Goal: Task Accomplishment & Management: Complete application form

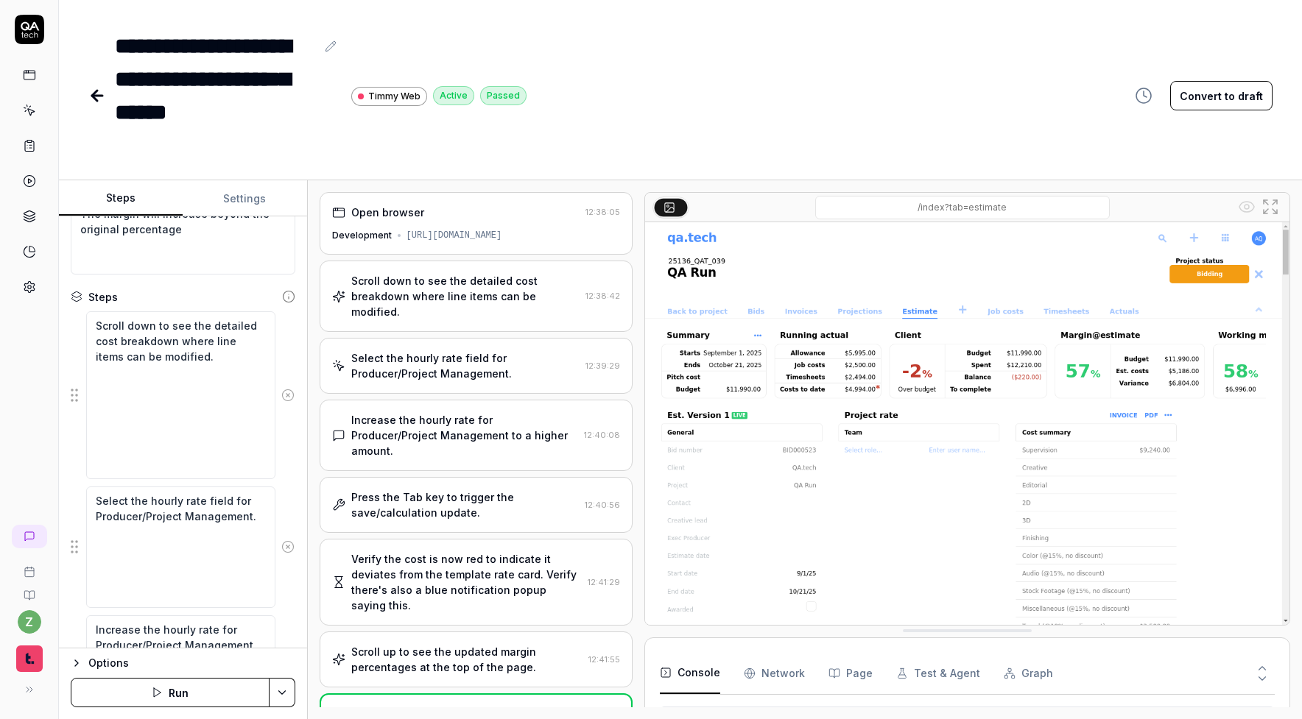
scroll to position [143, 0]
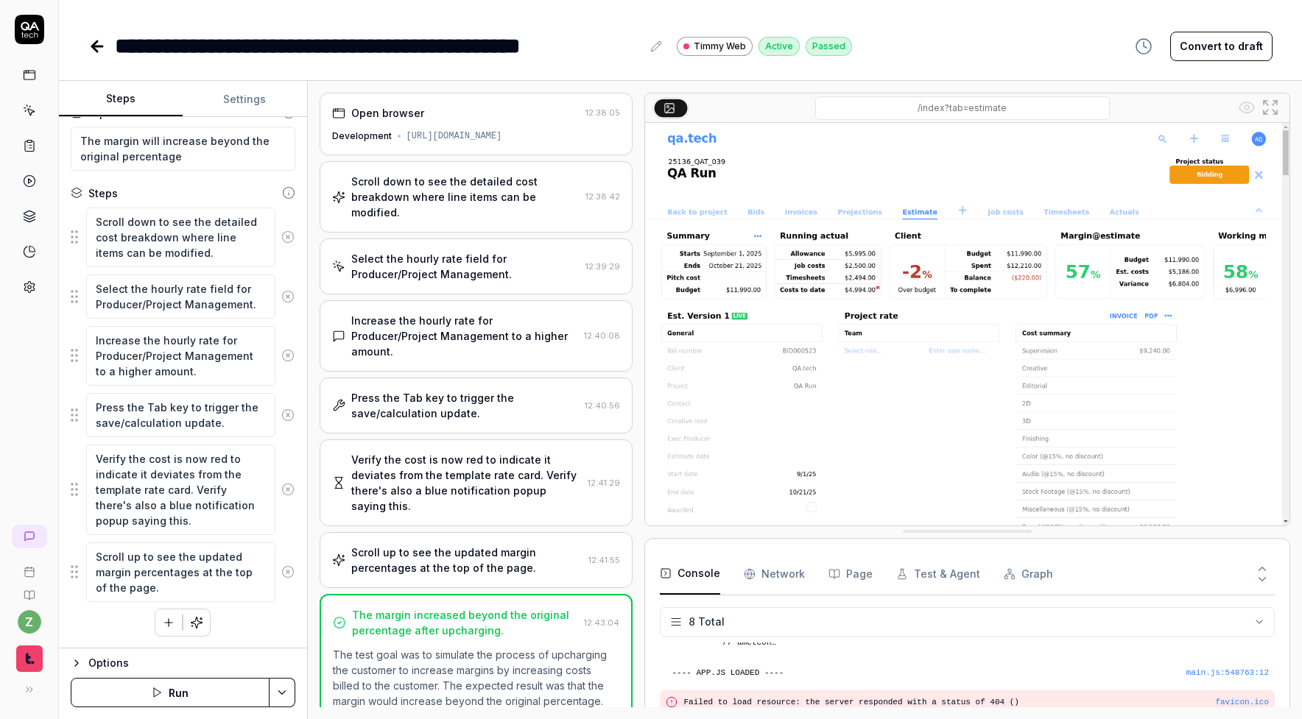
click at [96, 49] on icon at bounding box center [97, 47] width 18 height 18
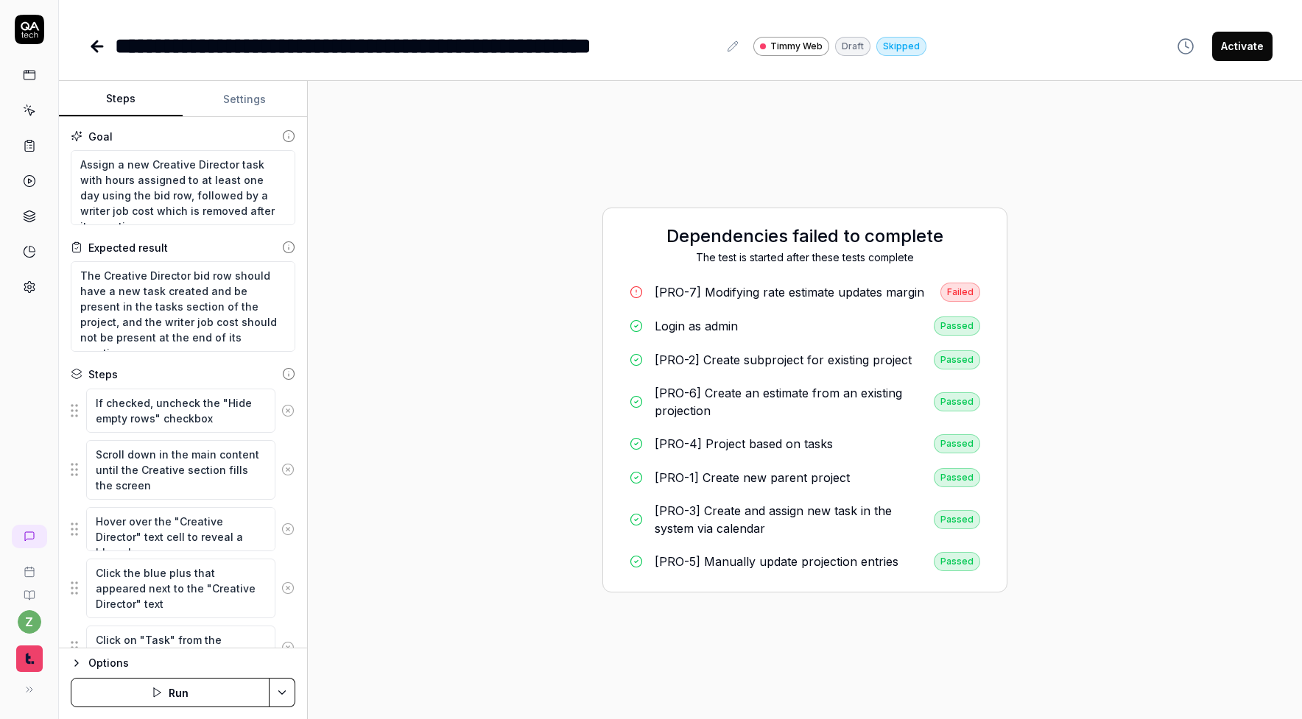
click at [92, 52] on icon at bounding box center [97, 47] width 18 height 18
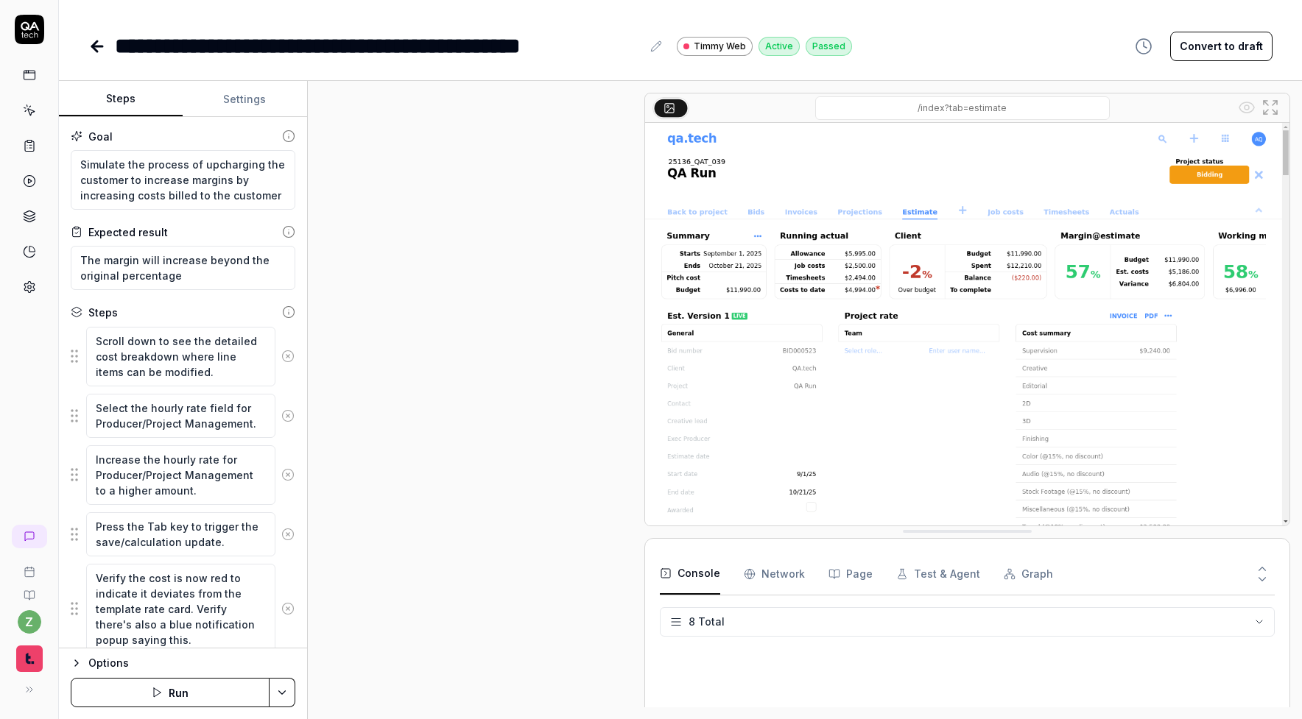
scroll to position [260, 0]
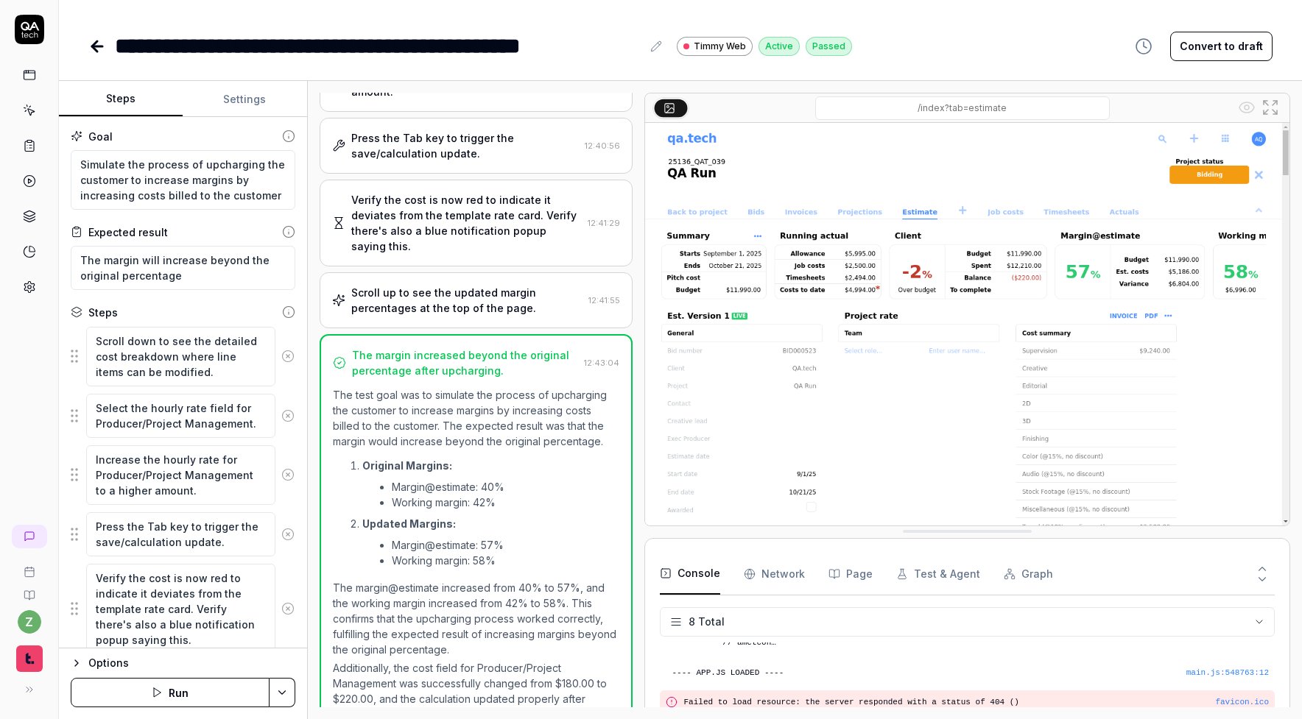
click at [38, 38] on icon at bounding box center [29, 29] width 29 height 29
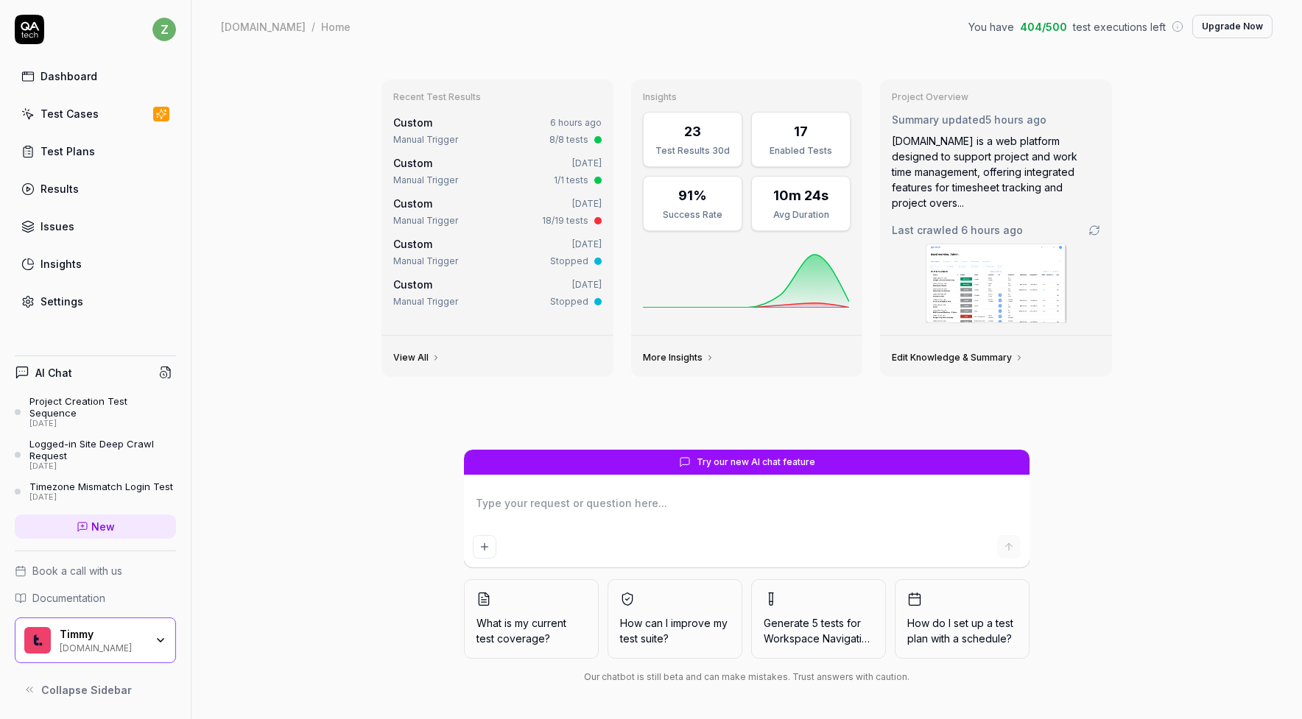
type textarea "*"
click at [61, 110] on div "Test Cases" at bounding box center [69, 113] width 58 height 15
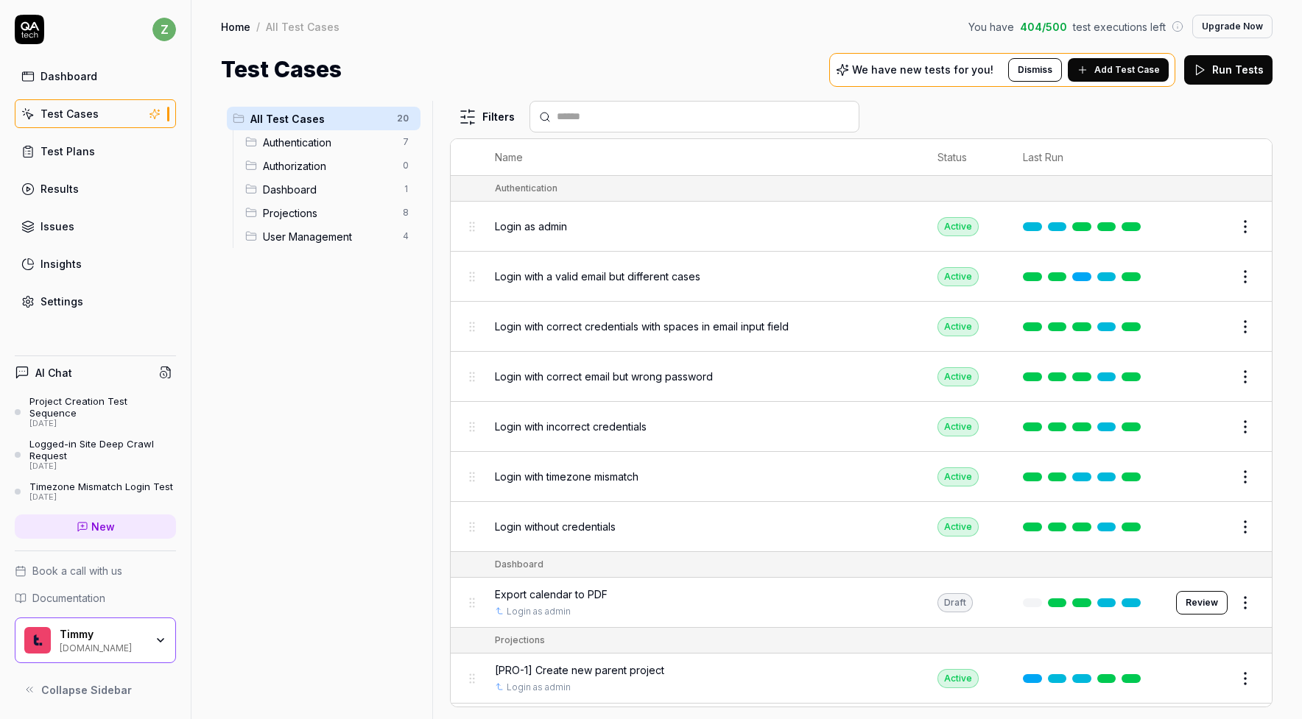
click at [1137, 73] on span "Add Test Case" at bounding box center [1127, 69] width 66 height 13
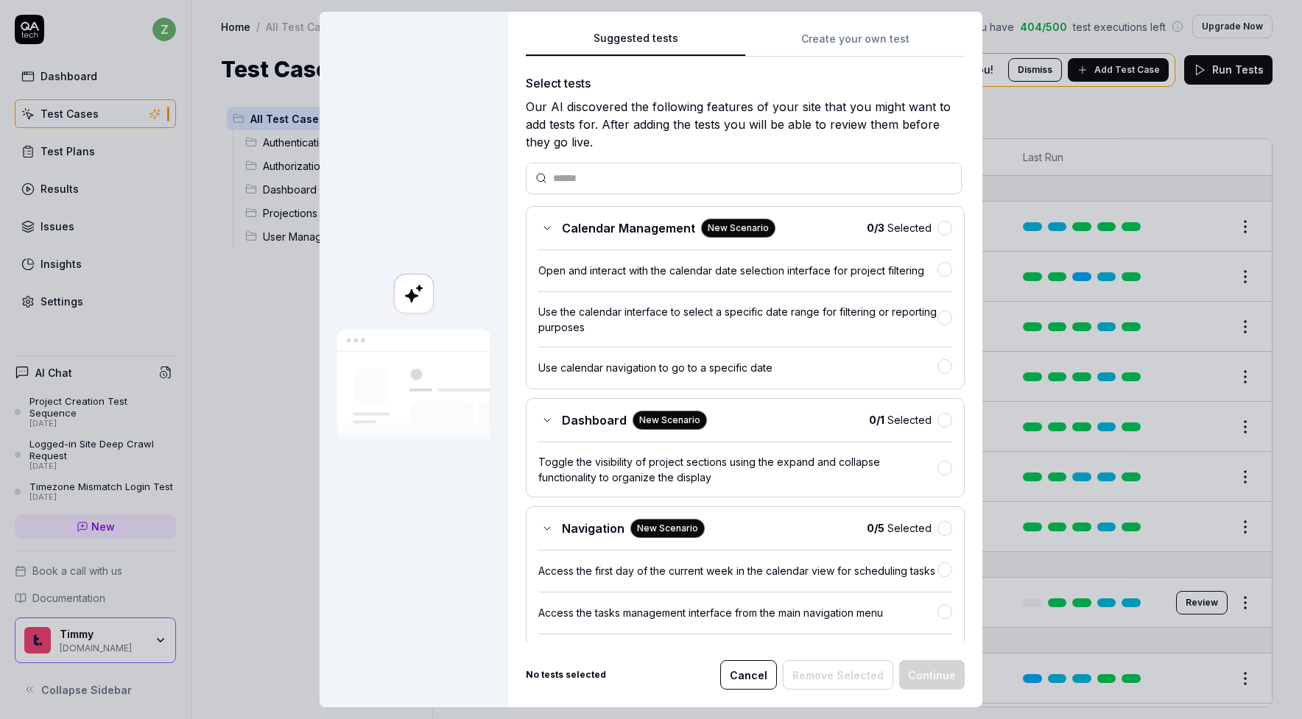
click at [855, 40] on button "Create your own test" at bounding box center [854, 43] width 219 height 27
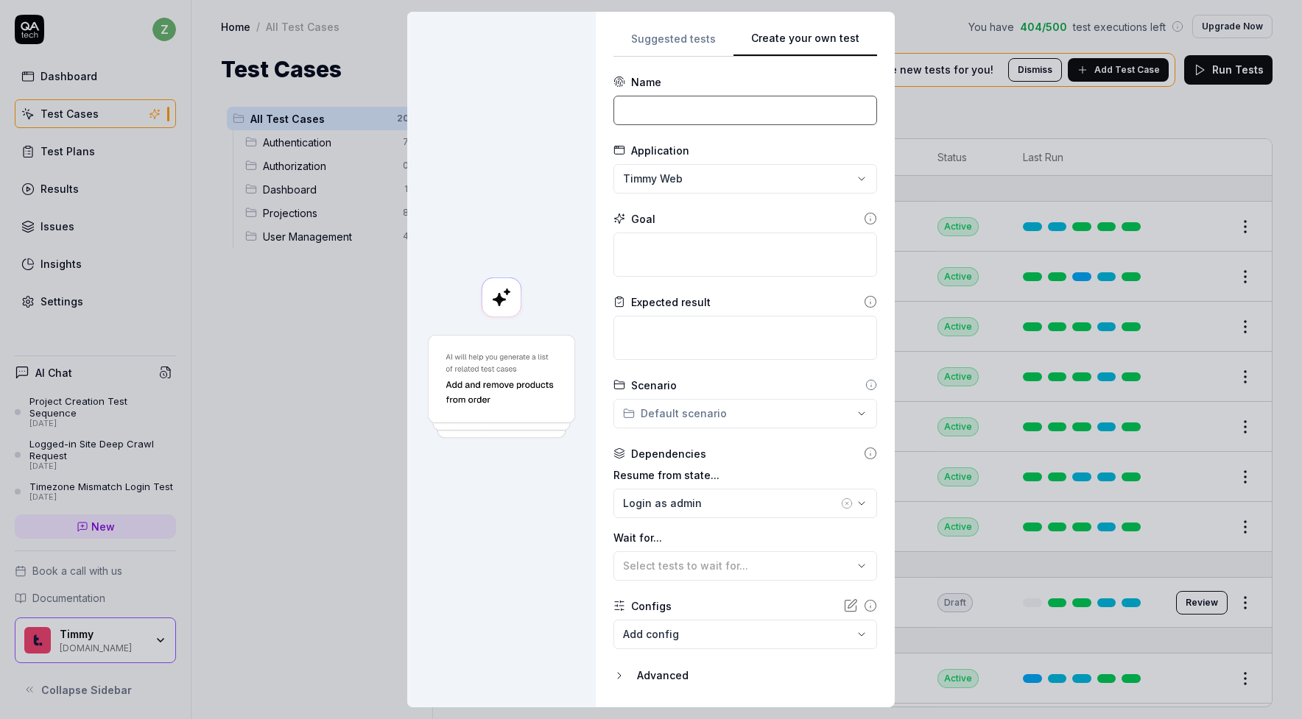
click at [702, 113] on input at bounding box center [745, 110] width 264 height 29
drag, startPoint x: 823, startPoint y: 112, endPoint x: 675, endPoint y: 109, distance: 148.0
click at [674, 109] on input "[PROJ-9] Change projection rate card" at bounding box center [745, 110] width 264 height 29
type input "[PROJ-9] Switching rate card template"
click at [722, 247] on textarea at bounding box center [745, 255] width 264 height 44
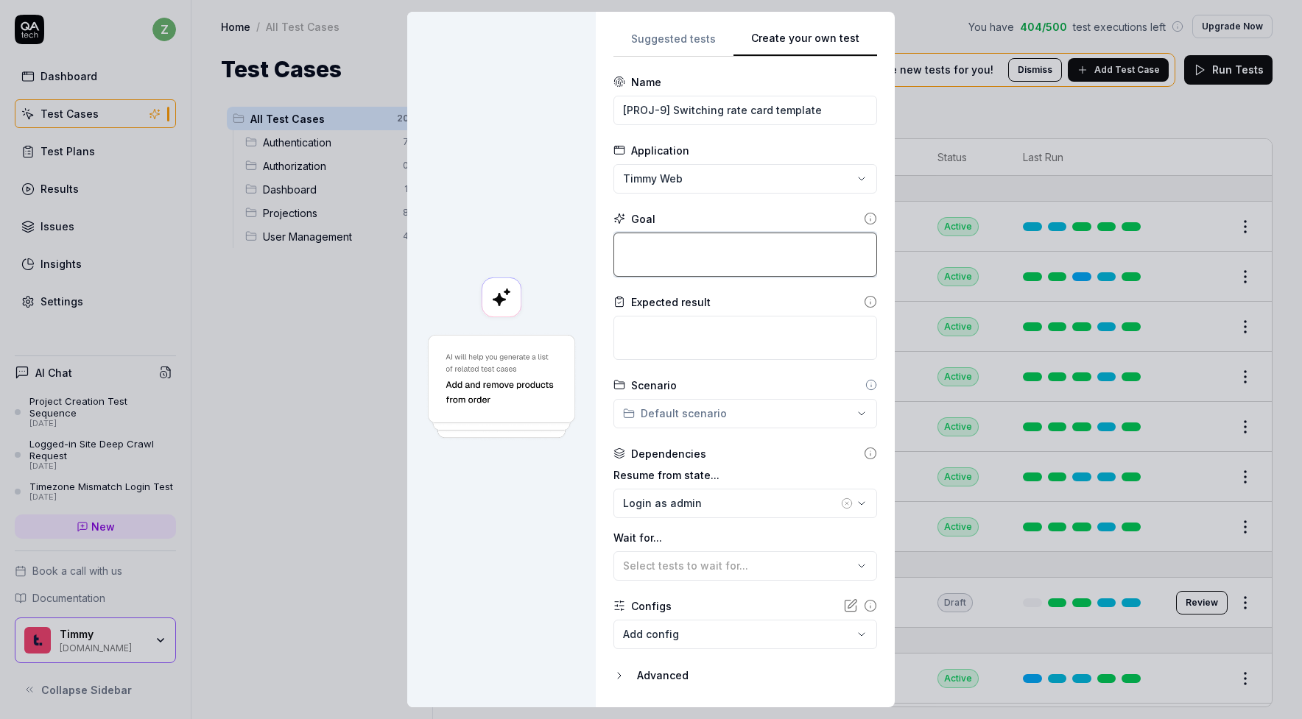
type textarea "*"
type textarea "C"
type textarea "*"
type textarea "Ch"
type textarea "*"
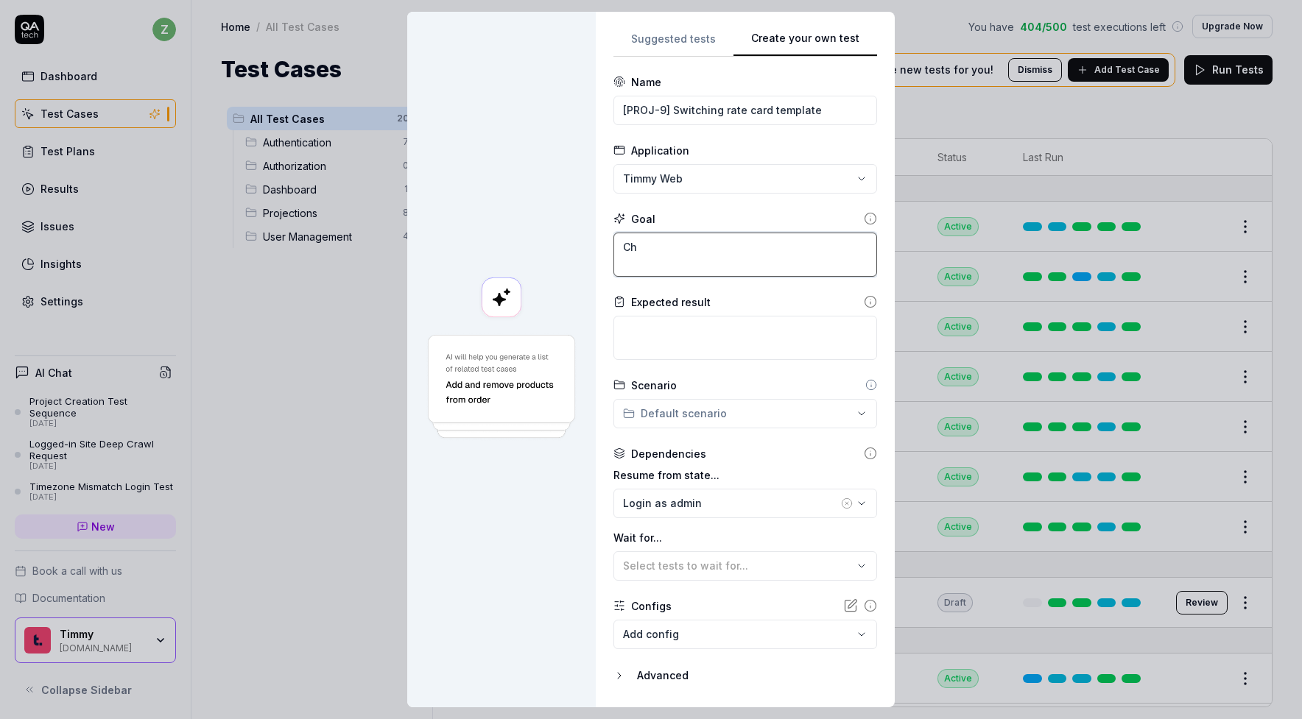
type textarea "Cha"
type textarea "*"
type textarea "[PERSON_NAME]"
type textarea "*"
type textarea "[PERSON_NAME]"
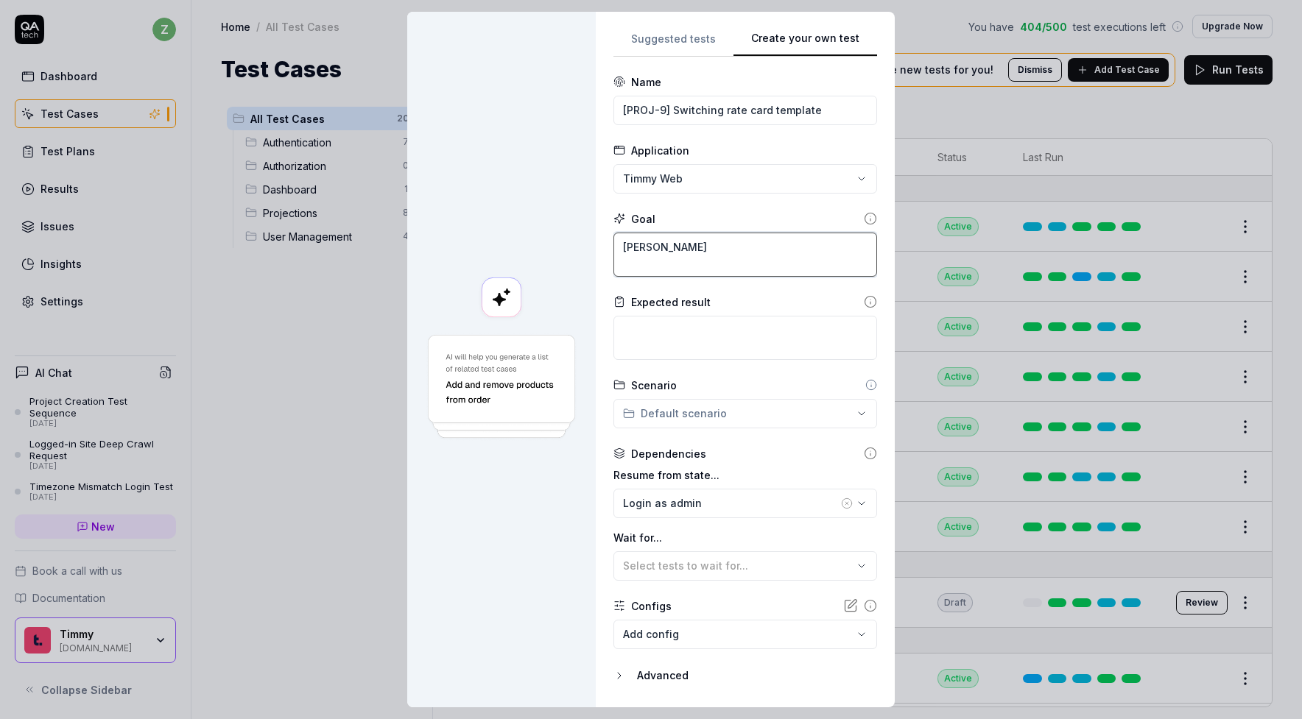
type textarea "*"
type textarea "Changin"
type textarea "*"
type textarea "Changing"
type textarea "*"
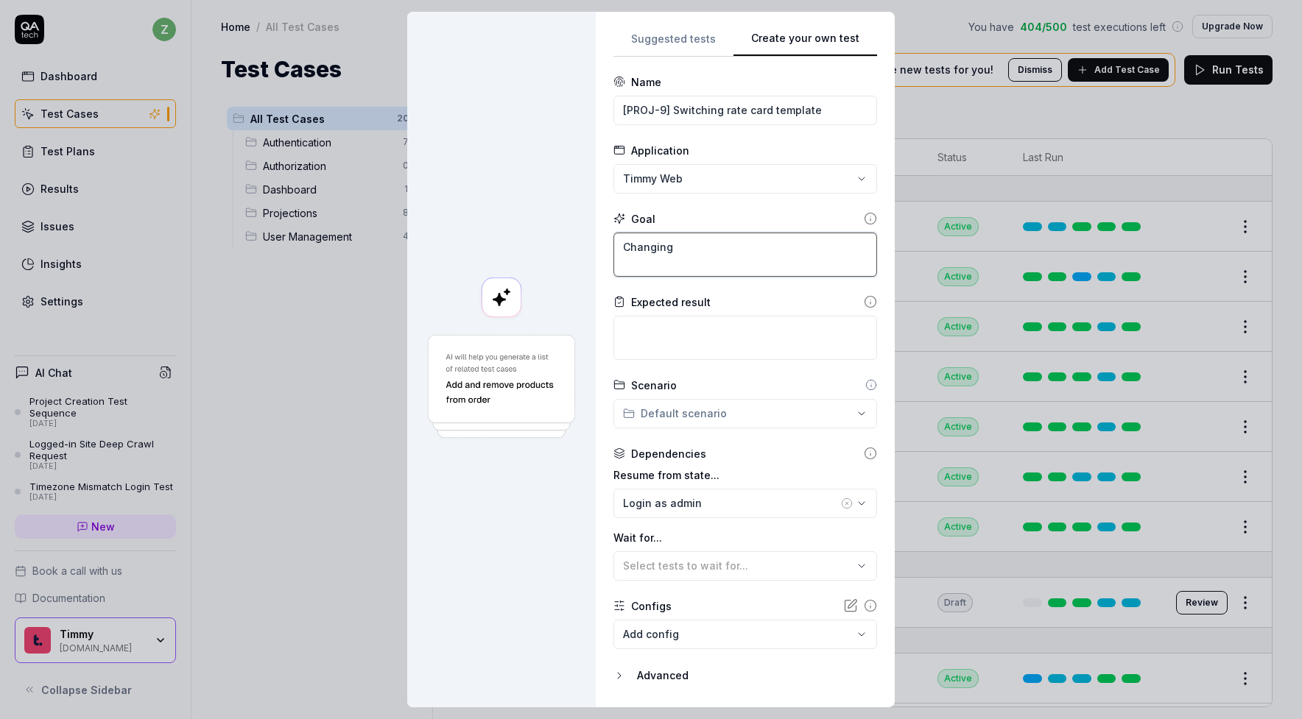
type textarea "Changing"
type textarea "*"
type textarea "Changing t"
type textarea "*"
type textarea "Changing to"
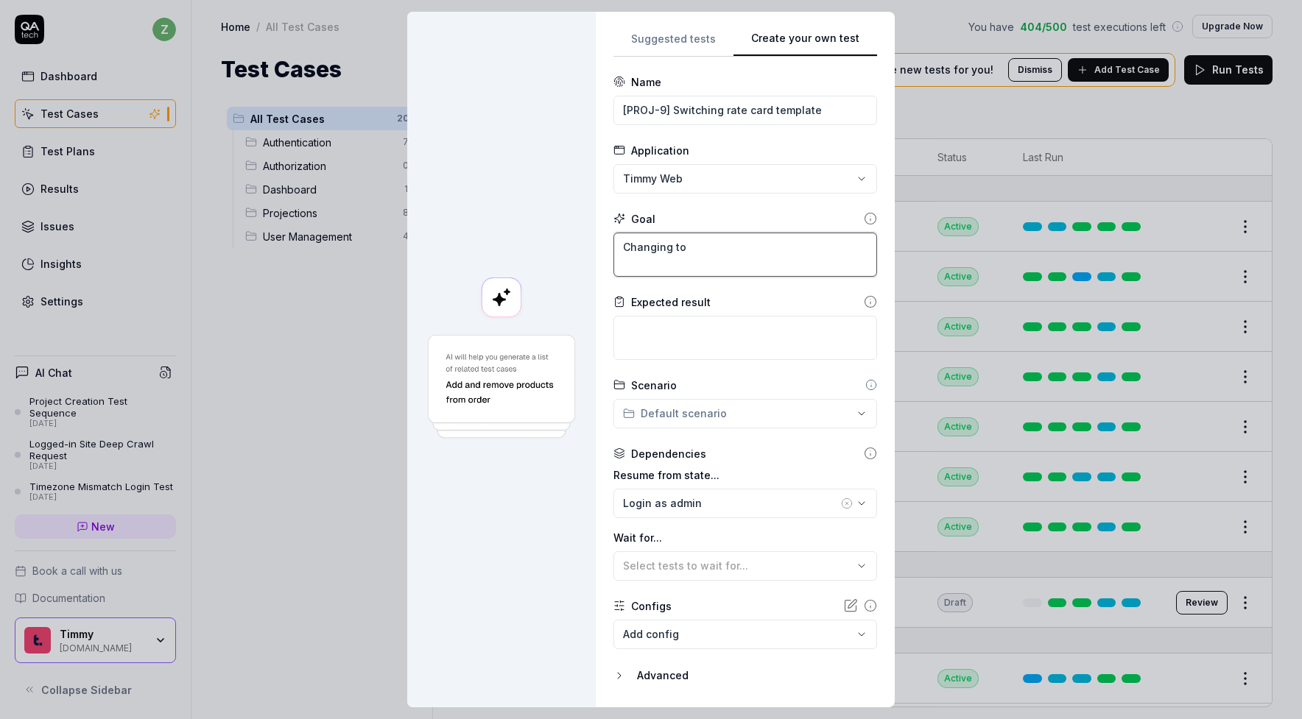
type textarea "*"
type textarea "Changing to"
type textarea "*"
type textarea "Changing to a"
type textarea "*"
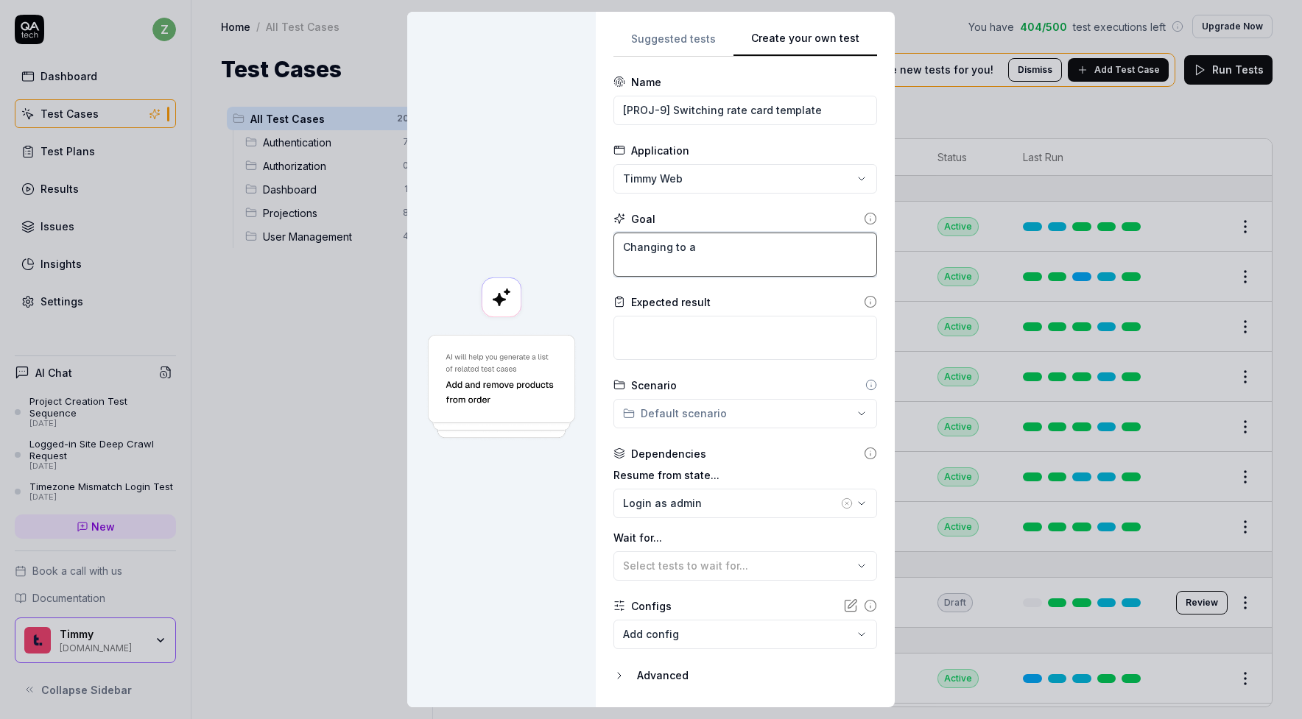
type textarea "Changing to an"
type textarea "*"
type textarea "Changing to ano"
type textarea "*"
type textarea "Changing to anot"
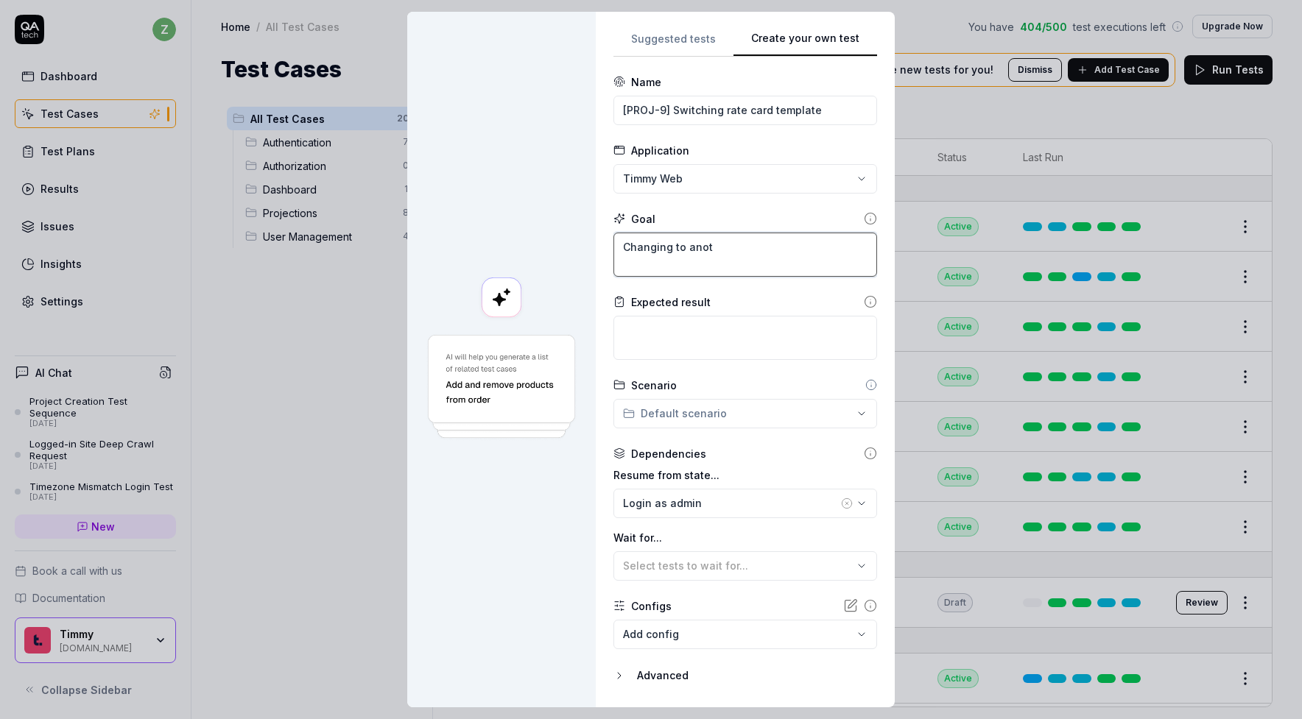
type textarea "*"
type textarea "Changing to anoth"
type textarea "*"
type textarea "Changing to anothe"
type textarea "*"
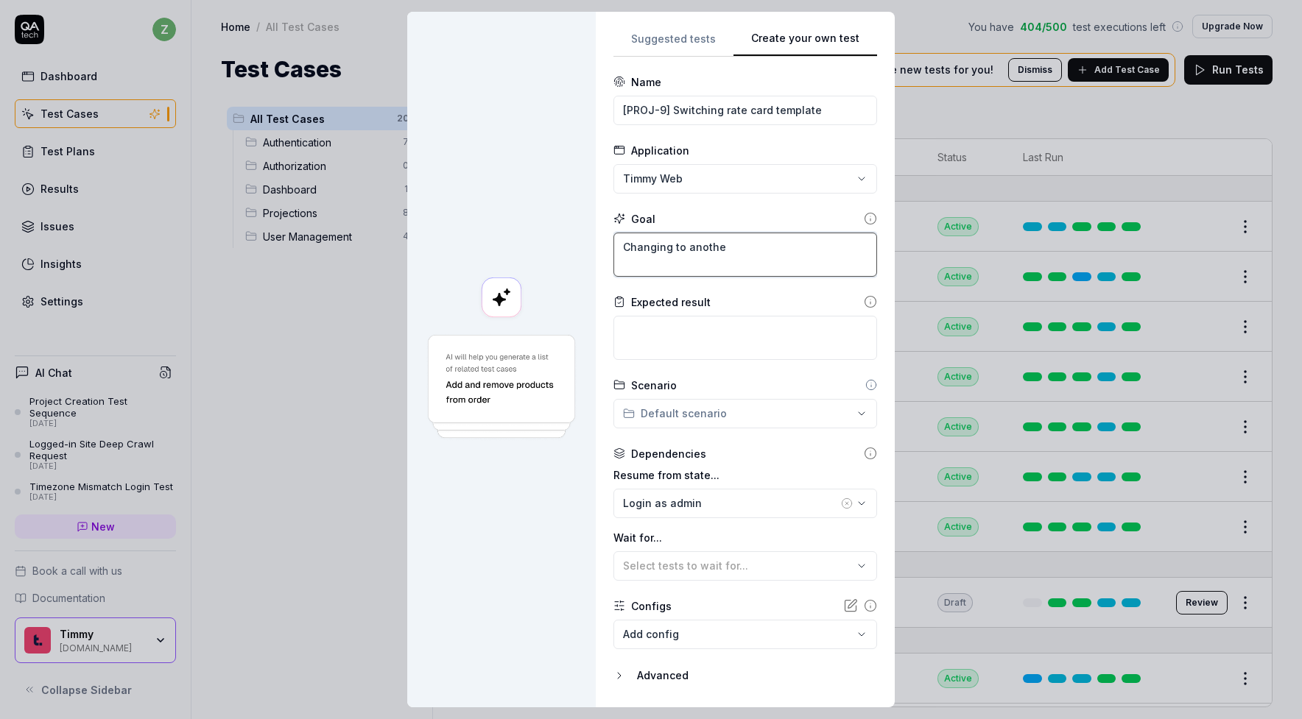
type textarea "Changing to another"
type textarea "*"
type textarea "Changing to another"
type textarea "*"
type textarea "Changing to another r"
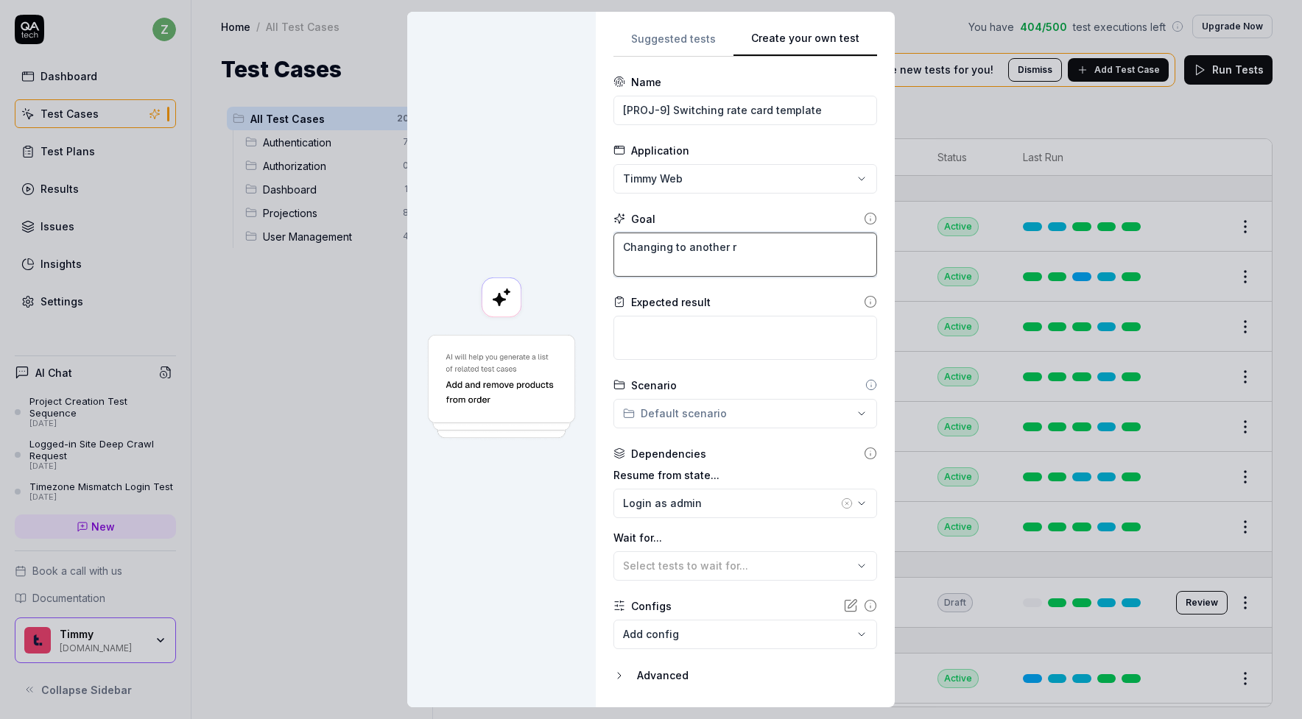
type textarea "*"
type textarea "Changing to another ra"
type textarea "*"
type textarea "Changing to another rat"
type textarea "*"
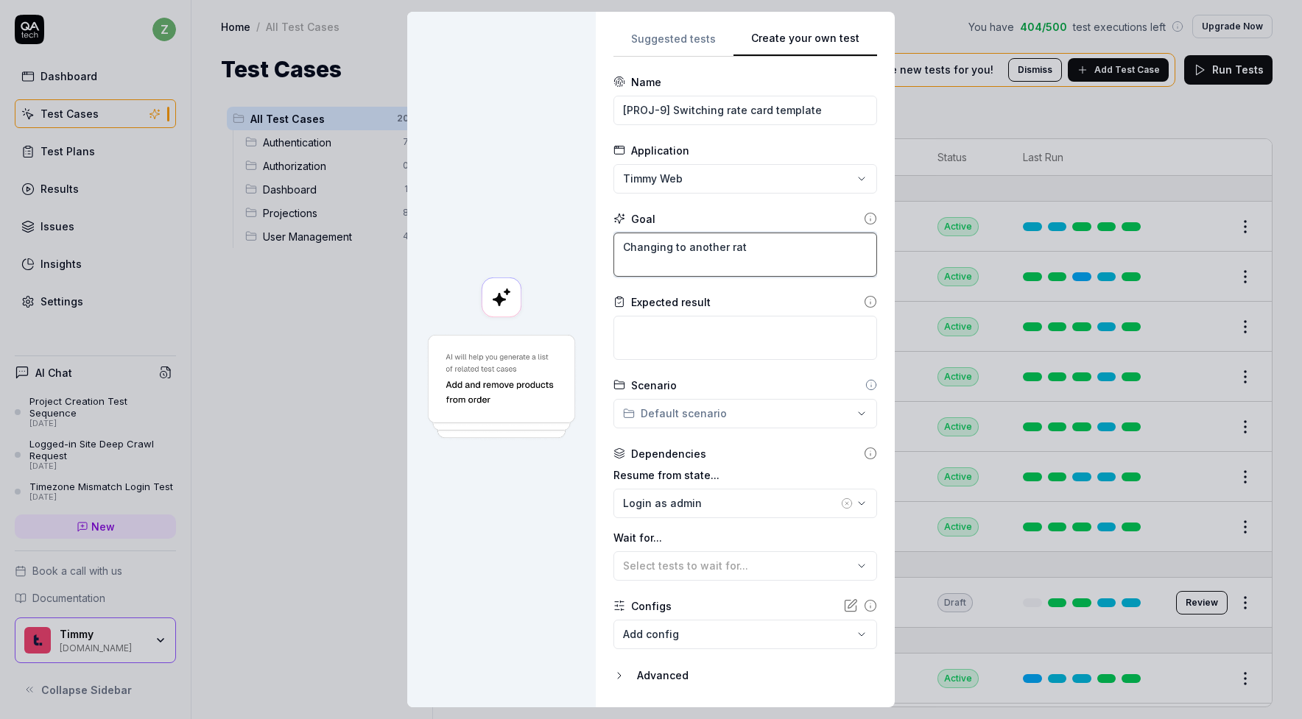
type textarea "Changing to another rate"
type textarea "*"
type textarea "Changing to another rate"
type textarea "*"
type textarea "Changing to another rate ca"
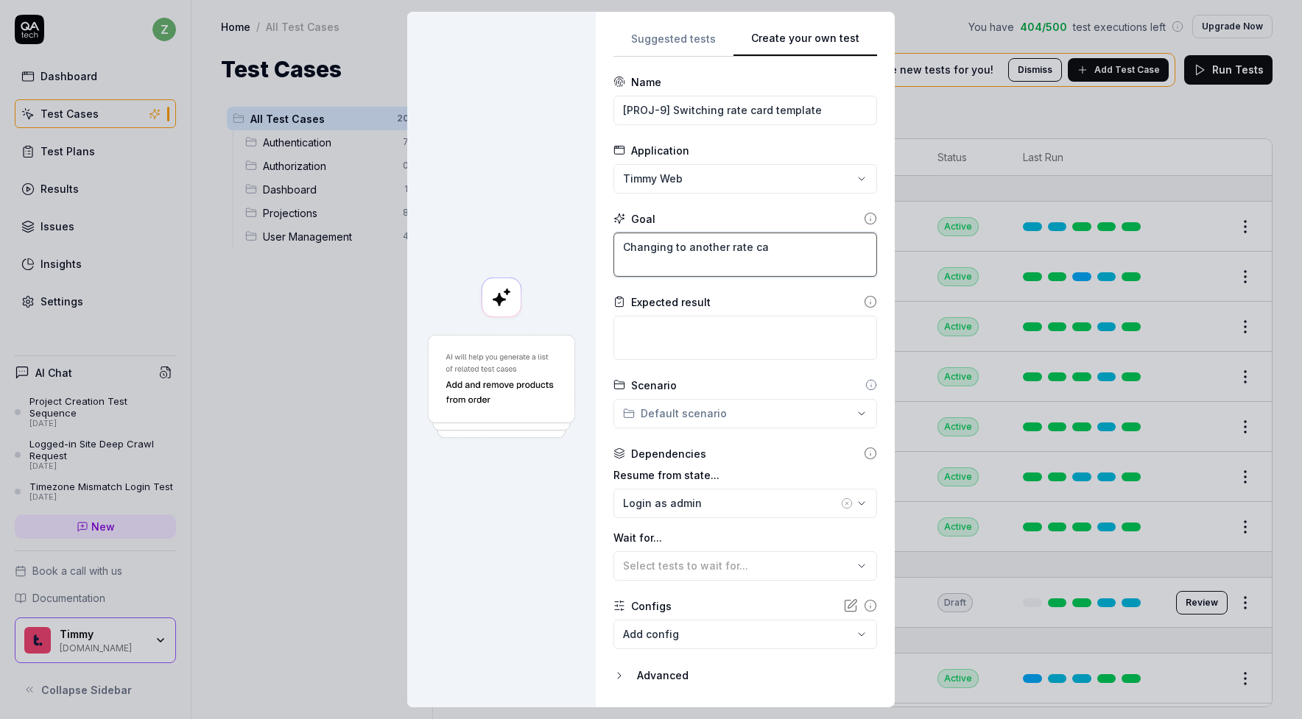
type textarea "*"
type textarea "Changing to another rate car"
type textarea "*"
type textarea "Changing to another rate card"
type textarea "*"
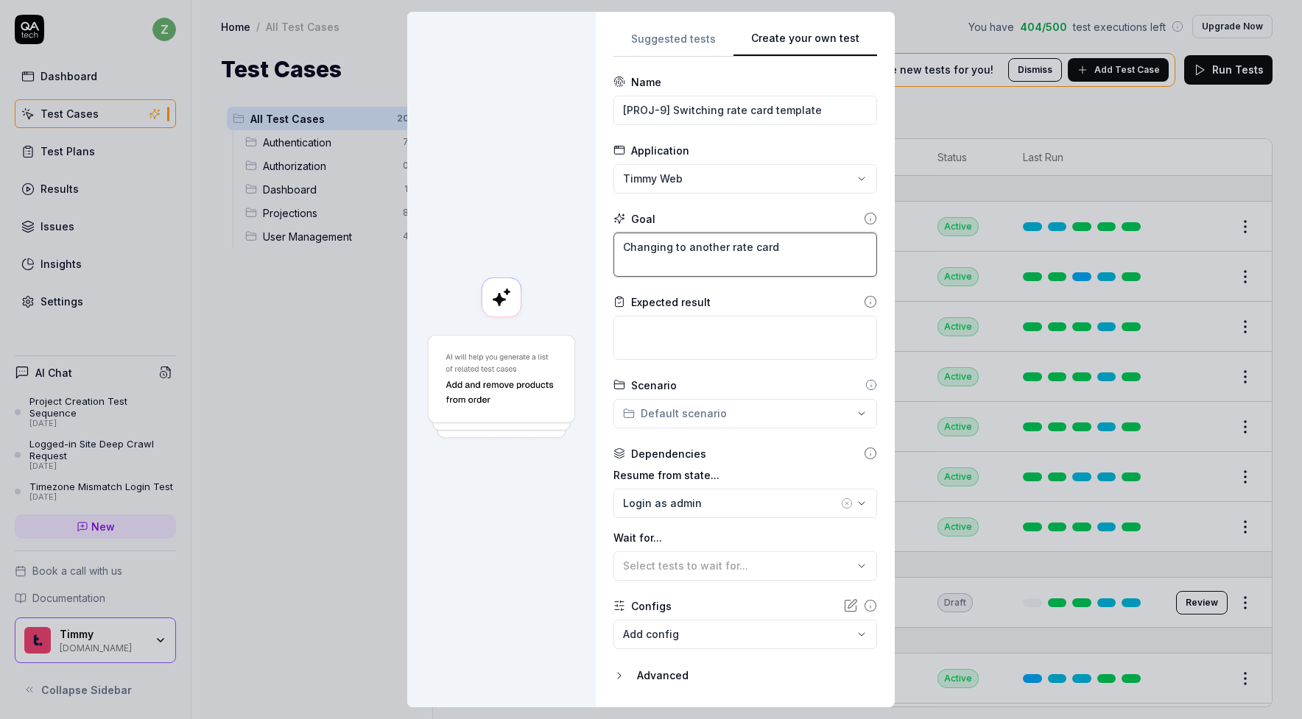
type textarea "Changing to another rate card"
type textarea "*"
type textarea "Changing to another rate card t"
type textarea "*"
type textarea "Changing to another rate card te"
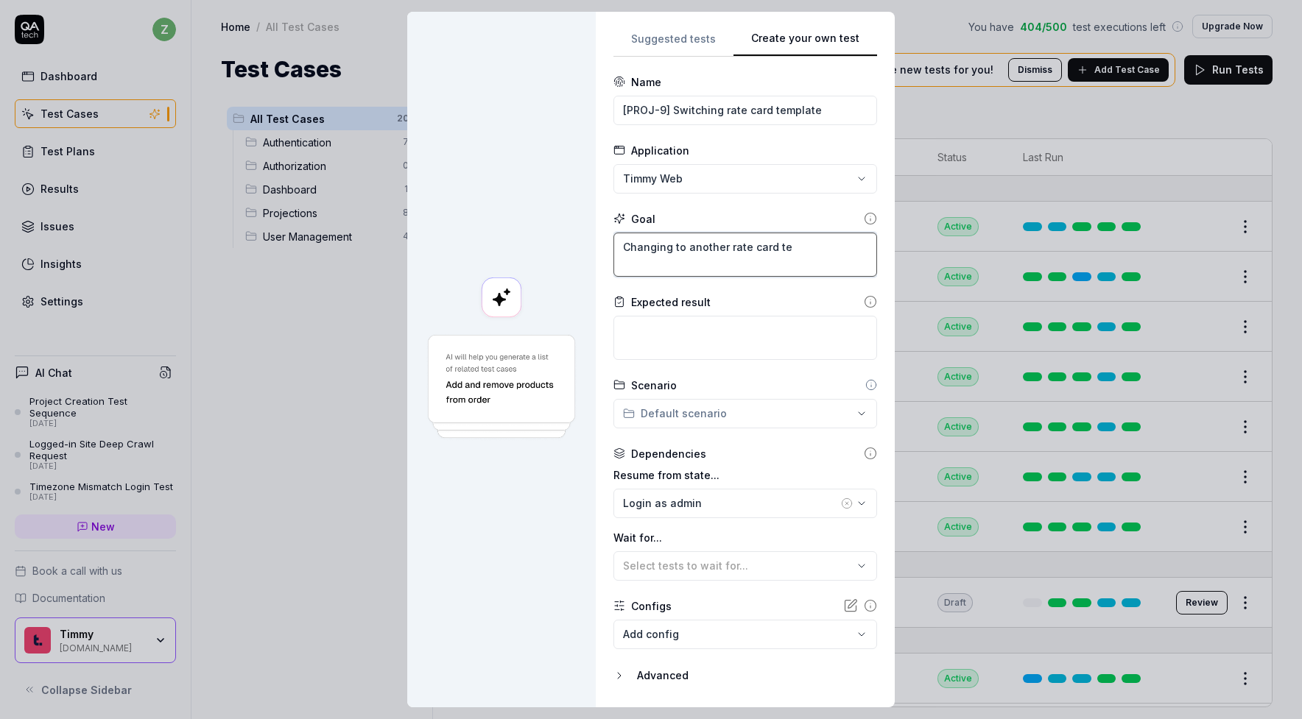
type textarea "*"
type textarea "Changing to another rate card tem"
type textarea "*"
type textarea "Changing to another rate card temp"
type textarea "*"
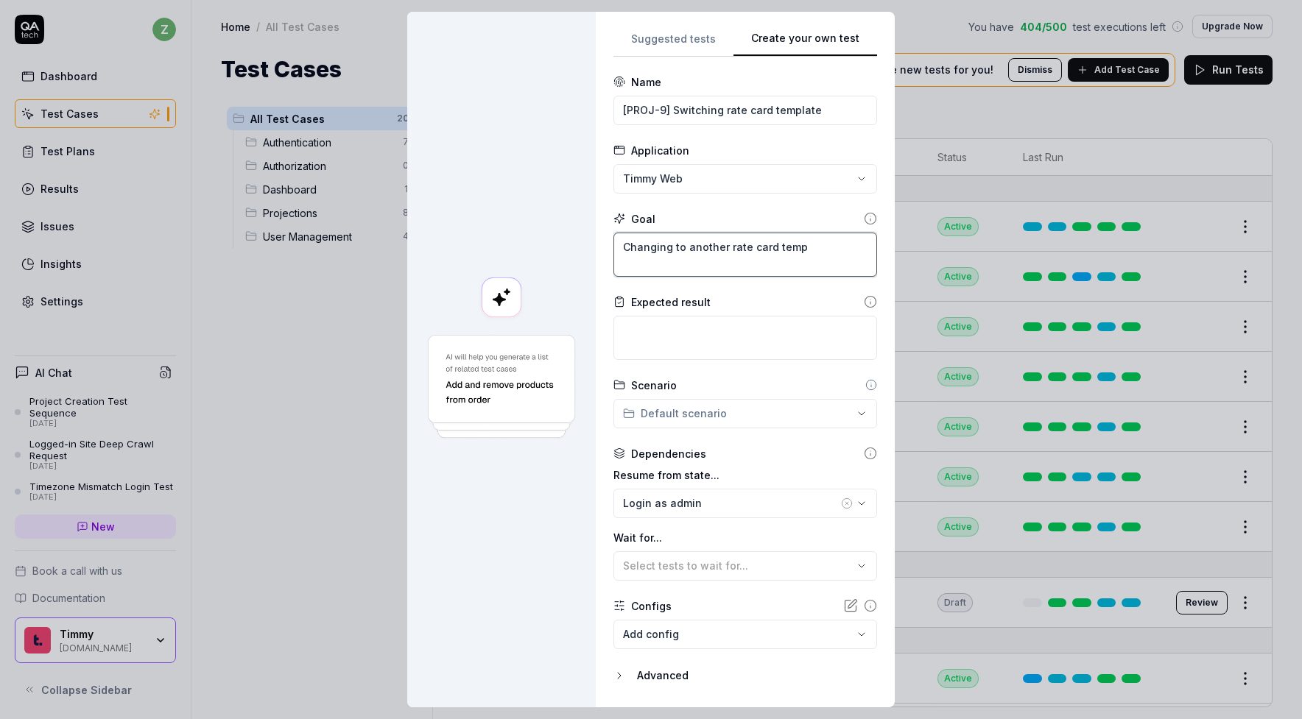
type textarea "Changing to another rate card templ"
type textarea "*"
type textarea "Changing to another rate card templa"
type textarea "*"
type textarea "Changing to another rate card templat"
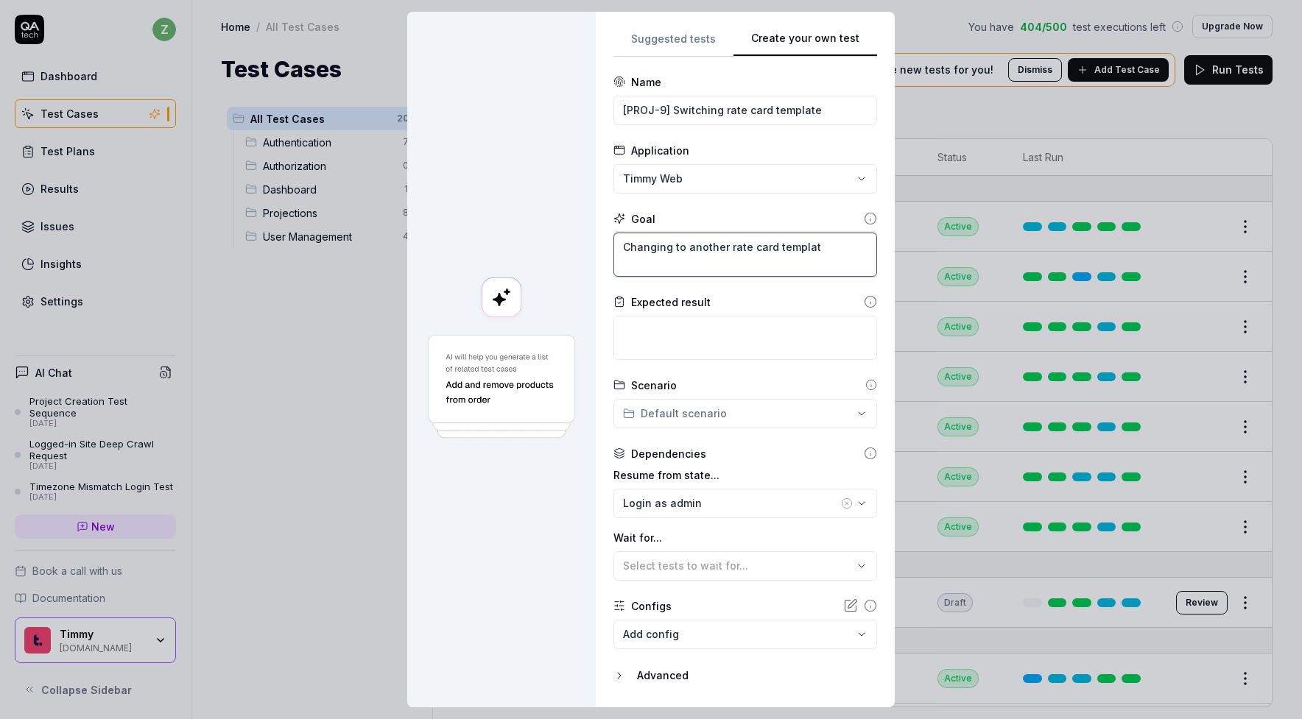
type textarea "*"
type textarea "Changing to another rate card template"
type textarea "*"
type textarea "Changing to another rate card template"
type textarea "*"
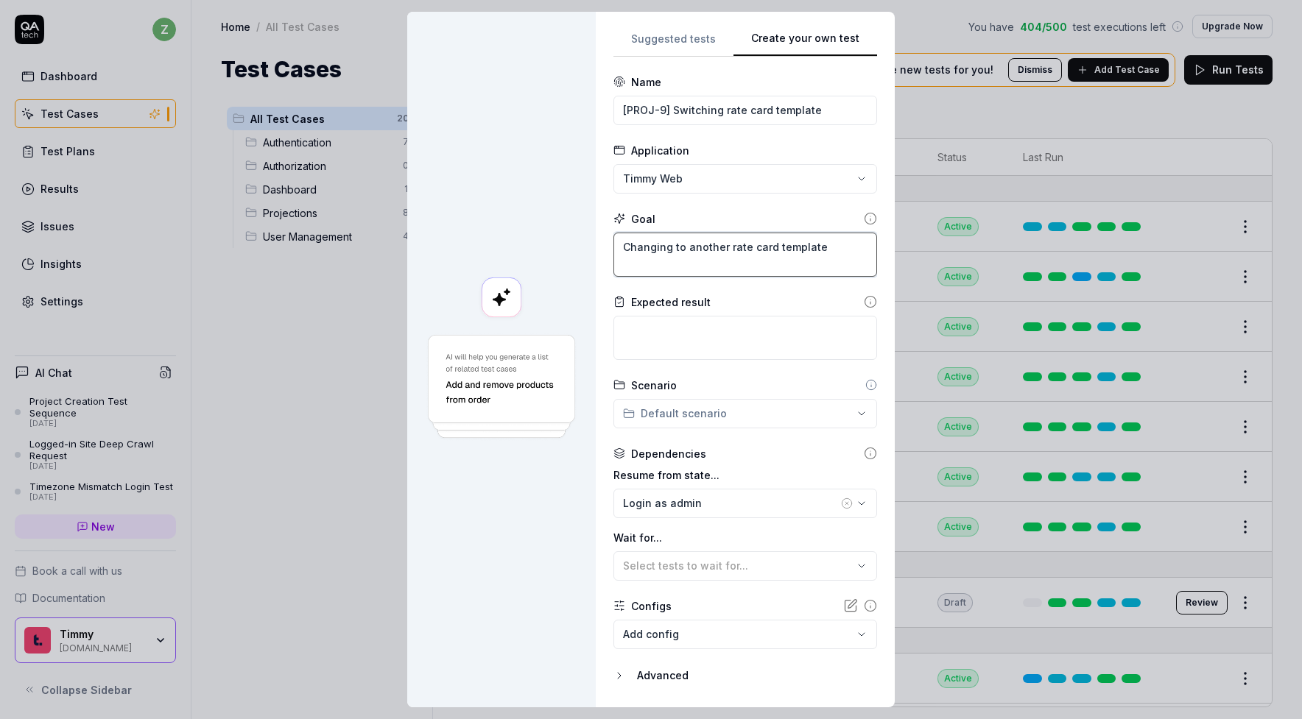
type textarea "Changing to another rate card template"
click at [677, 250] on textarea "Changing to another rate card template" at bounding box center [745, 255] width 264 height 44
type textarea "*"
type textarea "Changin to another rate card template"
type textarea "*"
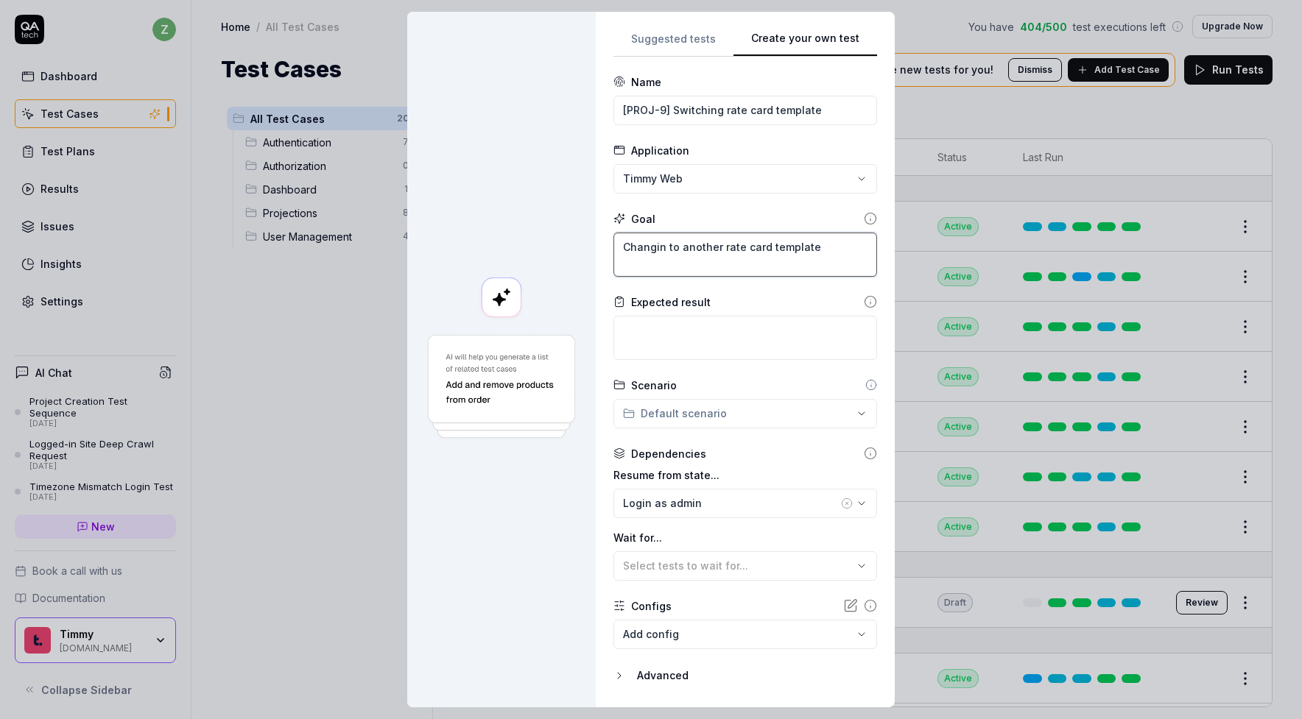
type textarea "Changi to another rate card template"
type textarea "*"
type textarea "[PERSON_NAME] to another rate card template"
type textarea "*"
type textarea "Change to another rate card template"
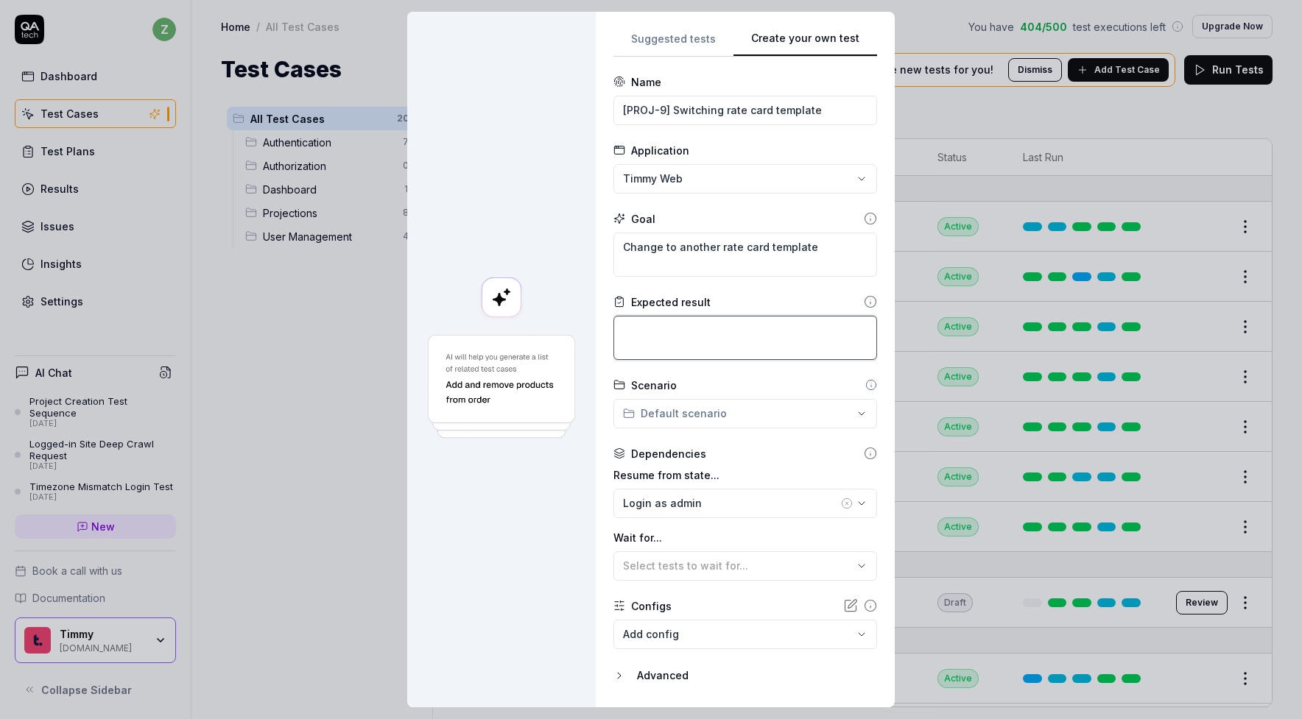
click at [755, 347] on textarea at bounding box center [745, 338] width 264 height 44
paste textarea "switching rates clears any fields that don’t exist in the new rate, rate change…"
type textarea "*"
type textarea "switching rates clears any fields that don’t exist in the new rate, rate change…"
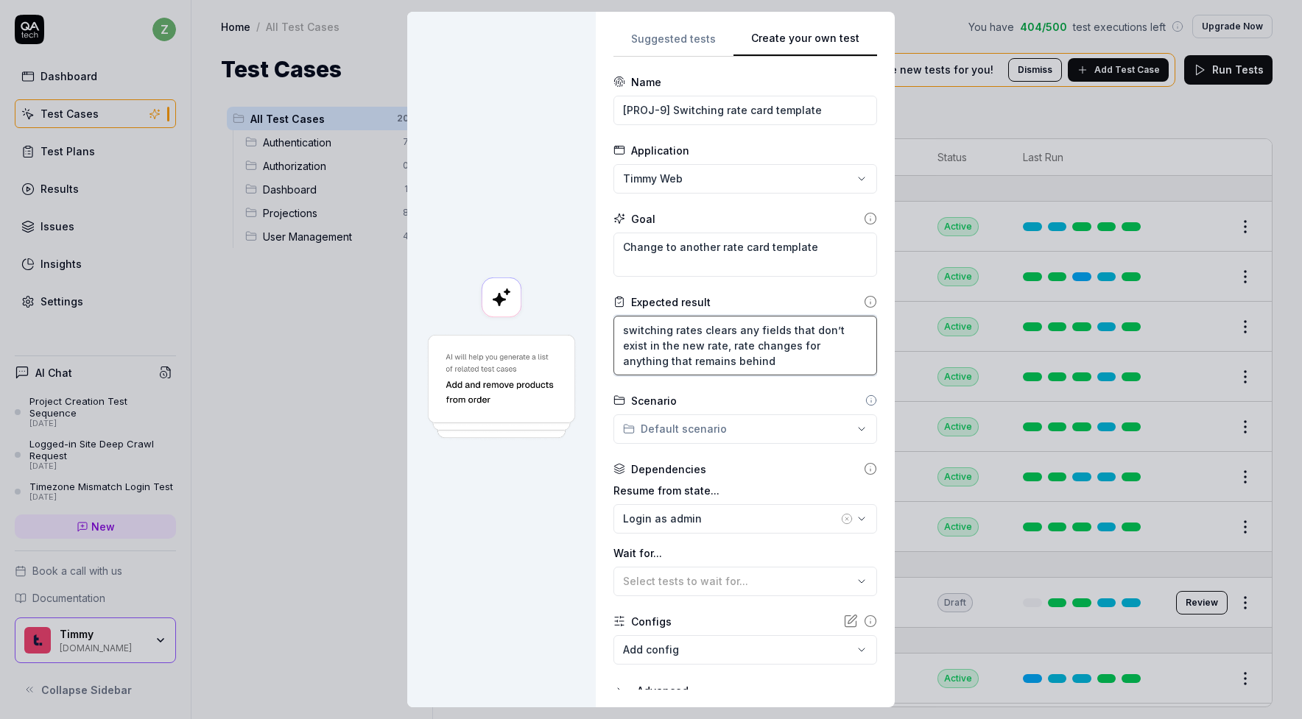
click at [627, 332] on textarea "switching rates clears any fields that don’t exist in the new rate, rate change…" at bounding box center [745, 346] width 264 height 60
type textarea "*"
type textarea "witching rates clears any fields that don’t exist in the new rate, rate changes…"
type textarea "*"
click at [749, 359] on textarea "Switching rates clears any fields that don’t exist in the new rate, rate change…" at bounding box center [745, 346] width 264 height 60
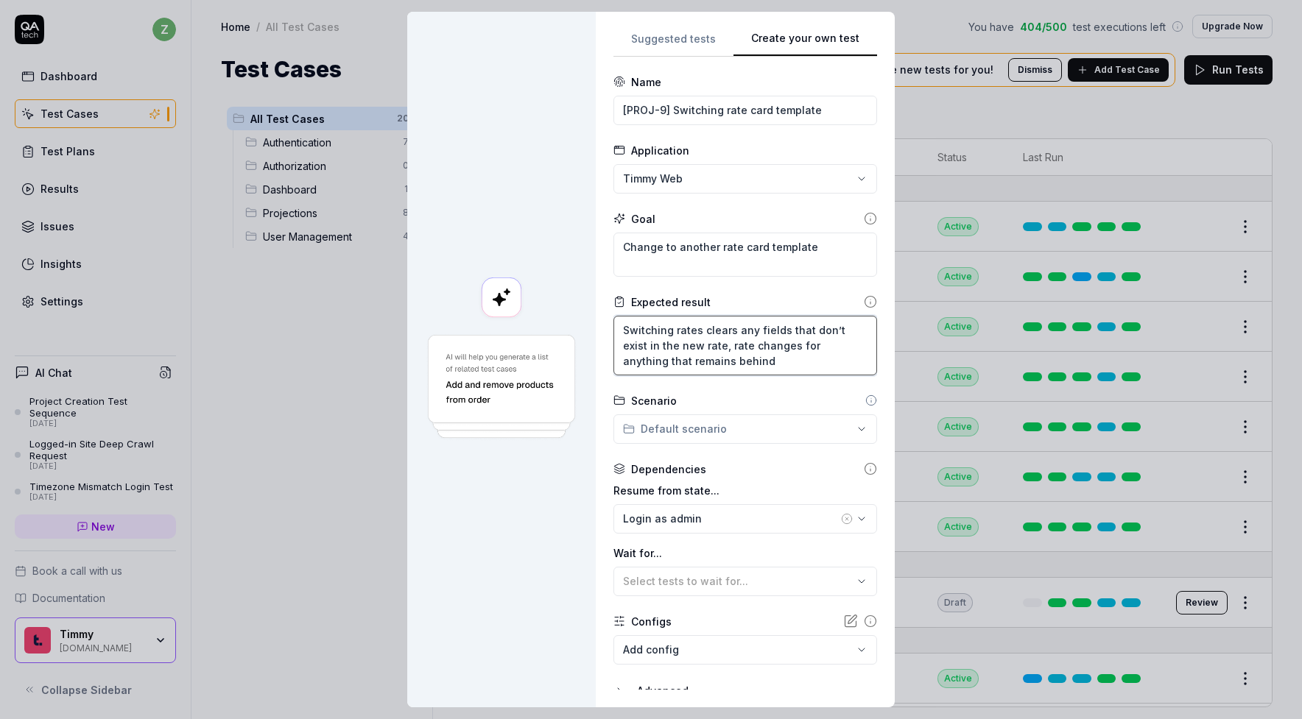
type textarea "Switching rates clears any fields that don’t exist in the new rate, rate change…"
click at [733, 352] on textarea "Switching rates clears any fields that don’t exist in the new rate, rate change…" at bounding box center [745, 346] width 264 height 60
type textarea "*"
type textarea "Switching rates clears any fields that don’t exist in the new rate, arate chang…"
type textarea "*"
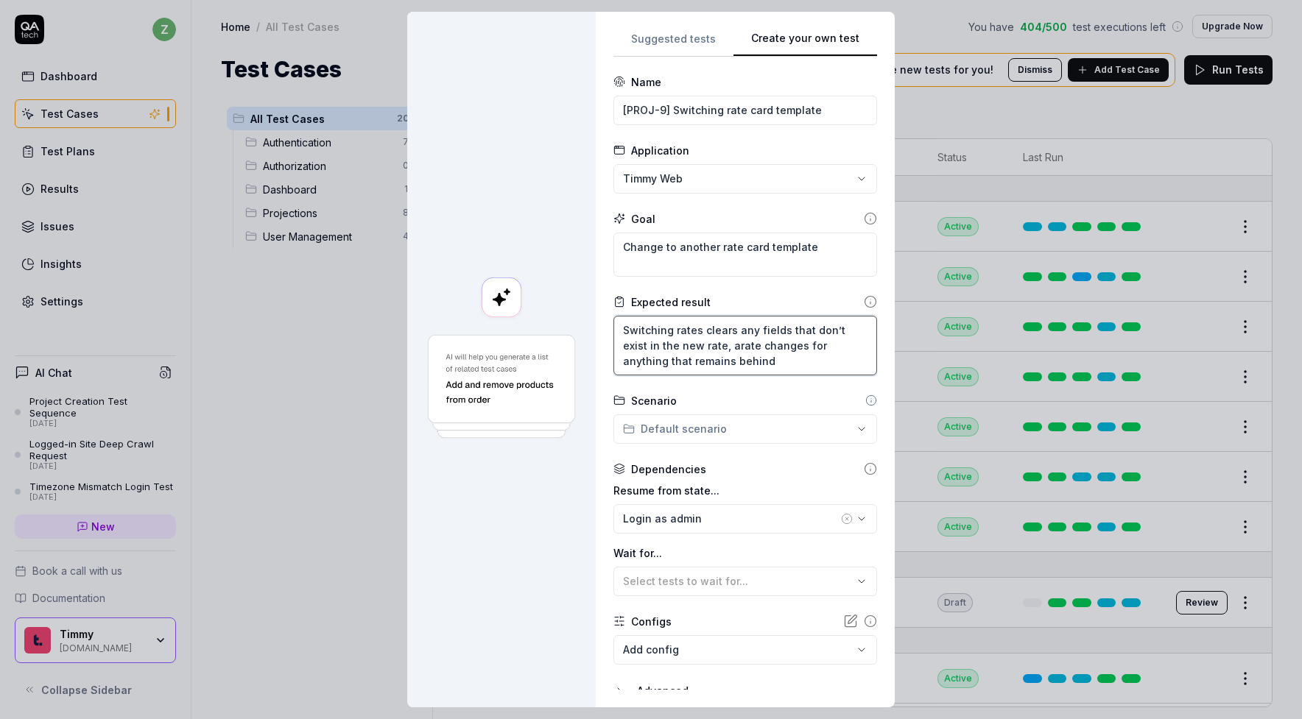
type textarea "Switching rates clears any fields that don’t exist in the new rate, anrate chan…"
type textarea "*"
type textarea "Switching rates clears any fields that don’t exist in the new rate, andrate cha…"
type textarea "*"
type textarea "Switching rates clears any fields that don’t exist in the new rate, and rate ch…"
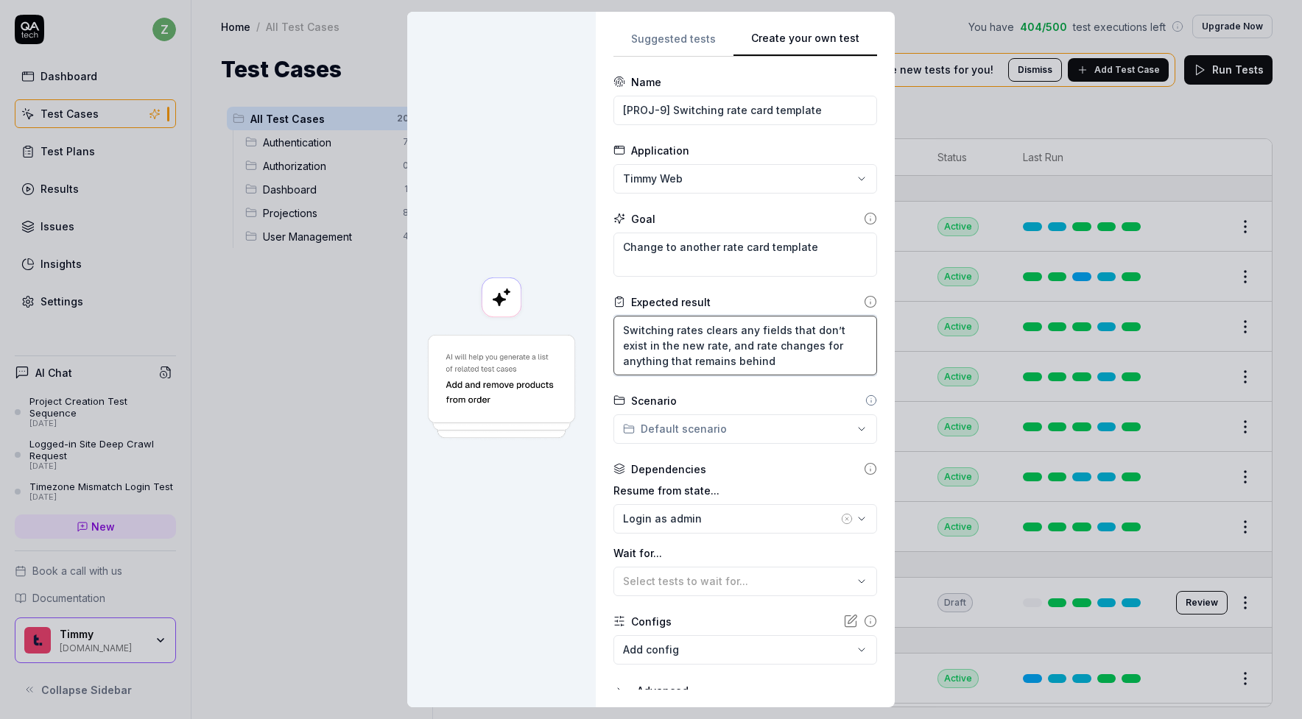
type textarea "*"
type textarea "Switching rates clears any fields that don’t exist in the new rate, and trate c…"
type textarea "*"
type textarea "Switching rates clears any fields that don’t exist in the new rate, and thrate …"
type textarea "*"
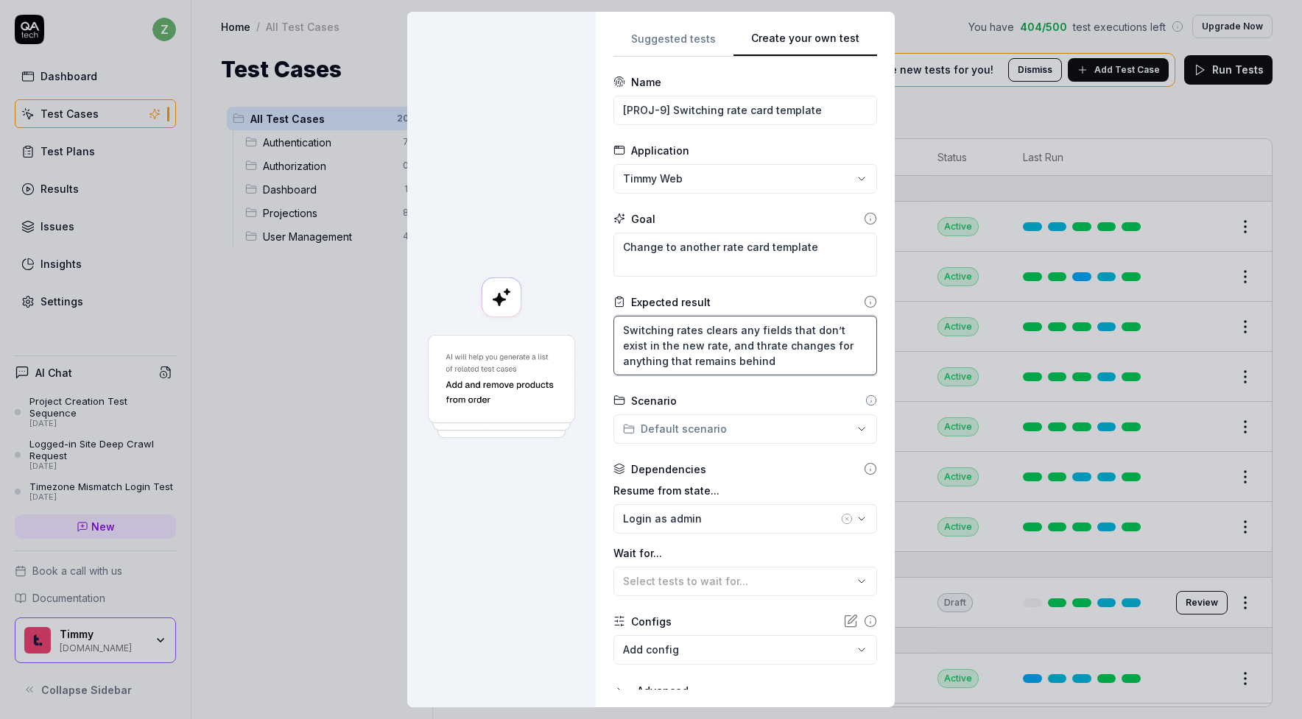
type textarea "Switching rates clears any fields that don’t exist in the new rate, and therate…"
type textarea "*"
type textarea "Switching rates clears any fields that don’t exist in the new rate, and the rat…"
drag, startPoint x: 827, startPoint y: 250, endPoint x: 672, endPoint y: 250, distance: 155.3
click at [672, 250] on textarea "Change to another rate card template" at bounding box center [745, 255] width 264 height 44
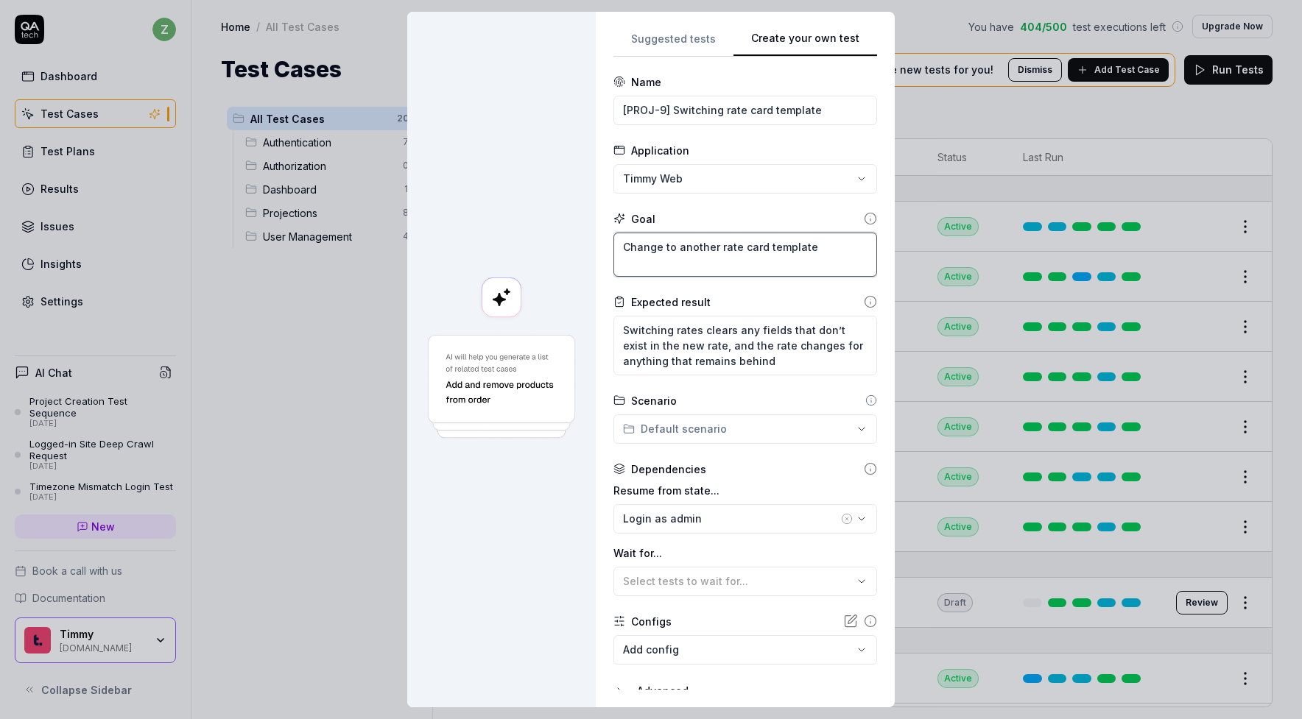
type textarea "*"
type textarea "Change t"
type textarea "*"
type textarea "Change"
type textarea "*"
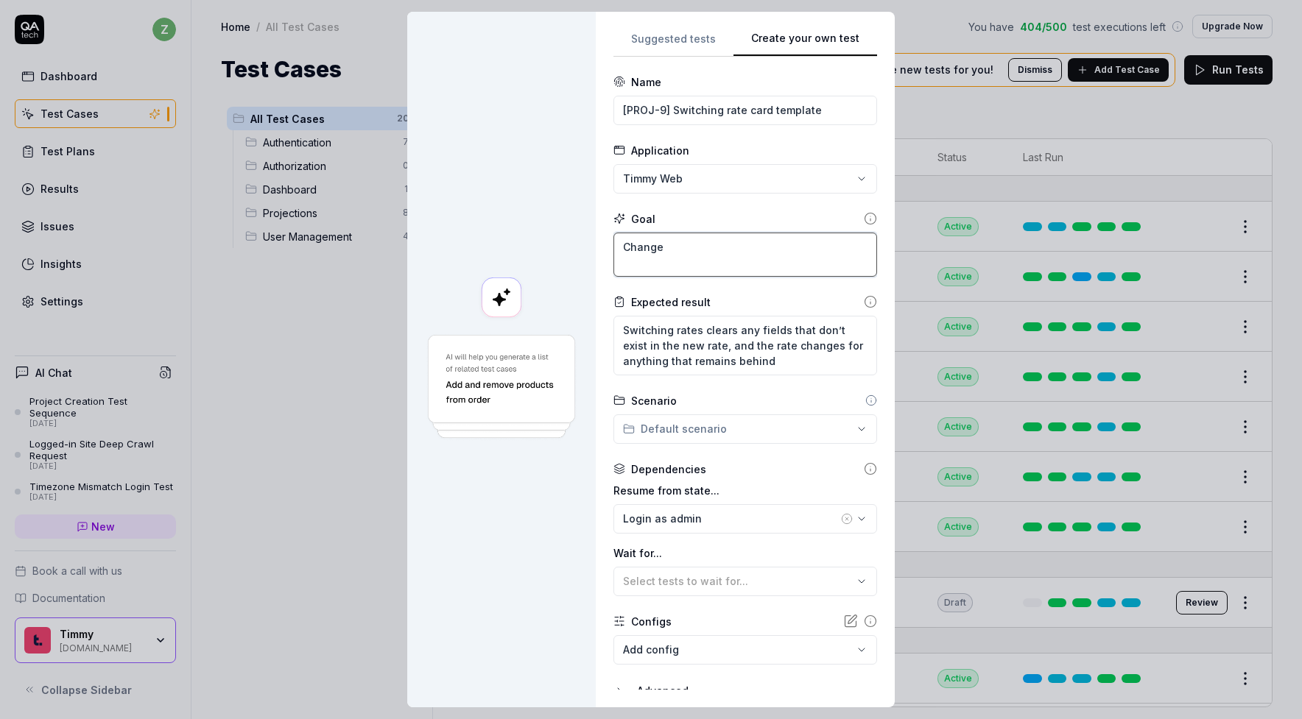
type textarea "Change f"
type textarea "*"
type textarea "Change fr"
type textarea "*"
type textarea "Change fro"
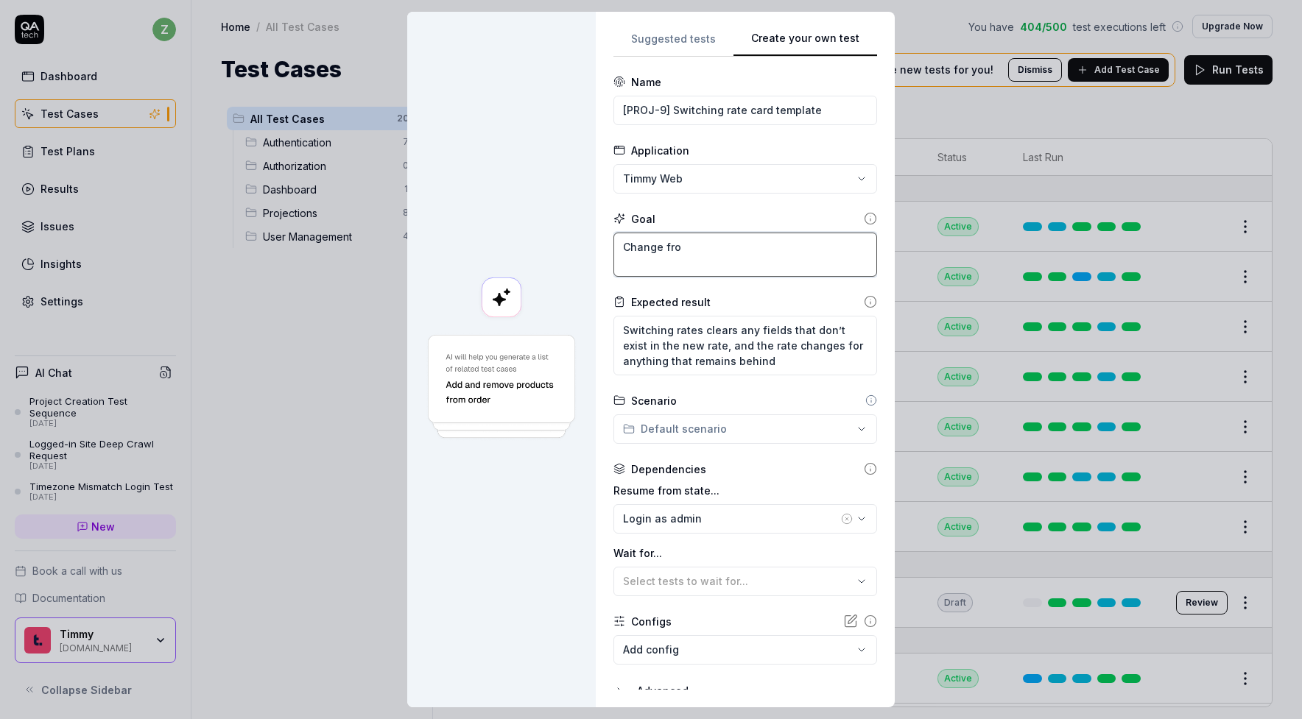
type textarea "*"
type textarea "Change from"
type textarea "*"
type textarea "Change from"
type textarea "*"
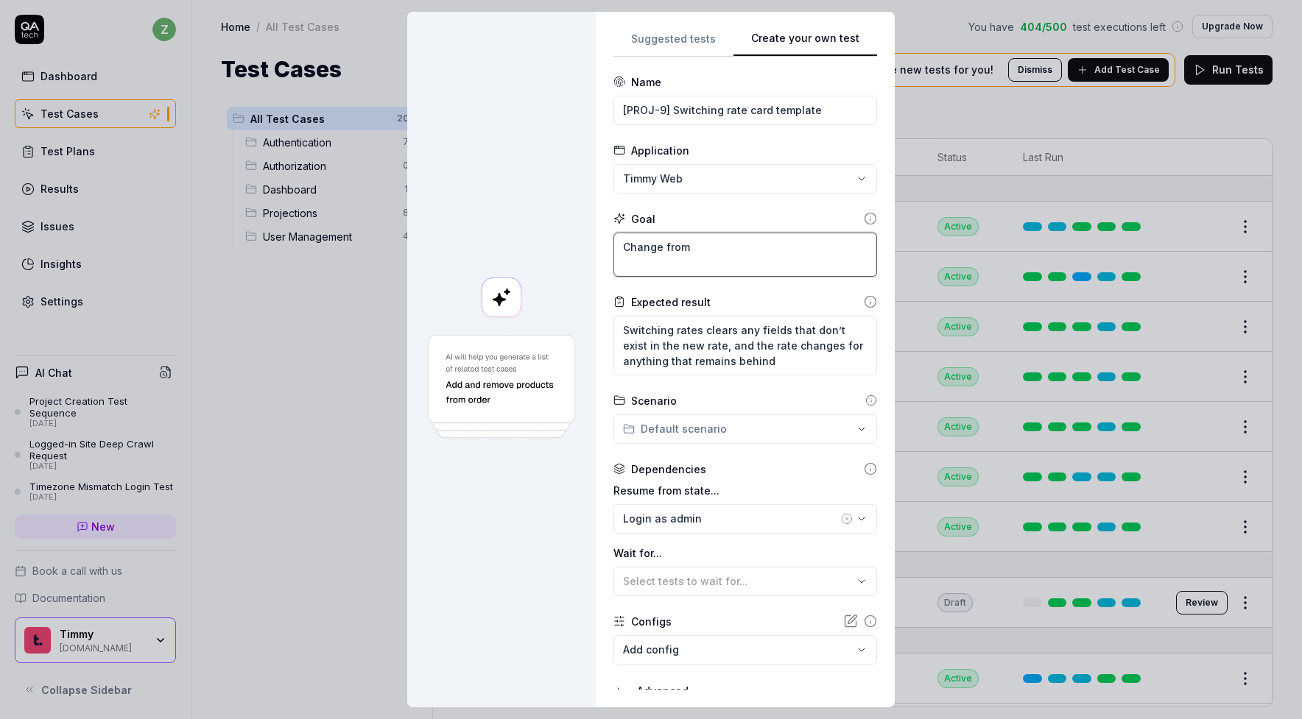
type textarea "Change from t"
type textarea "*"
type textarea "Change from th"
type textarea "*"
type textarea "Change from the"
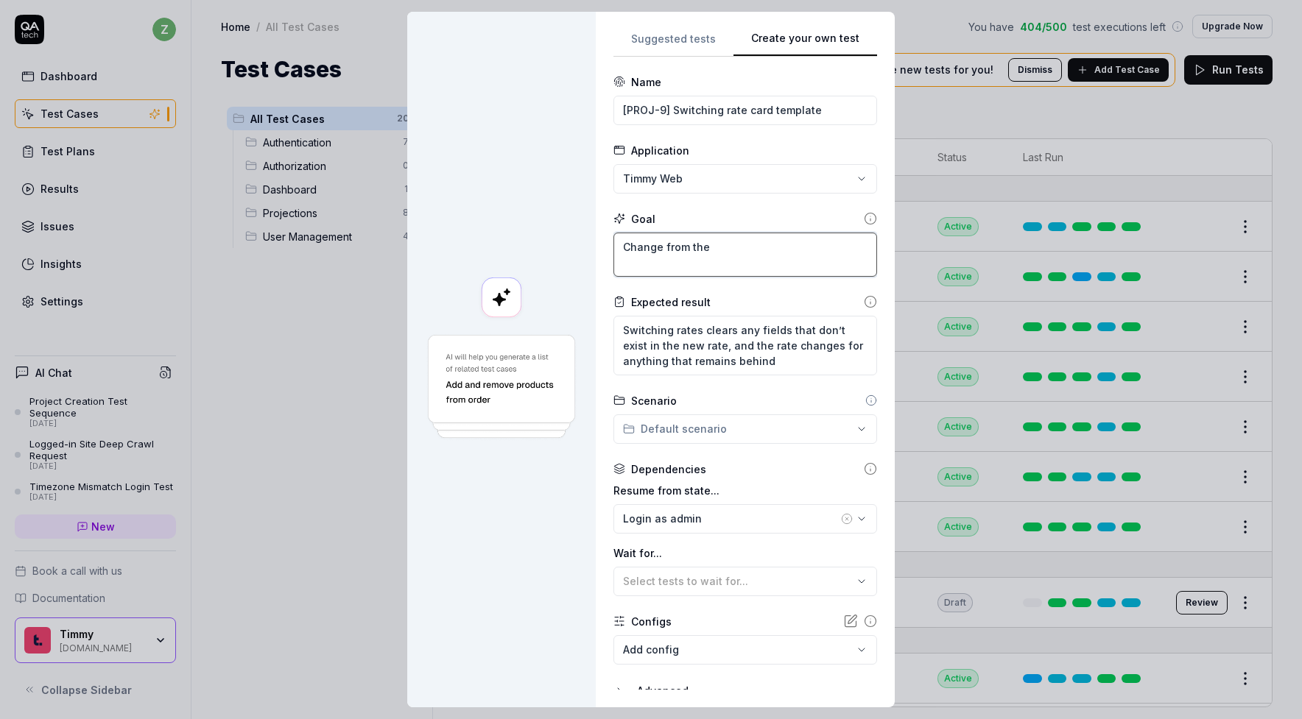
type textarea "*"
type textarea "Change from the"
type textarea "*"
type textarea "Change from the p"
type textarea "*"
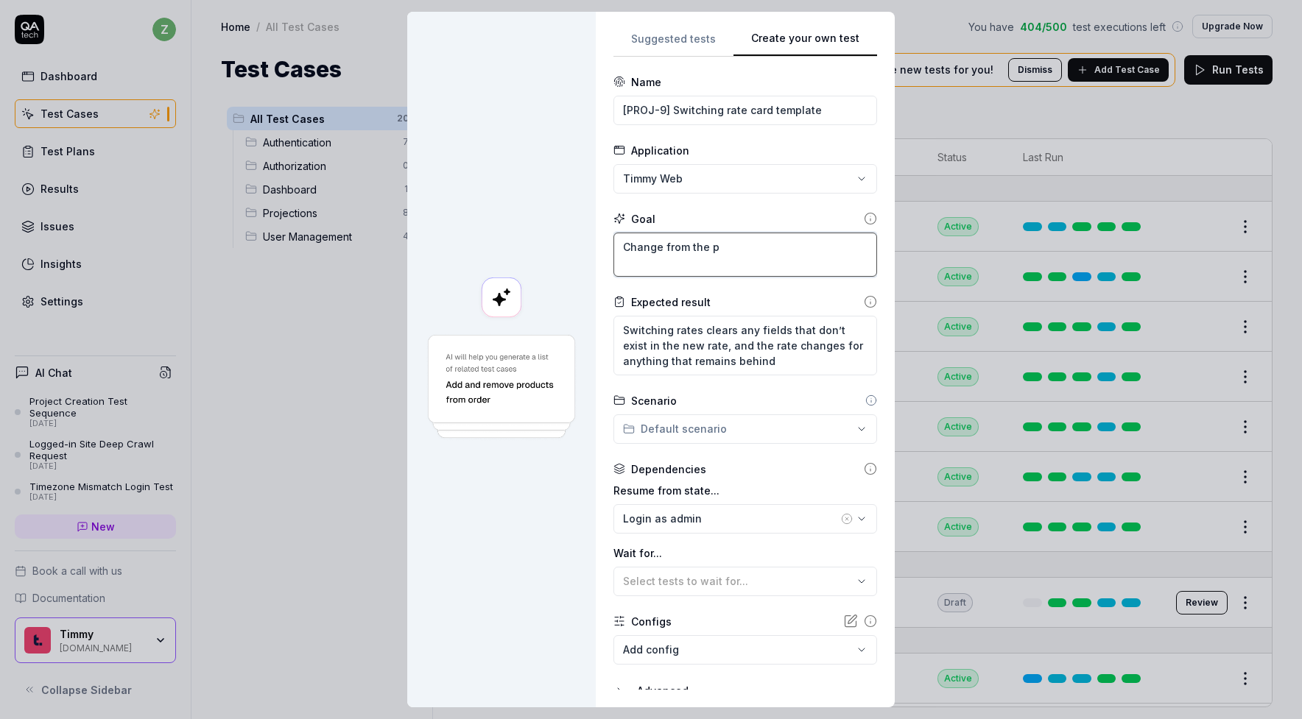
type textarea "Change from the pr"
type textarea "*"
type textarea "Change from the pro"
type textarea "*"
type textarea "Change from the proj"
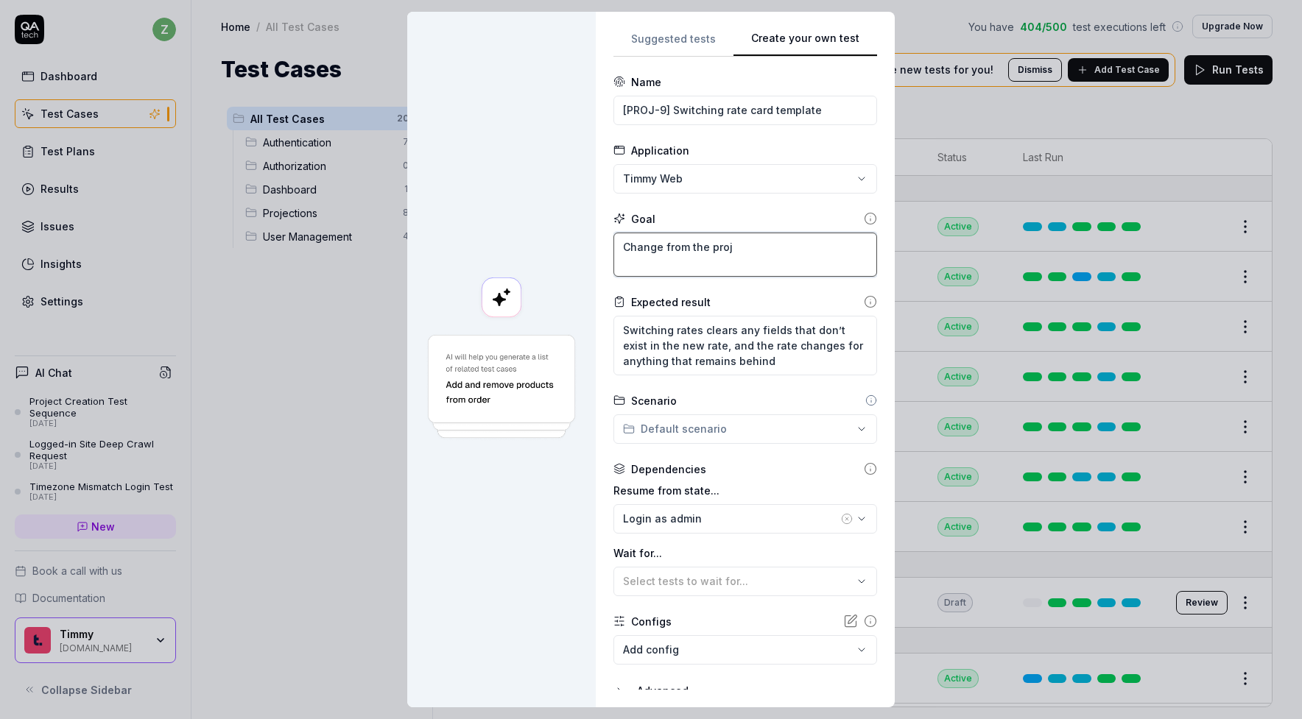
type textarea "*"
type textarea "Change from the proje"
type textarea "*"
type textarea "Change from the projec"
type textarea "*"
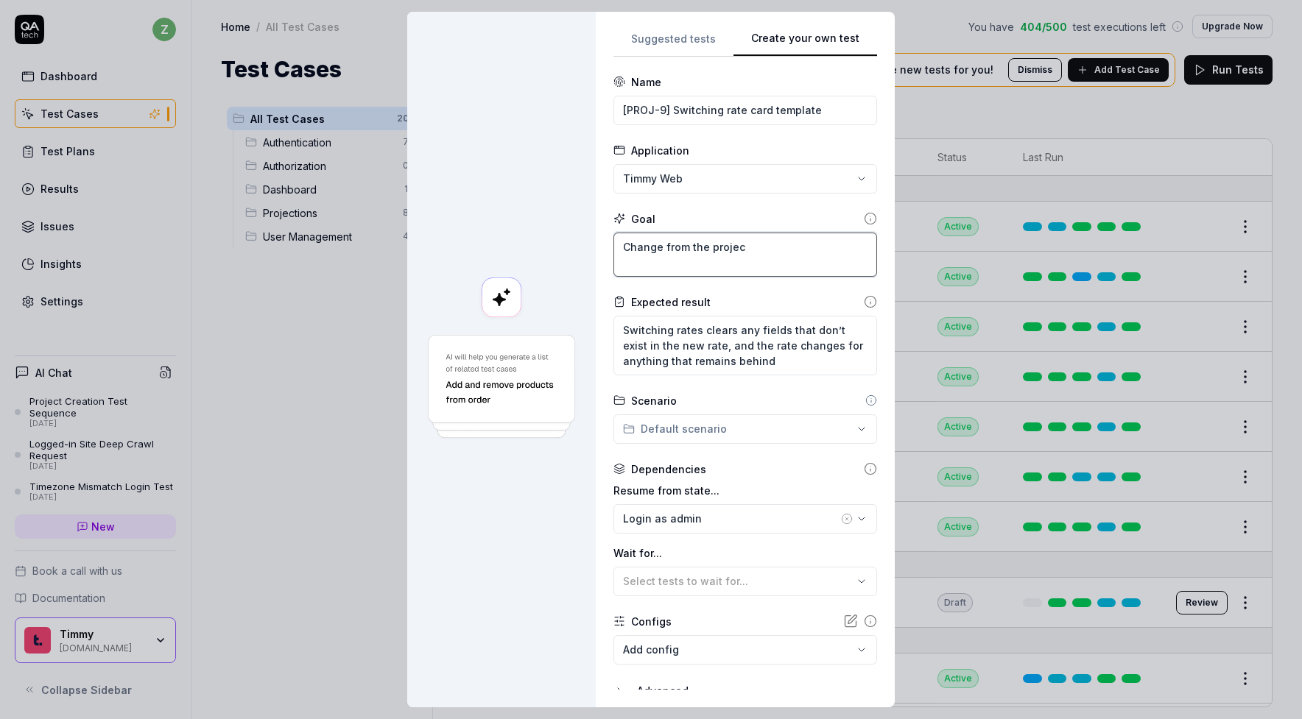
type textarea "Change from the project"
type textarea "*"
type textarea "Change from the project"
type textarea "*"
type textarea "Change from the project d"
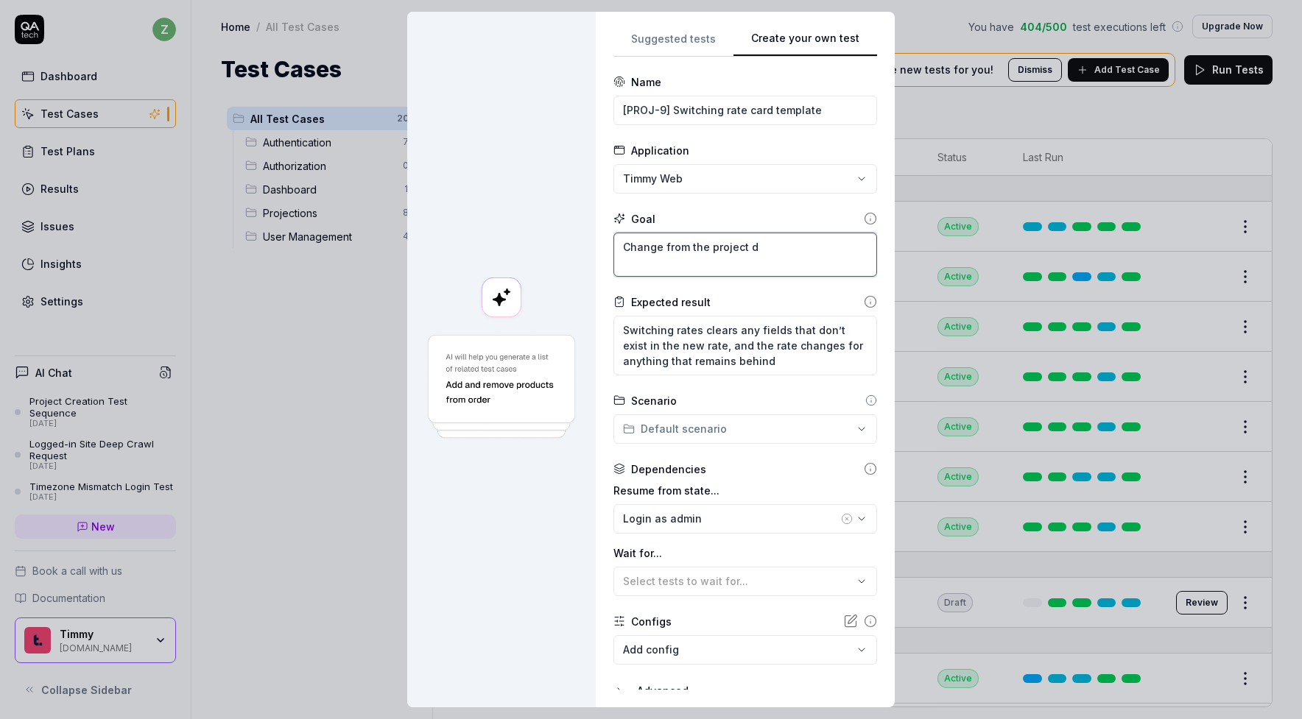
type textarea "*"
type textarea "Change from the project de"
type textarea "*"
type textarea "Change from the project def"
type textarea "*"
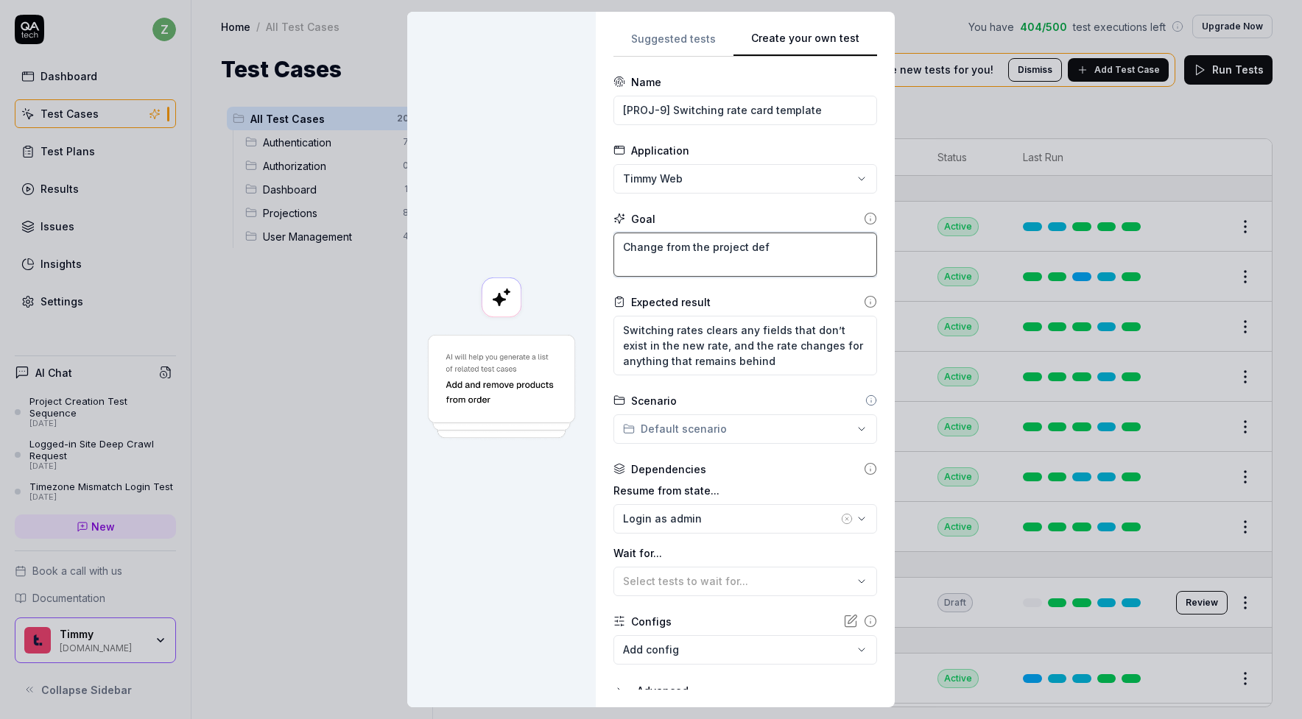
type textarea "Change from the project defi"
type textarea "*"
type textarea "Change from the project defin"
type textarea "*"
type textarea "Change from the project define"
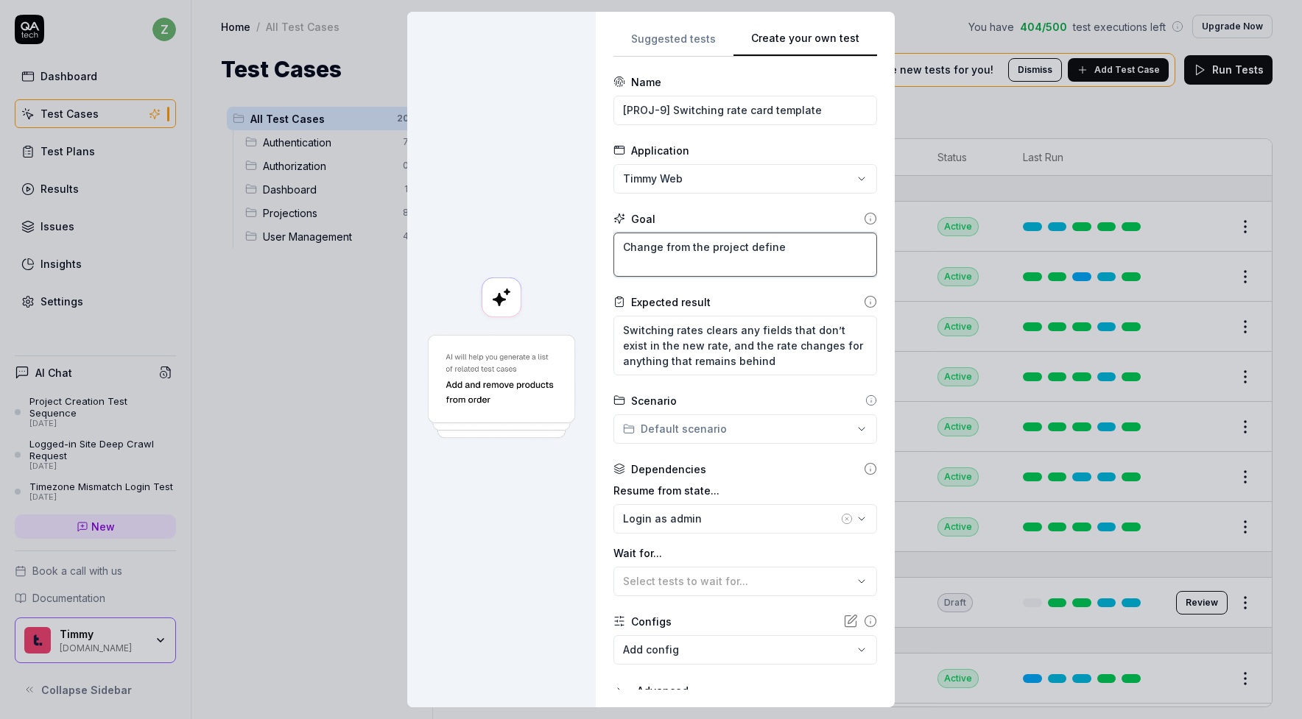
type textarea "*"
type textarea "Change from the project defined"
type textarea "*"
type textarea "Change from the project defined"
type textarea "*"
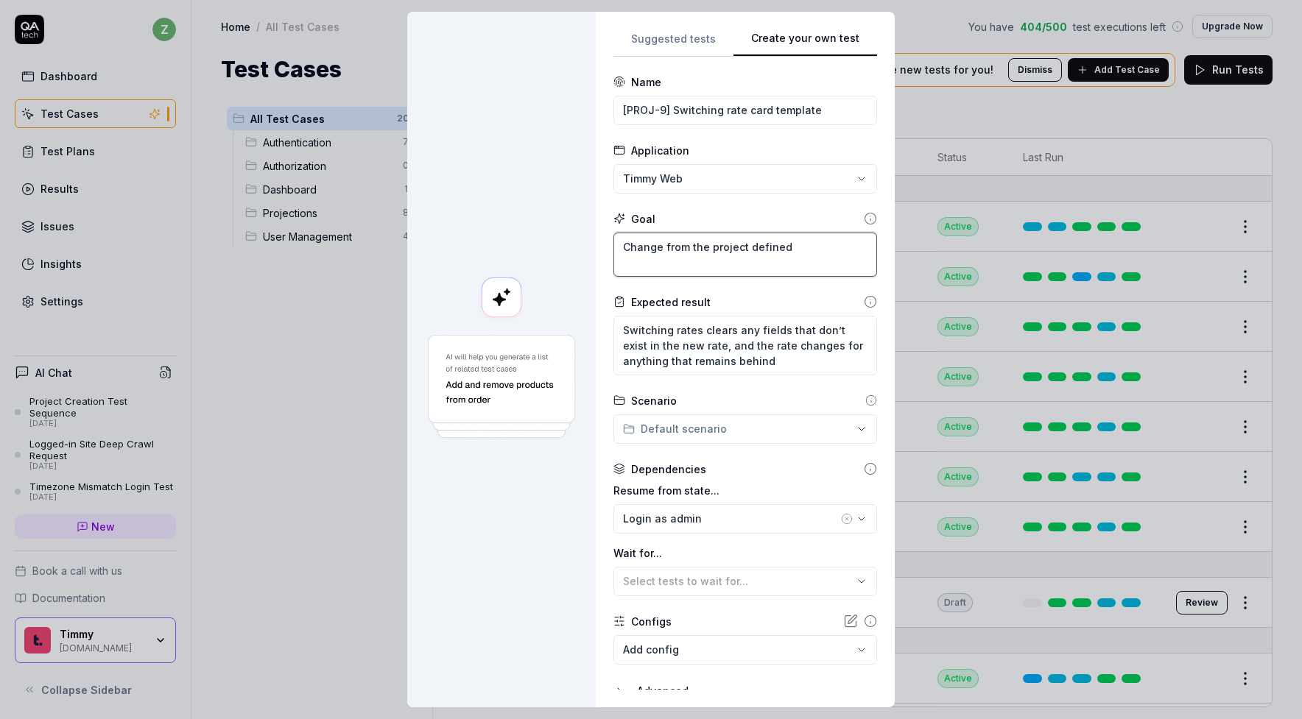
type textarea "Change from the project defined r"
type textarea "*"
type textarea "Change from the project defined ra"
type textarea "*"
type textarea "Change from the project defined rat"
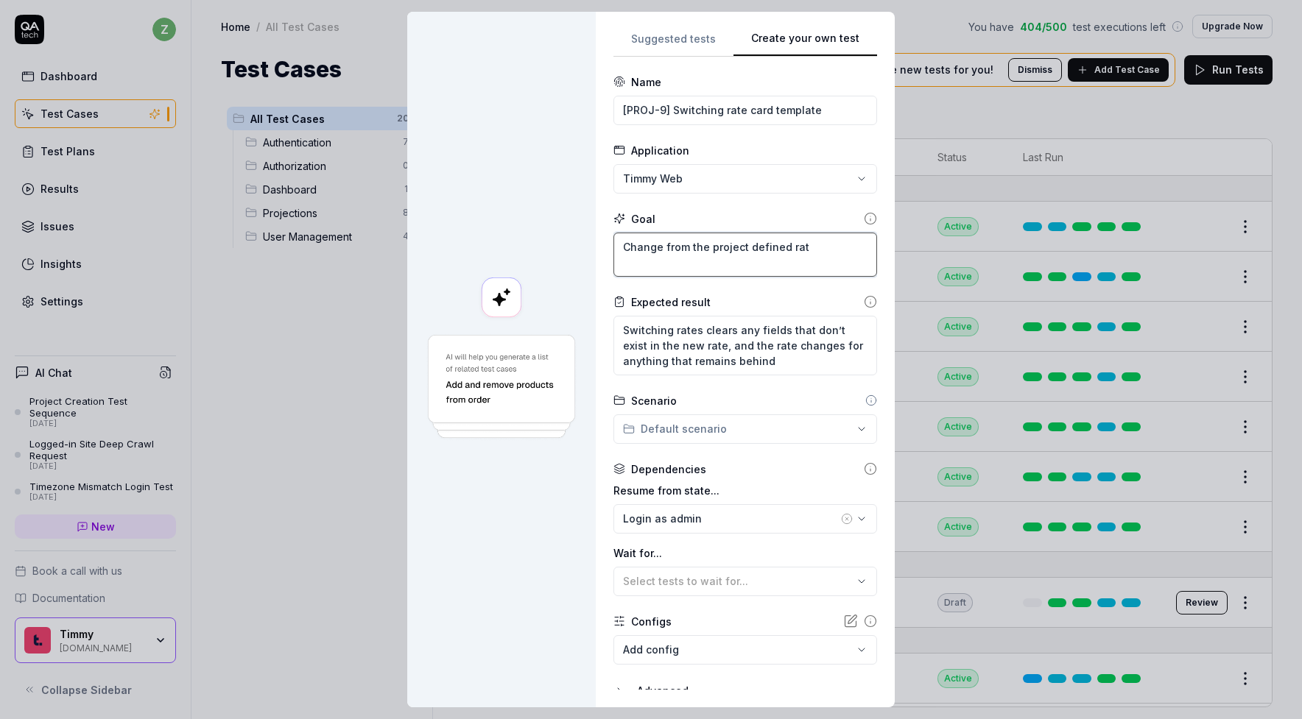
type textarea "*"
type textarea "Change from the project defined rate"
type textarea "*"
type textarea "Change from the project defined rate"
type textarea "*"
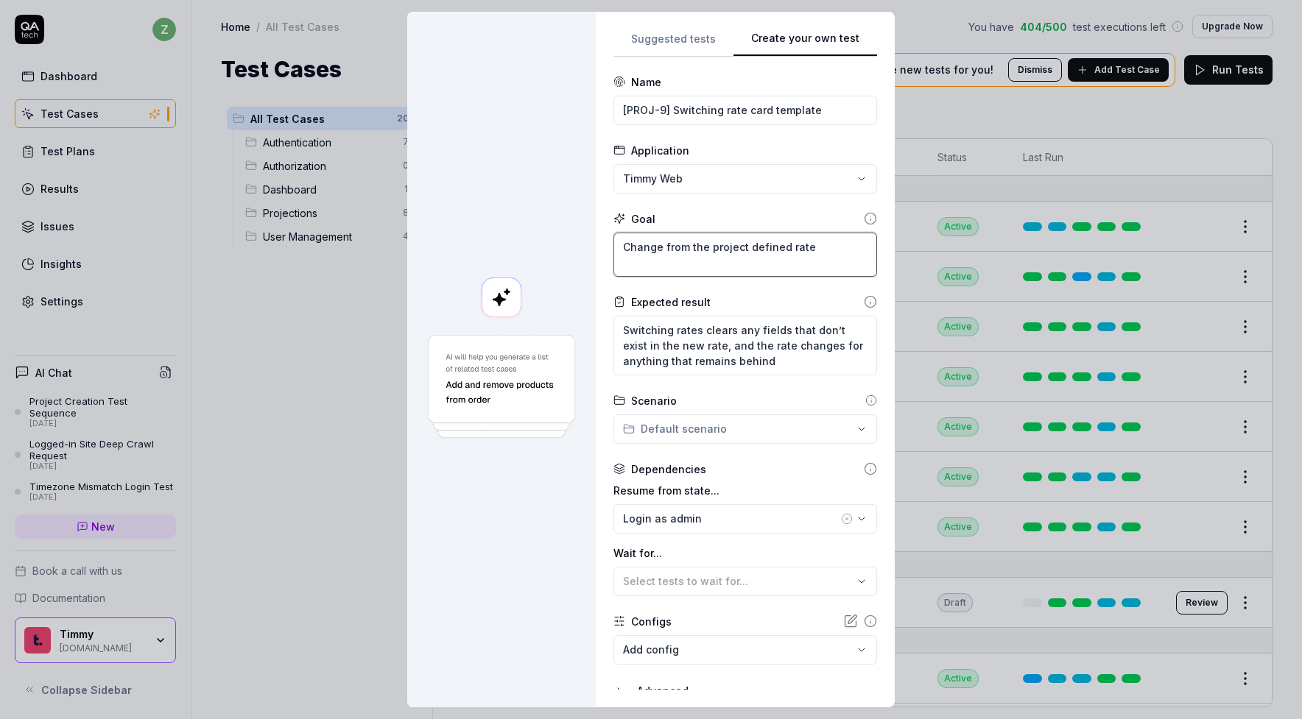
type textarea "Change from the project defined rate c"
type textarea "*"
type textarea "Change from the project defined rate ca"
type textarea "*"
type textarea "Change from the project defined rate car"
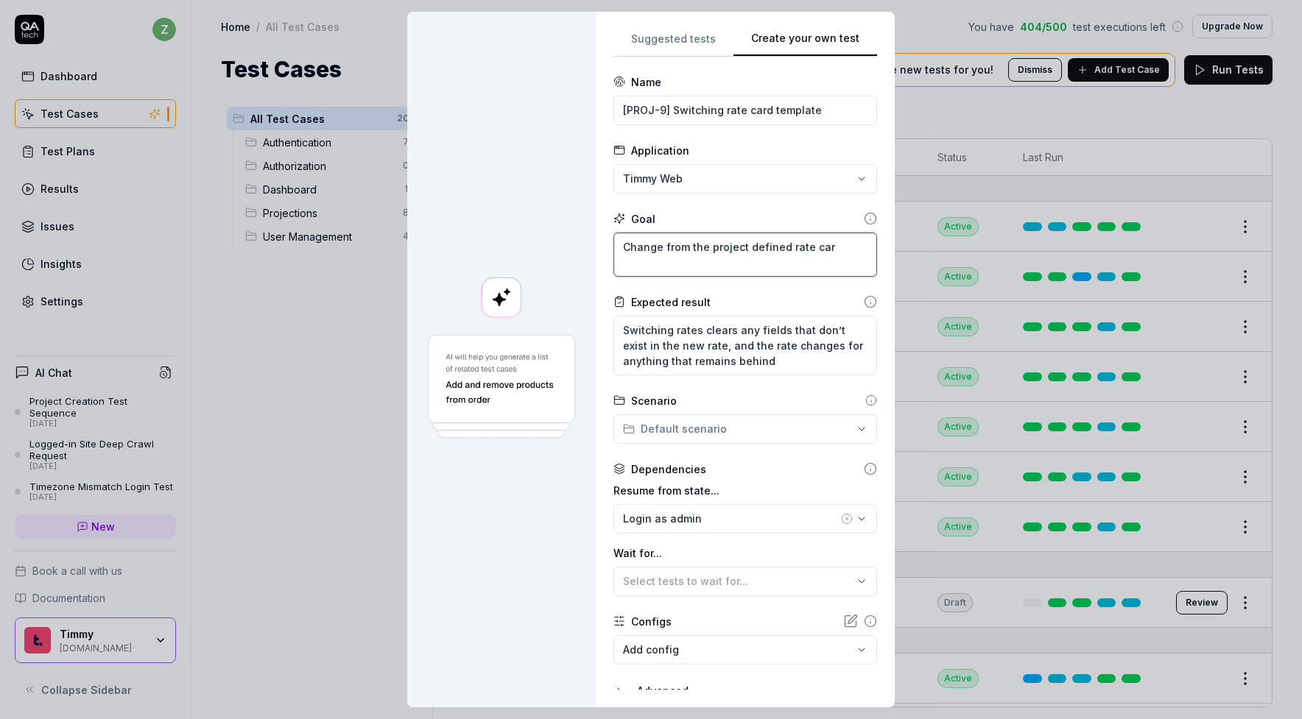
type textarea "*"
type textarea "Change from the project defined rate card"
type textarea "*"
type textarea "Change from the project defined rate card"
type textarea "*"
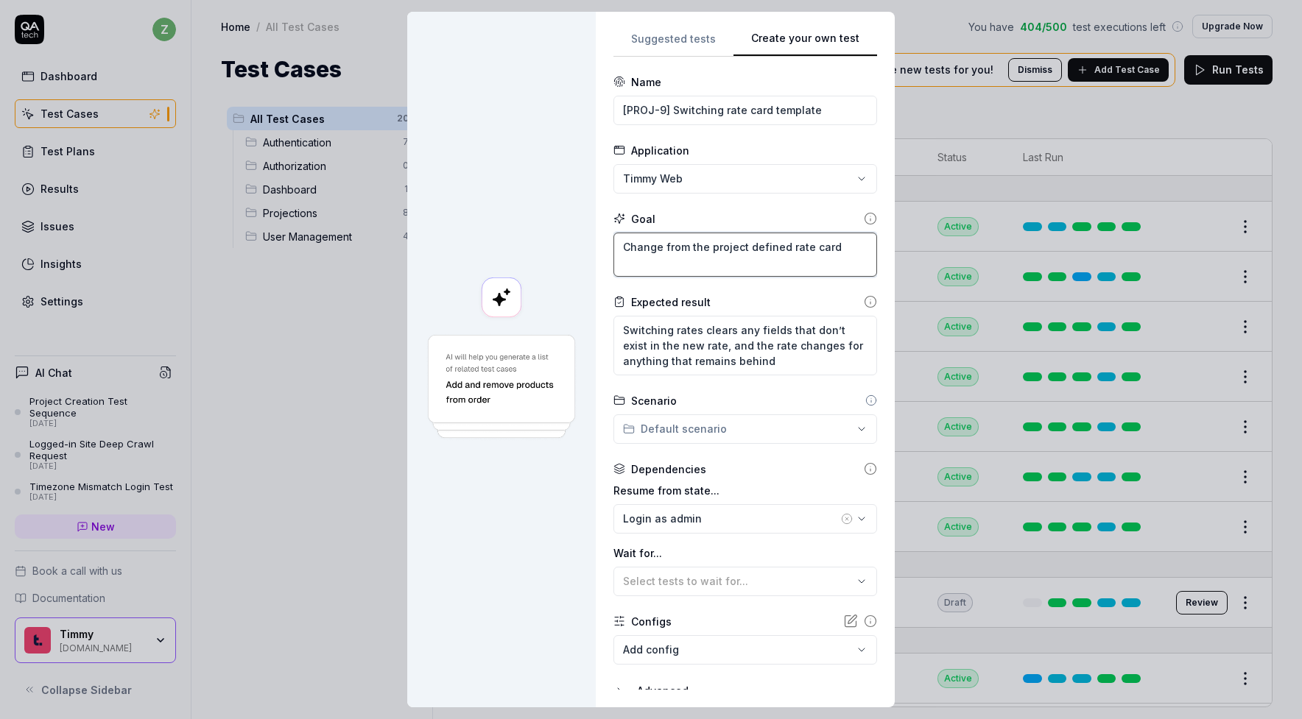
type textarea "Change from the project defined rate card t"
type textarea "*"
type textarea "Change from the project defined rate card to"
type textarea "*"
type textarea "Change from the project defined rate card to"
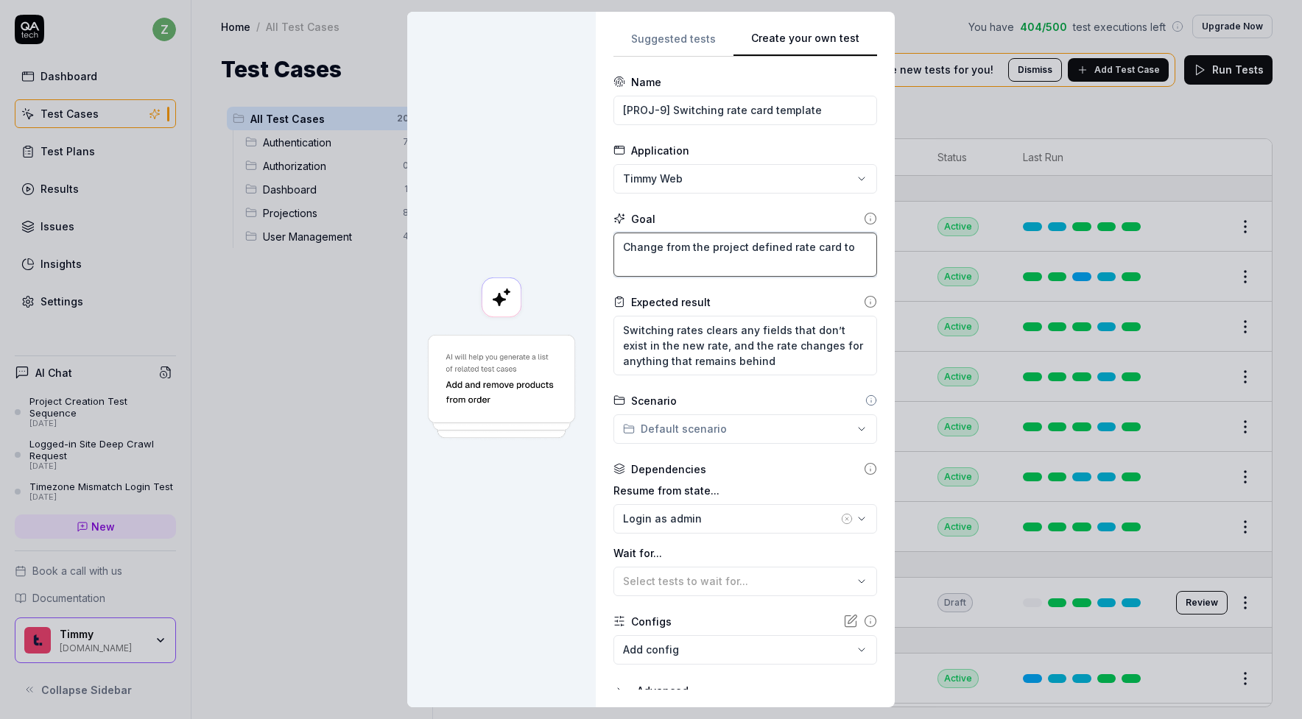
type textarea "*"
type textarea "Change from the project defined rate card to th"
type textarea "*"
type textarea "Change from the project defined rate card to the"
type textarea "*"
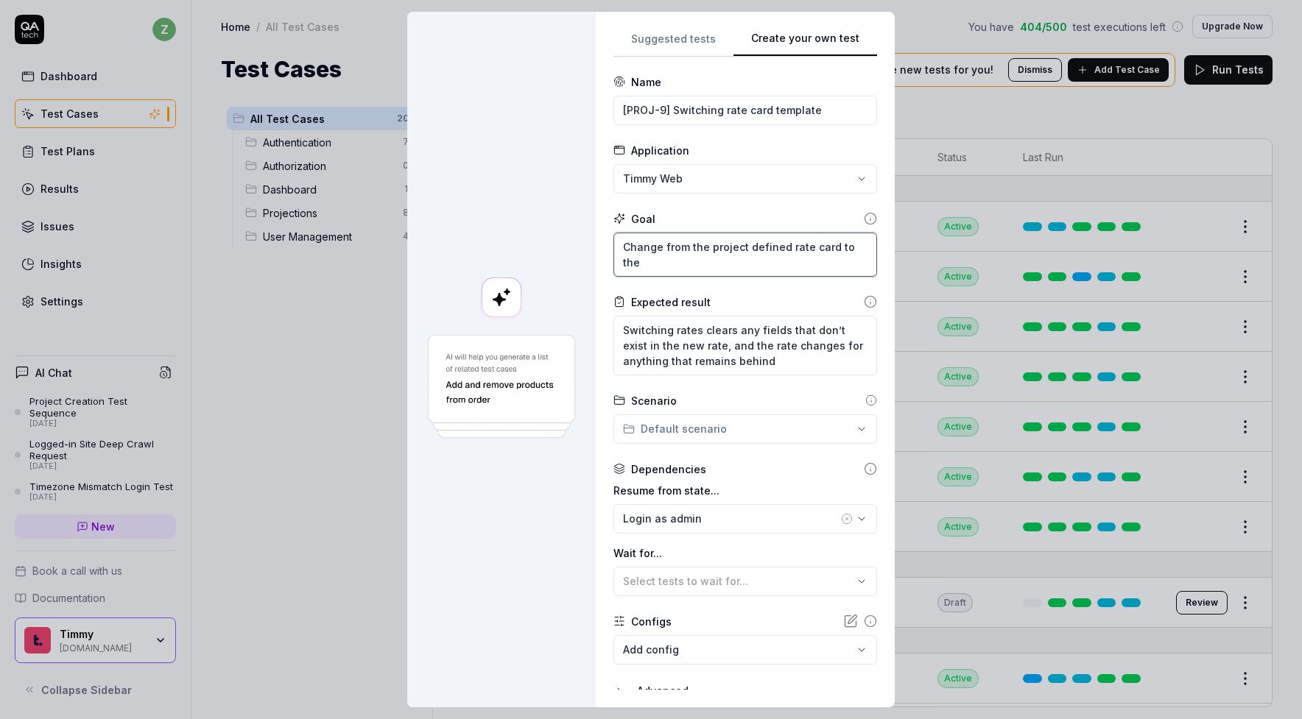
type textarea "Change from the project defined rate card to the"
type textarea "*"
type textarea "Change from the project defined rate card to the ma"
type textarea "*"
type textarea "Change from the project defined rate card to the mas"
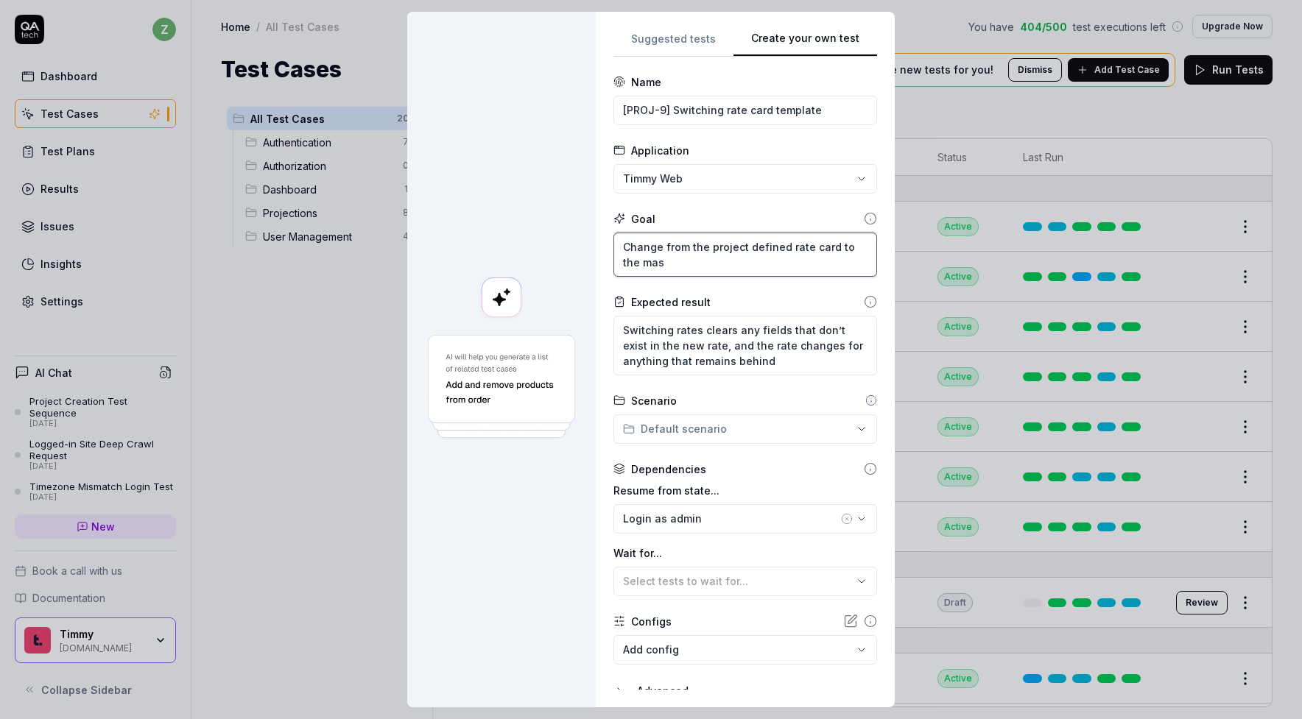
type textarea "*"
type textarea "Change from the project defined rate card to the mast"
drag, startPoint x: 794, startPoint y: 366, endPoint x: 579, endPoint y: 319, distance: 220.1
click at [580, 319] on div "**********" at bounding box center [650, 360] width 487 height 696
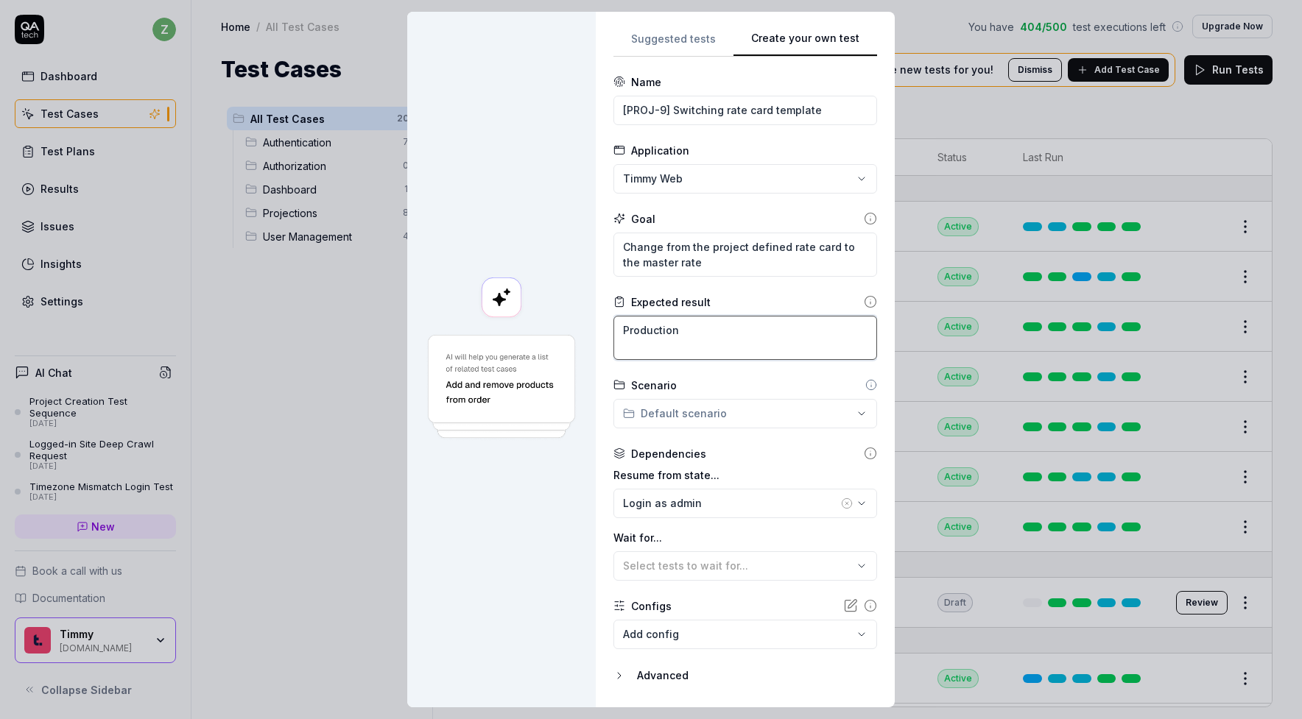
click at [687, 328] on textarea "Production" at bounding box center [745, 338] width 264 height 44
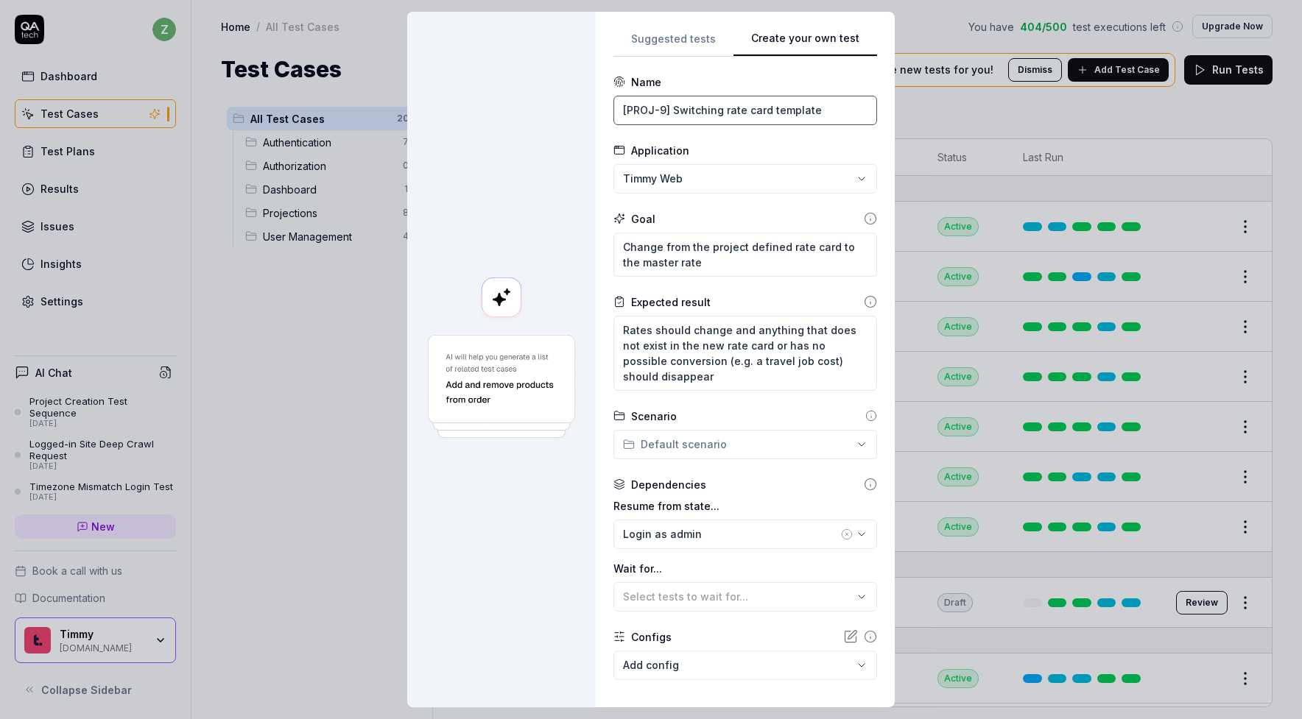
click at [730, 118] on input "[PROJ-9] Switching rate card template" at bounding box center [745, 110] width 264 height 29
click at [732, 121] on input "[PROJ-9] Switching rate card template" at bounding box center [745, 110] width 264 height 29
drag, startPoint x: 725, startPoint y: 112, endPoint x: 734, endPoint y: 122, distance: 13.6
click at [725, 111] on input "[PROJ-9] Switching rate card template" at bounding box center [745, 110] width 264 height 29
click at [868, 110] on input "[PROJ-9] Switching between rate card template" at bounding box center [745, 110] width 264 height 29
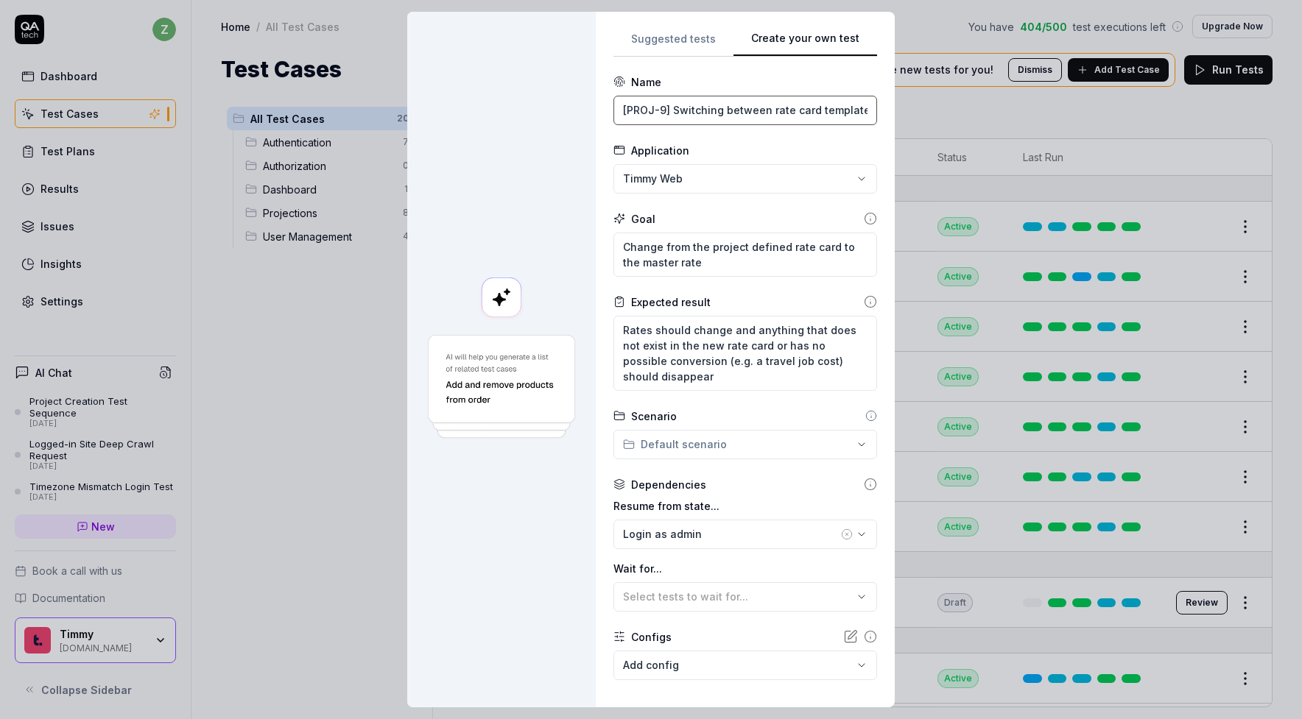
click at [858, 110] on input "[PROJ-9] Switching between rate card template" at bounding box center [745, 110] width 264 height 29
click at [766, 270] on textarea "Change from the project defined rate card to the master rate" at bounding box center [745, 255] width 264 height 44
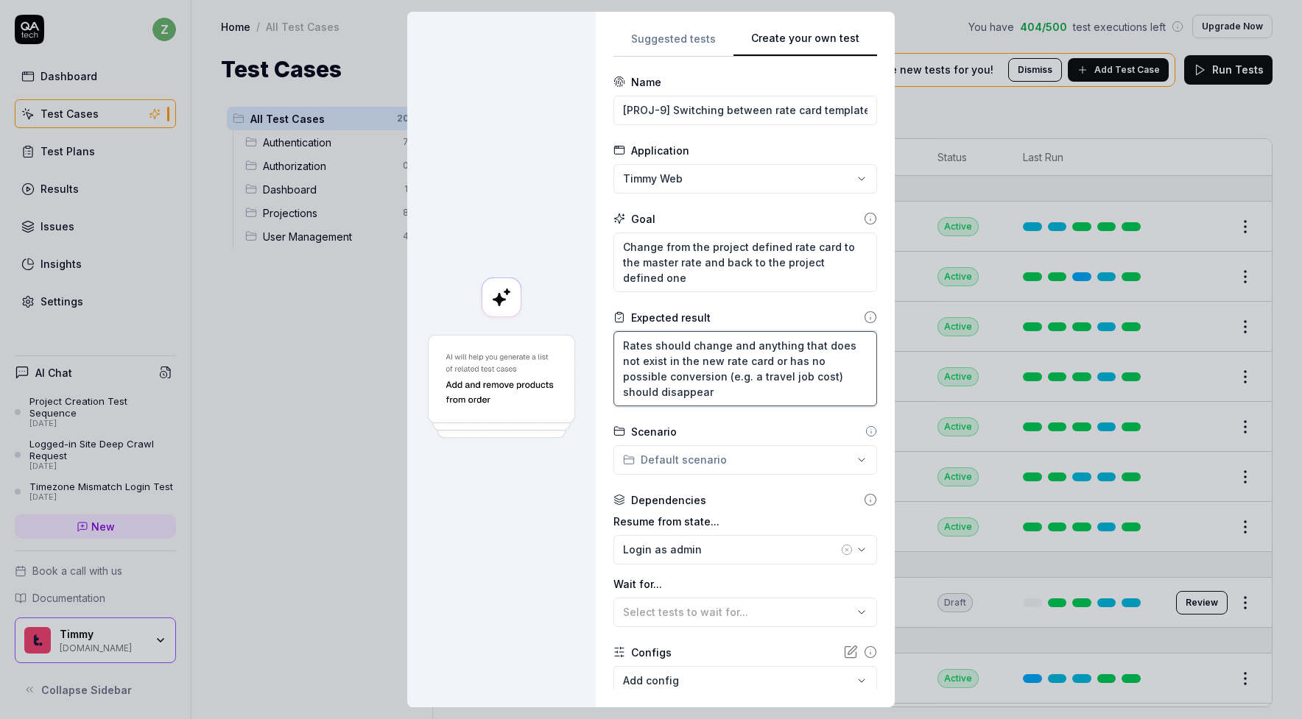
click at [761, 395] on textarea "Rates should change and anything that does not exist in the new rate card or ha…" at bounding box center [745, 368] width 264 height 75
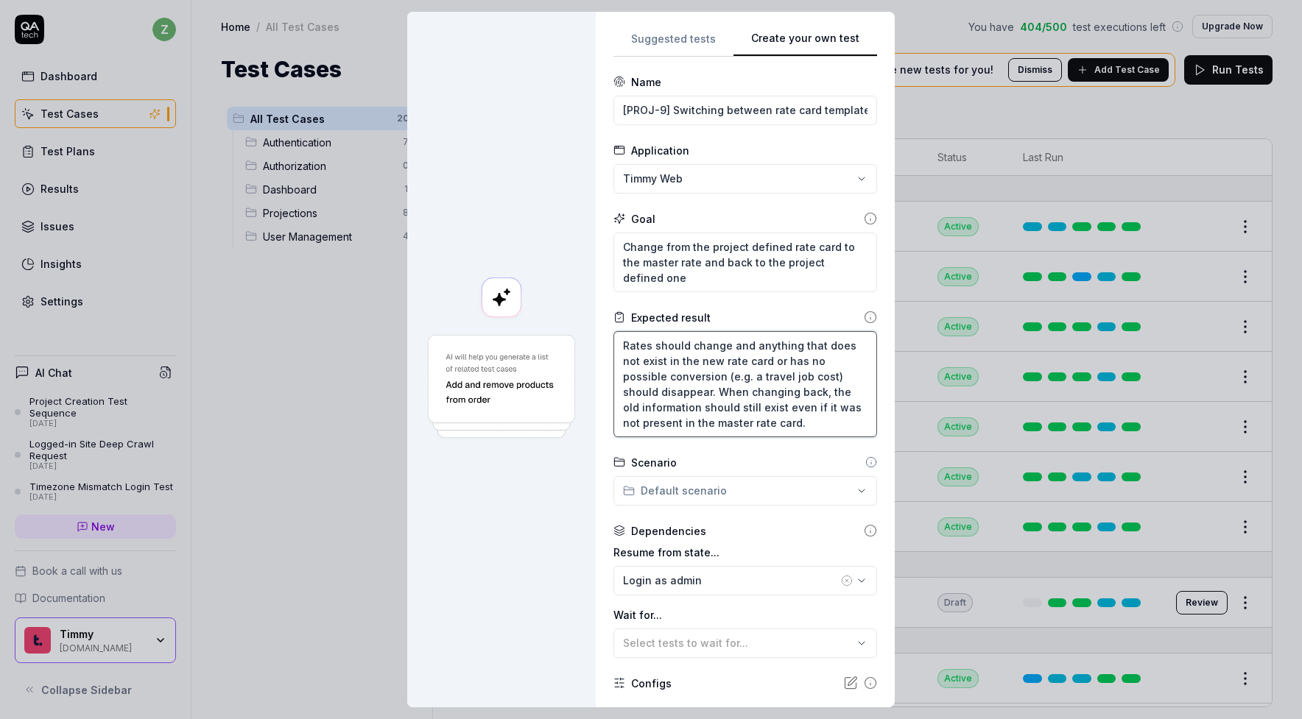
scroll to position [81, 0]
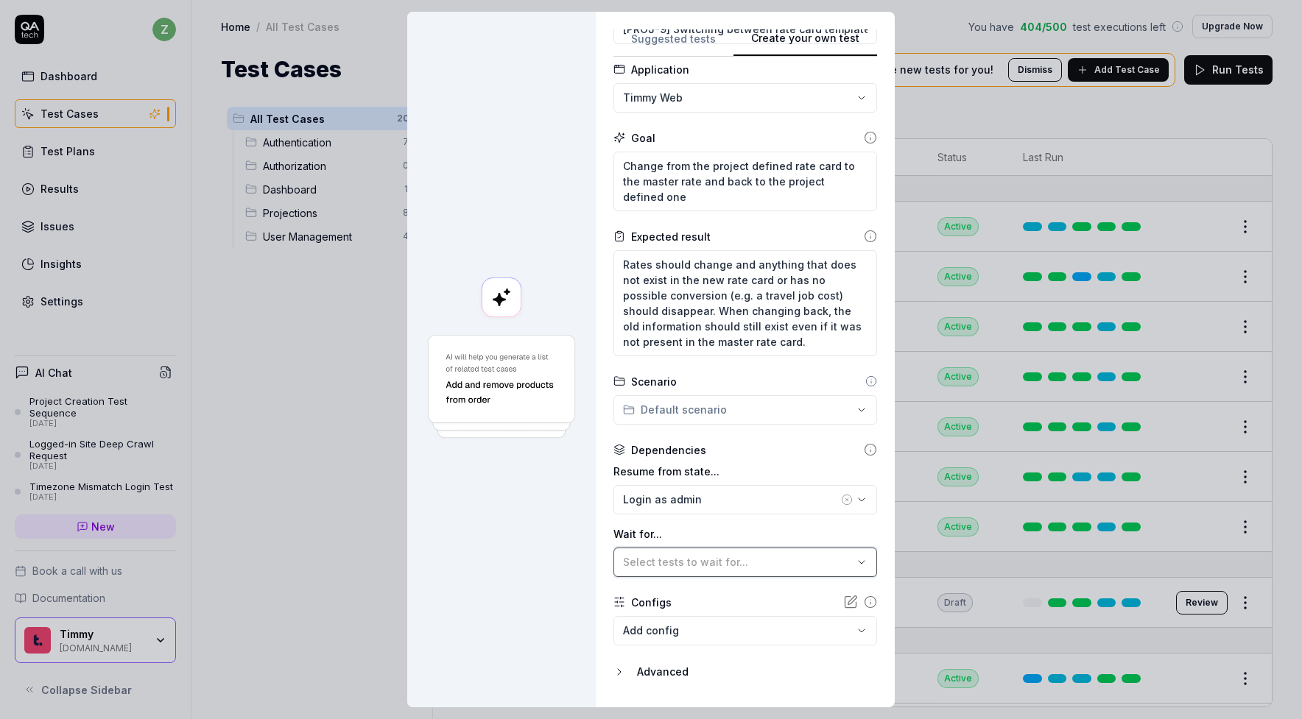
click at [713, 557] on span "Select tests to wait for..." at bounding box center [685, 562] width 125 height 13
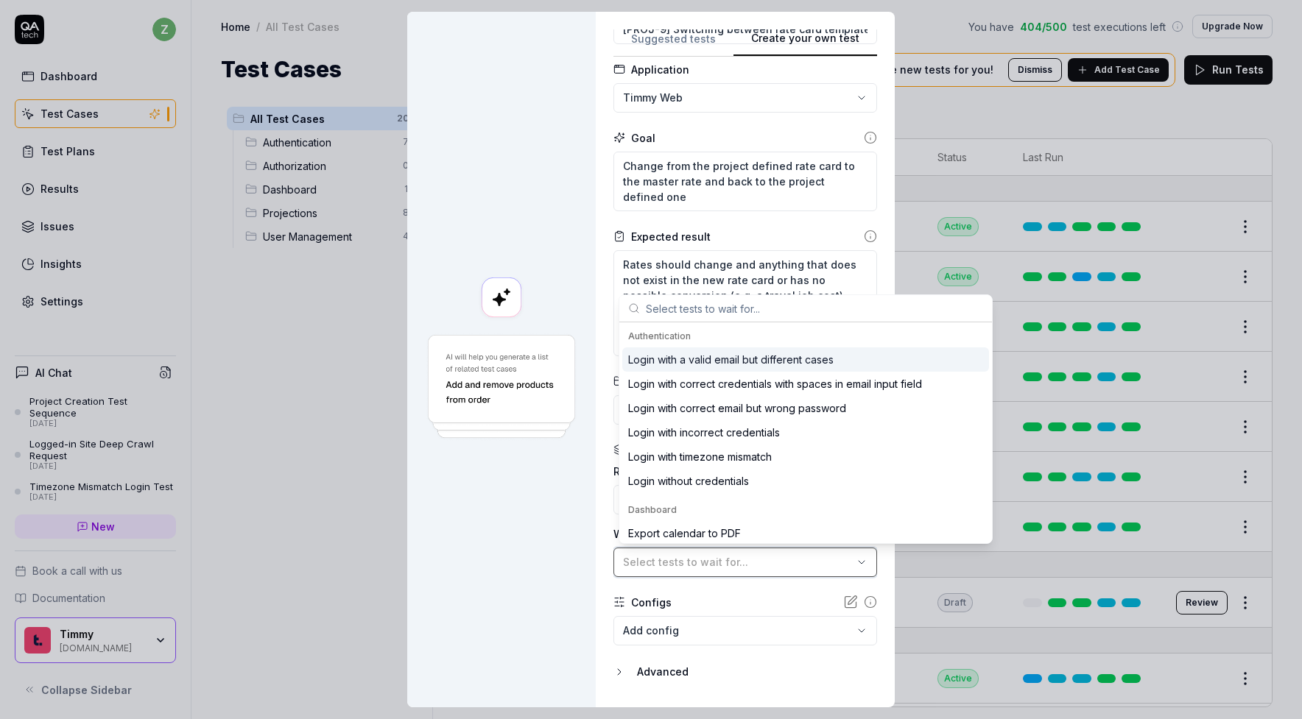
click at [713, 557] on span "Select tests to wait for..." at bounding box center [685, 562] width 125 height 13
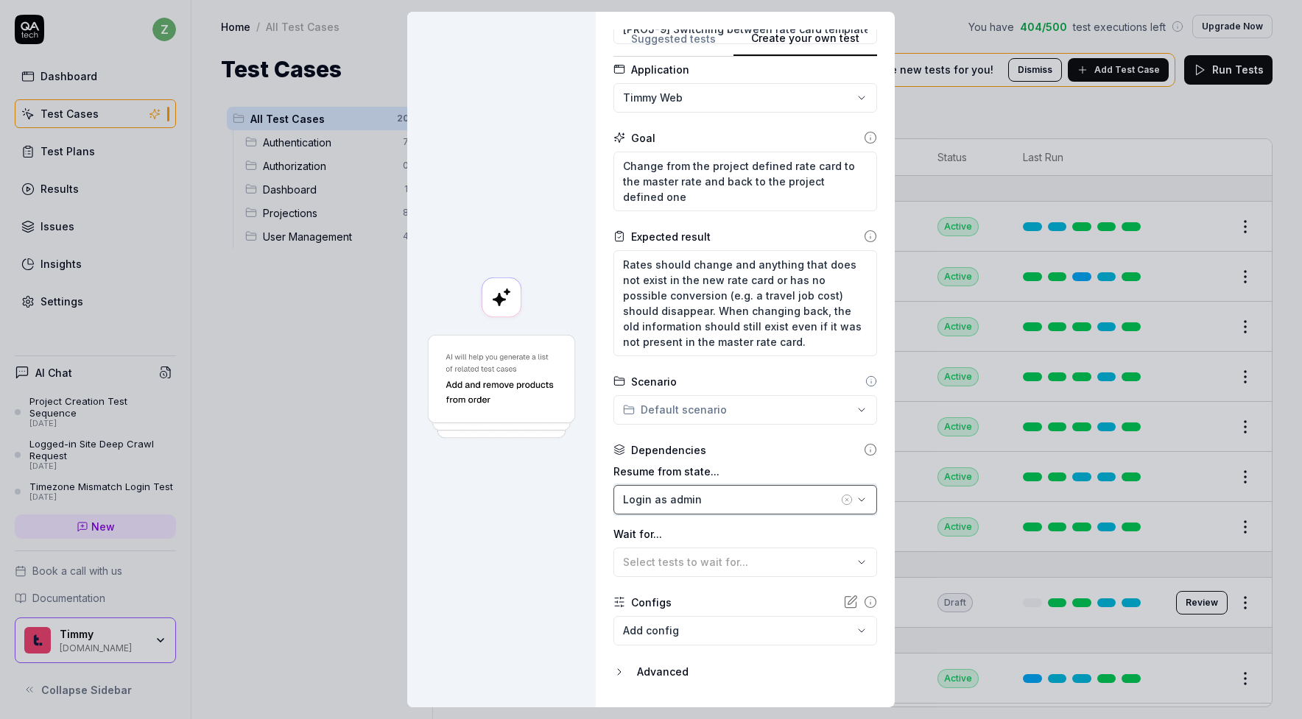
click at [713, 506] on button "Login as admin" at bounding box center [745, 499] width 264 height 29
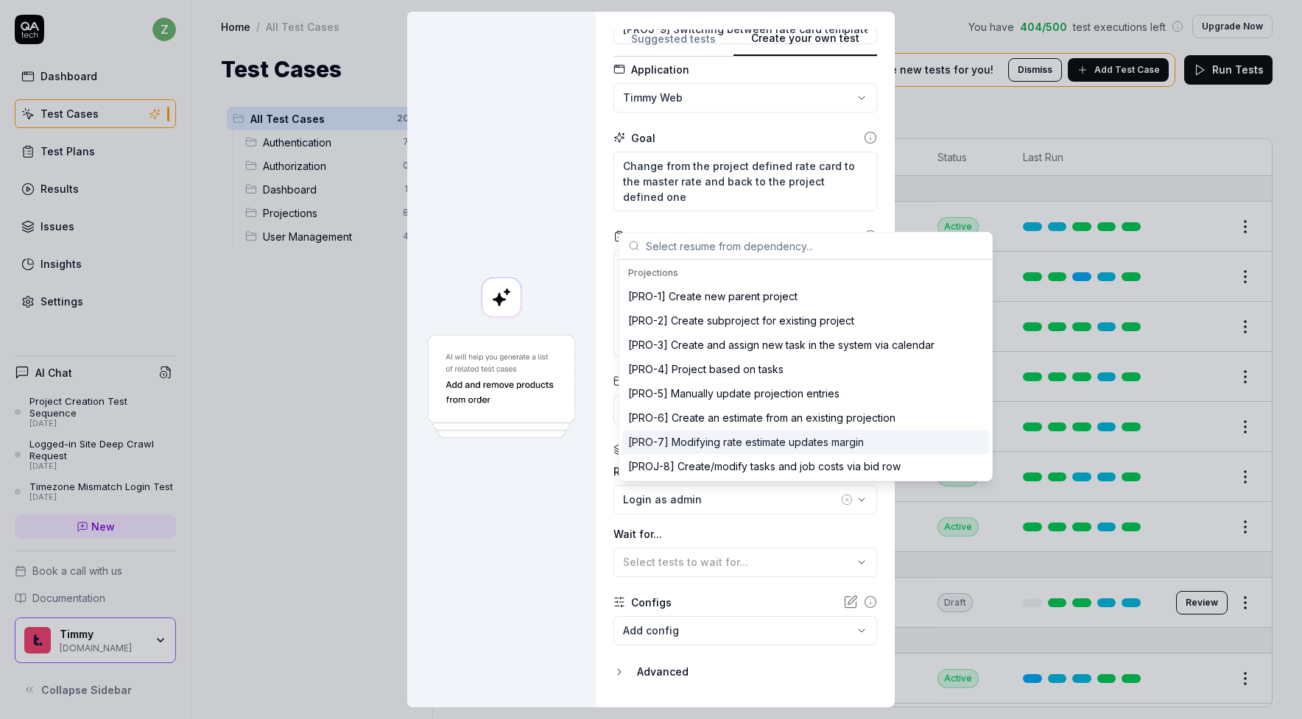
scroll to position [286, 0]
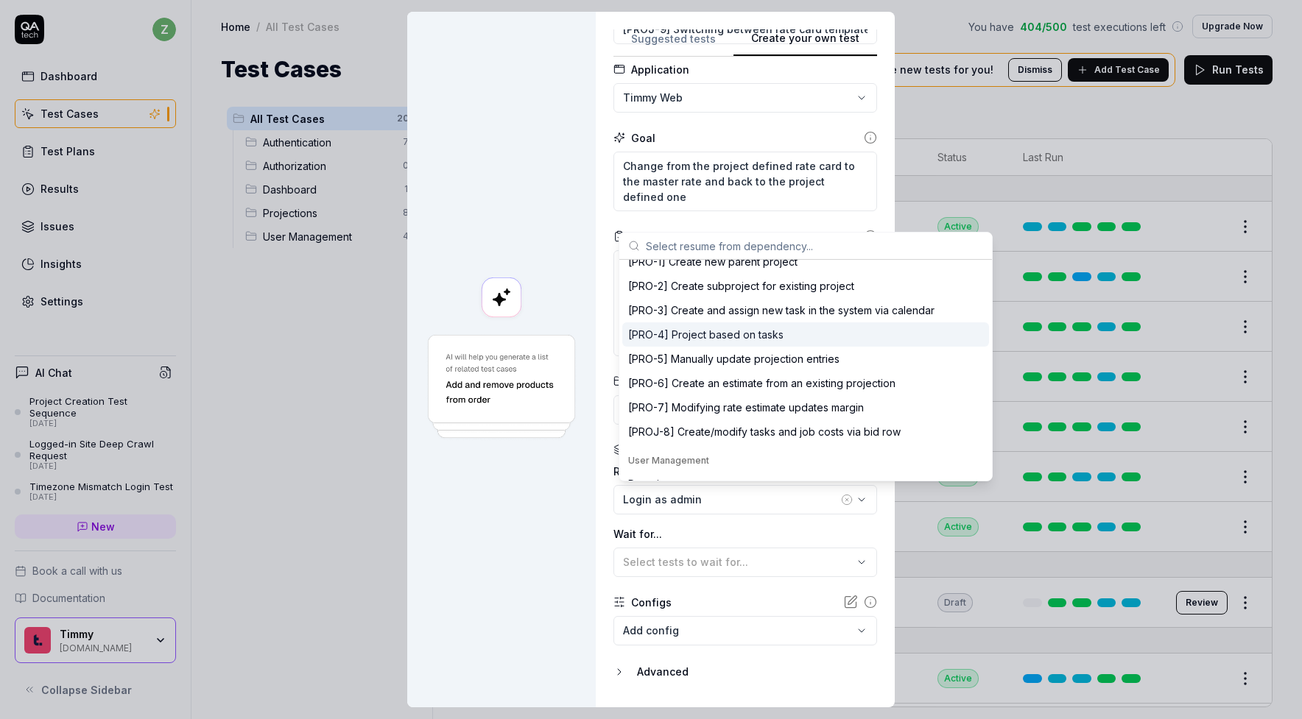
click at [736, 342] on div "[PRO-4] Project based on tasks" at bounding box center [805, 334] width 367 height 24
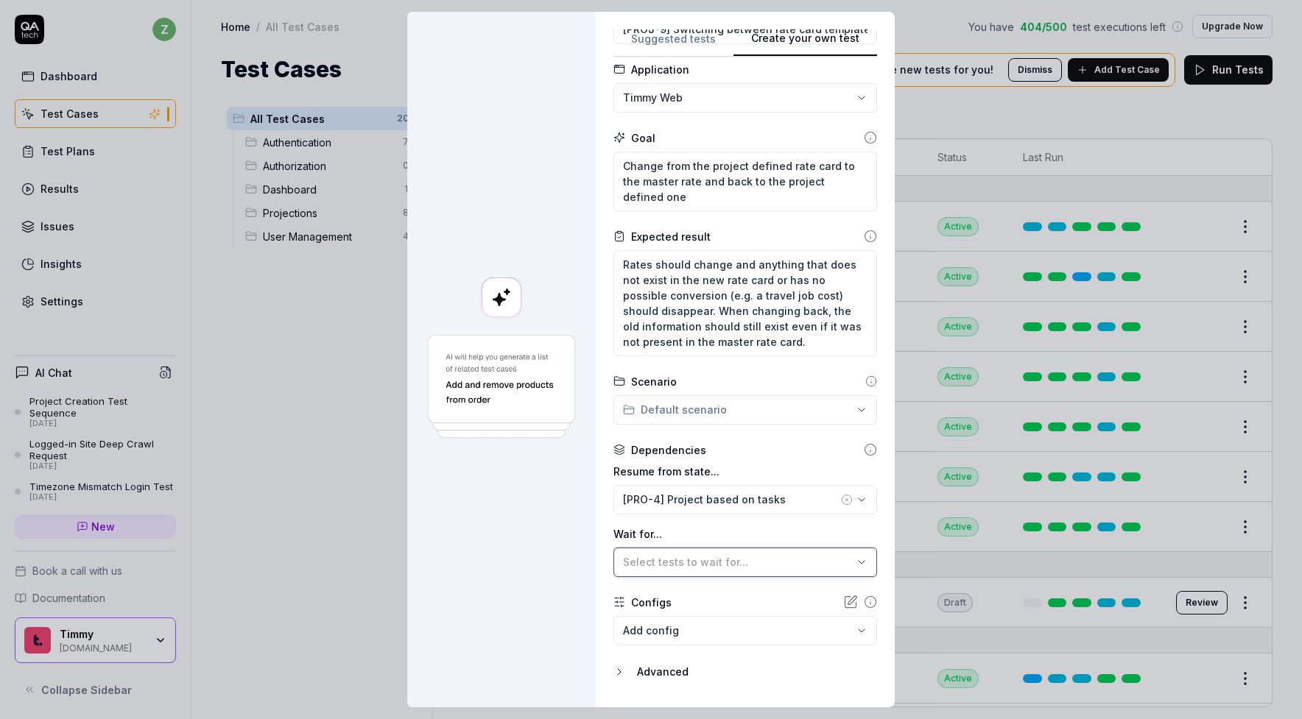
click at [700, 556] on span "Select tests to wait for..." at bounding box center [685, 562] width 125 height 13
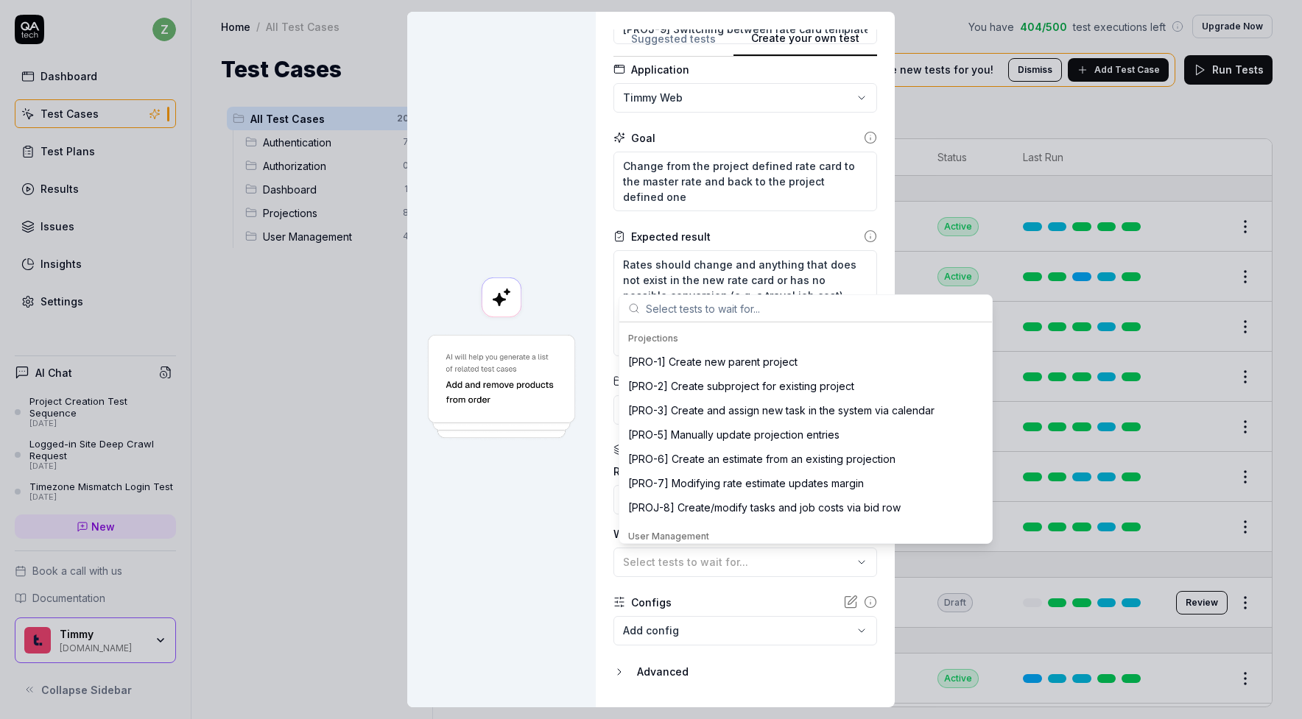
scroll to position [353, 0]
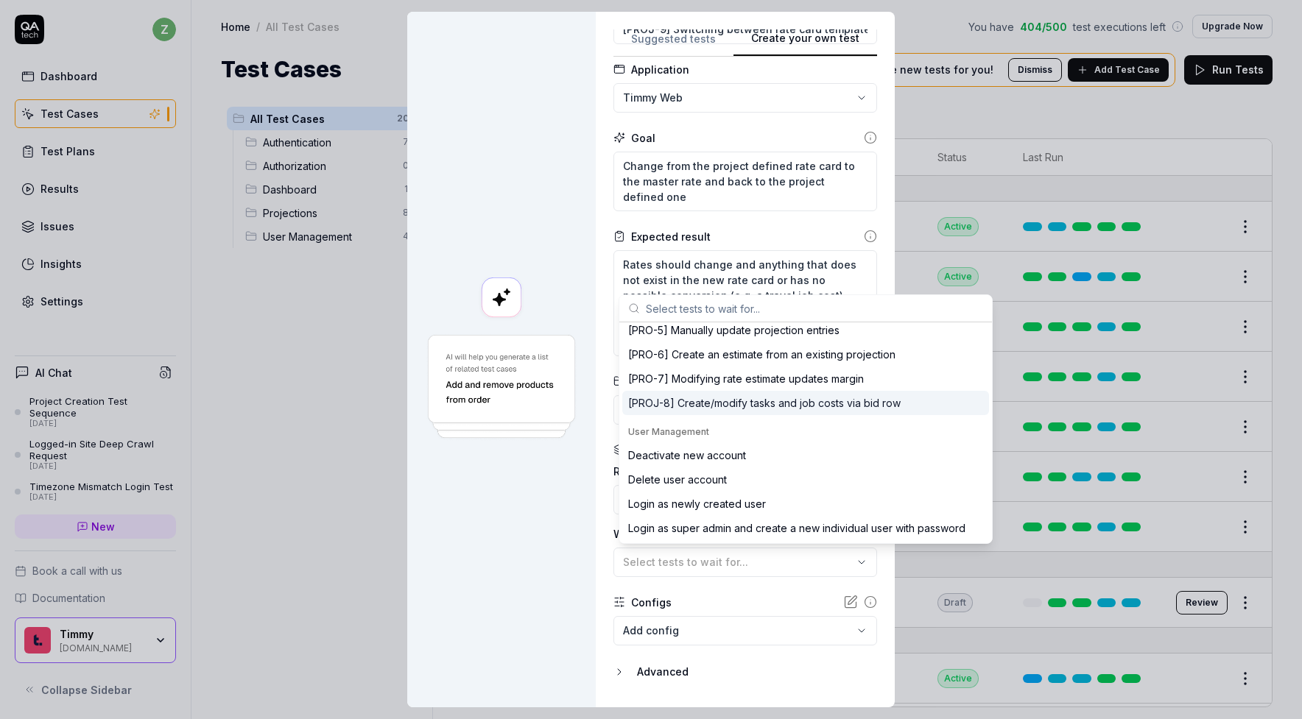
click at [721, 408] on div "[PROJ-8] Create/modify tasks and job costs via bid row" at bounding box center [764, 402] width 272 height 15
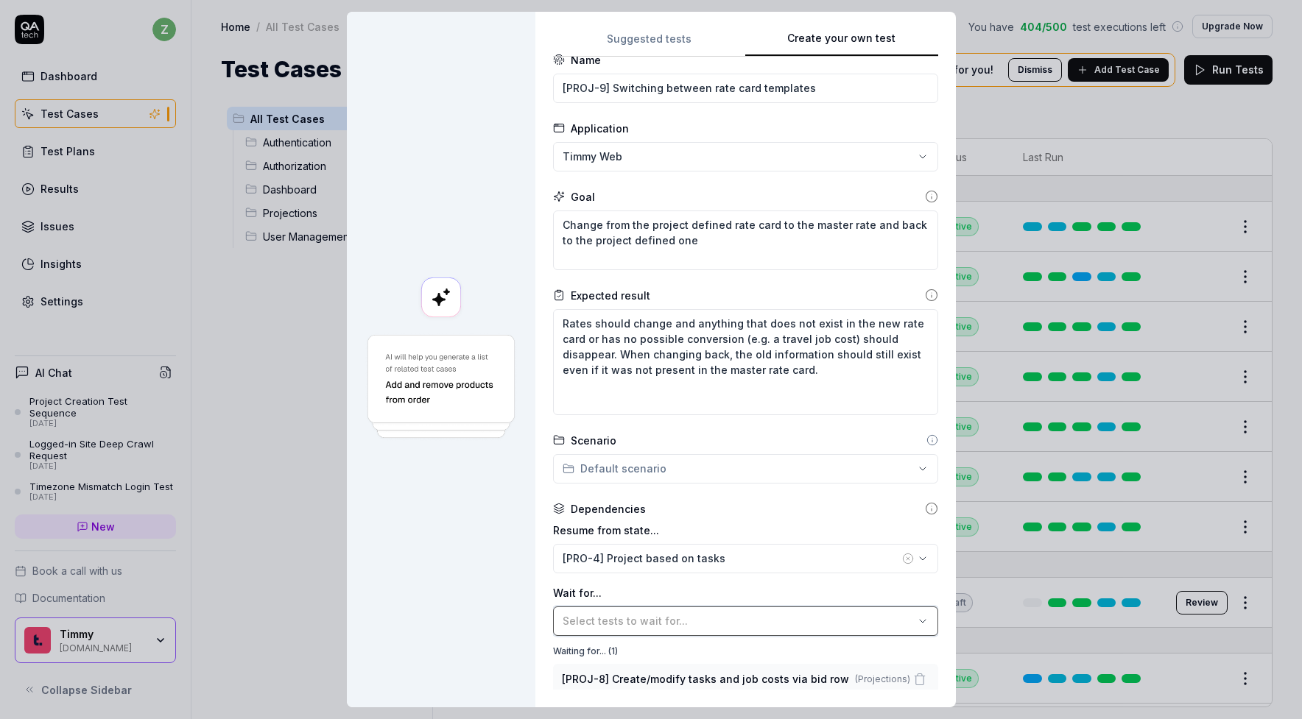
scroll to position [24, 0]
click at [666, 87] on input "[PROJ-9] Switching between rate card templates" at bounding box center [745, 86] width 385 height 29
click at [828, 109] on form "**********" at bounding box center [745, 448] width 385 height 794
click at [846, 99] on input "[PROJ-9] Switching between rate card templates" at bounding box center [745, 86] width 385 height 29
click at [664, 130] on div "Application" at bounding box center [745, 126] width 385 height 15
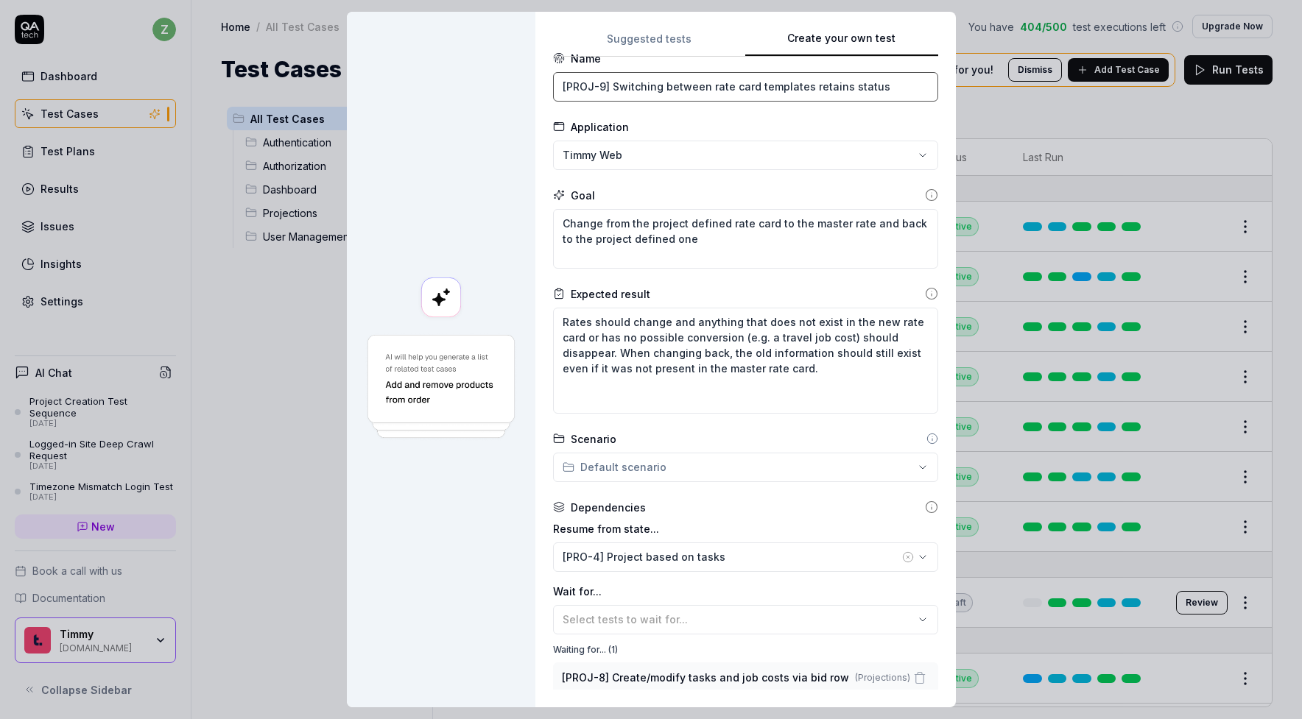
click at [848, 83] on input "[PROJ-9] Switching between rate card templates retains status" at bounding box center [745, 86] width 385 height 29
click at [851, 132] on div "Application" at bounding box center [745, 126] width 385 height 15
drag, startPoint x: 888, startPoint y: 88, endPoint x: 952, endPoint y: 87, distance: 64.1
click at [952, 88] on div "**********" at bounding box center [651, 359] width 1302 height 719
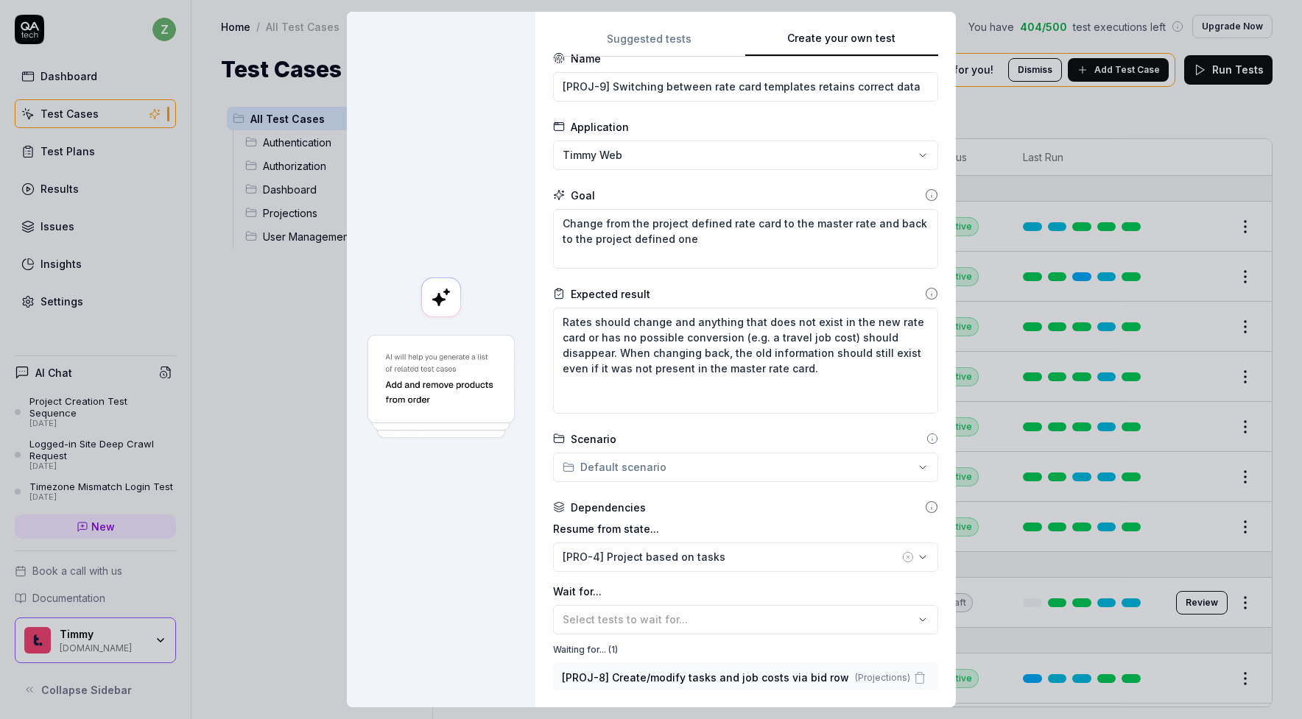
click at [840, 113] on form "**********" at bounding box center [745, 448] width 385 height 794
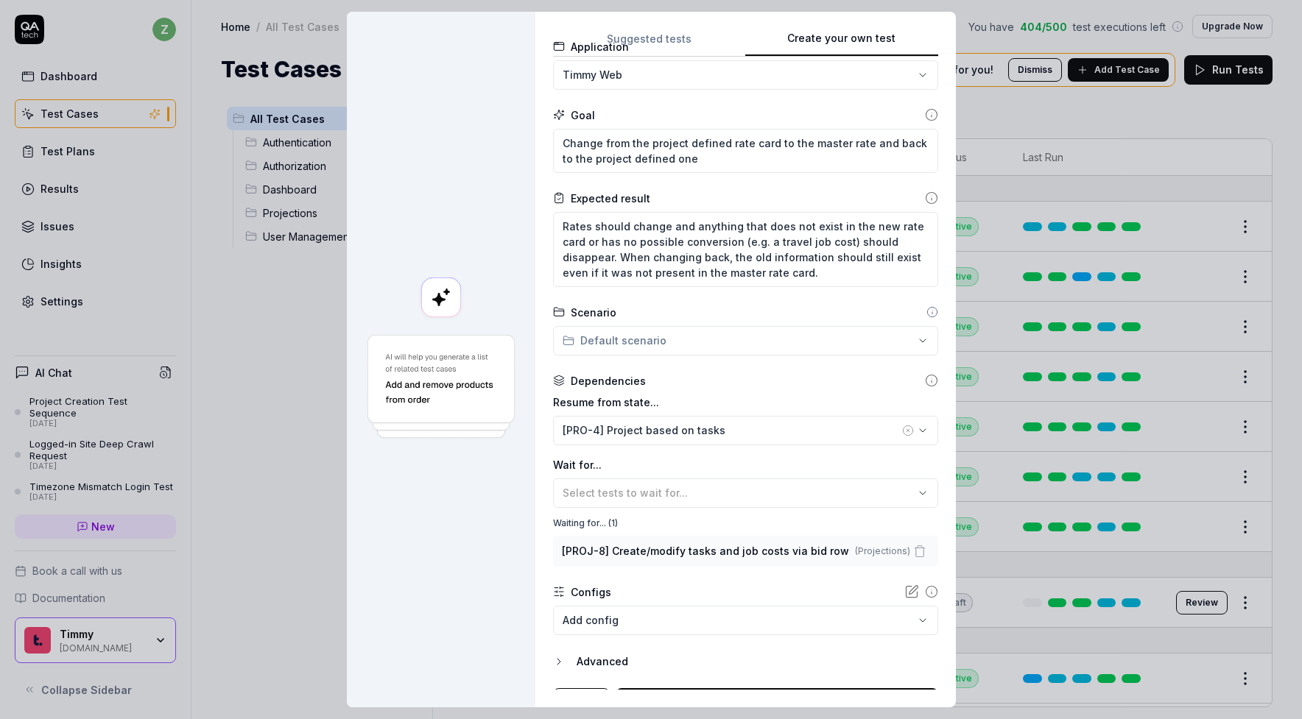
scroll to position [131, 0]
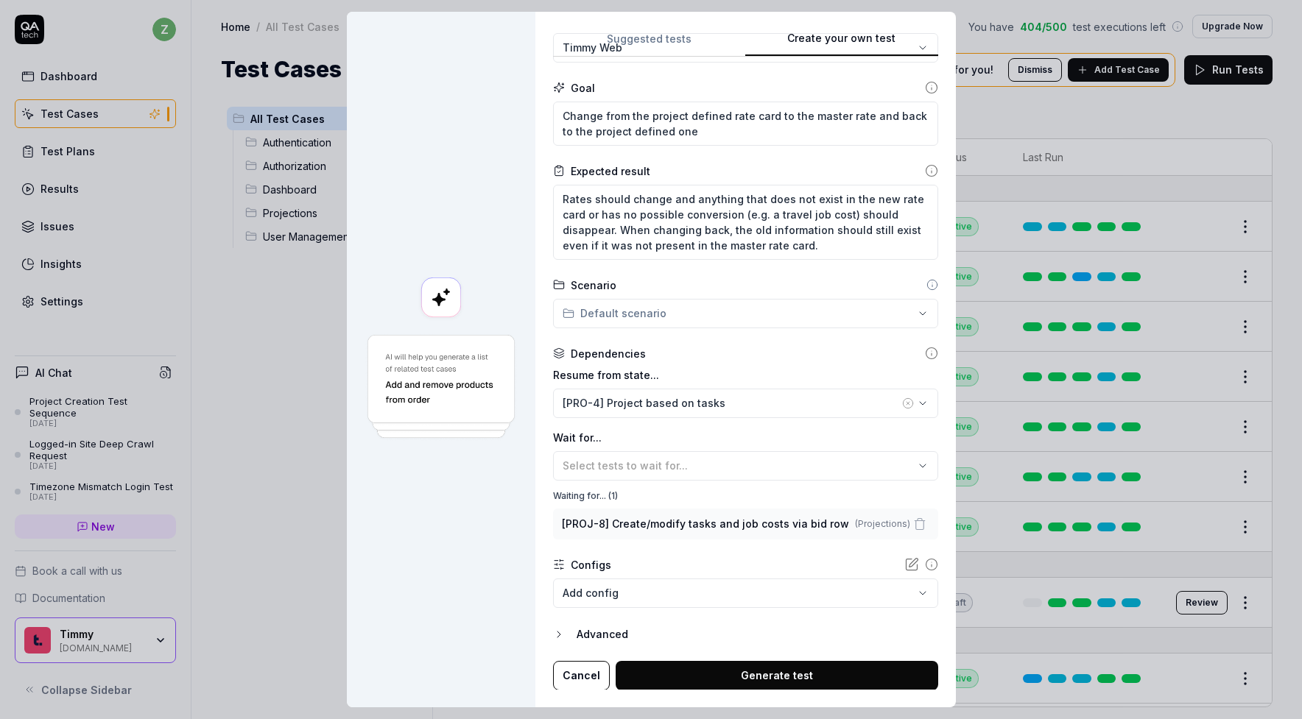
click at [680, 596] on body "z Dashboard Test Cases Test Plans Results Issues Insights Settings AI Chat Proj…" at bounding box center [651, 359] width 1302 height 719
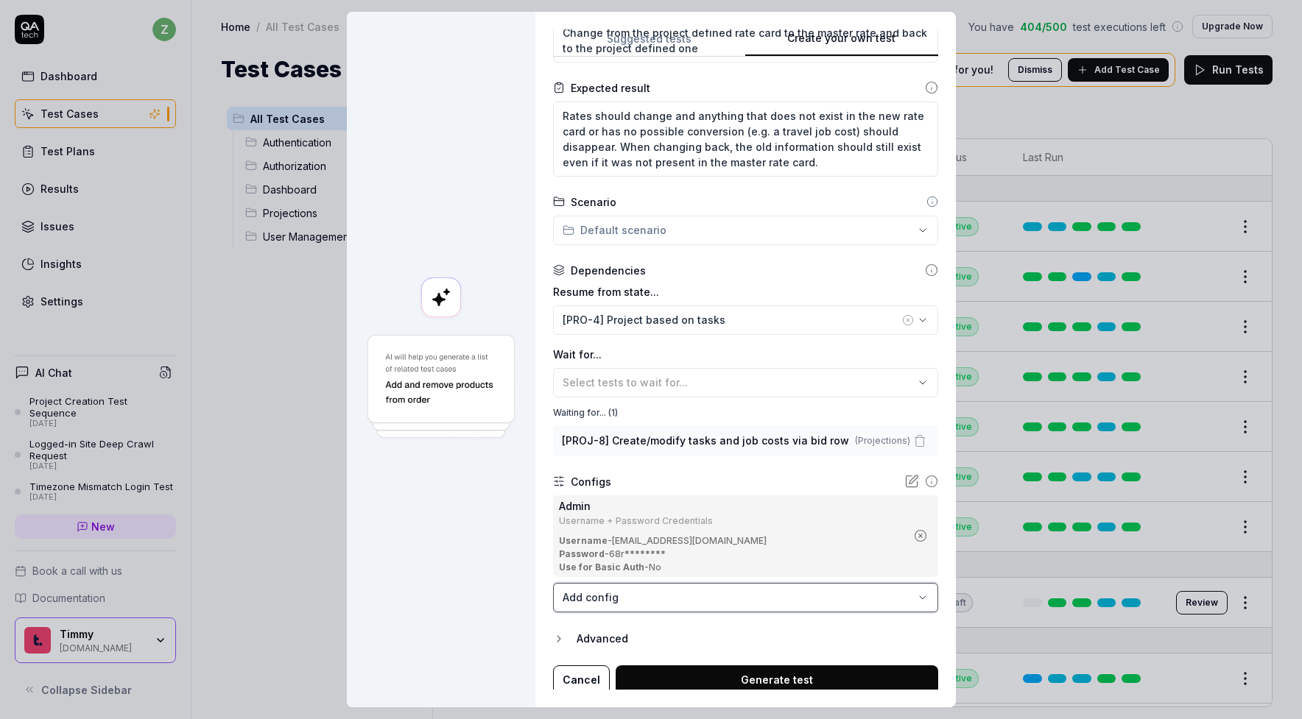
scroll to position [219, 0]
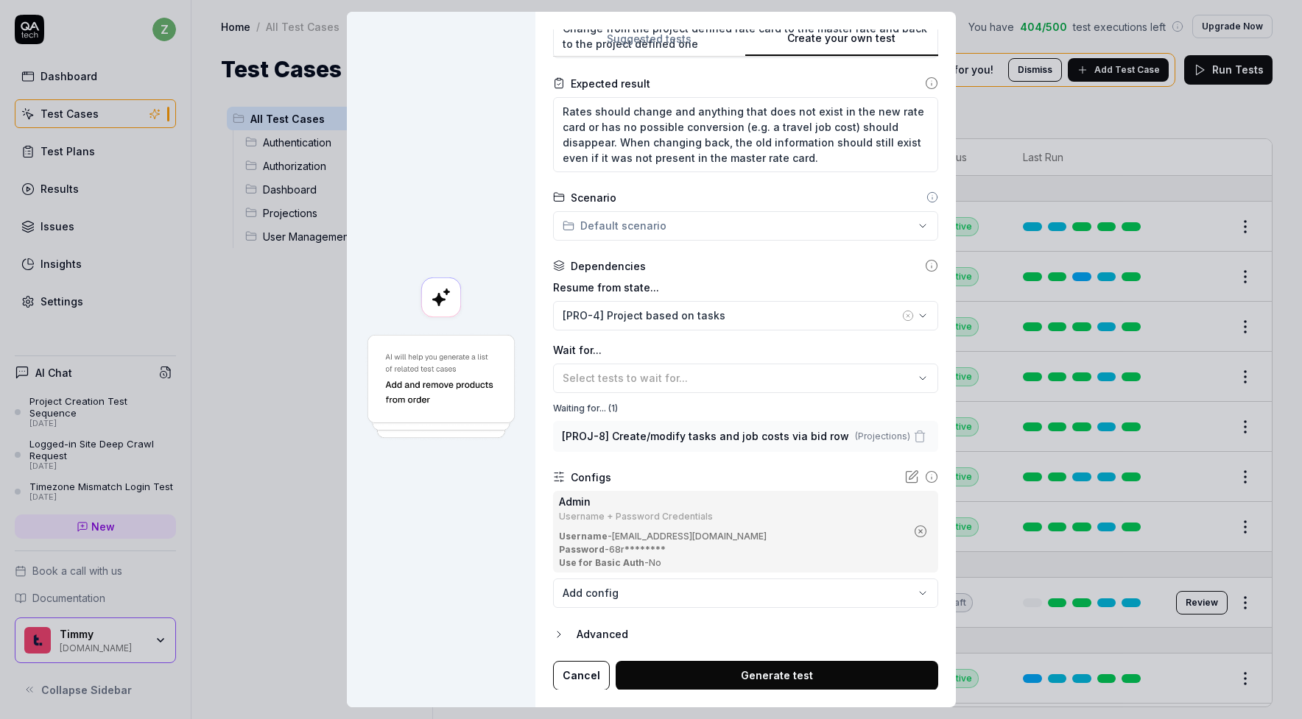
click at [676, 675] on button "Generate test" at bounding box center [776, 675] width 322 height 29
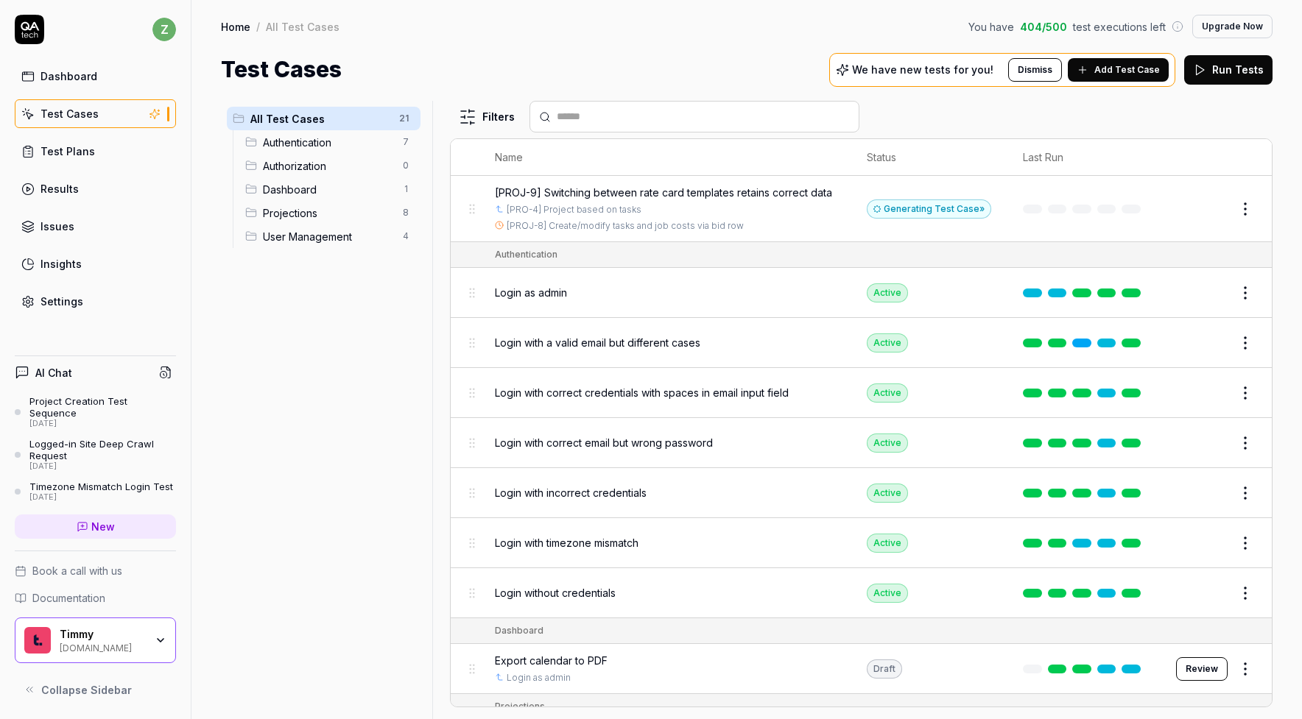
click at [1192, 204] on button "Edit" at bounding box center [1209, 209] width 35 height 24
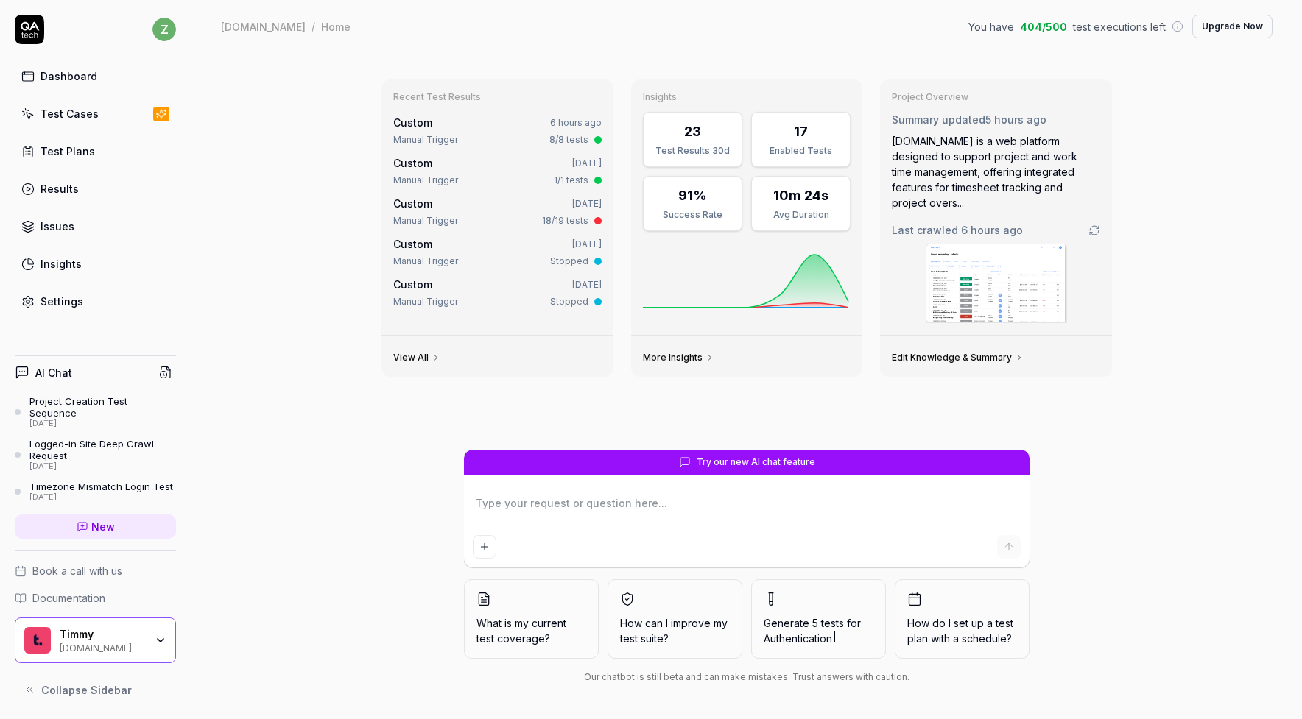
type textarea "*"
click at [107, 120] on link "Test Cases" at bounding box center [95, 113] width 161 height 29
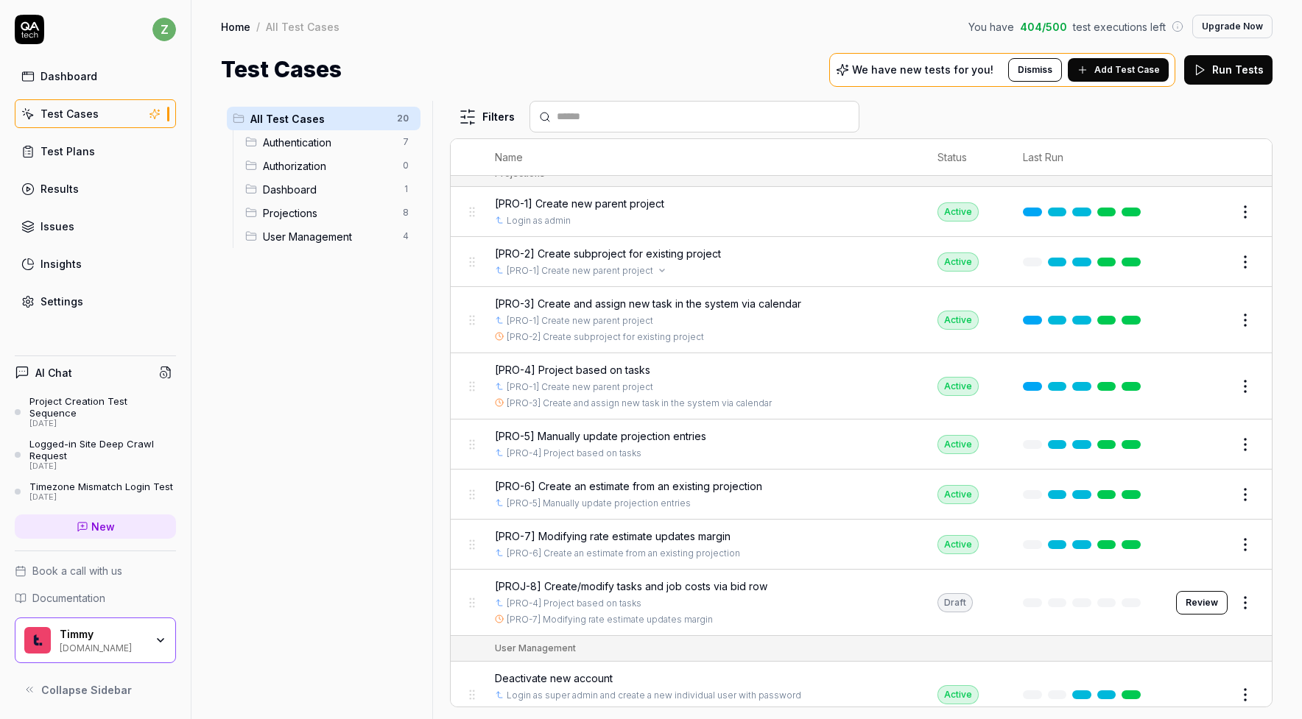
scroll to position [469, 0]
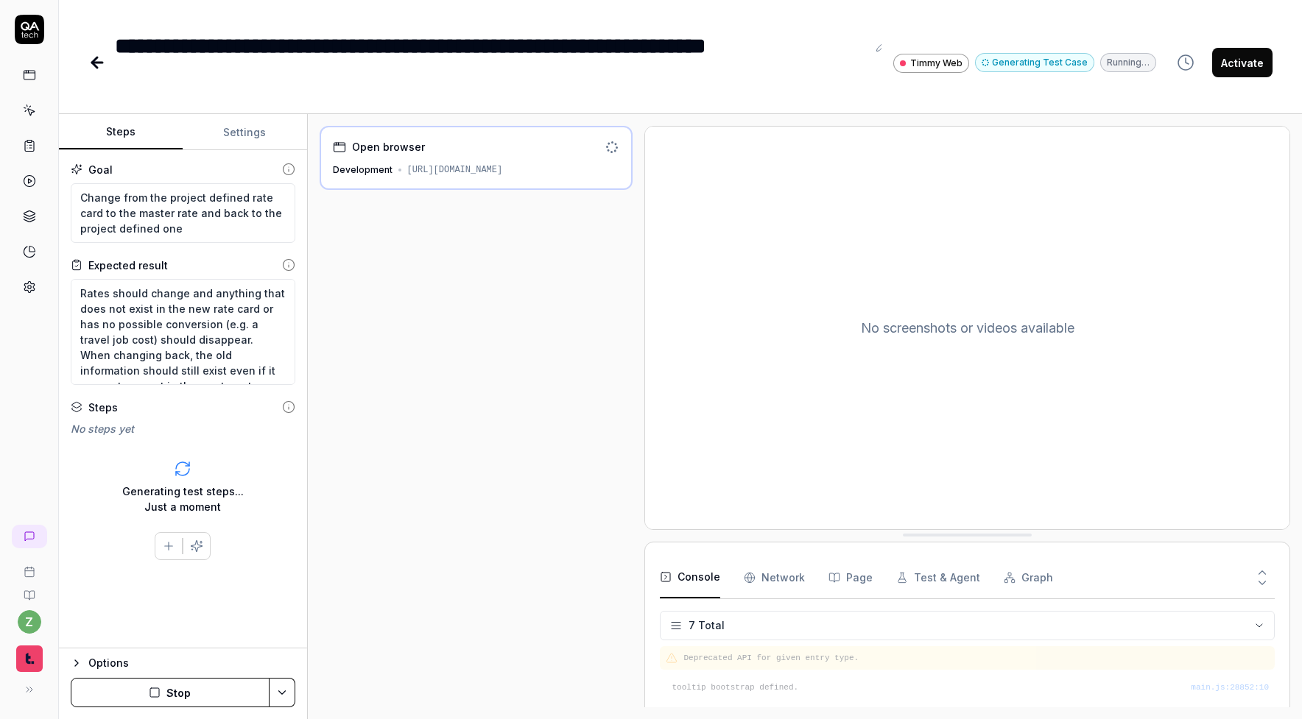
scroll to position [113, 0]
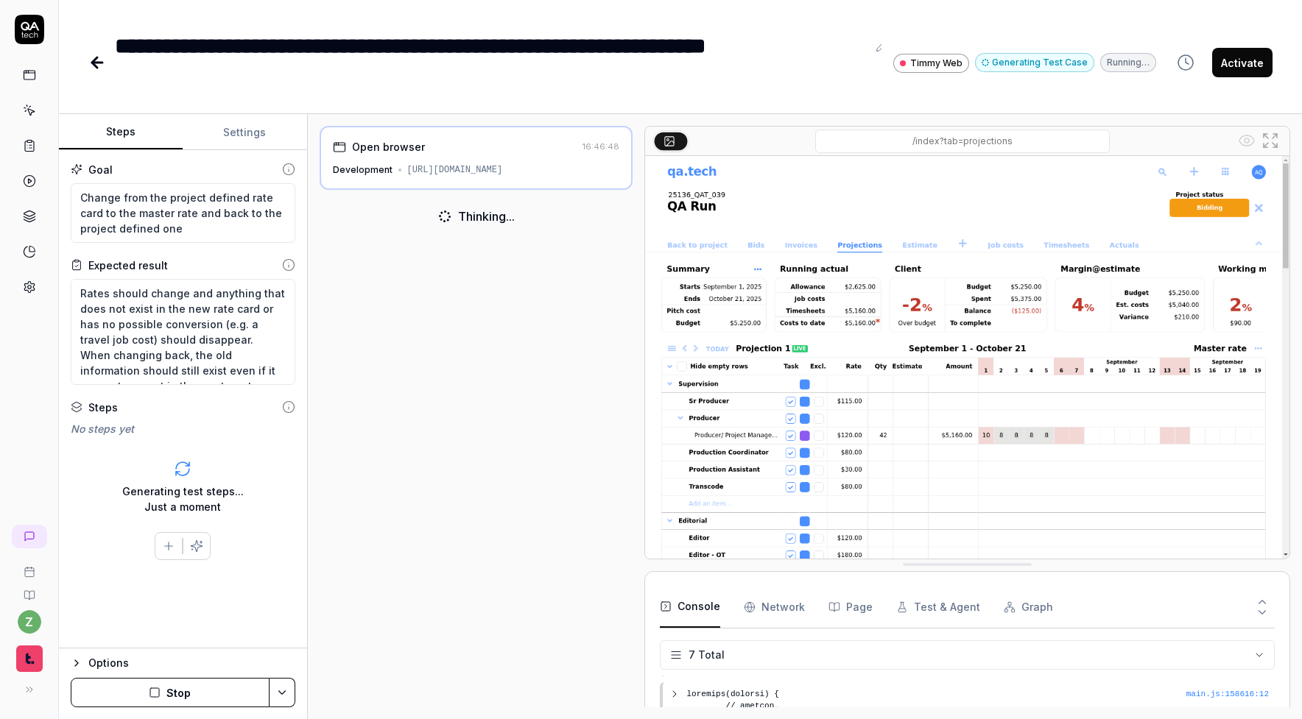
click at [135, 688] on button "Stop" at bounding box center [170, 692] width 199 height 29
click at [163, 467] on icon "button" at bounding box center [168, 462] width 13 height 13
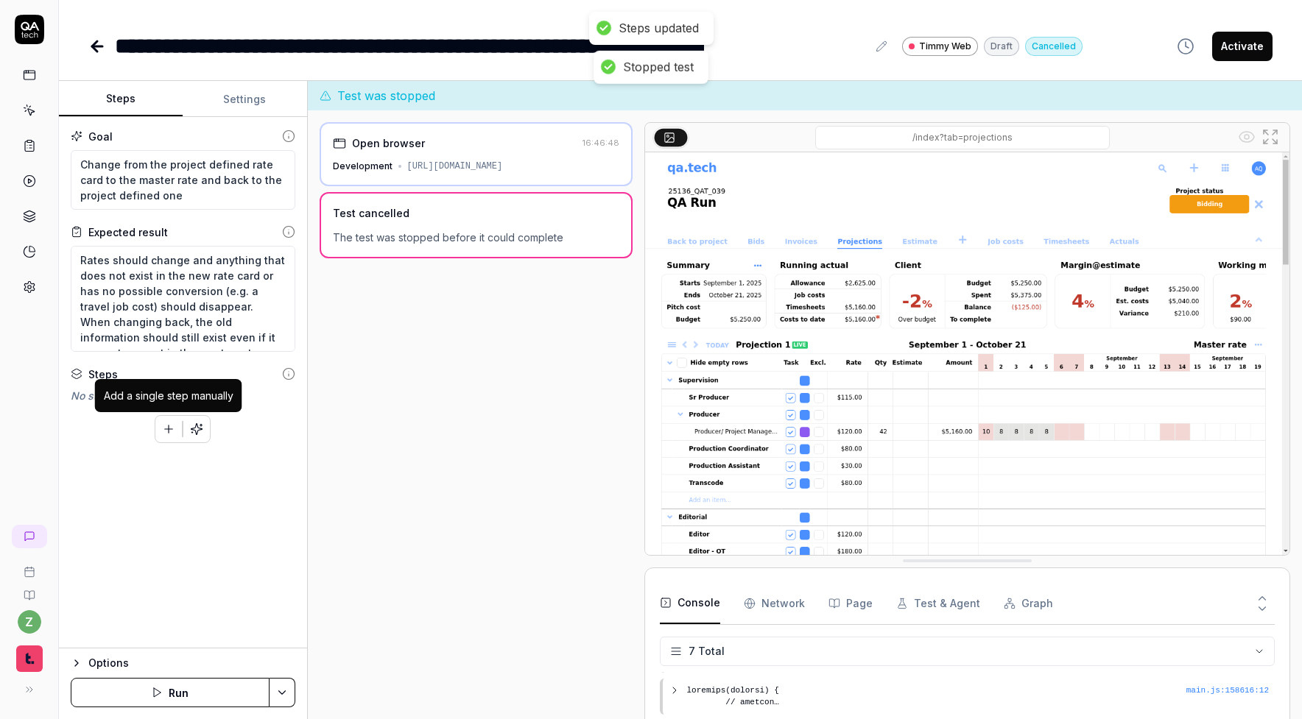
click at [172, 427] on icon "button" at bounding box center [168, 429] width 13 height 13
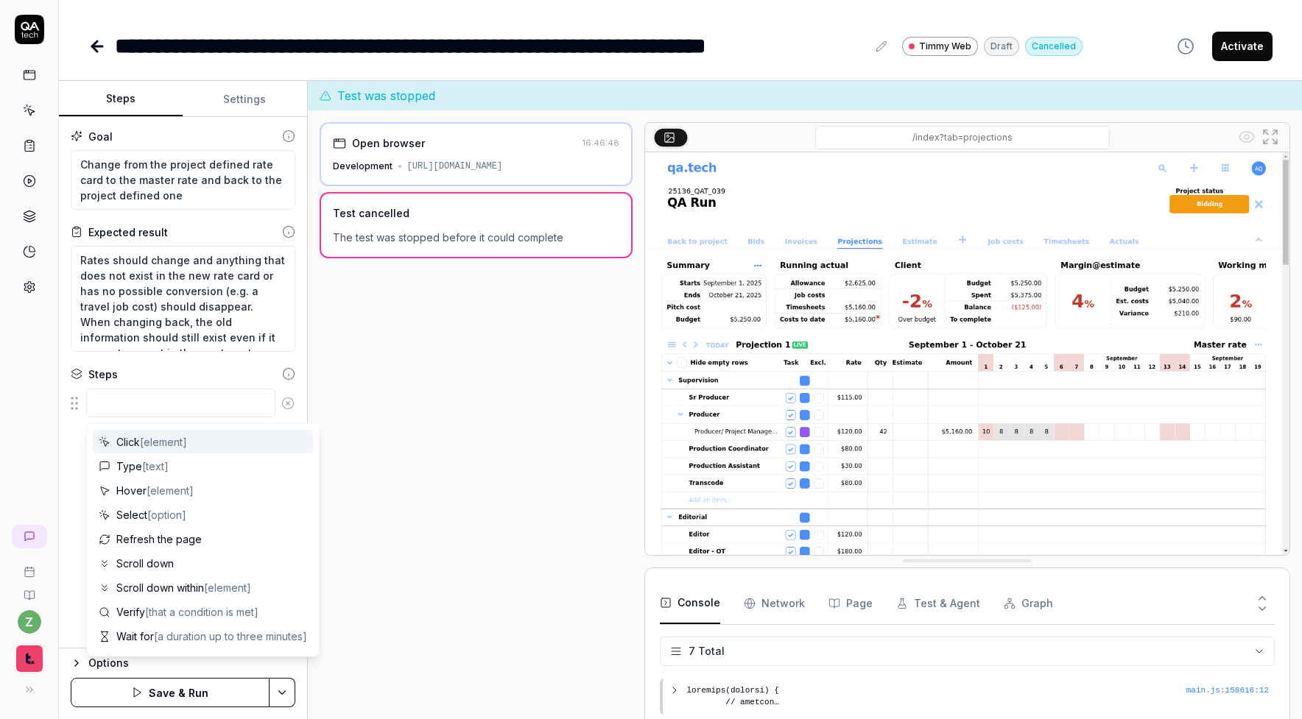
click at [169, 442] on span "[element]" at bounding box center [163, 442] width 47 height 13
type textarea "*"
type textarea "Click"
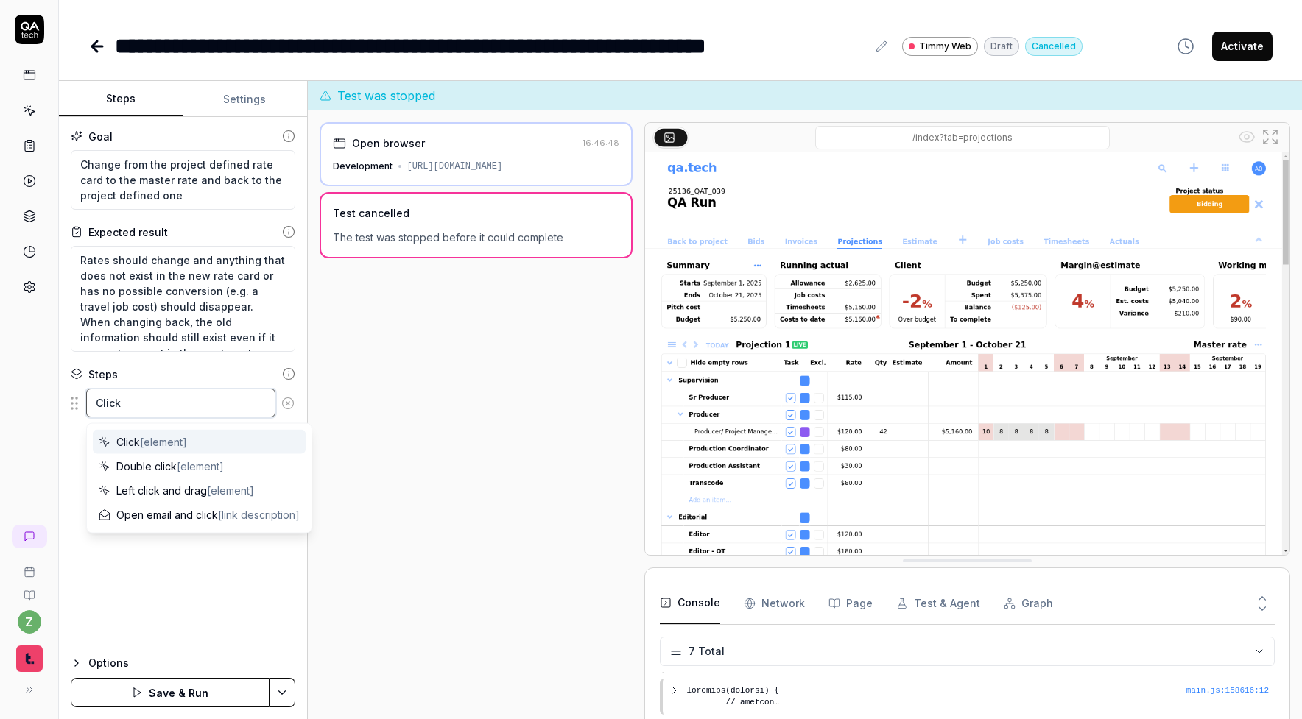
type textarea "*"
type textarea "Click t"
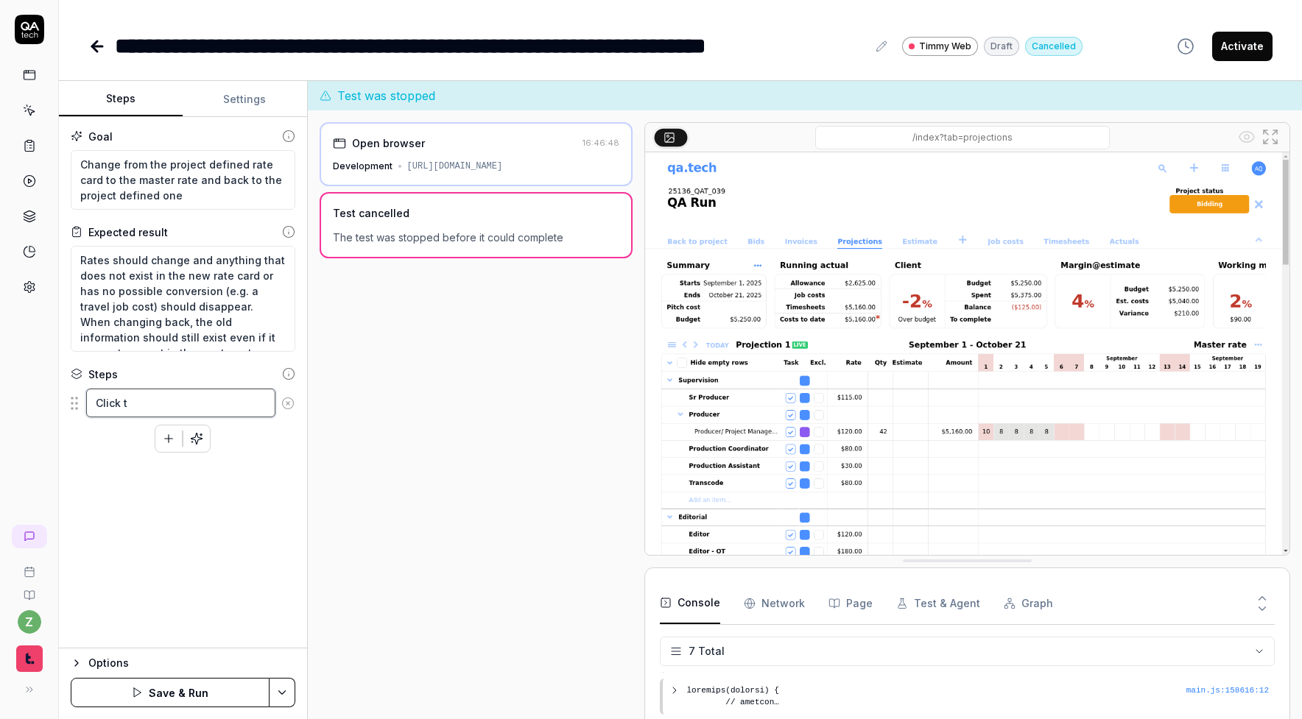
type textarea "*"
type textarea "Click th"
type textarea "*"
type textarea "Click the"
type textarea "*"
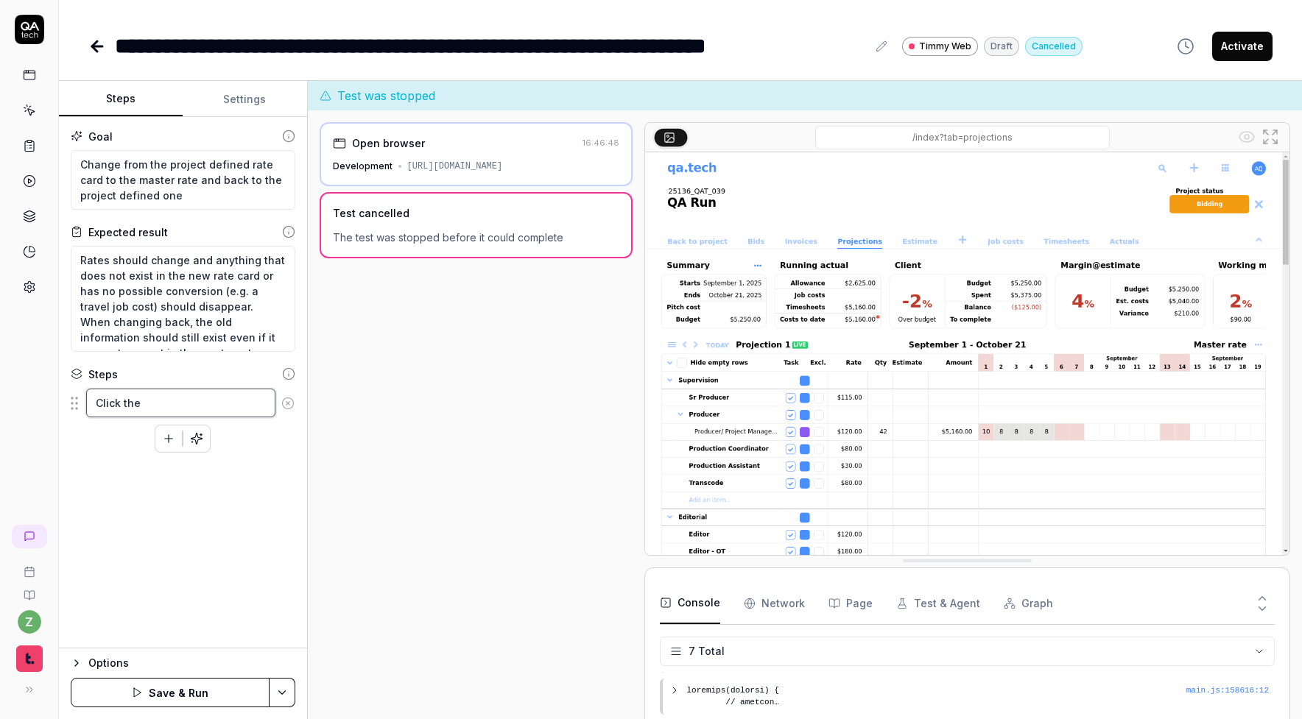
type textarea "Click the"
type textarea "*"
type textarea "Click the h"
type textarea "*"
type textarea "Click the hi"
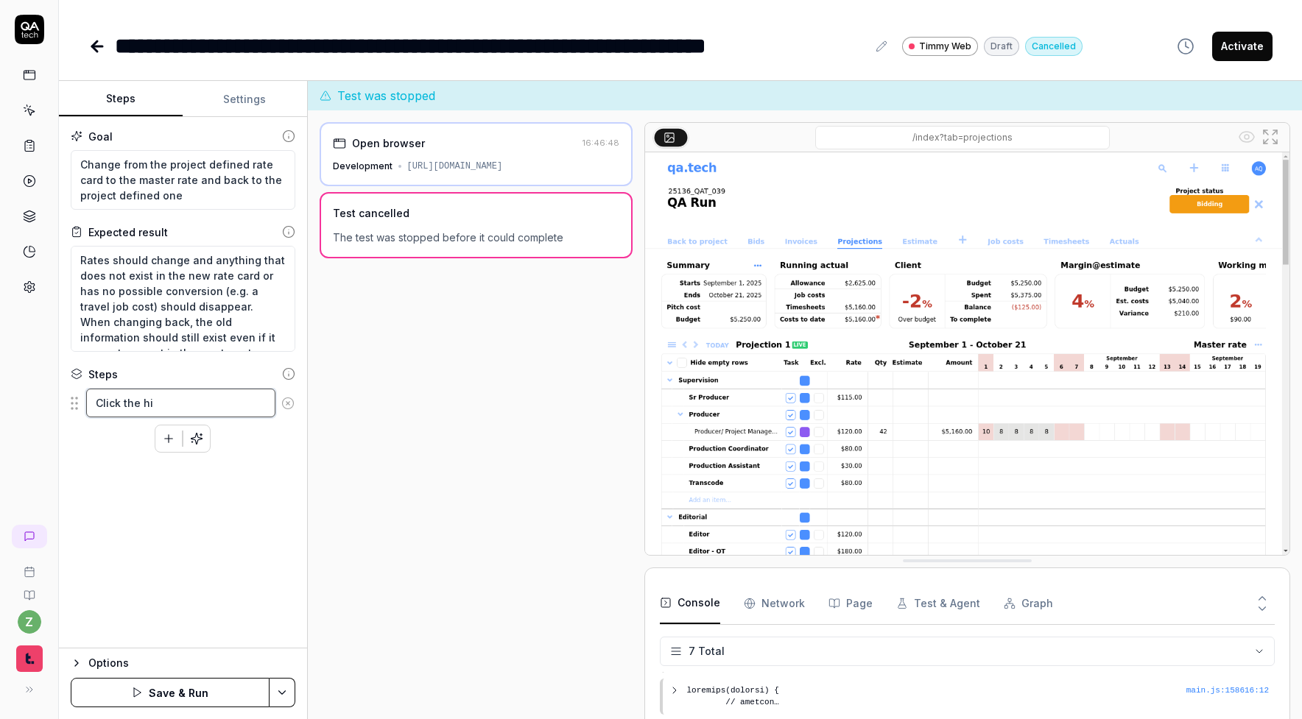
type textarea "*"
type textarea "Click the hid"
type textarea "*"
type textarea "Click the hide"
type textarea "*"
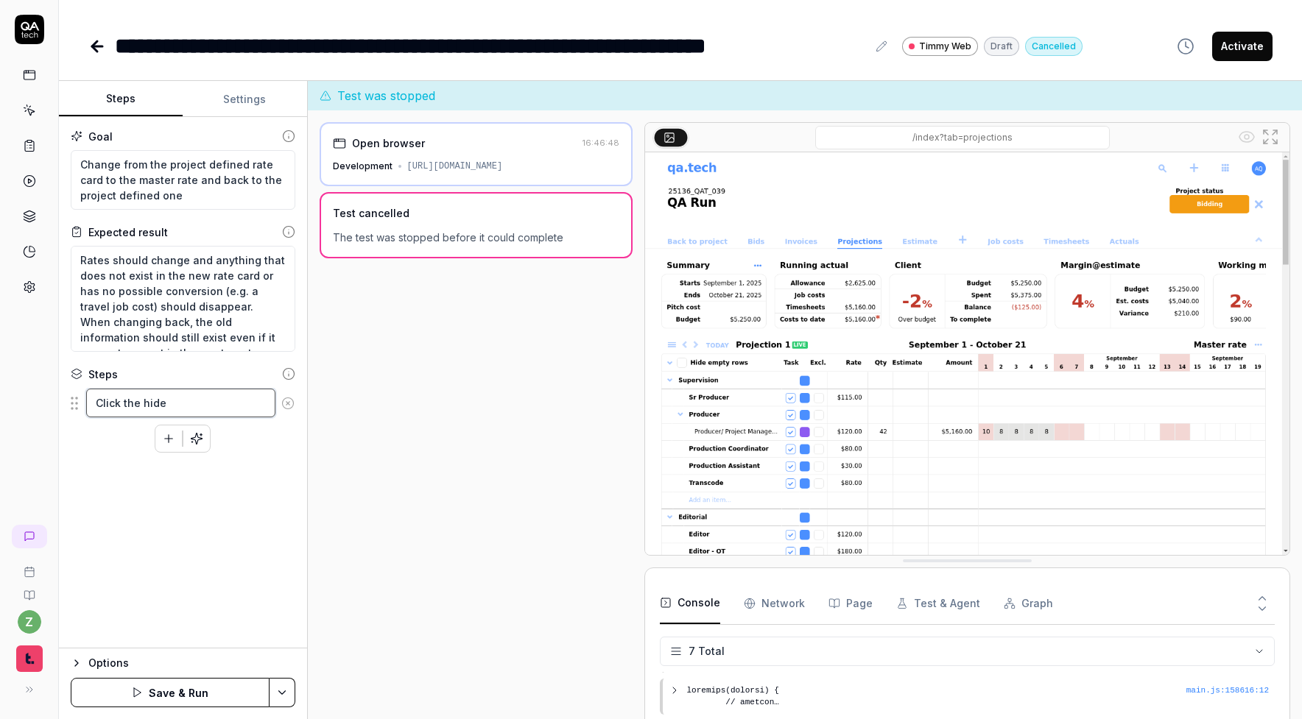
type textarea "Click the hide"
type textarea "*"
type textarea "Click the hide e"
type textarea "*"
type textarea "Click the hide emp"
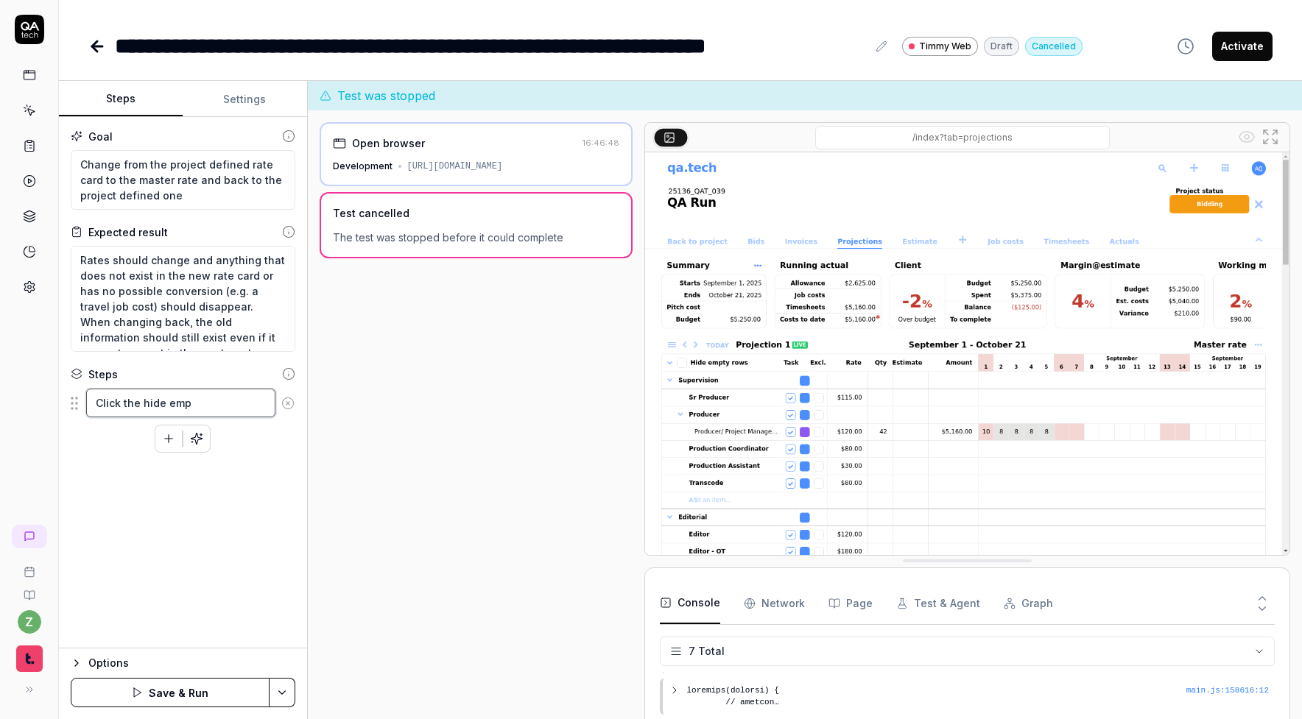
type textarea "*"
type textarea "Click the hide empt"
type textarea "*"
type textarea "Click the hide empty"
type textarea "*"
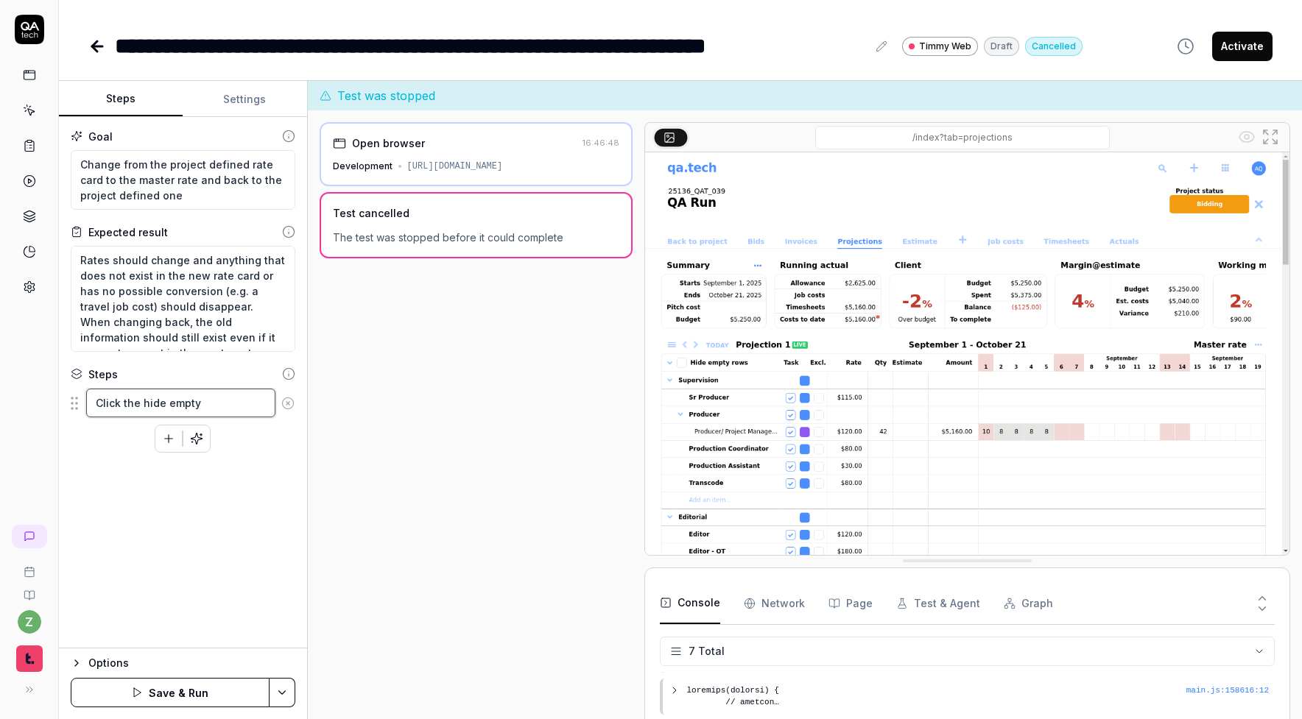
type textarea "Click the hide empty"
type textarea "*"
type textarea "Click the hide empty r"
type textarea "*"
type textarea "Click the hide empty ro"
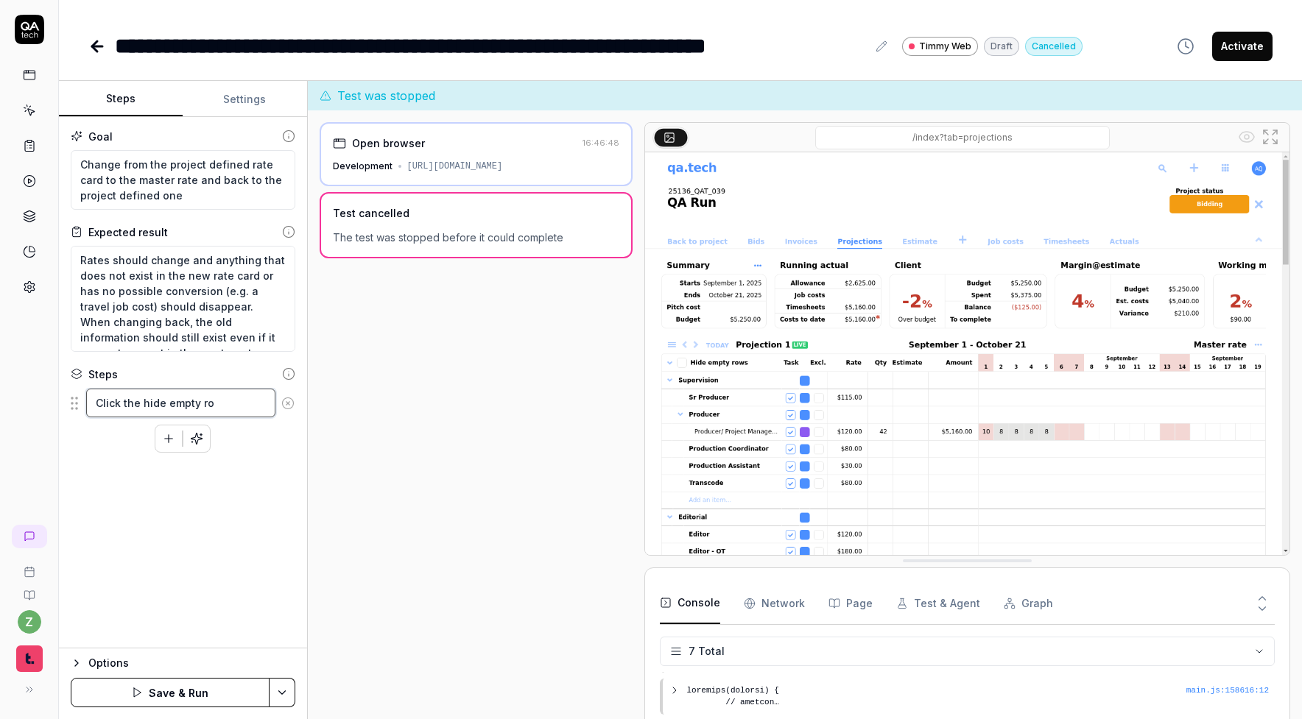
type textarea "*"
type textarea "Click the hide empty row"
type textarea "*"
type textarea "Click the hide empty rows"
type textarea "*"
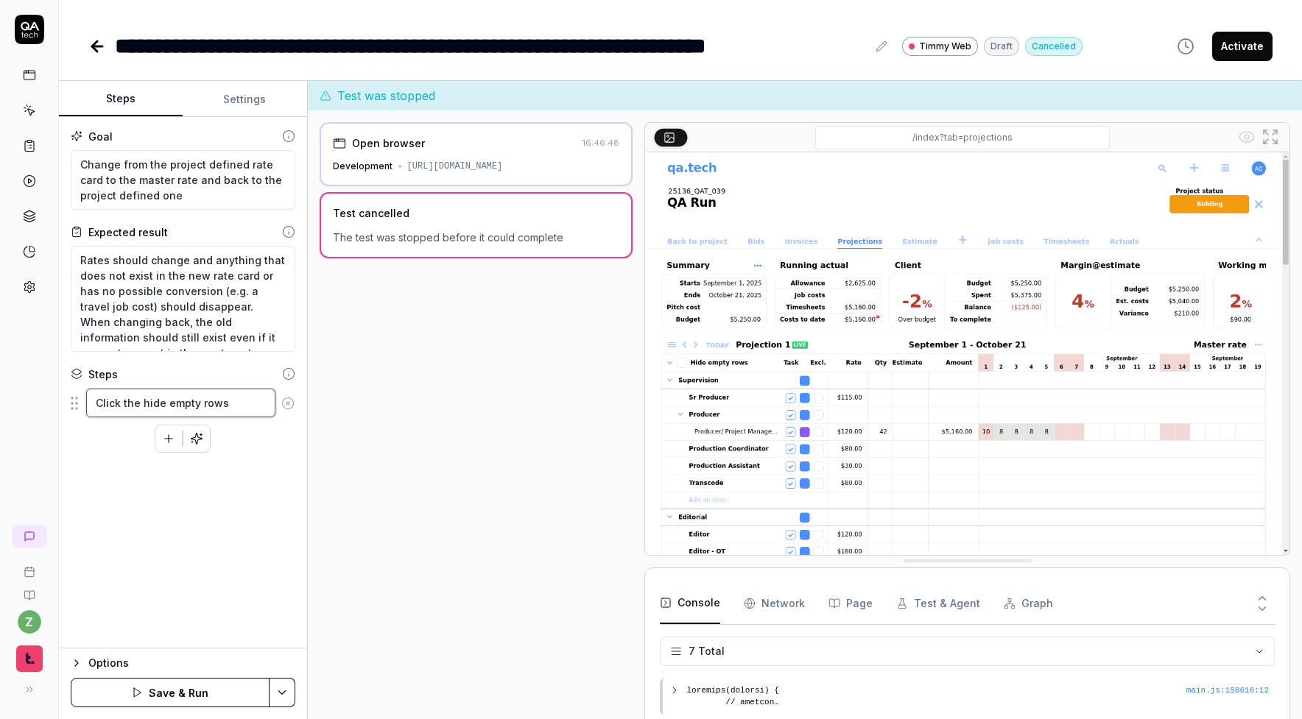
type textarea "Click the hide empty rows"
type textarea "*"
type textarea "Click the hide empty rows c"
type textarea "*"
type textarea "Click the hide empty rows ch"
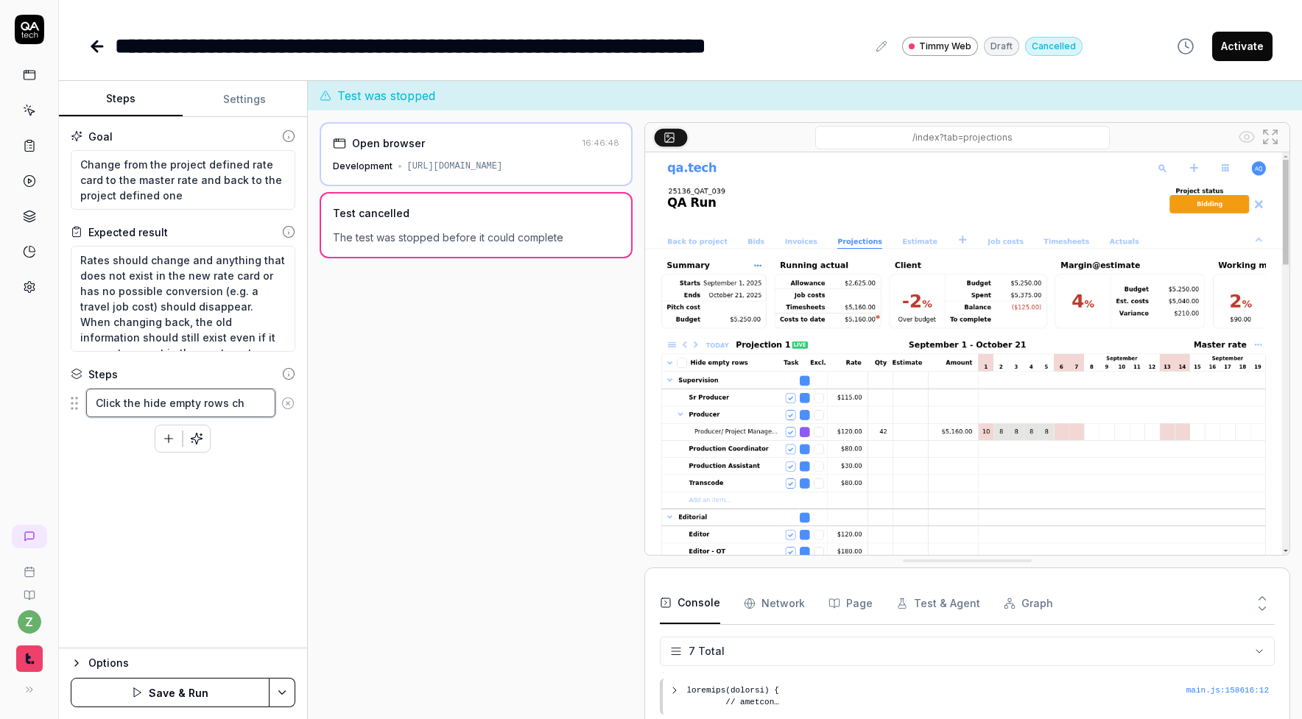
type textarea "*"
type textarea "Click the hide empty rows che"
type textarea "*"
type textarea "Click the hide empty rows chec"
type textarea "*"
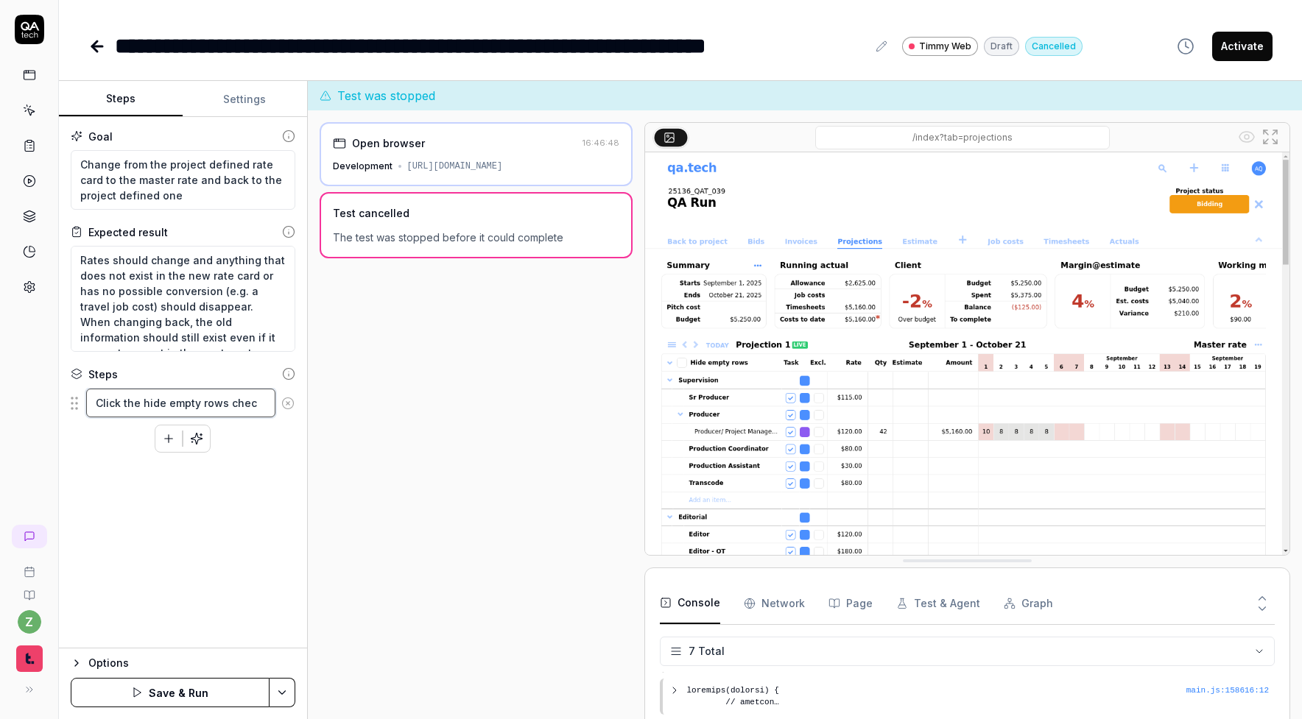
type textarea "Click the hide empty rows check"
type textarea "*"
type textarea "Click the hide empty rows checkb"
type textarea "*"
type textarea "Click the hide empty rows checkbo"
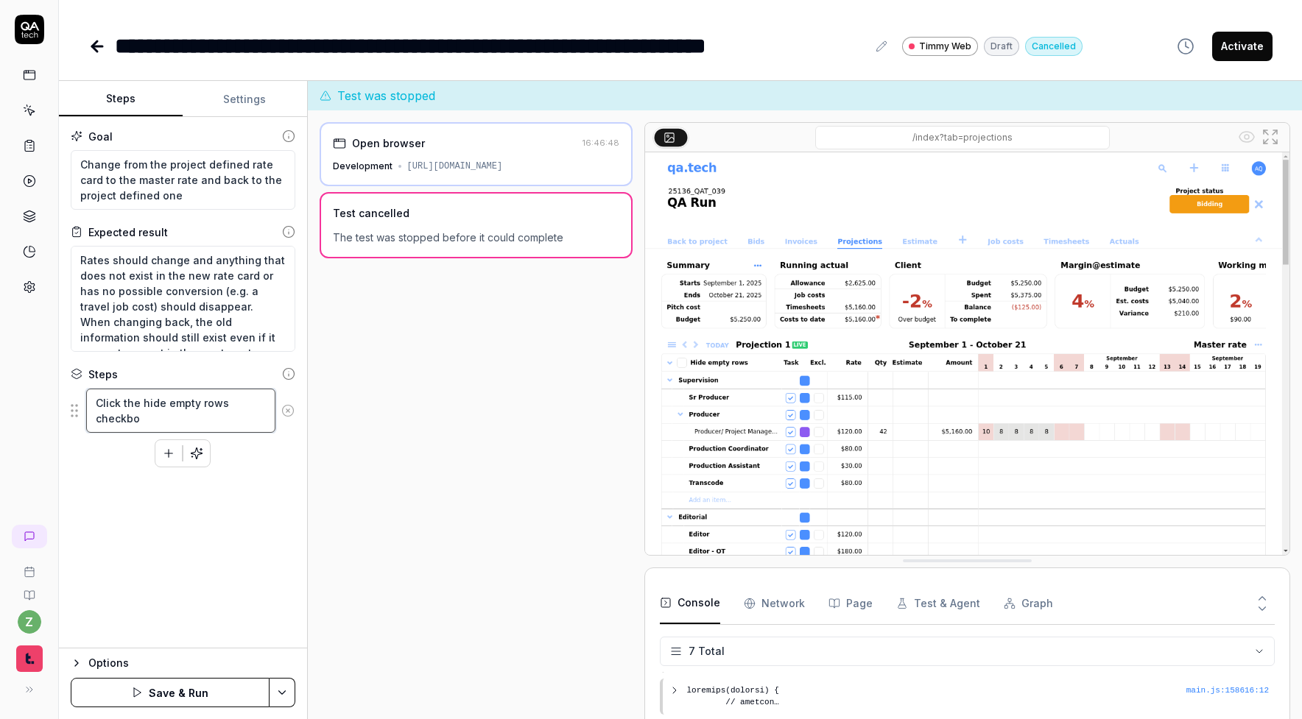
type textarea "*"
type textarea "Click the hide empty rows checkbox"
type textarea "*"
type textarea "Click the hide empty rows checkbox"
type textarea "*"
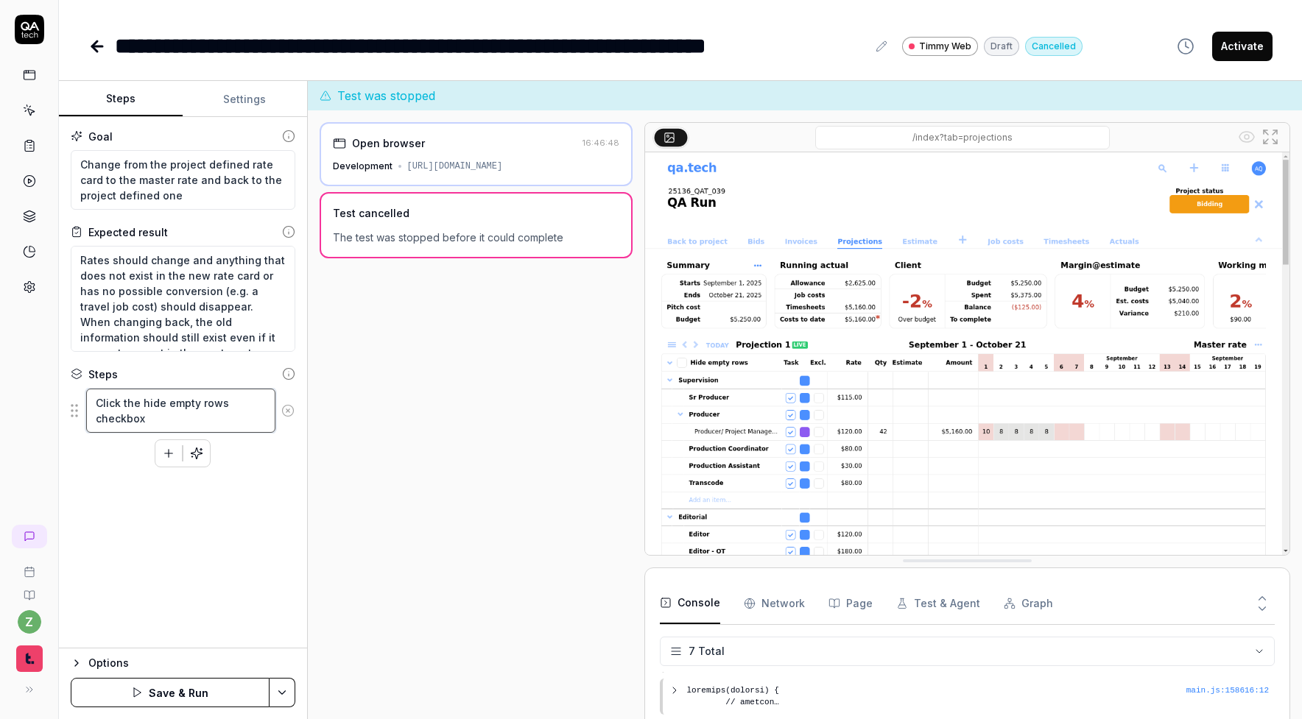
type textarea "Click the hide empty rows checkbox i"
type textarea "*"
type textarea "Click the hide empty rows checkbox if"
type textarea "*"
type textarea "Click the hide empty rows checkbox if"
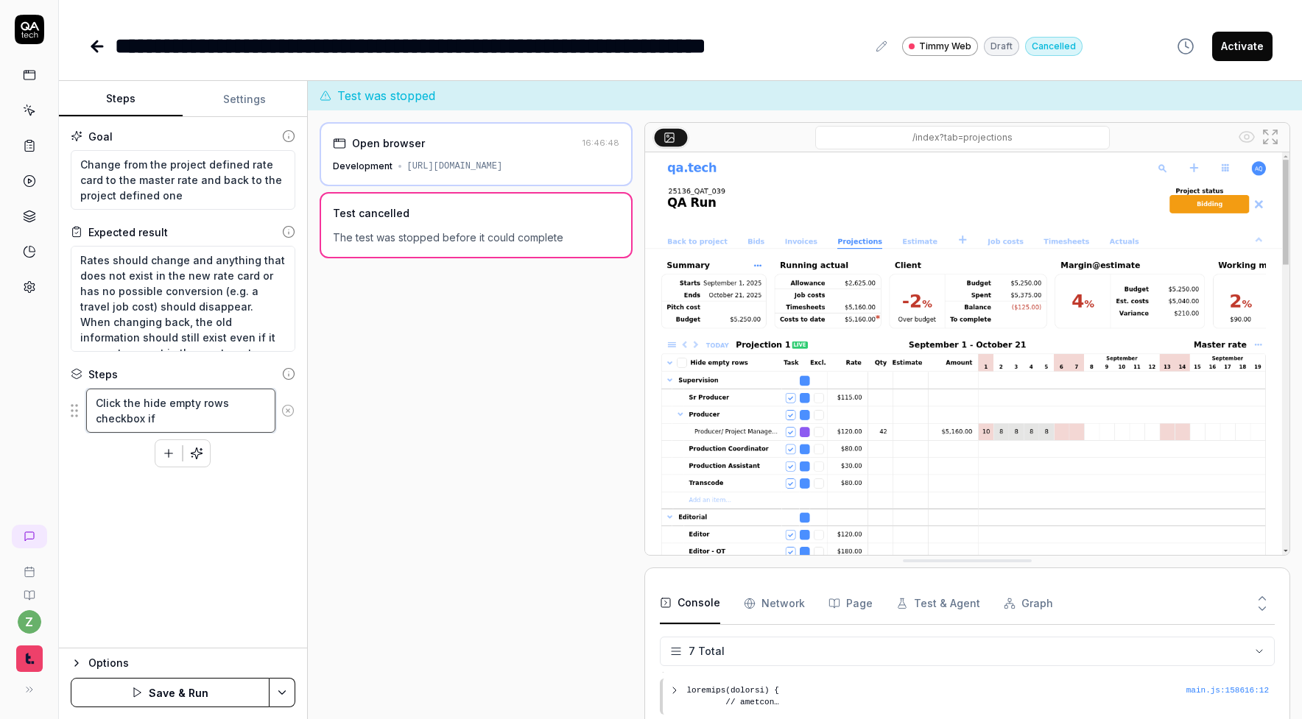
type textarea "*"
type textarea "Click the hide empty rows checkbox if i"
type textarea "*"
type textarea "Click the hide empty rows checkbox if it"
type textarea "*"
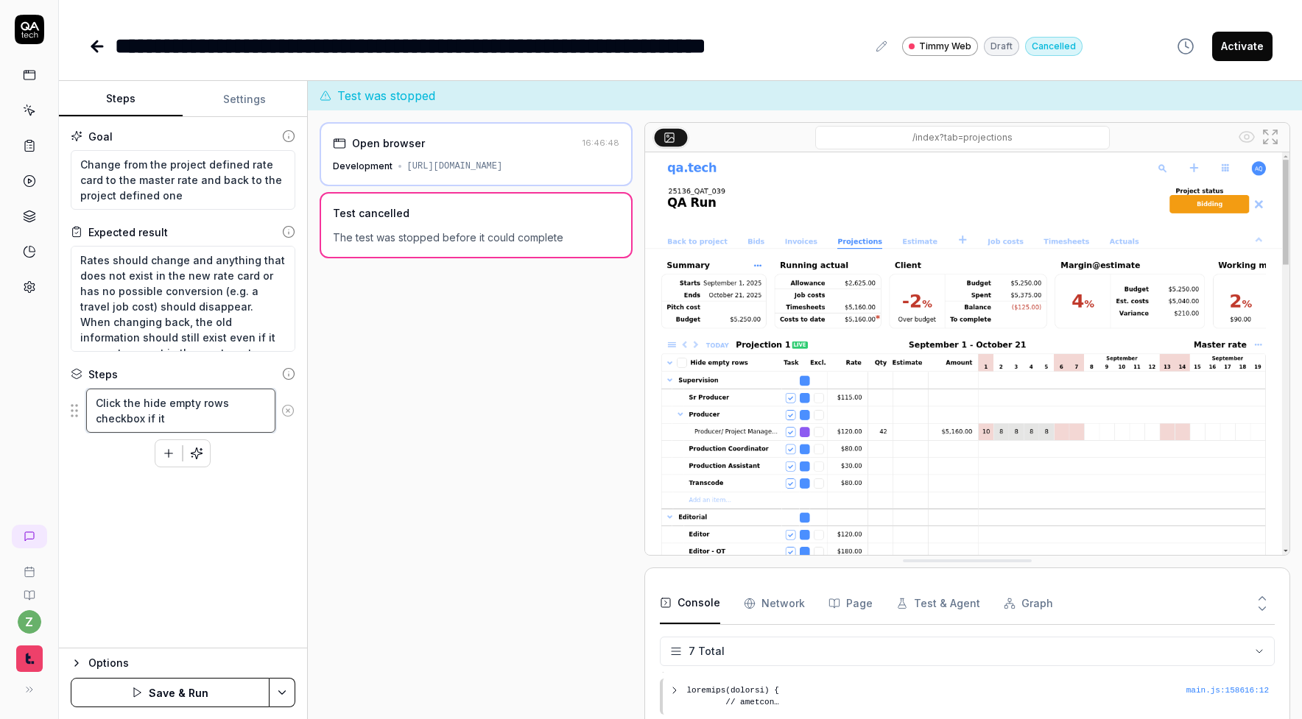
type textarea "Click the hide empty rows checkbox if it"
type textarea "*"
type textarea "Click the hide empty rows checkbox if it i"
type textarea "*"
type textarea "Click the hide empty rows checkbox if it is"
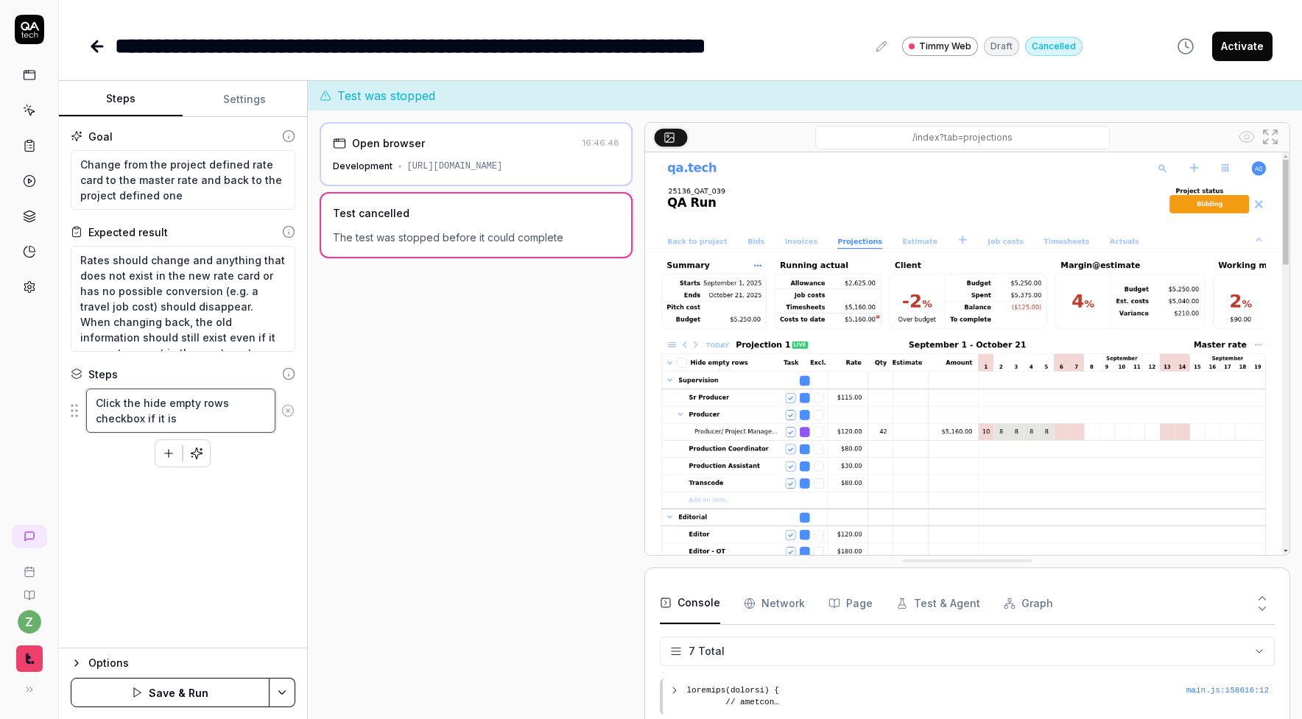
type textarea "*"
type textarea "Click the hide empty rows checkbox if it is"
type textarea "*"
type textarea "Click the hide empty rows checkbox if it is n"
type textarea "*"
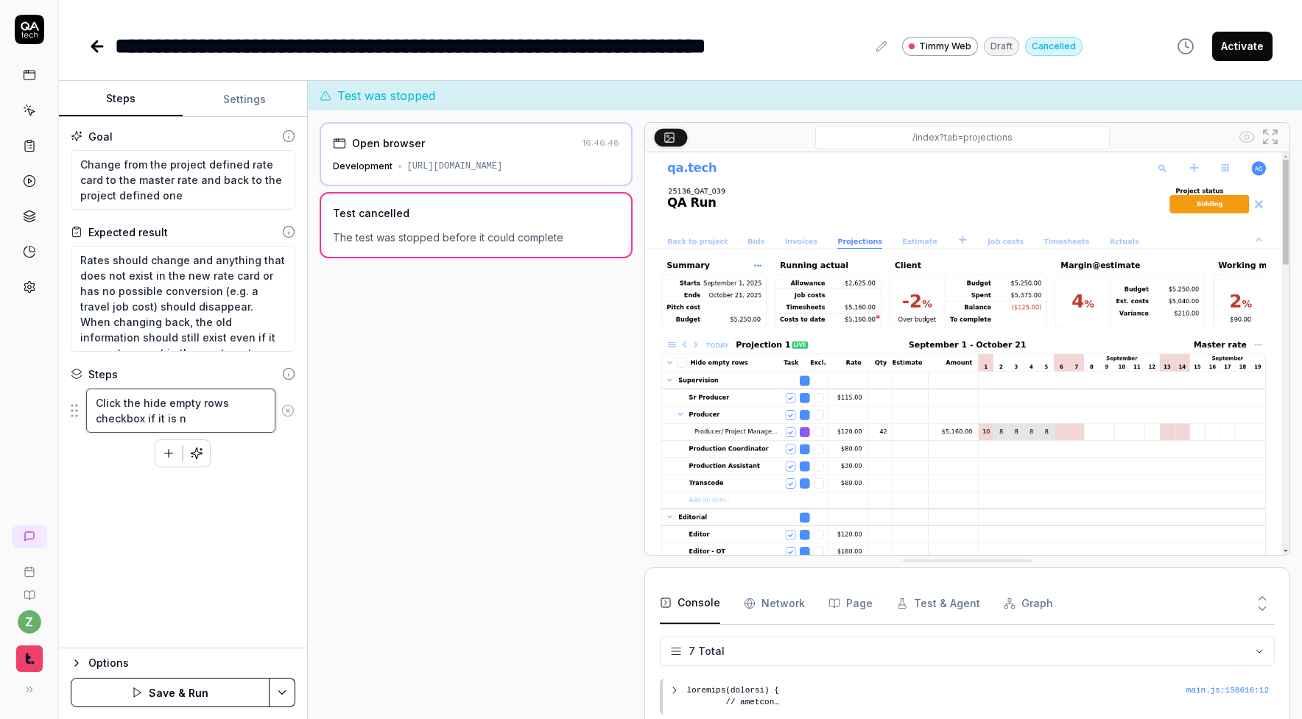
type textarea "Click the hide empty rows checkbox if it is no"
type textarea "*"
type textarea "Click the hide empty rows checkbox if it is not"
type textarea "*"
type textarea "Click the hide empty rows checkbox if it is not"
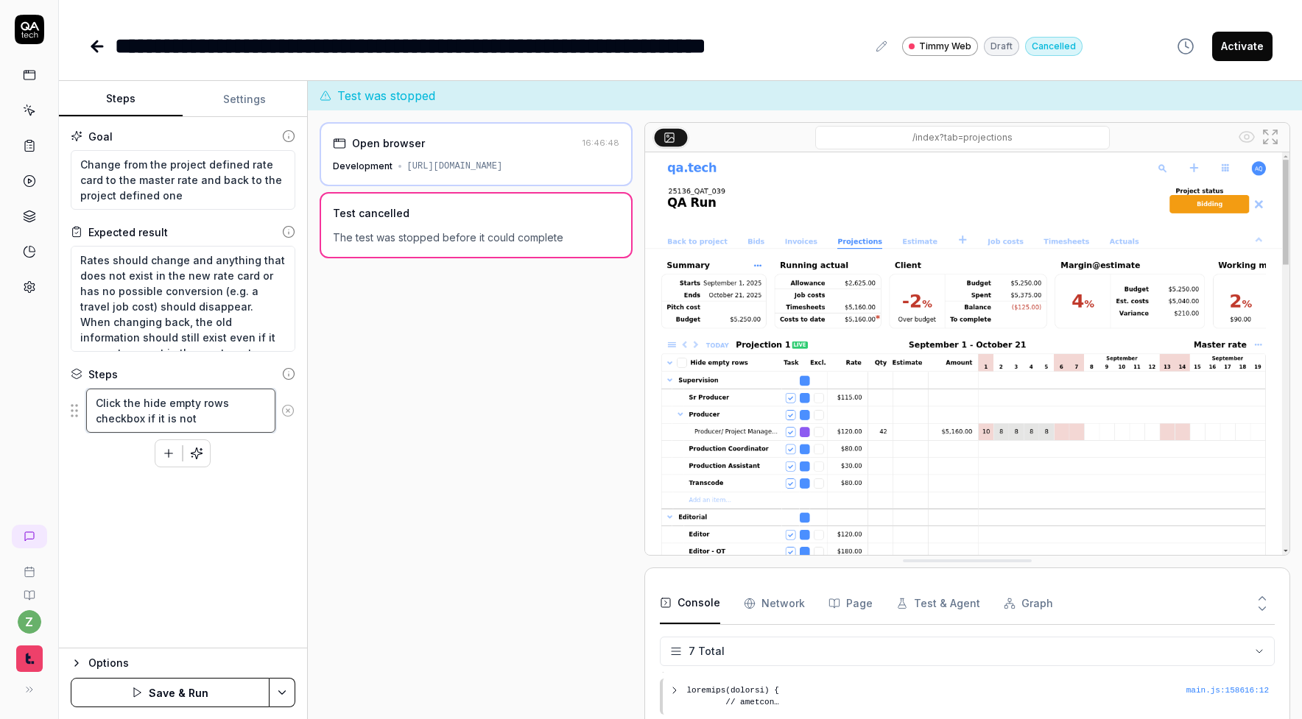
type textarea "*"
type textarea "Click the hide empty rows checkbox if it is not a"
type textarea "*"
type textarea "Click the hide empty rows checkbox if it is not al"
type textarea "*"
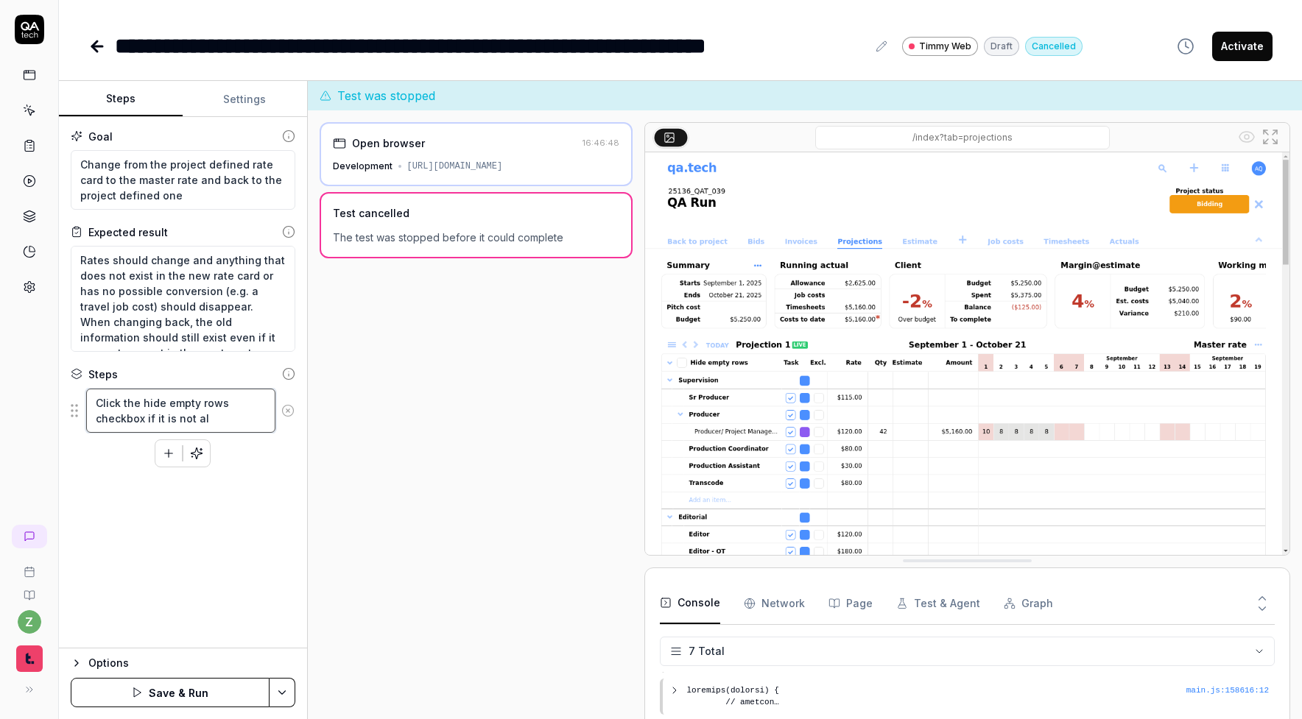
type textarea "Click the hide empty rows checkbox if it is not alr"
type textarea "*"
type textarea "Click the hide empty rows checkbox if it is not alre"
type textarea "*"
type textarea "Click the hide empty rows checkbox if it is not alrea"
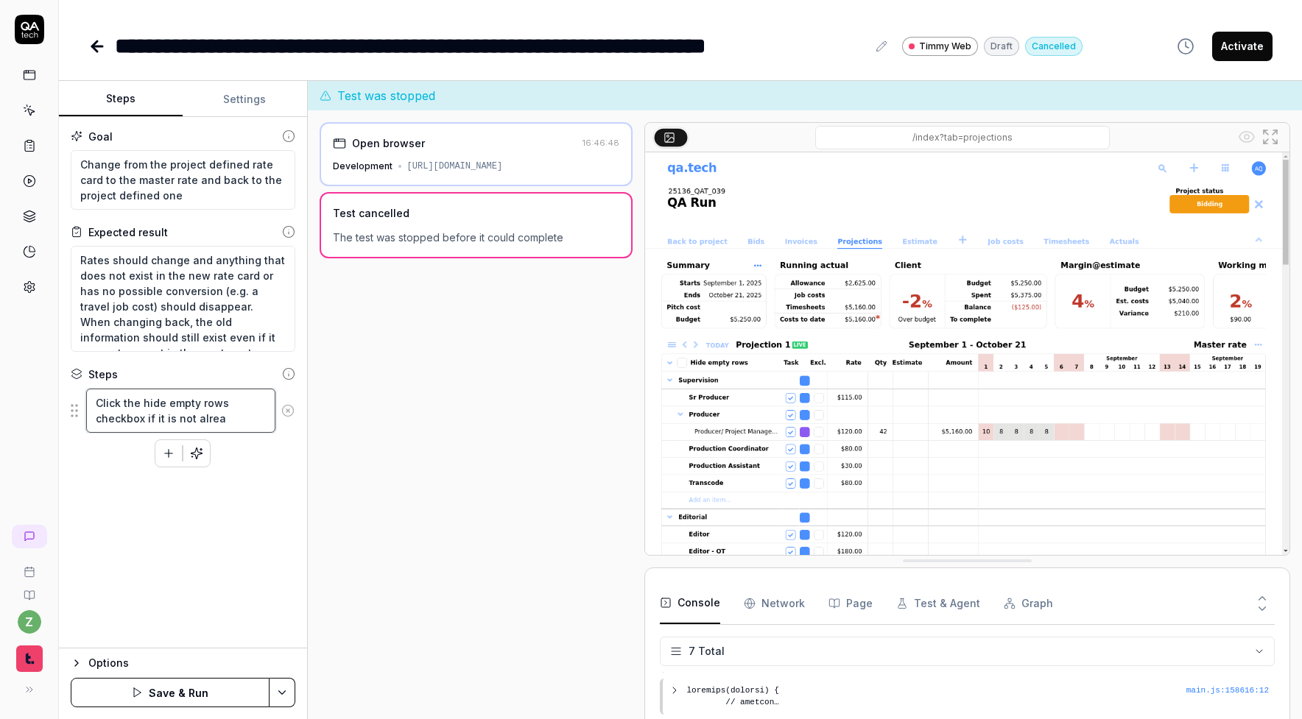
type textarea "*"
type textarea "Click the hide empty rows checkbox if it is not alread"
type textarea "*"
type textarea "Click the hide empty rows checkbox if it is not already"
type textarea "*"
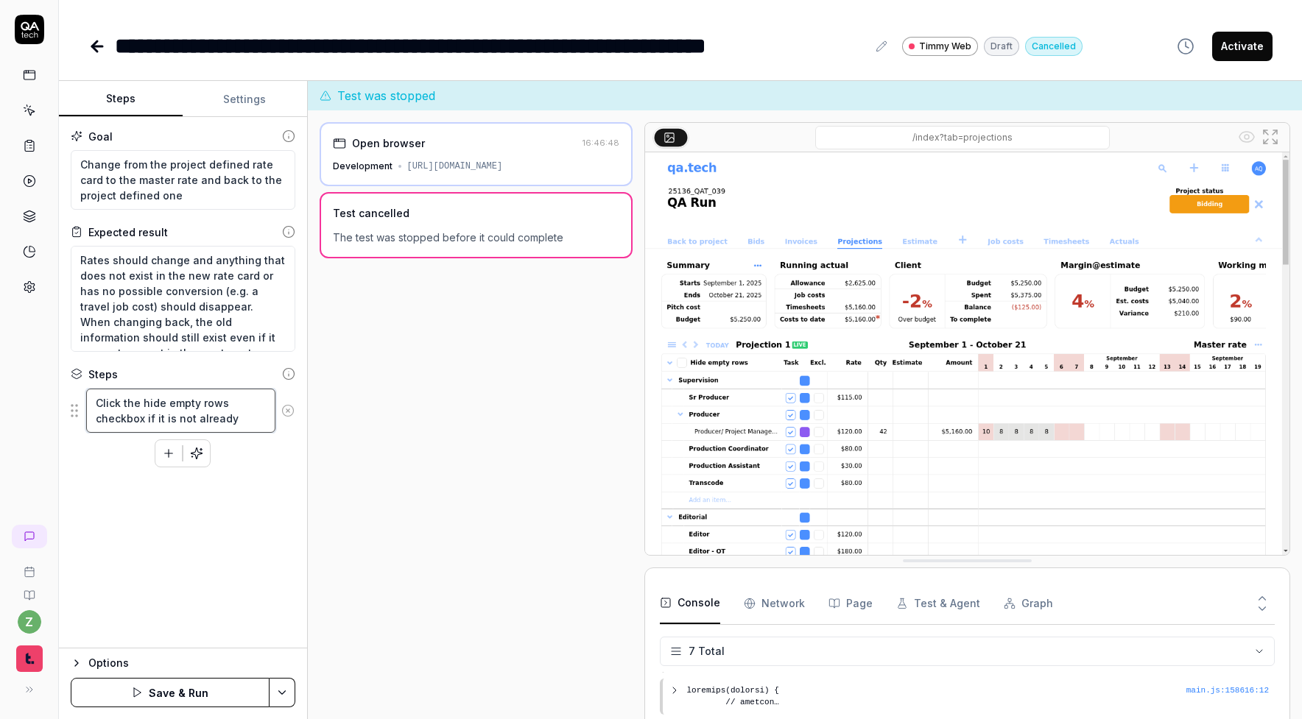
type textarea "Click the hide empty rows checkbox if it is not already"
type textarea "*"
type textarea "Click the hide empty rows checkbox if it is not already c"
type textarea "*"
type textarea "Click the hide empty rows checkbox if it is not already ce"
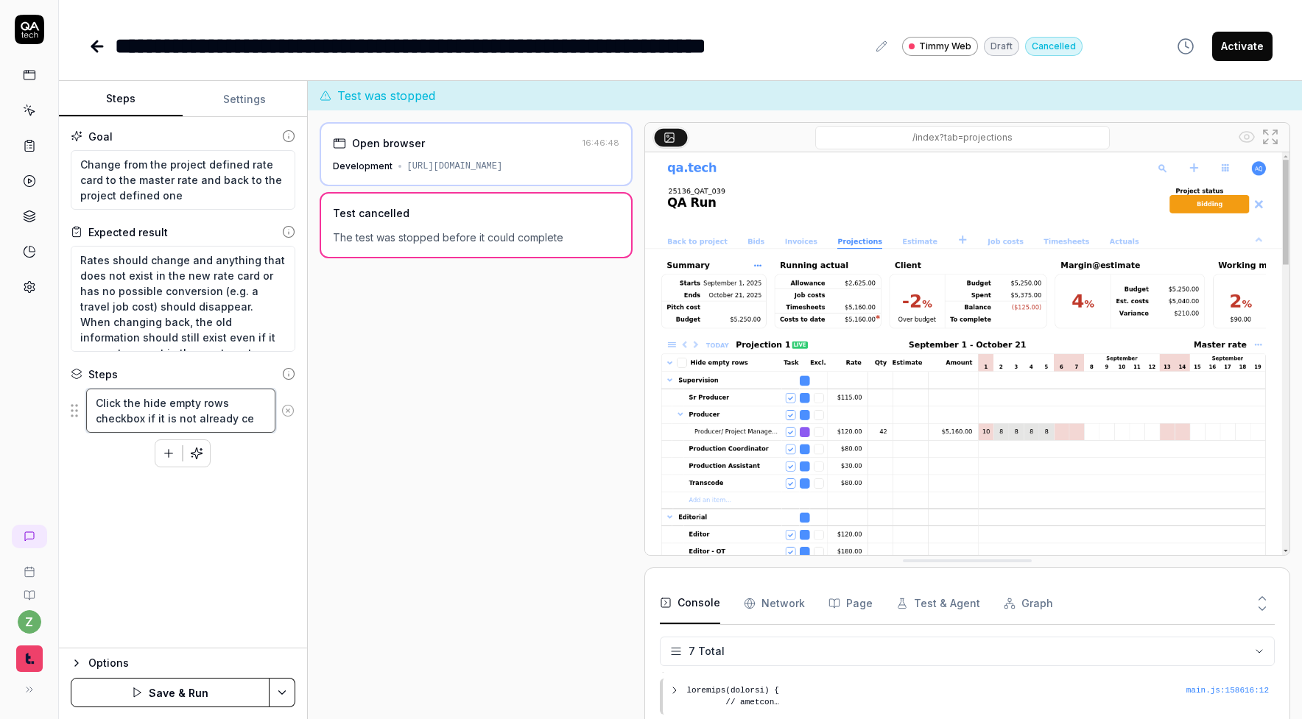
type textarea "*"
type textarea "Click the hide empty rows checkbox if it is not already c"
type textarea "*"
type textarea "Click the hide empty rows checkbox if it is not already ch"
type textarea "*"
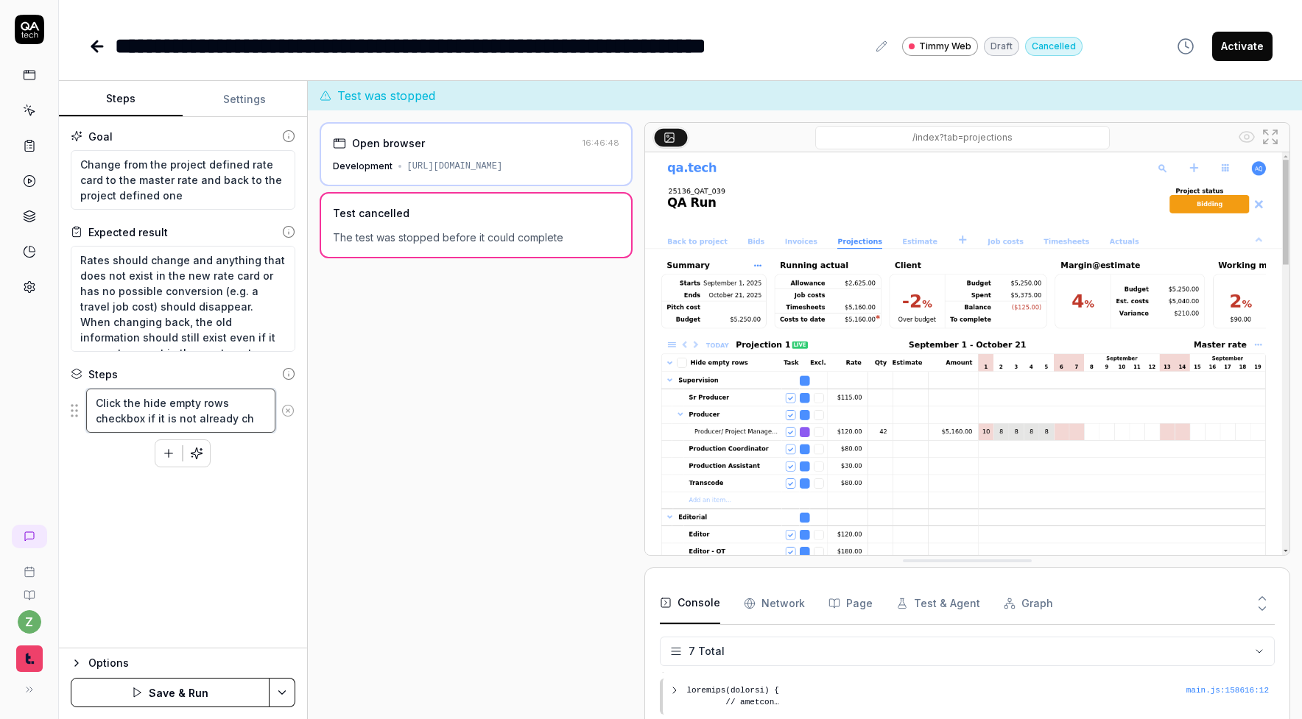
type textarea "Click the hide empty rows checkbox if it is not already che"
type textarea "*"
type textarea "Click the hide empty rows checkbox if it is not already chec"
type textarea "*"
type textarea "Click the hide empty rows checkbox if it is not already check"
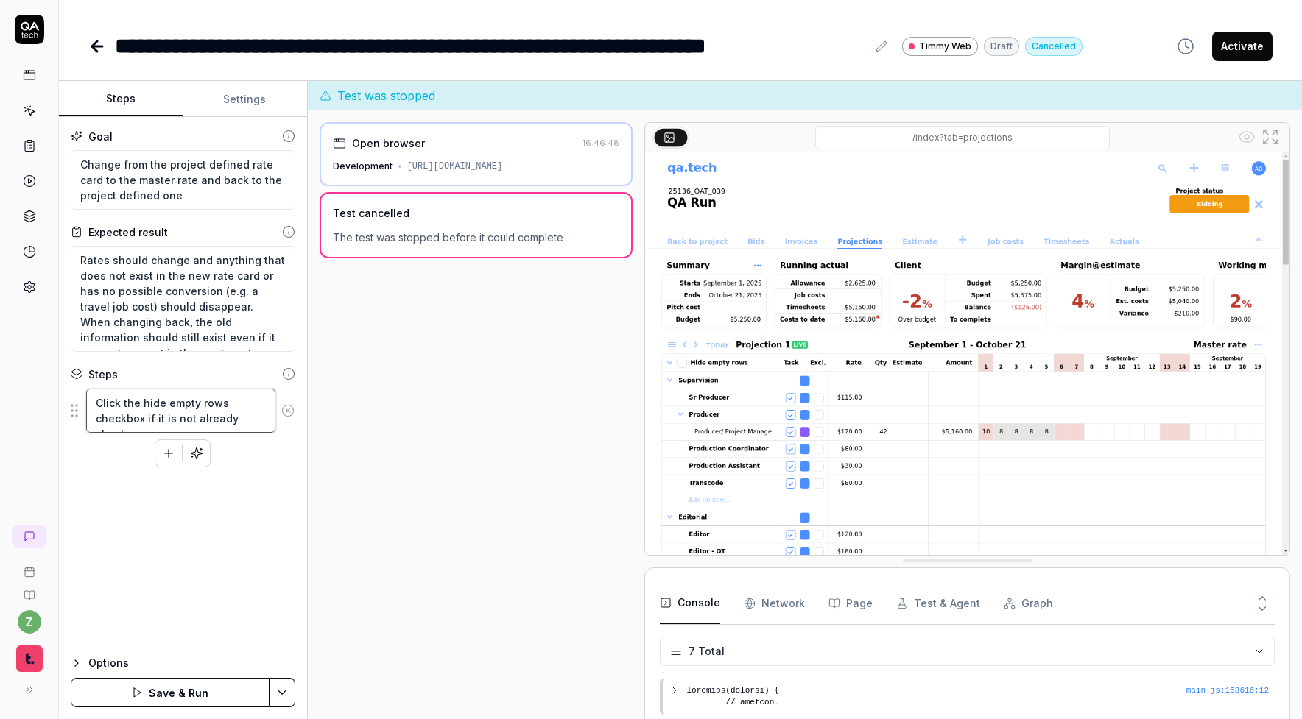
type textarea "*"
type textarea "Click the hide empty rows checkbox if it is not already checke"
type textarea "*"
type textarea "Click the hide empty rows checkbox if it is not already checked"
type textarea "*"
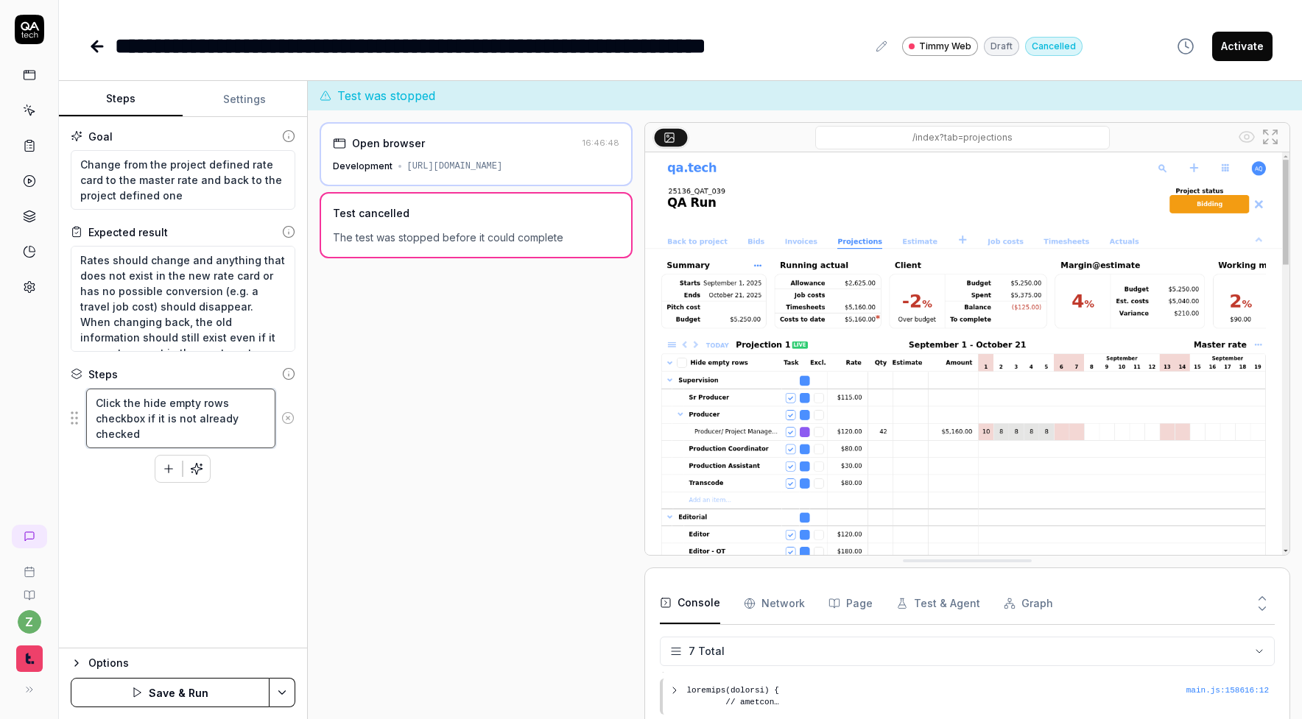
type textarea "Click the hide empty rows checkbox if it is not already checked"
type textarea "*"
type textarea "Click the hide empty rows checkbox if it is not already checked t"
type textarea "*"
type textarea "Click the hide empty rows checkbox if it is not already checked to"
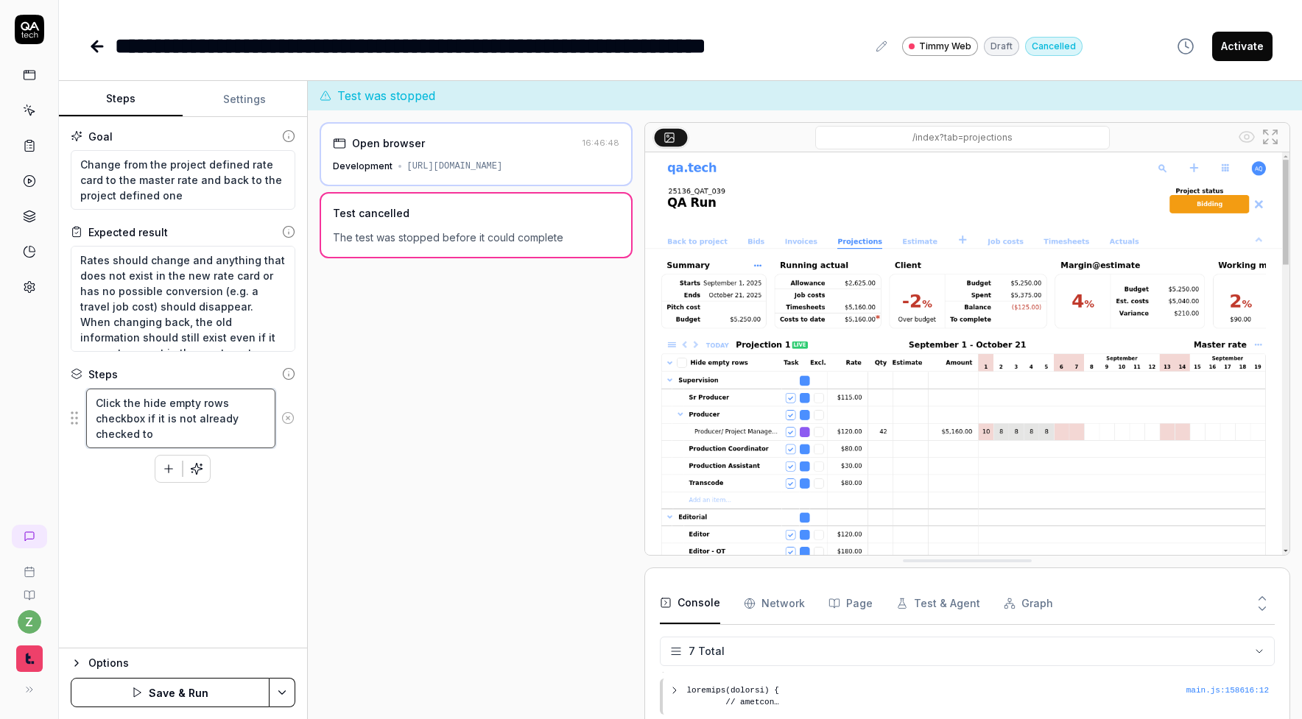
type textarea "*"
type textarea "Click the hide empty rows checkbox if it is not already checked to"
type textarea "*"
type textarea "Click the hide empty rows checkbox if it is not already checked to m"
type textarea "*"
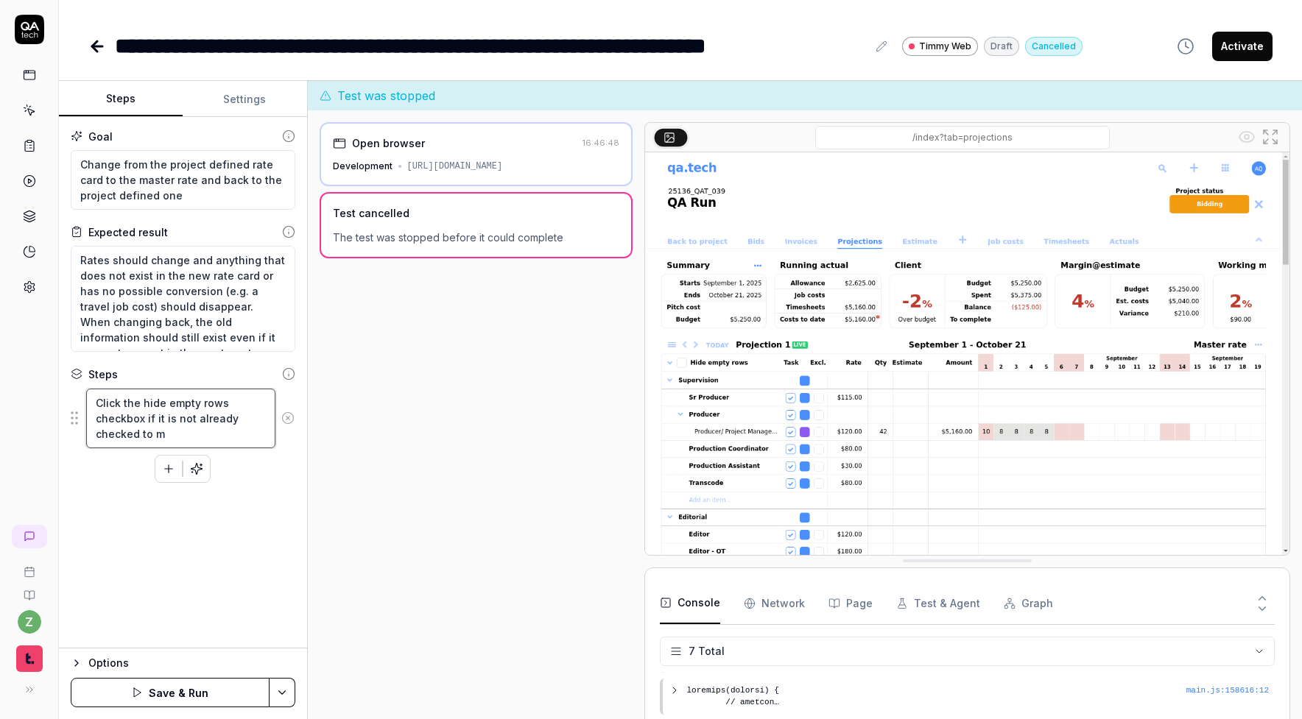
type textarea "Click the hide empty rows checkbox if it is not already checked to ma"
type textarea "*"
type textarea "Click the hide empty rows checkbox if it is not already checked to mak"
type textarea "*"
type textarea "Click the hide empty rows checkbox if it is not already checked to make"
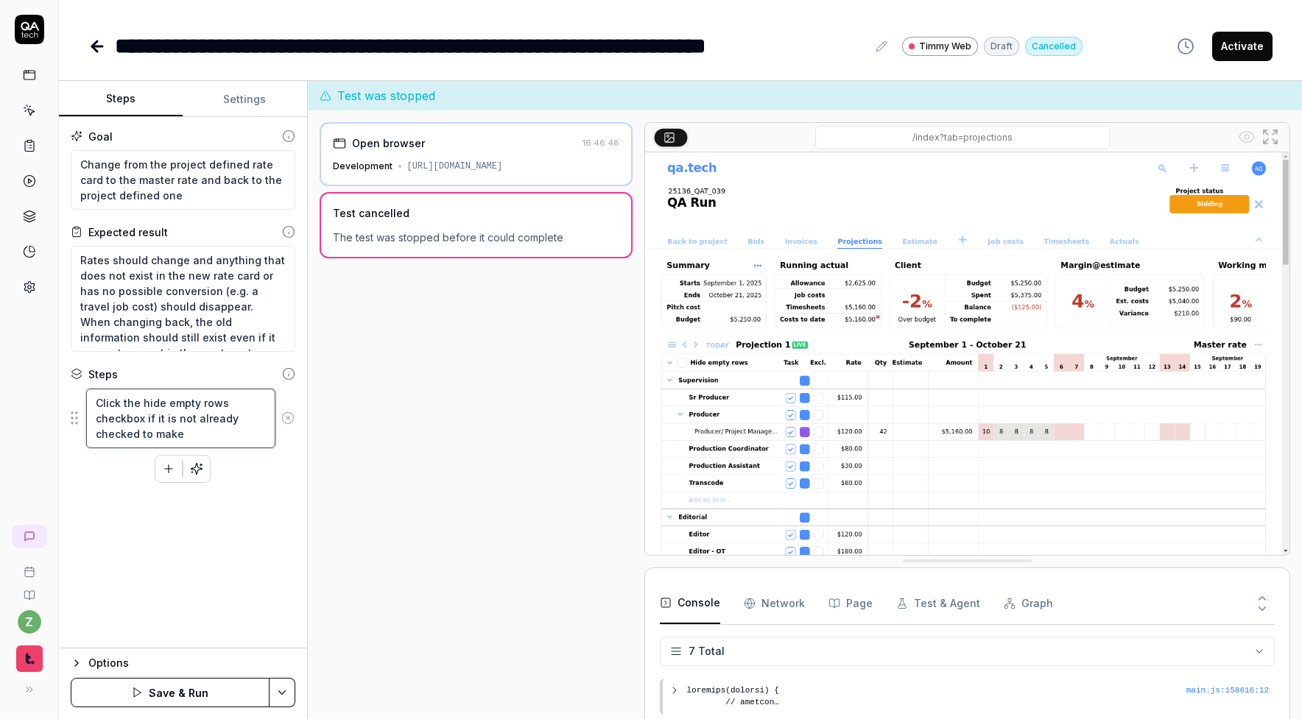
type textarea "*"
type textarea "Click the hide empty rows checkbox if it is not already checked to make"
type textarea "*"
type textarea "Click the hide empty rows checkbox if it is not already checked to make i"
type textarea "*"
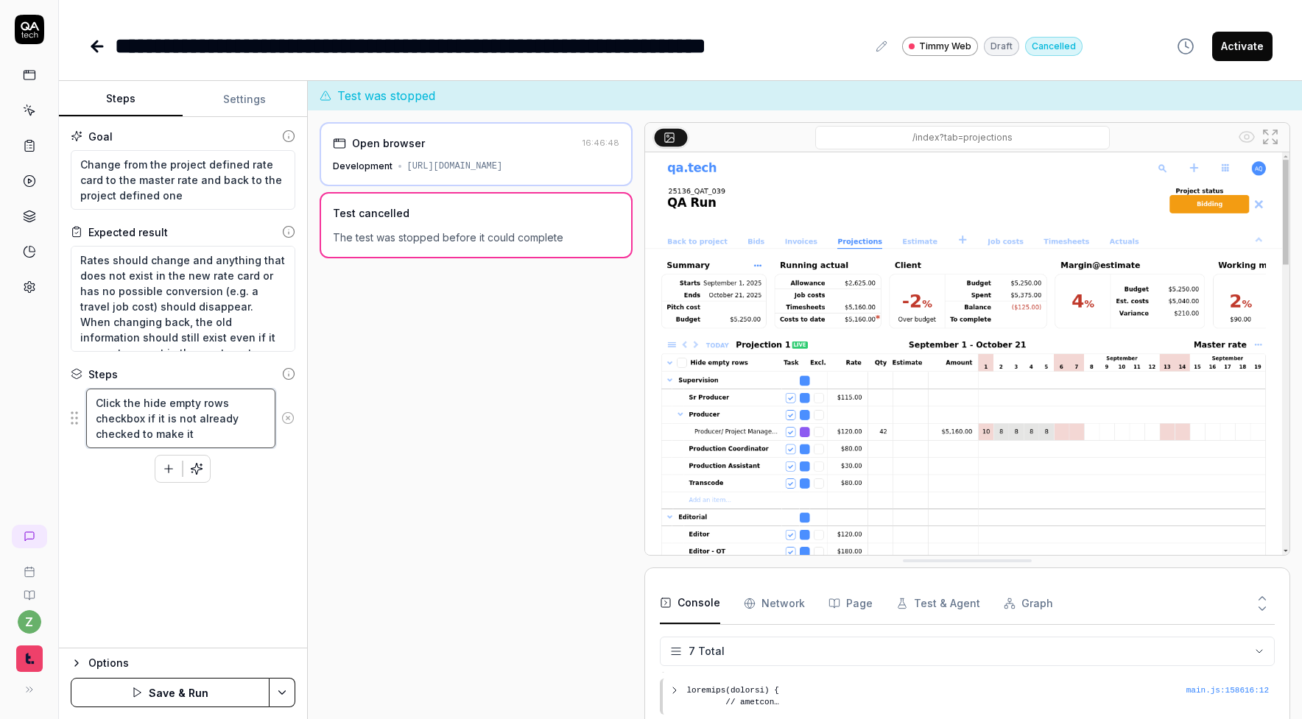
type textarea "Click the hide empty rows checkbox if it is not already checked to make it"
type textarea "*"
type textarea "Click the hide empty rows checkbox if it is not already checked to make it e"
type textarea "*"
type textarea "Click the hide empty rows checkbox if it is not already checked to make it ea"
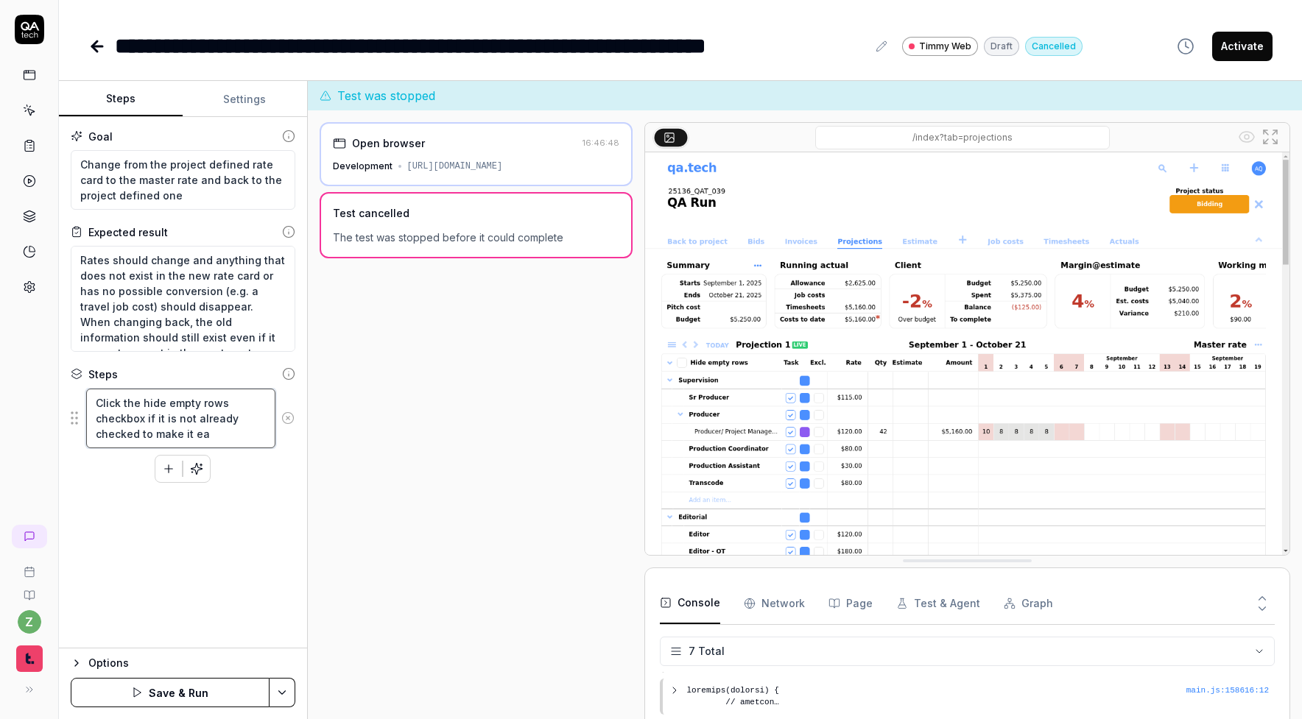
type textarea "*"
type textarea "Click the hide empty rows checkbox if it is not already checked to make it eas"
type textarea "*"
type textarea "Click the hide empty rows checkbox if it is not already checked to make it easi"
type textarea "*"
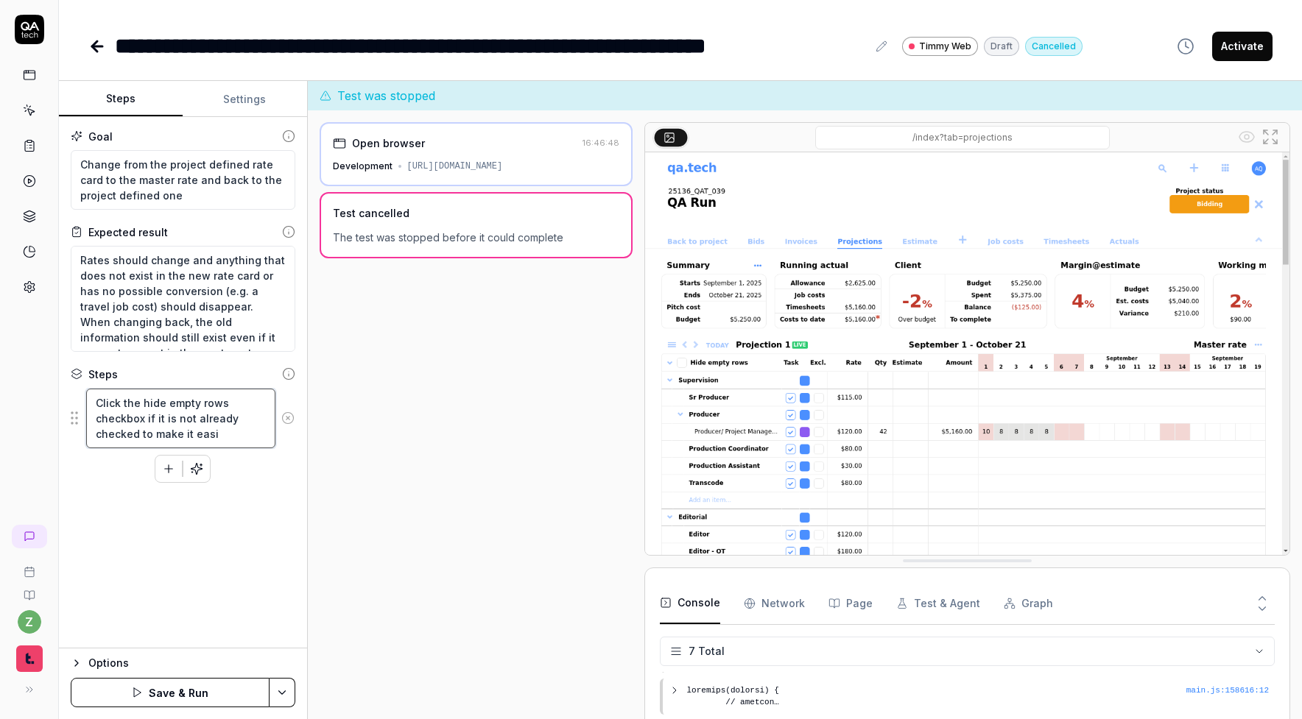
type textarea "Click the hide empty rows checkbox if it is not already checked to make it easie"
type textarea "*"
type textarea "Click the hide empty rows checkbox if it is not already checked to make it easi…"
type textarea "*"
type textarea "Click the hide empty rows checkbox if it is not already checked to make it easi…"
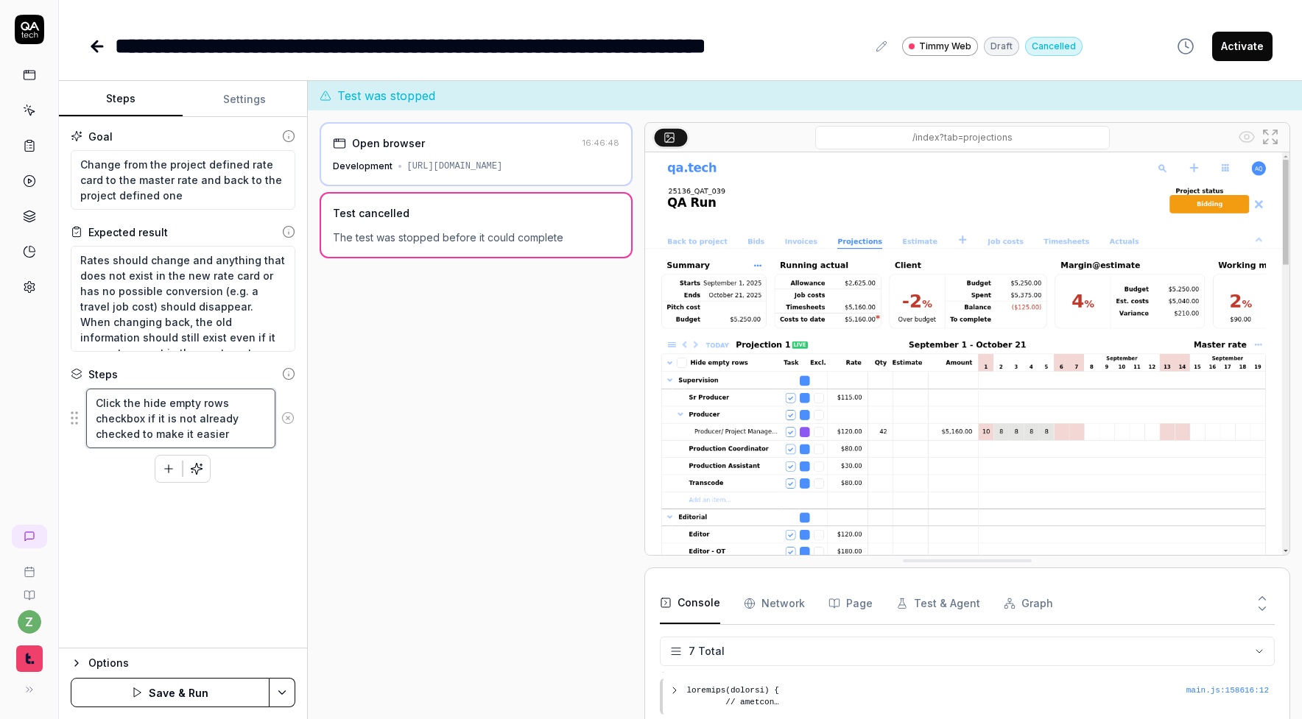
type textarea "*"
type textarea "Click the hide empty rows checkbox if it is not already checked to make it easi…"
type textarea "*"
type textarea "Click the hide empty rows checkbox if it is not already checked to make it easi…"
type textarea "*"
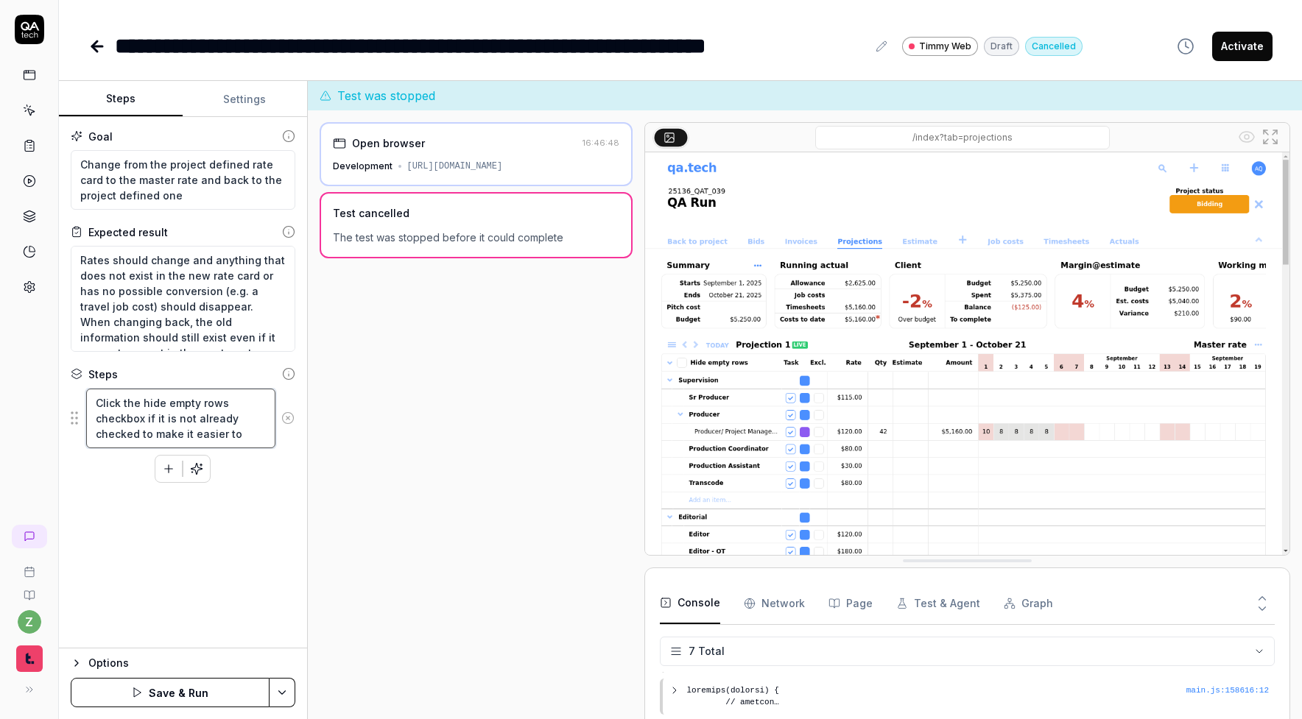
type textarea "Click the hide empty rows checkbox if it is not already checked to make it easi…"
type textarea "*"
type textarea "Click the hide empty rows checkbox if it is not already checked to make it easi…"
type textarea "*"
type textarea "Click the hide empty rows checkbox if it is not already checked to make it easi…"
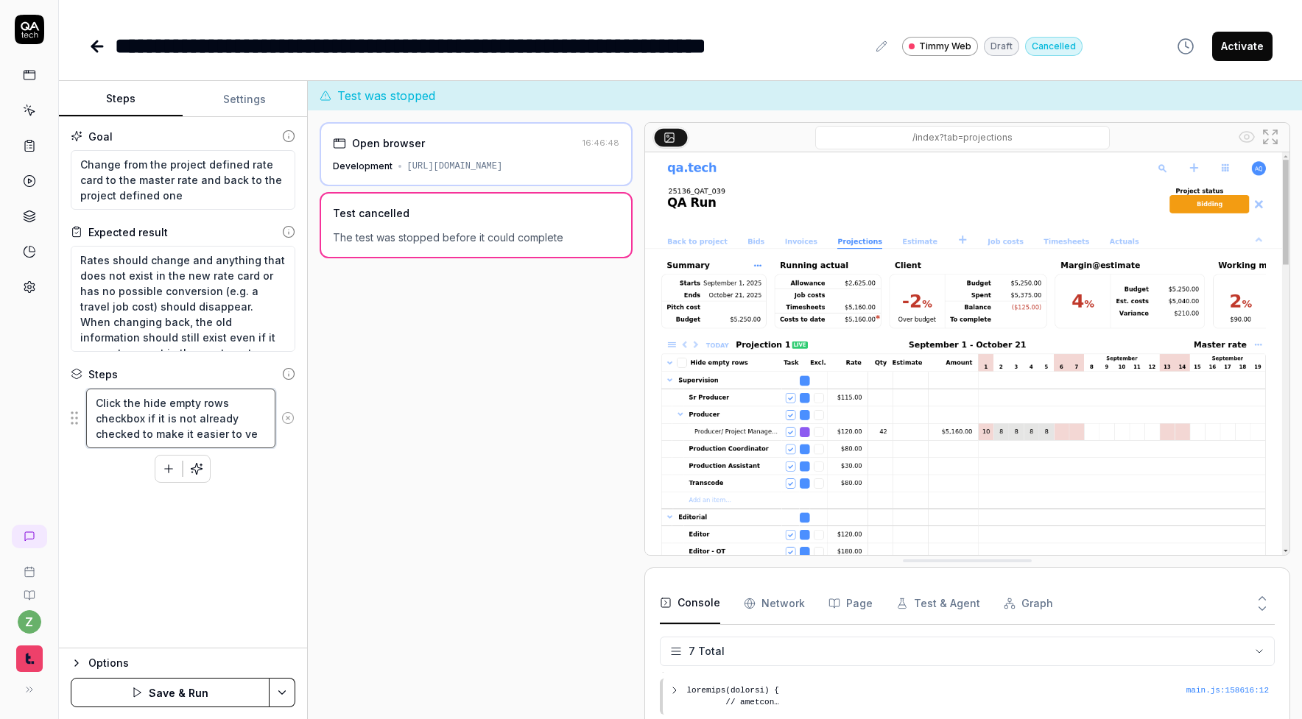
type textarea "*"
type textarea "Click the hide empty rows checkbox if it is not already checked to make it easi…"
type textarea "*"
type textarea "Click the hide empty rows checkbox if it is not already checked to make it easi…"
type textarea "*"
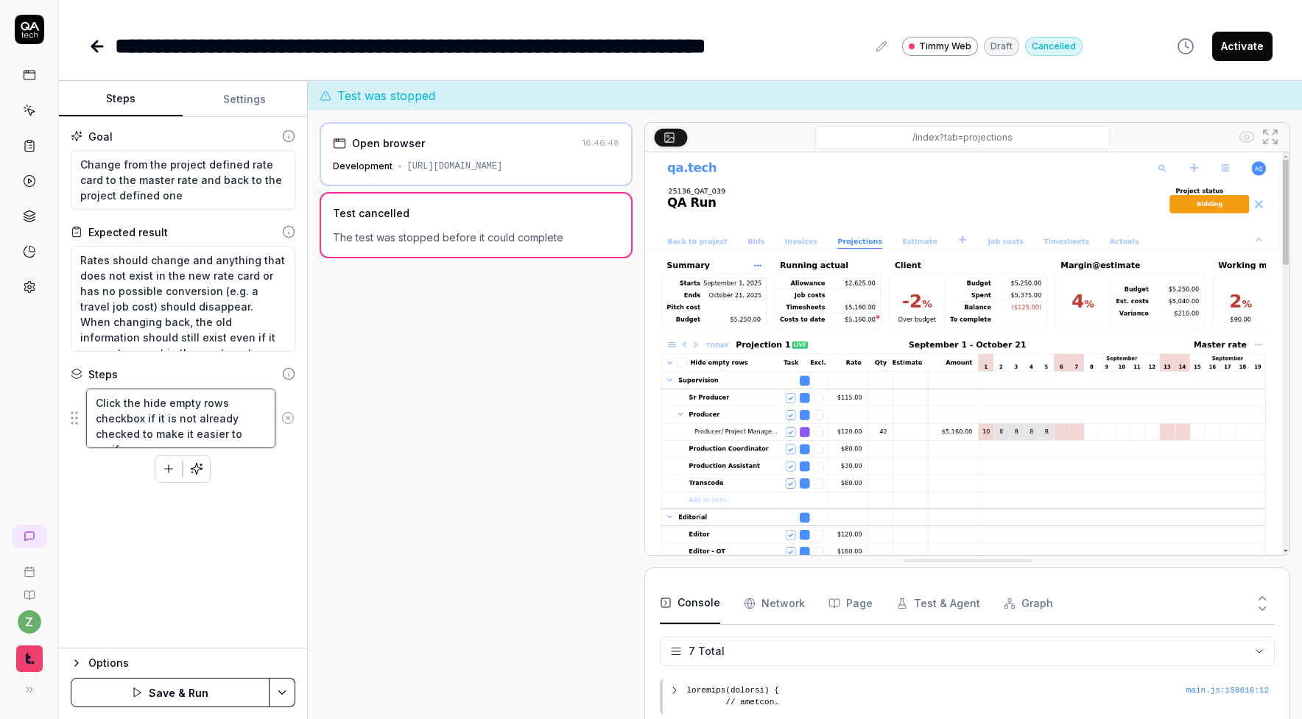
type textarea "Click the hide empty rows checkbox if it is not already checked to make it easi…"
type textarea "*"
type textarea "Click the hide empty rows checkbox if it is not already checked to make it easi…"
type textarea "*"
type textarea "Click the hide empty rows checkbox if it is not already checked to make it easi…"
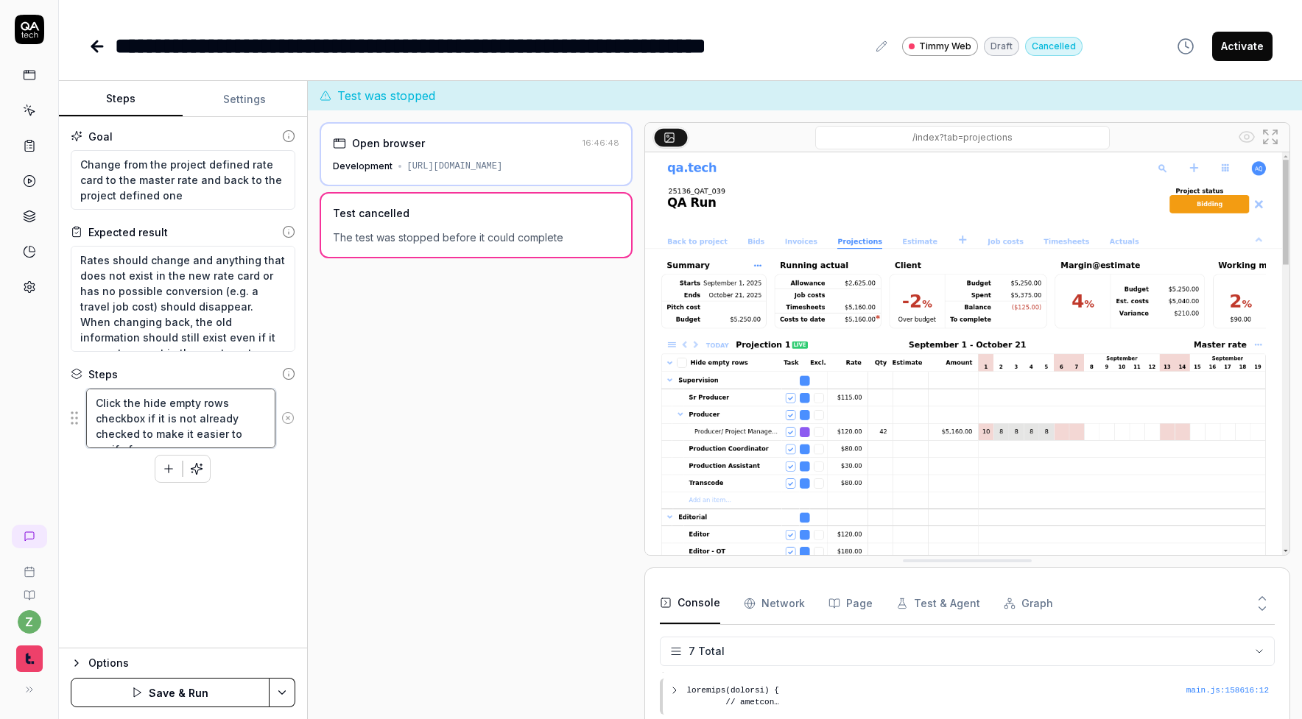
type textarea "*"
type textarea "Click the hide empty rows checkbox if it is not already checked to make it easi…"
type textarea "*"
type textarea "Click the hide empty rows checkbox if it is not already checked to make it easi…"
type textarea "*"
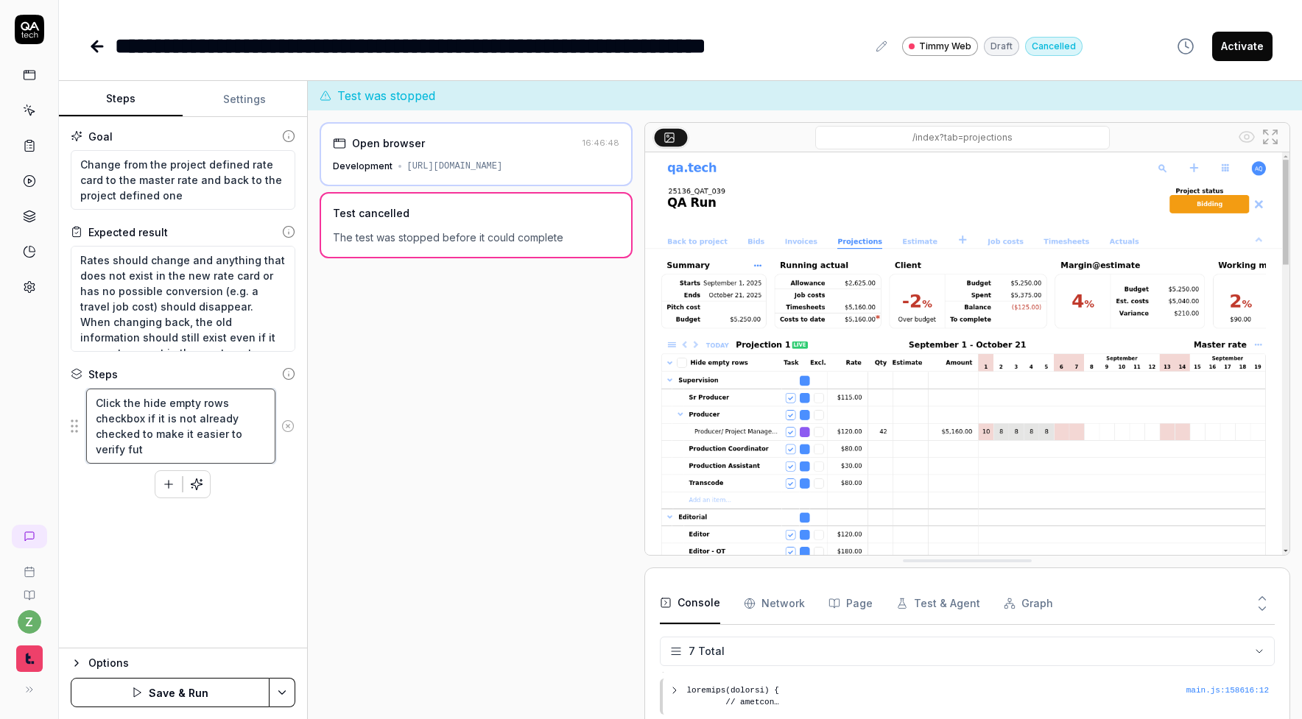
type textarea "Click the hide empty rows checkbox if it is not already checked to make it easi…"
type textarea "*"
type textarea "Click the hide empty rows checkbox if it is not already checked to make it easi…"
type textarea "*"
type textarea "Click the hide empty rows checkbox if it is not already checked to make it easi…"
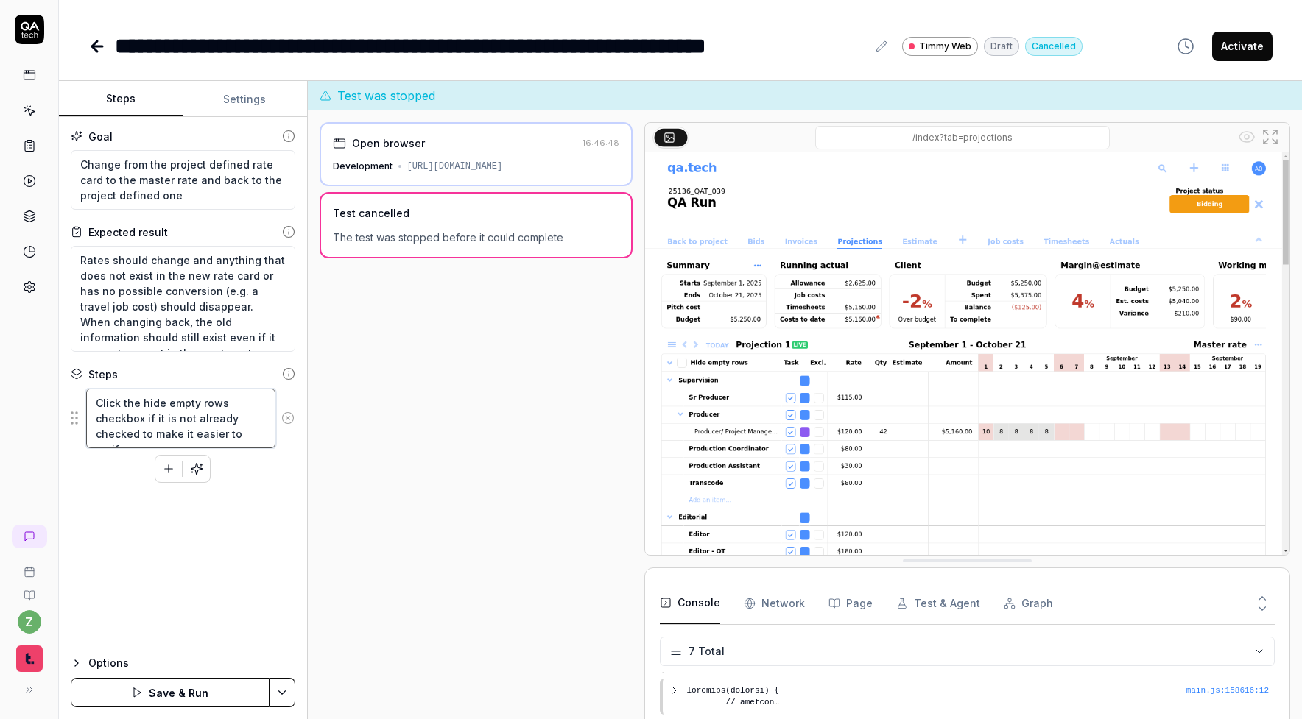
type textarea "*"
type textarea "Click the hide empty rows checkbox if it is not already checked to make it easi…"
type textarea "*"
type textarea "Click the hide empty rows checkbox if it is not already checked to make it easi…"
type textarea "*"
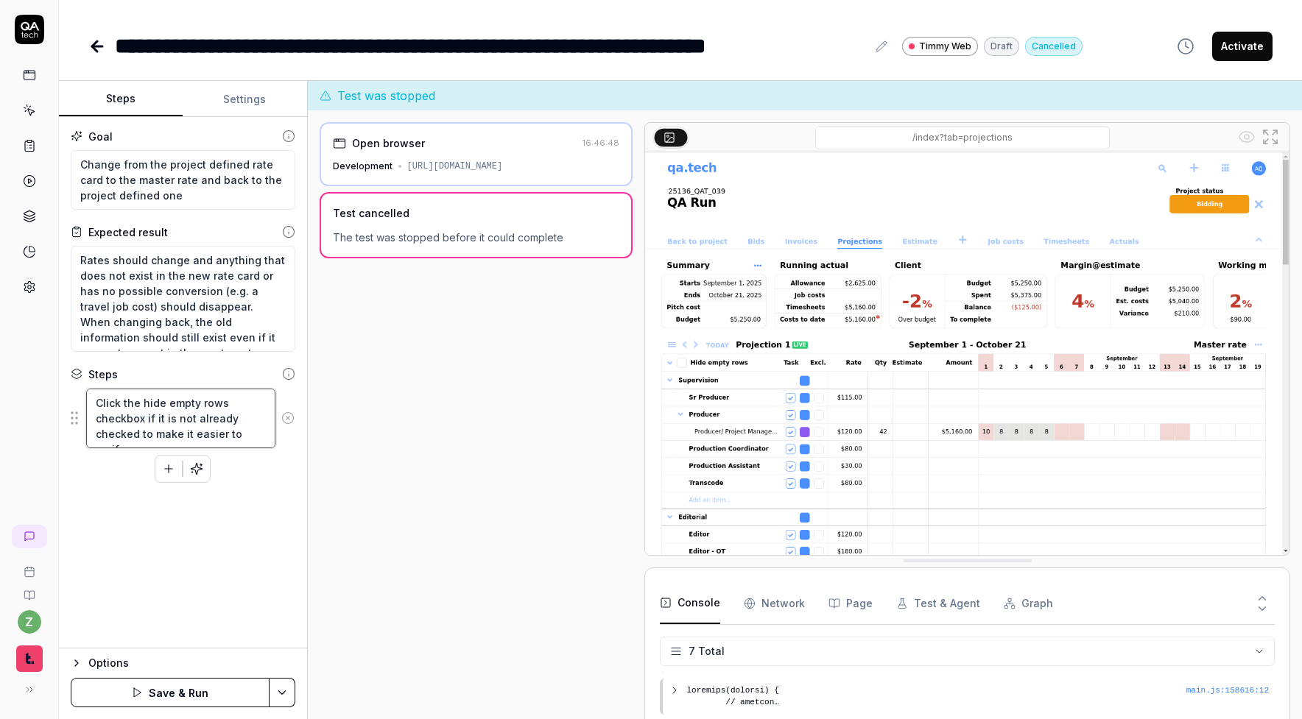
type textarea "Click the hide empty rows checkbox if it is not already checked to make it easi…"
type textarea "*"
type textarea "Click the hide empty rows checkbox if it is not already checked to make it easi…"
type textarea "*"
type textarea "Click the hide empty rows checkbox if it is not already checked to make it easi…"
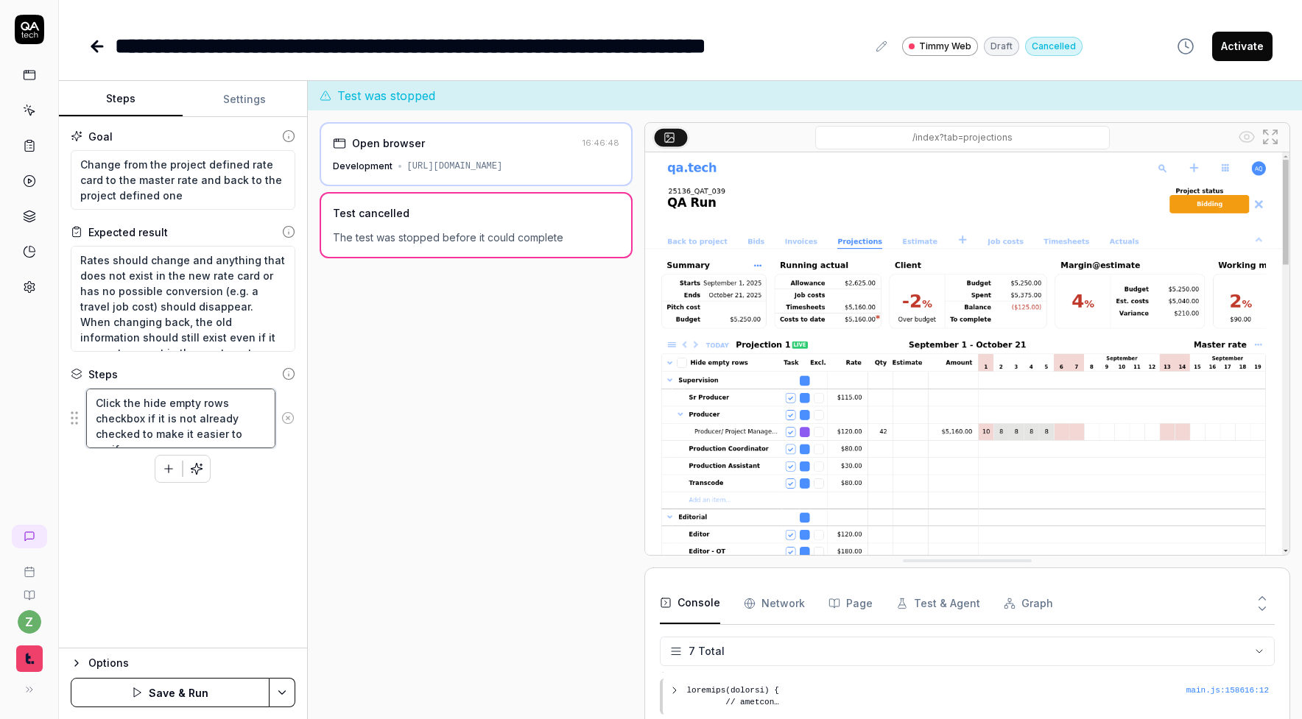
type textarea "*"
type textarea "Click the hide empty rows checkbox if it is not already checked to make it easi…"
type textarea "*"
type textarea "Click the hide empty rows checkbox if it is not already checked to make it easi…"
type textarea "*"
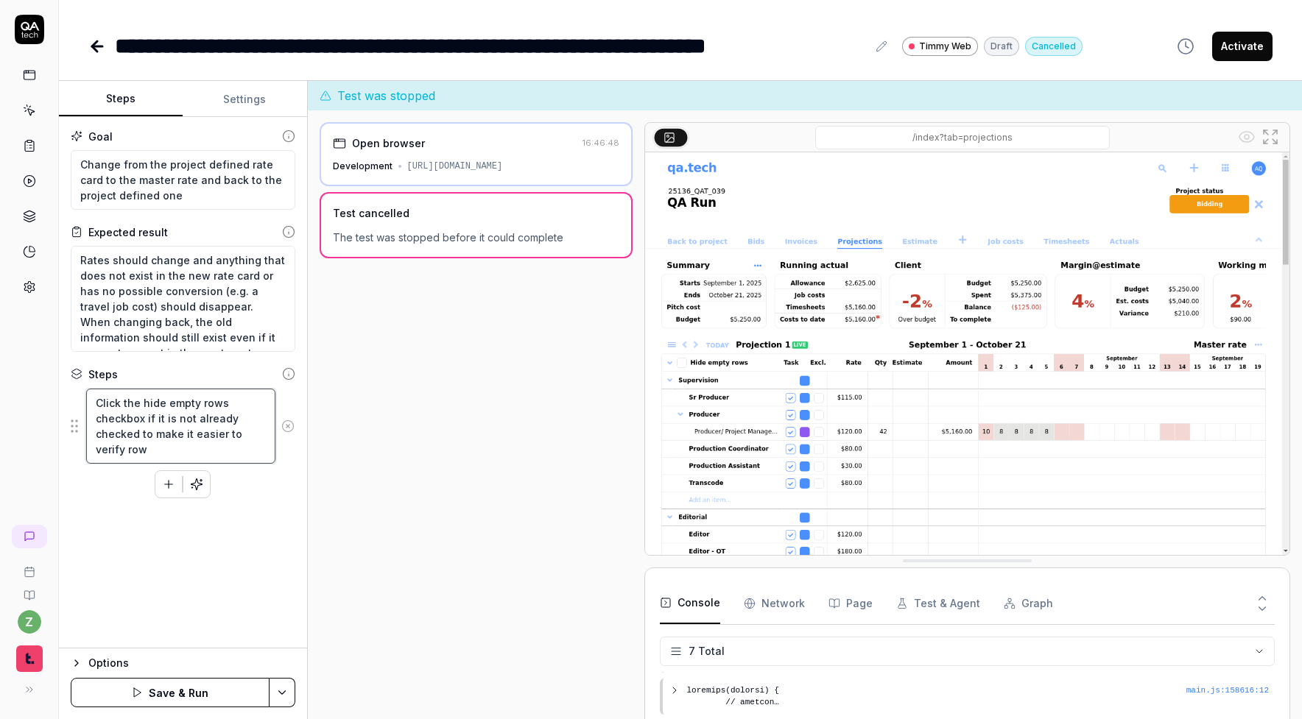
type textarea "Click the hide empty rows checkbox if it is not already checked to make it easi…"
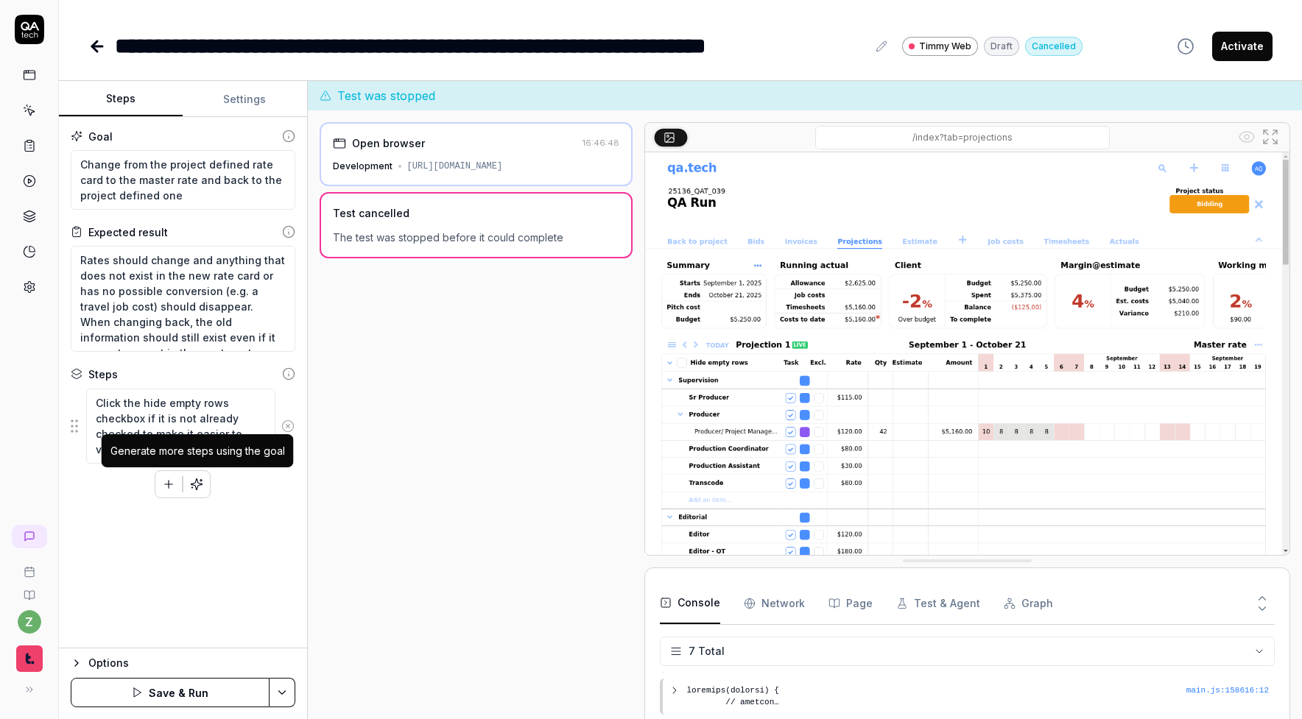
click at [205, 485] on button "button" at bounding box center [196, 484] width 27 height 27
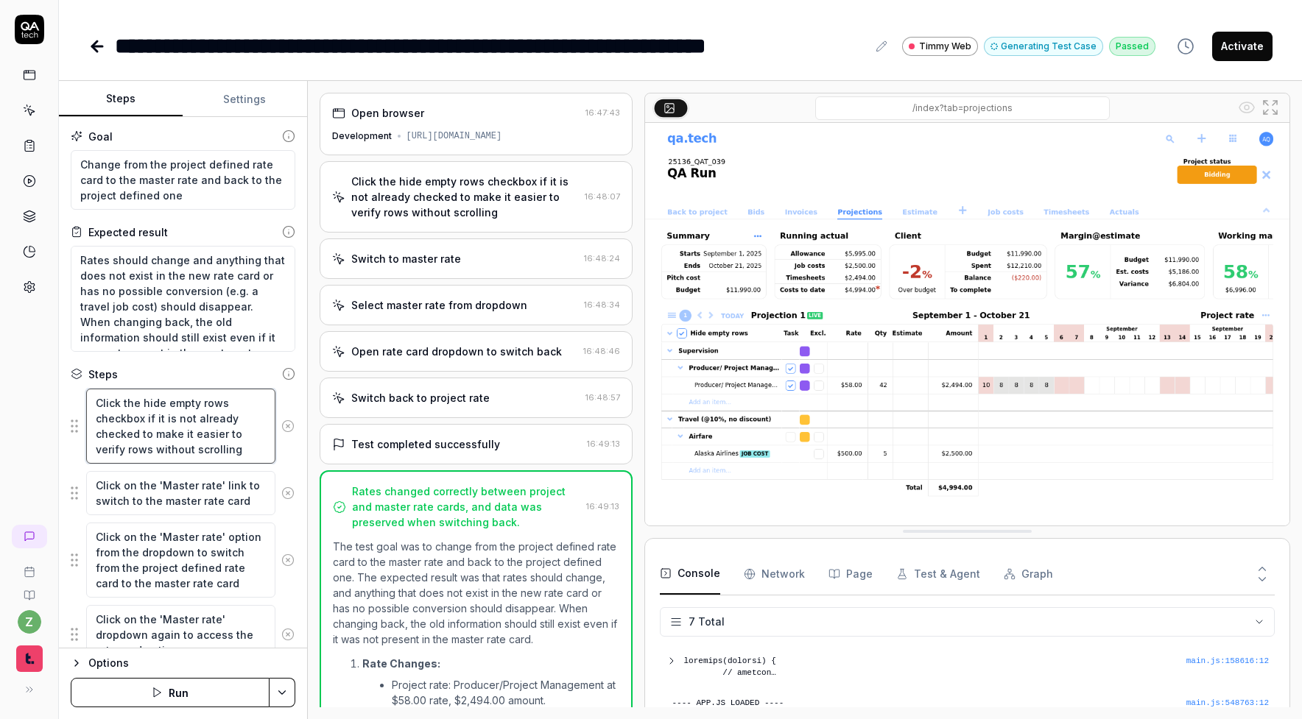
click at [180, 424] on textarea "Click the hide empty rows checkbox if it is not already checked to make it easi…" at bounding box center [180, 426] width 189 height 75
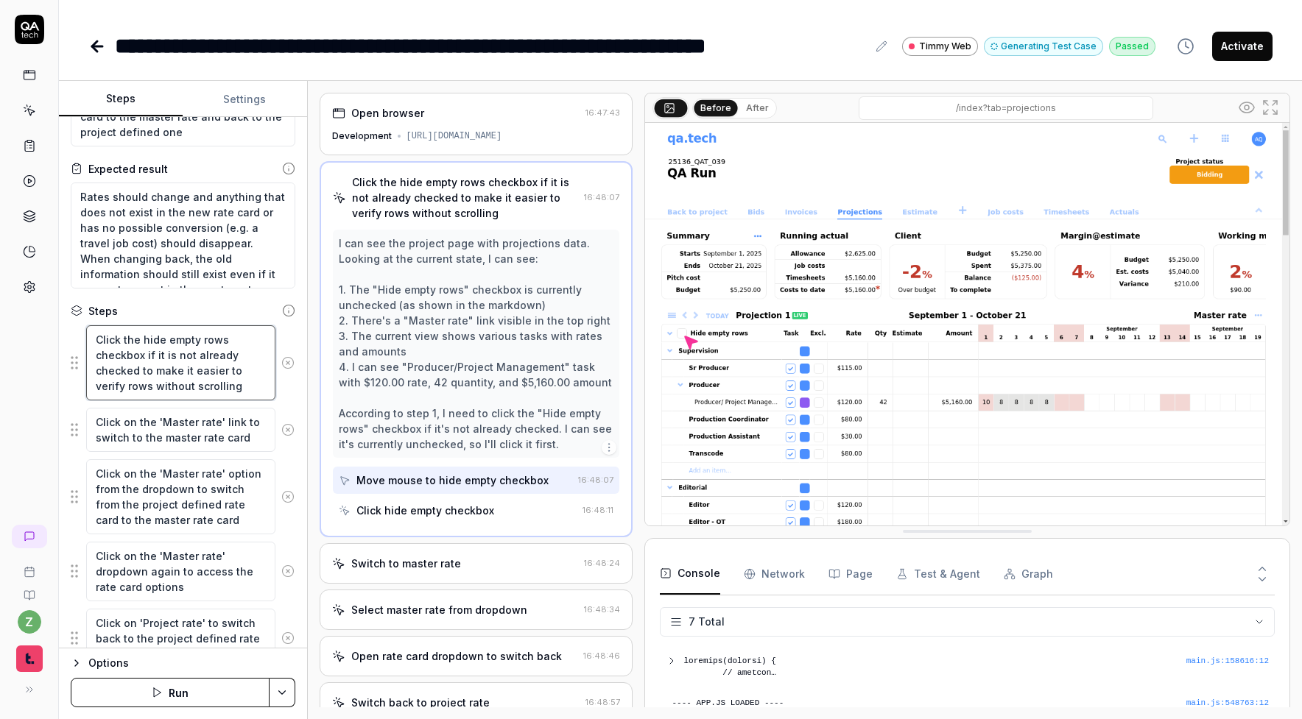
scroll to position [66, 0]
click at [241, 431] on textarea "Click on the 'Master rate' link to switch to the master rate card" at bounding box center [180, 427] width 189 height 44
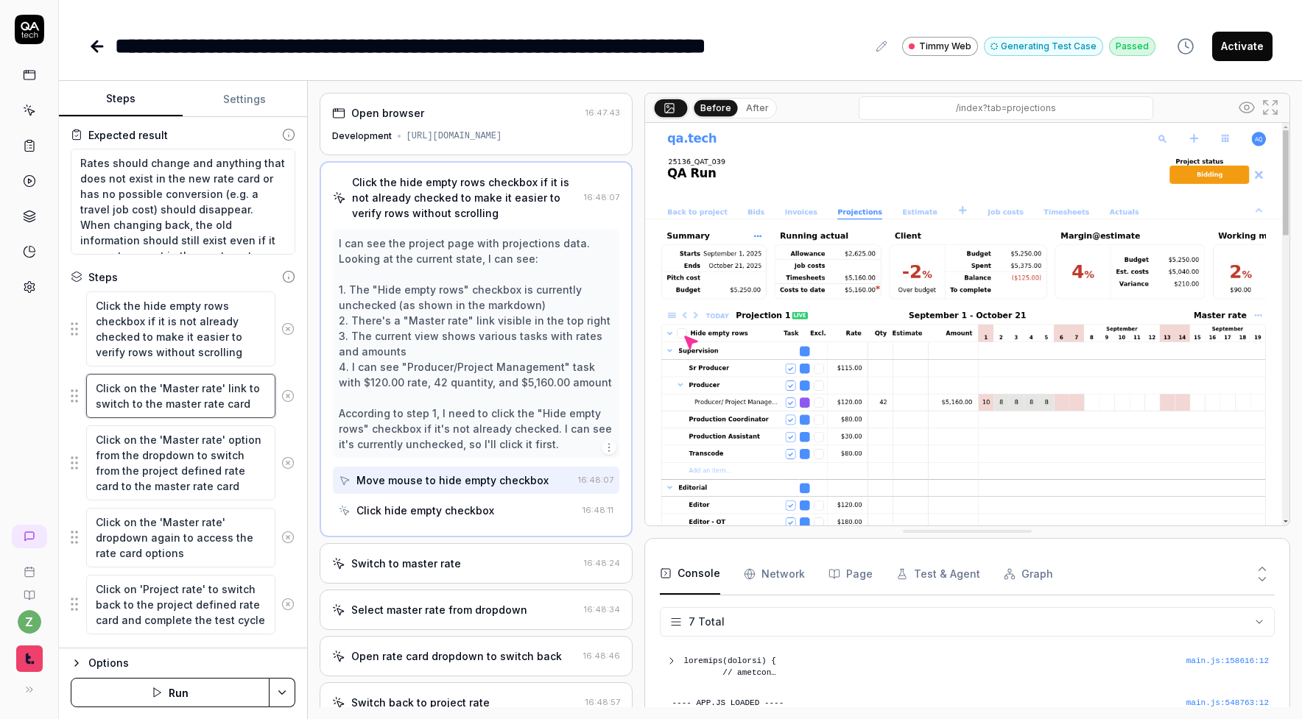
scroll to position [100, 0]
drag, startPoint x: 216, startPoint y: 391, endPoint x: 167, endPoint y: 389, distance: 49.4
click at [167, 389] on textarea "Click on the 'Master rate' link to switch to the master rate card" at bounding box center [180, 393] width 189 height 44
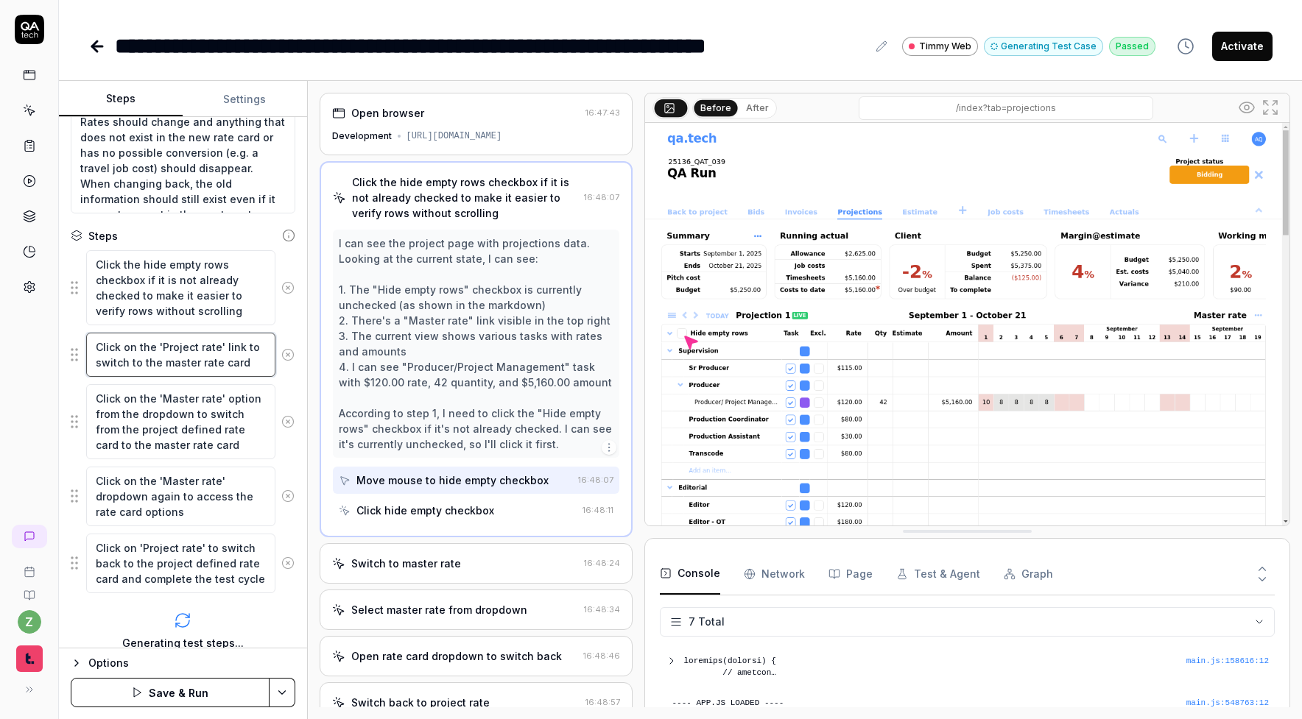
scroll to position [147, 0]
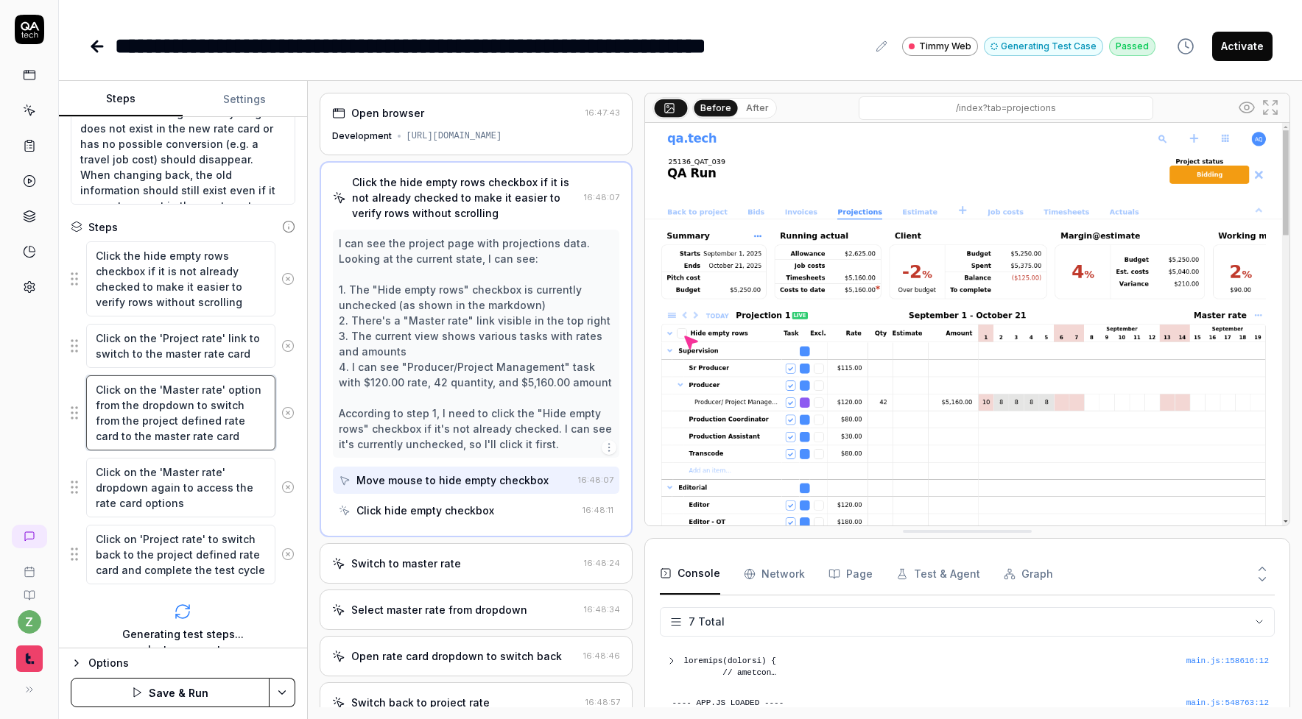
click at [217, 400] on textarea "Click on the 'Master rate' option from the dropdown to switch from the project …" at bounding box center [180, 412] width 189 height 75
drag, startPoint x: 250, startPoint y: 353, endPoint x: 78, endPoint y: 354, distance: 172.3
click at [78, 354] on div "Click on the 'Project rate' link to switch to the master rate card" at bounding box center [183, 346] width 225 height 46
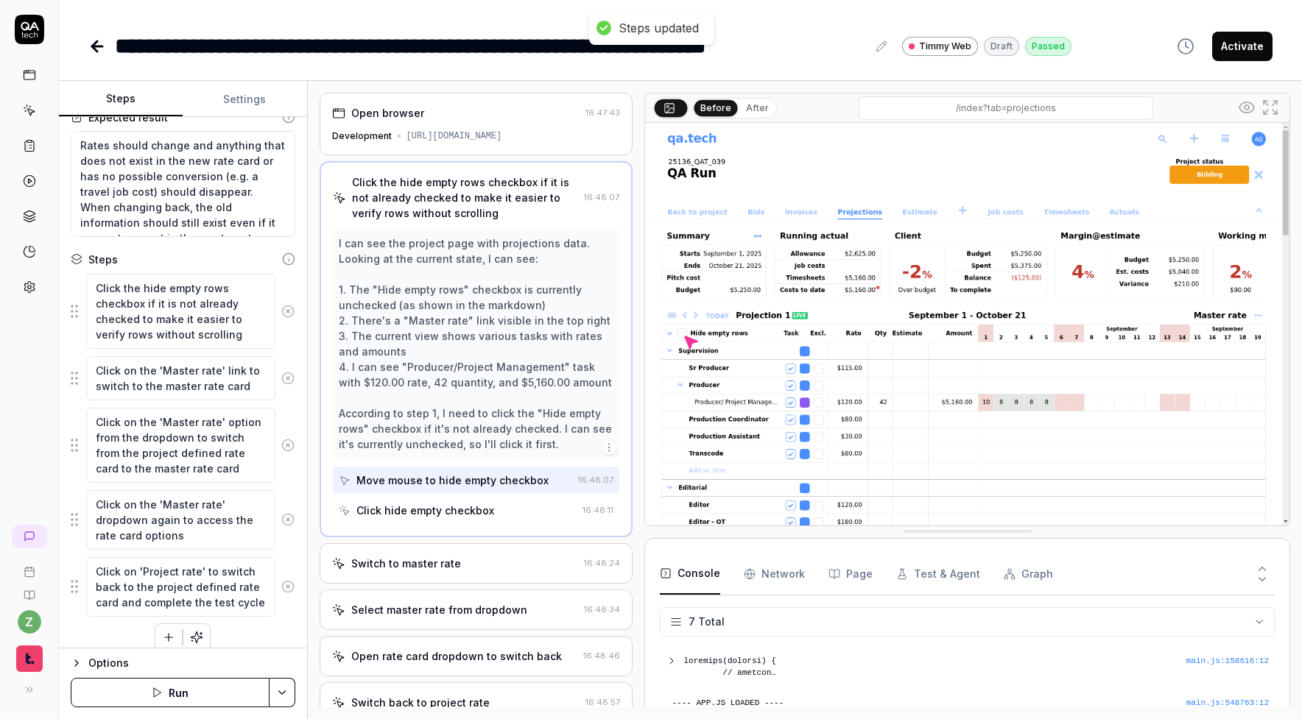
scroll to position [130, 0]
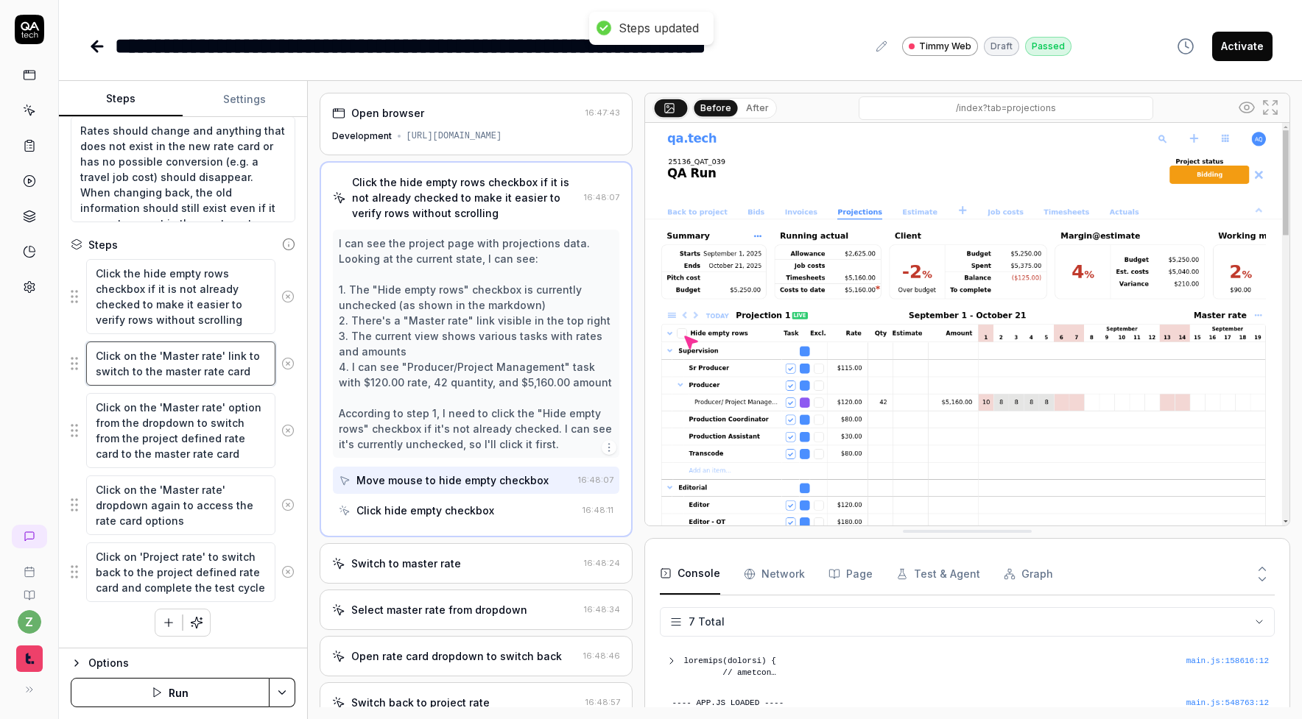
click at [218, 381] on textarea "Click on the 'Master rate' link to switch to the master rate card" at bounding box center [180, 364] width 189 height 44
drag, startPoint x: 254, startPoint y: 373, endPoint x: 225, endPoint y: 354, distance: 34.5
click at [225, 354] on textarea "Click on the 'Master rate' link to switch to the master rate card" at bounding box center [180, 364] width 189 height 44
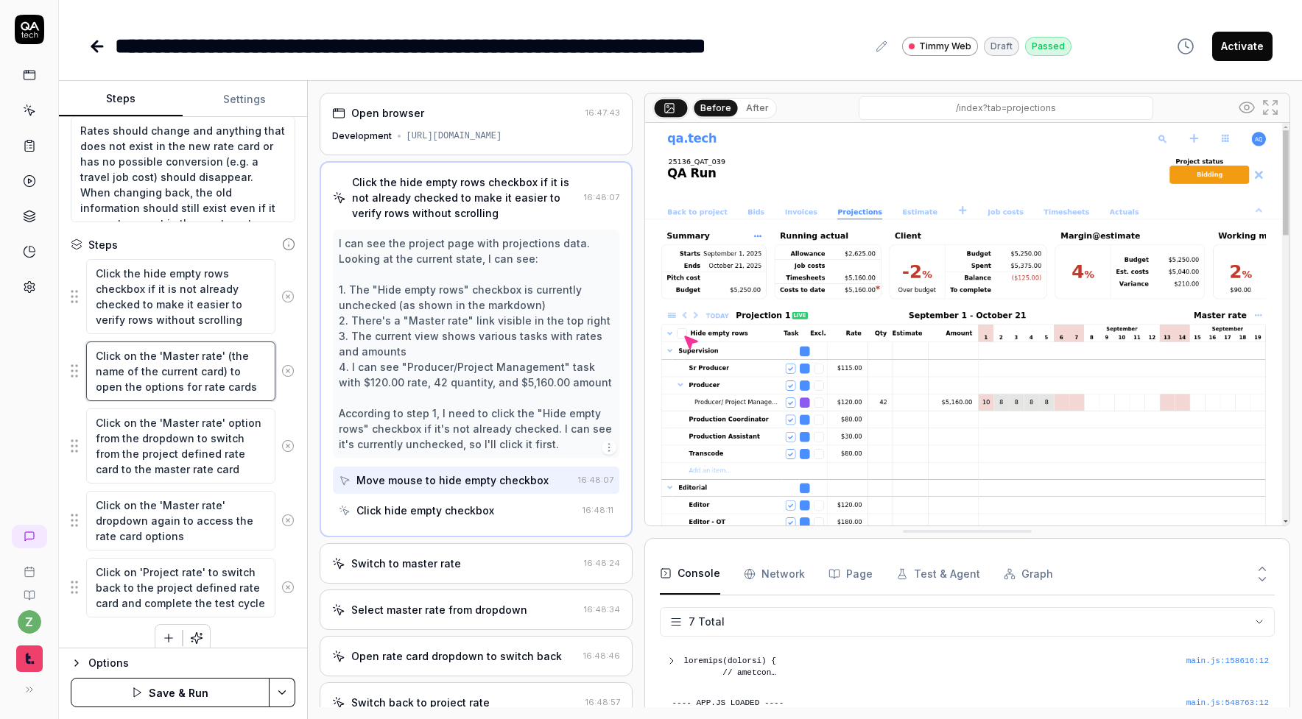
click at [193, 355] on textarea "Click on the 'Master rate' (the name of the current card) to open the options f…" at bounding box center [180, 372] width 189 height 60
click at [233, 392] on textarea "Click on the 'Project rate' (the name of the current card) to open the options …" at bounding box center [180, 372] width 189 height 60
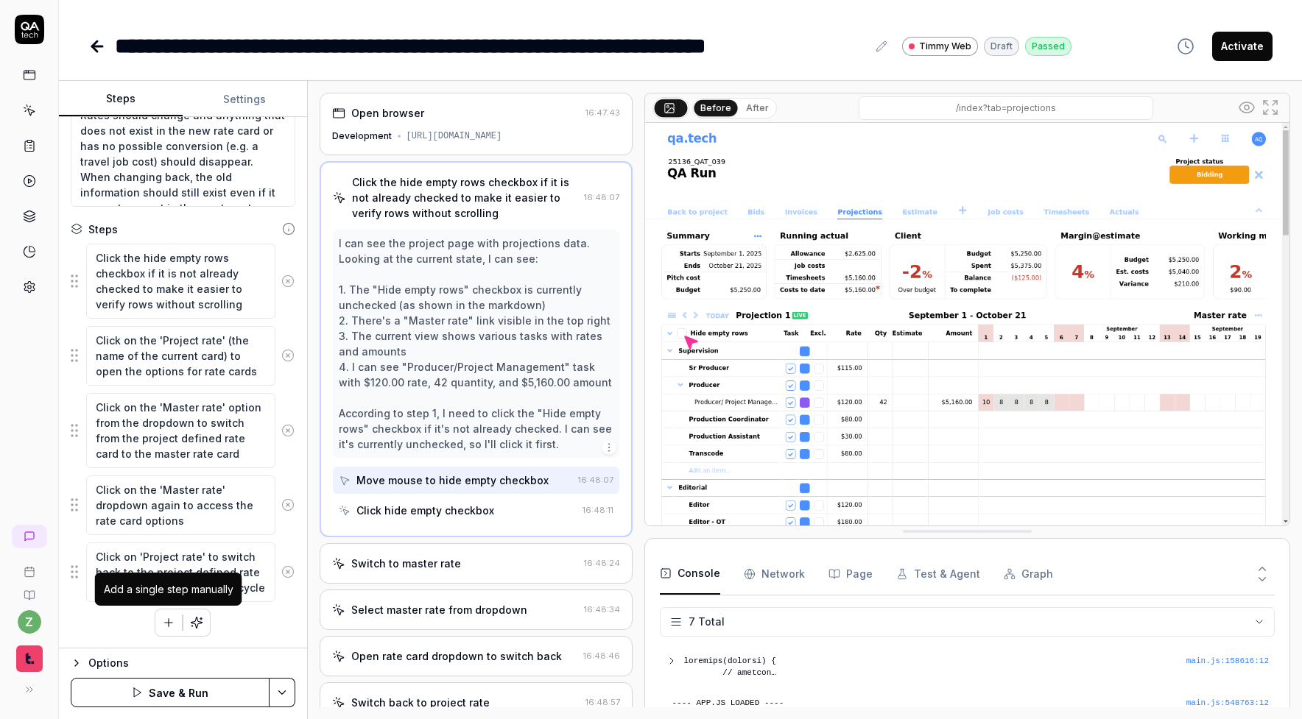
click at [169, 613] on button "button" at bounding box center [168, 623] width 27 height 27
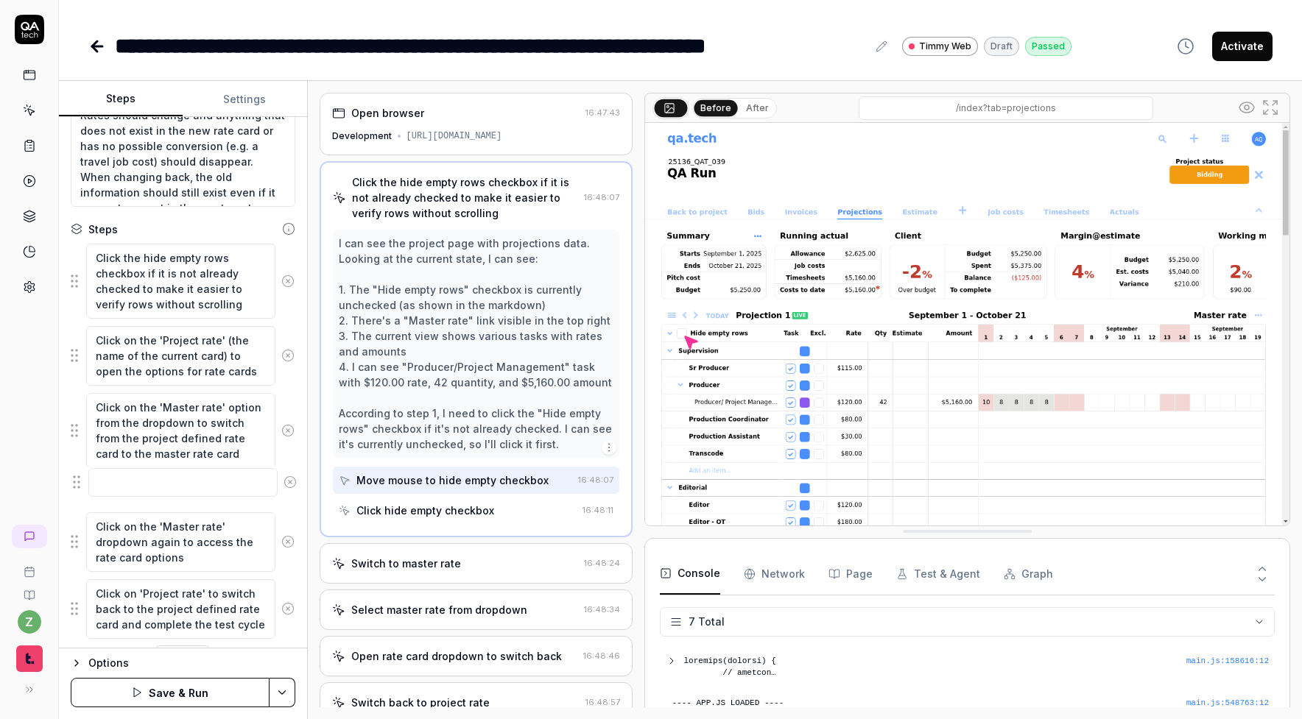
drag, startPoint x: 80, startPoint y: 623, endPoint x: 81, endPoint y: 481, distance: 141.4
click at [81, 481] on fieldset "Click the hide empty rows checkbox if it is not already checked to make it easi…" at bounding box center [183, 441] width 225 height 397
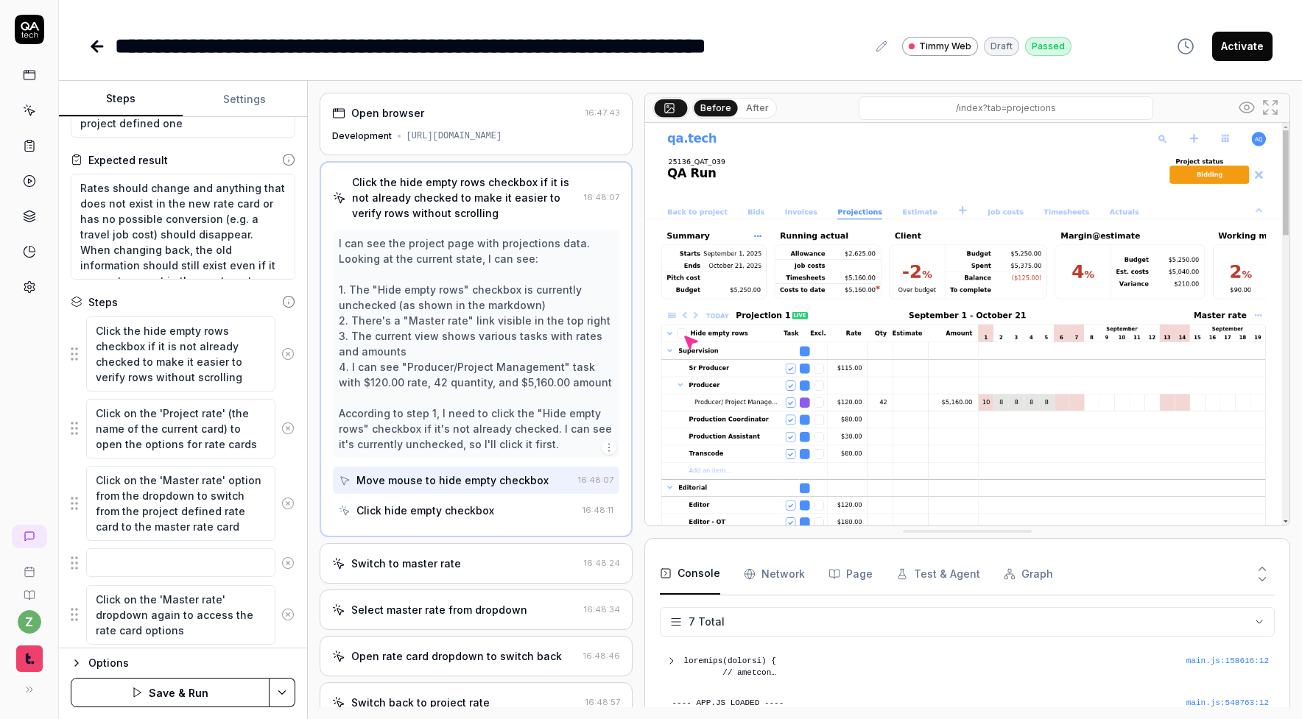
scroll to position [59, 0]
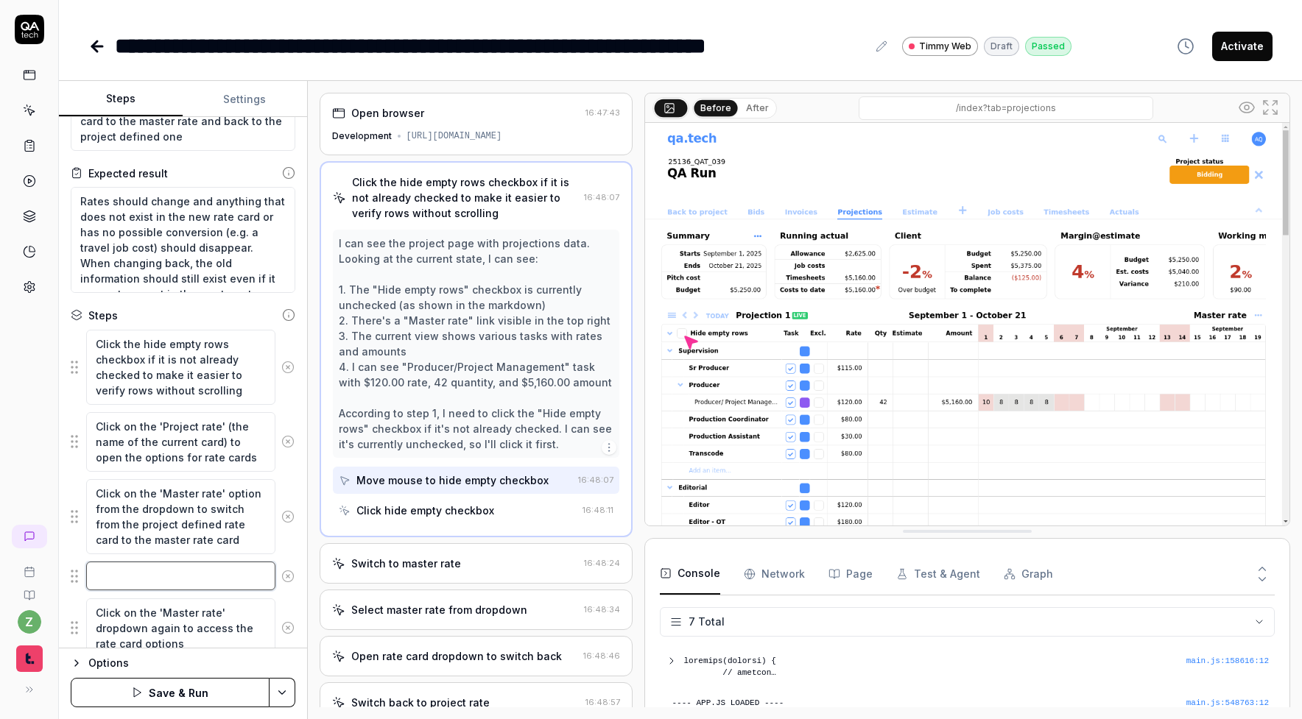
click at [191, 583] on textarea at bounding box center [180, 576] width 189 height 29
click at [152, 599] on textarea "Verify that the rates have changed for at least one bidrow and that the projejc…" at bounding box center [180, 592] width 189 height 60
click at [142, 607] on textarea "Verify that the rates have changed for at least one bidrow and that the projejc…" at bounding box center [180, 592] width 189 height 60
click at [152, 599] on textarea "Verify that the rates have changed for at least one bidrow and that the projejc…" at bounding box center [180, 592] width 189 height 60
click at [152, 600] on textarea "Verify that the rates have changed for at least one bidrow and that the projejc…" at bounding box center [180, 592] width 189 height 60
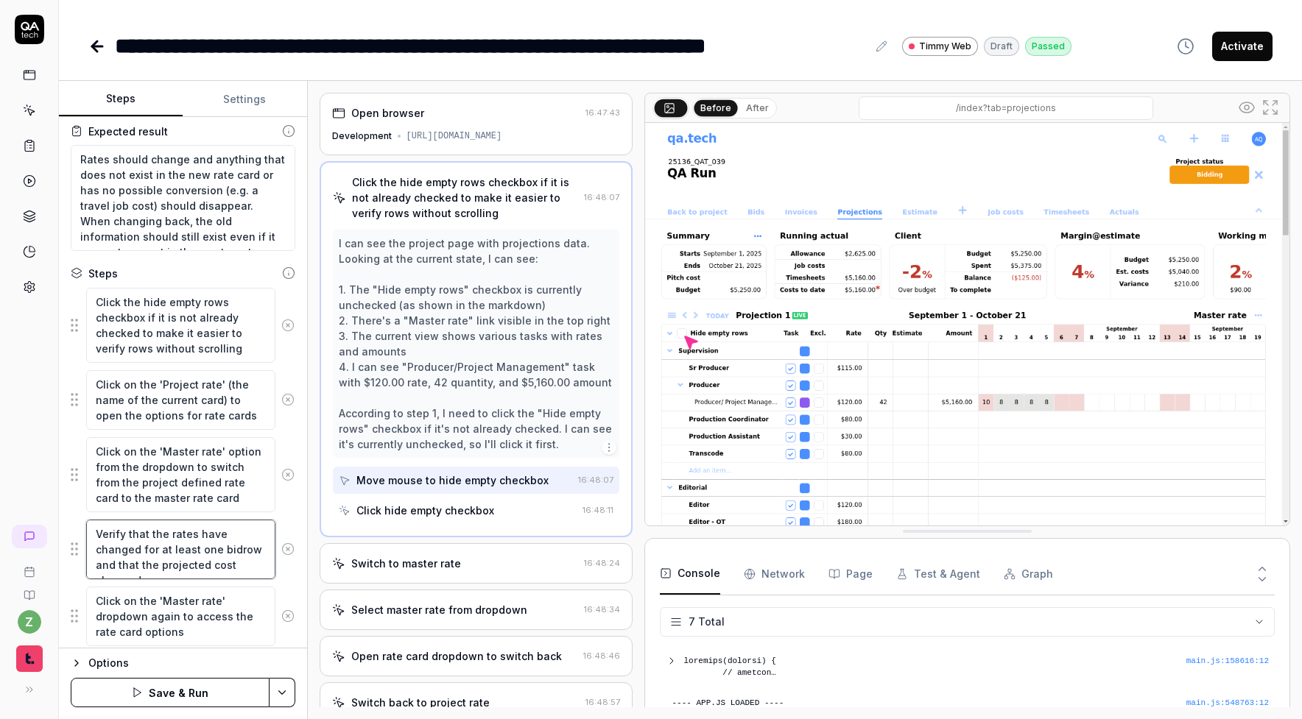
scroll to position [127, 0]
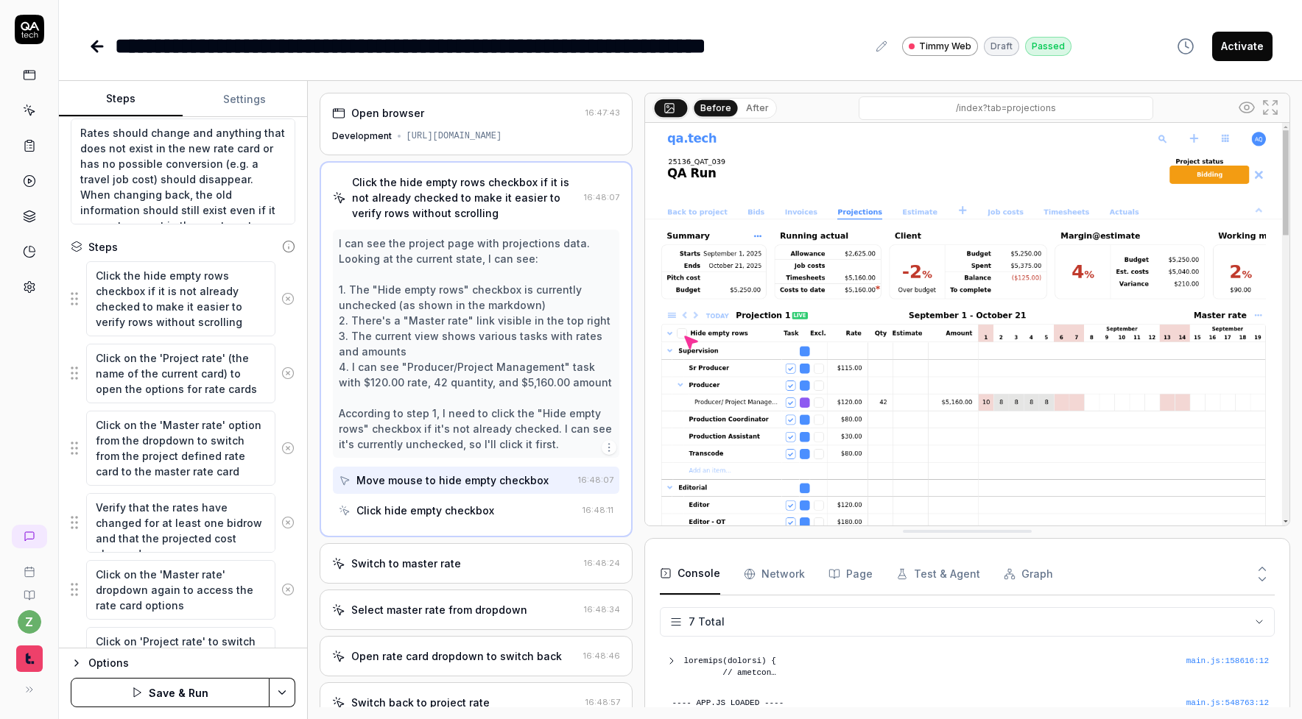
click at [253, 552] on div "Verify that the rates have changed for at least one bidrow and that the project…" at bounding box center [183, 523] width 225 height 61
click at [251, 543] on textarea "Verify that the rates have changed for at least one bidrow and that the project…" at bounding box center [180, 523] width 189 height 60
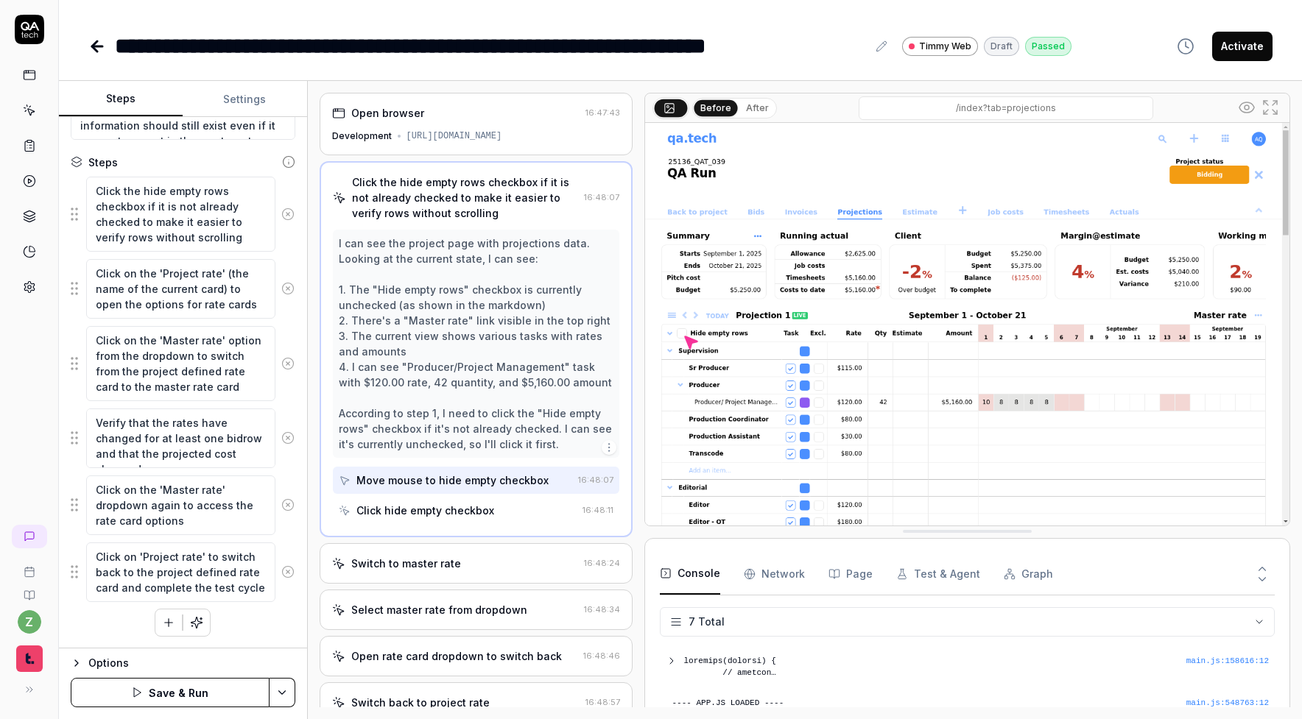
click at [165, 621] on icon "button" at bounding box center [168, 622] width 13 height 13
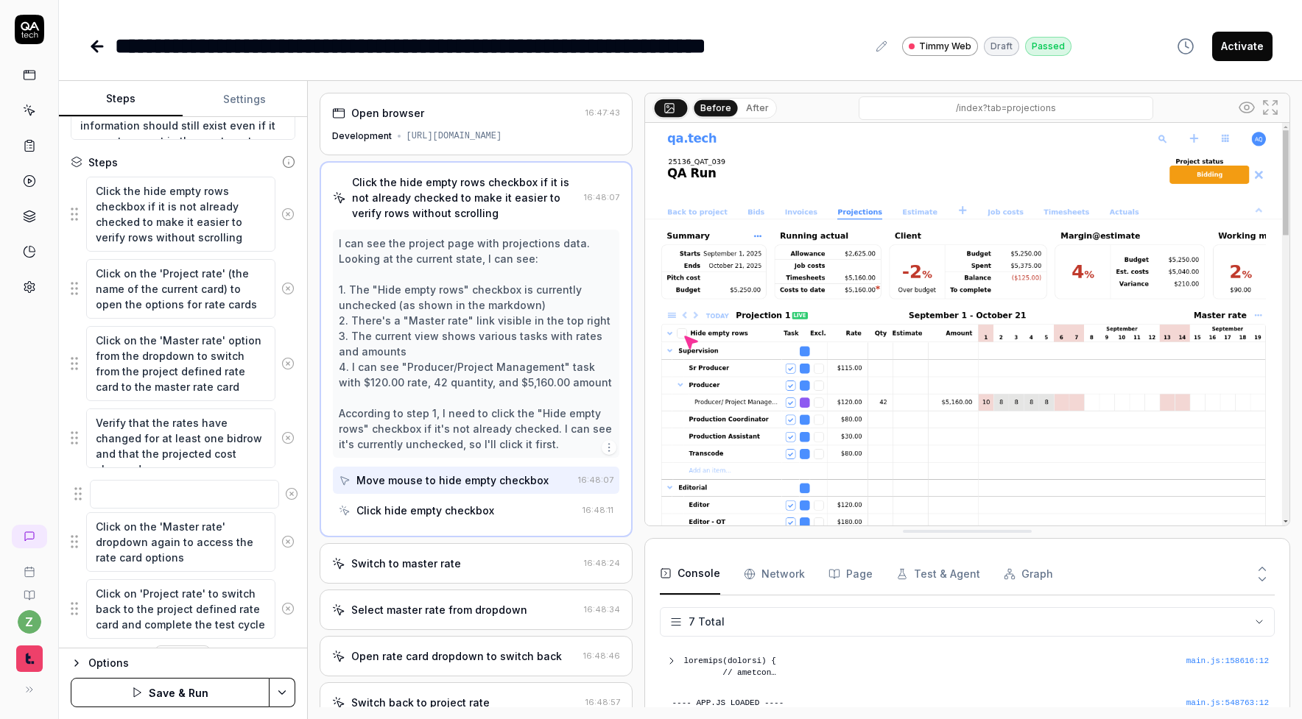
drag, startPoint x: 71, startPoint y: 622, endPoint x: 74, endPoint y: 493, distance: 129.6
click at [74, 493] on fieldset "Click the hide empty rows checkbox if it is not already checked to make it easi…" at bounding box center [183, 408] width 225 height 464
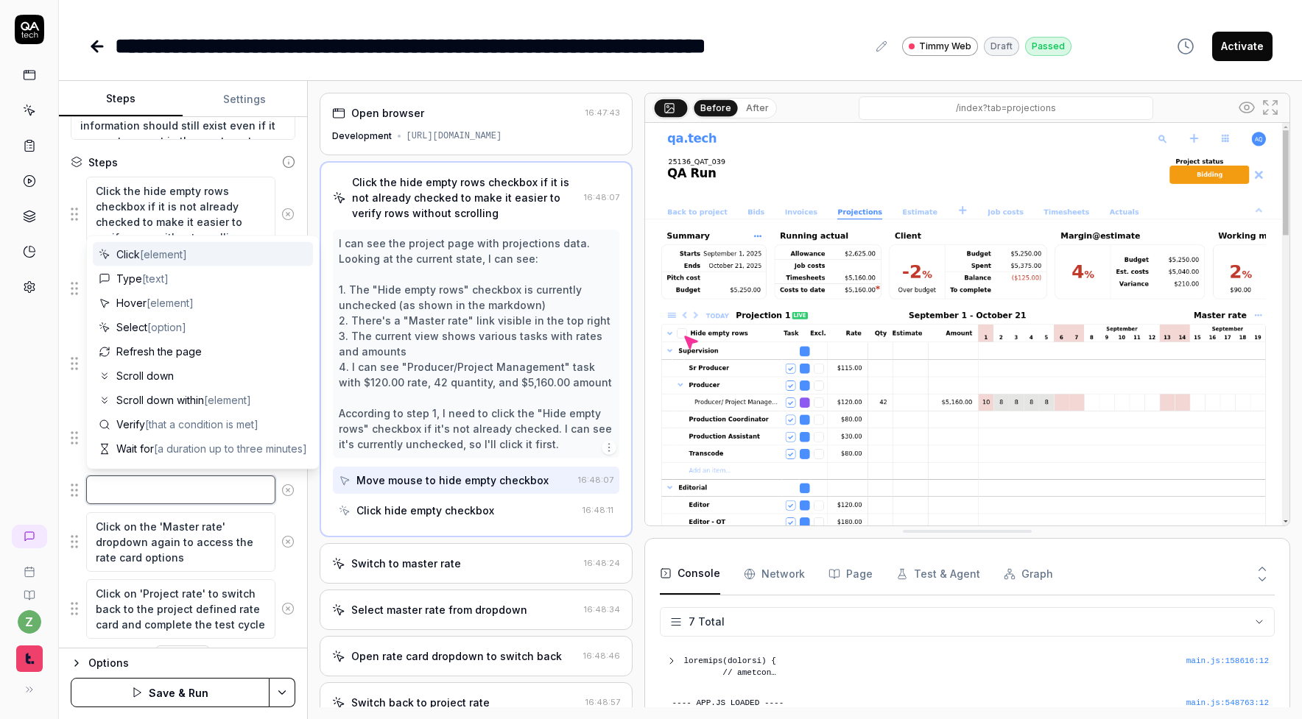
click at [118, 497] on textarea at bounding box center [180, 490] width 189 height 29
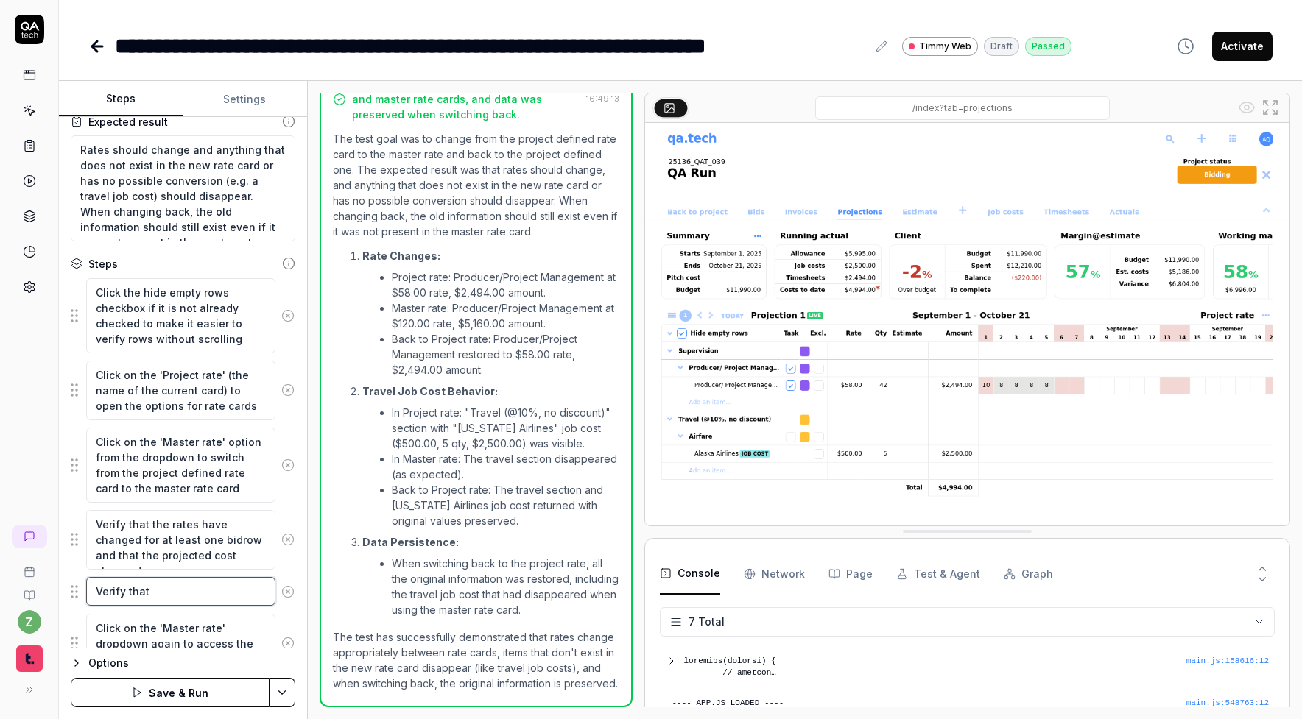
scroll to position [117, 0]
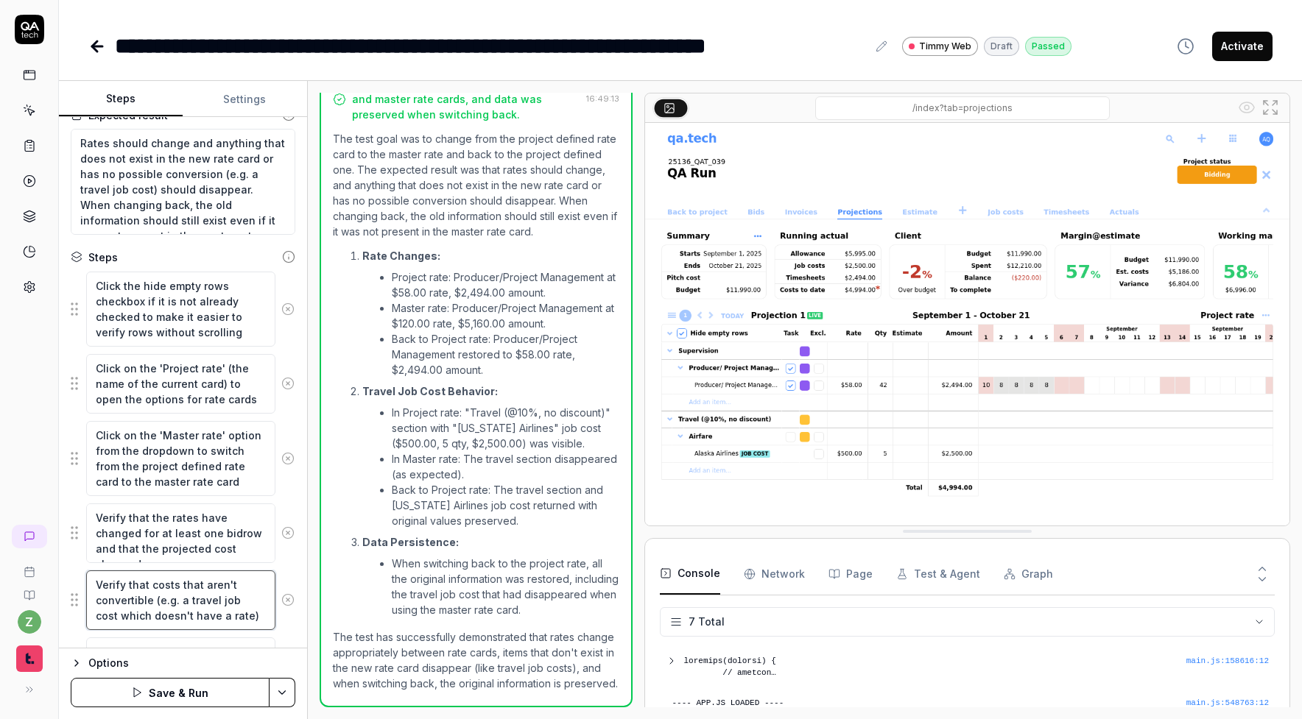
click at [226, 620] on textarea "Verify that costs that aren't convertible (e.g. a travel job cost which doesn't…" at bounding box center [180, 601] width 189 height 60
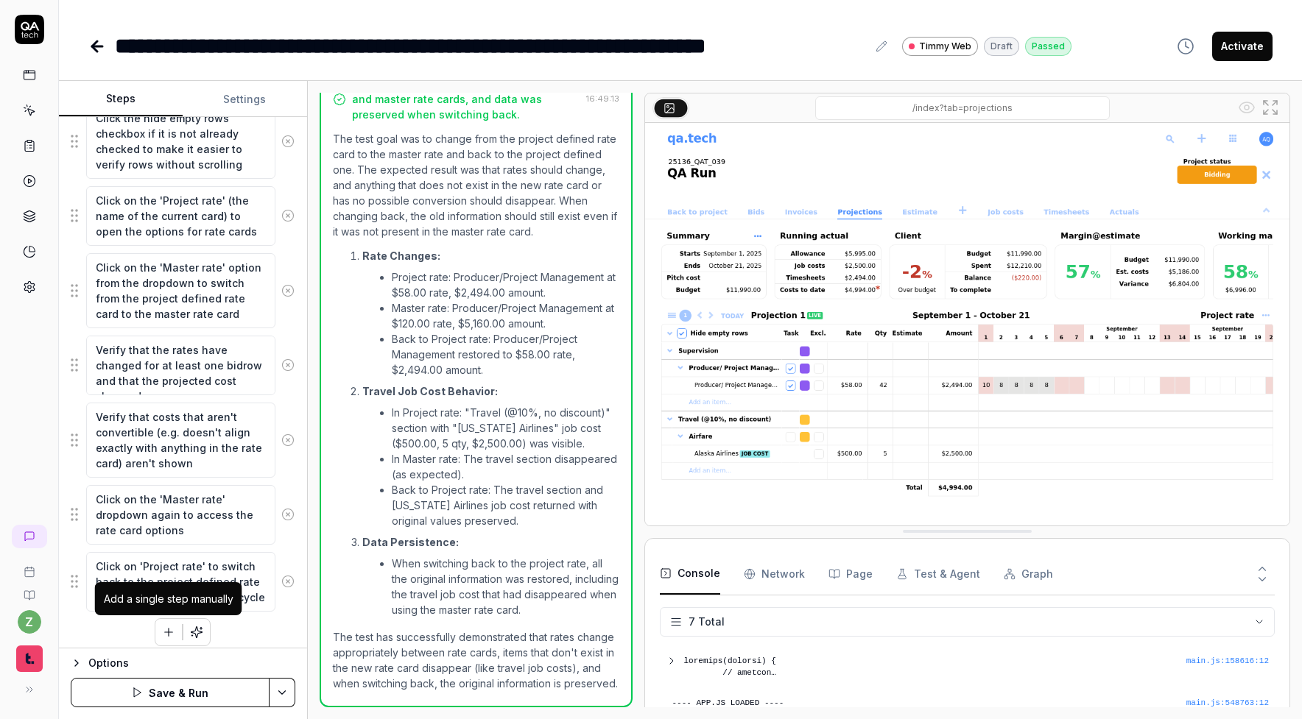
click at [169, 638] on button "button" at bounding box center [168, 632] width 27 height 27
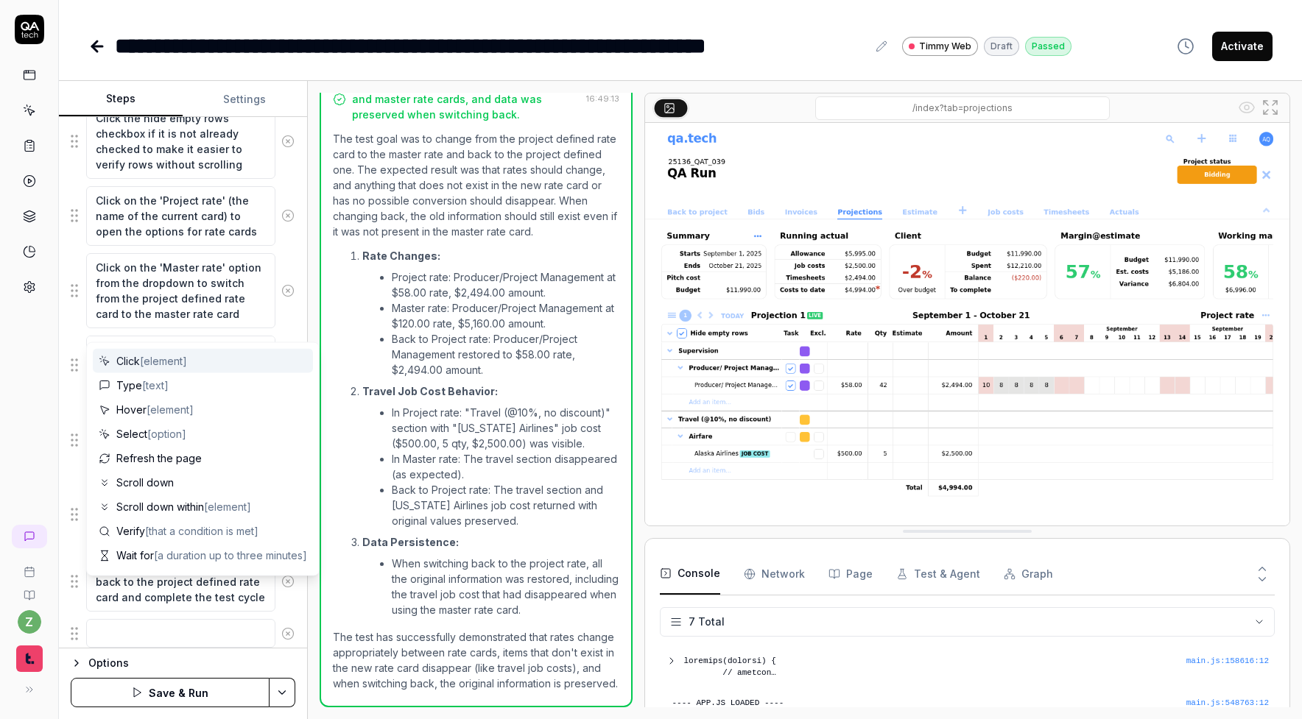
scroll to position [322, 0]
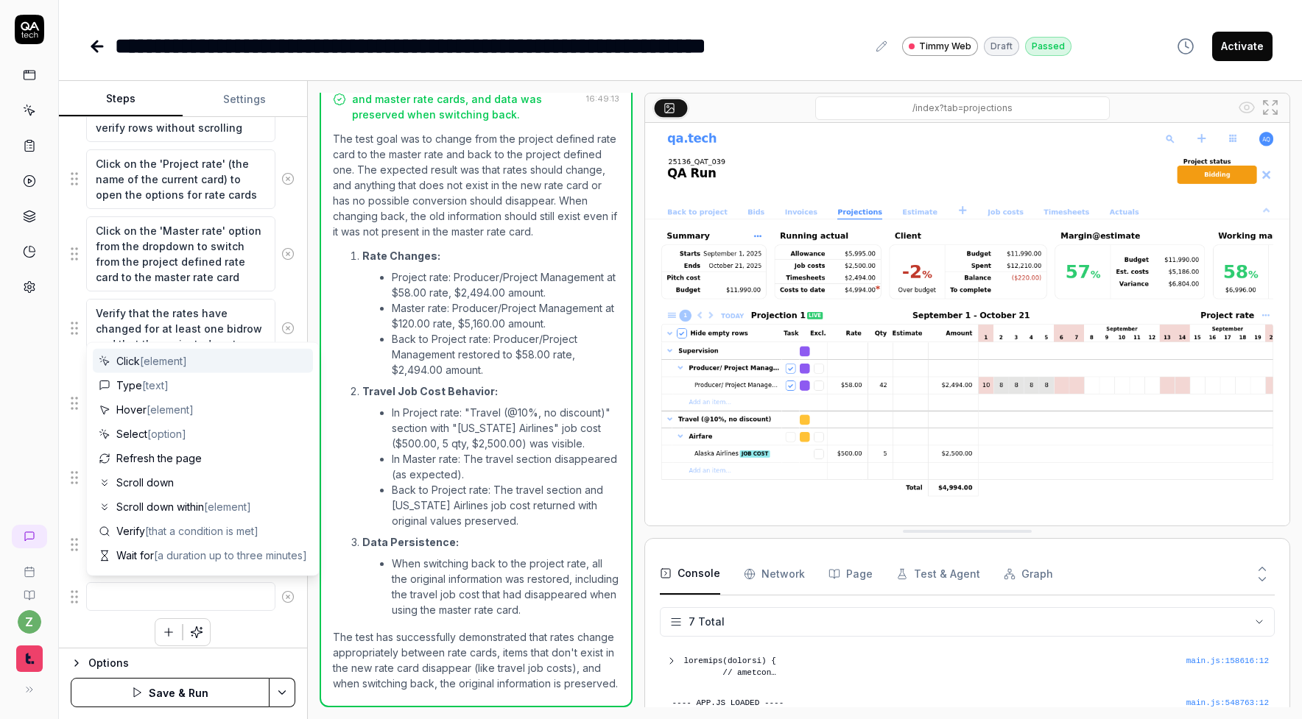
click at [140, 601] on textarea at bounding box center [180, 596] width 189 height 29
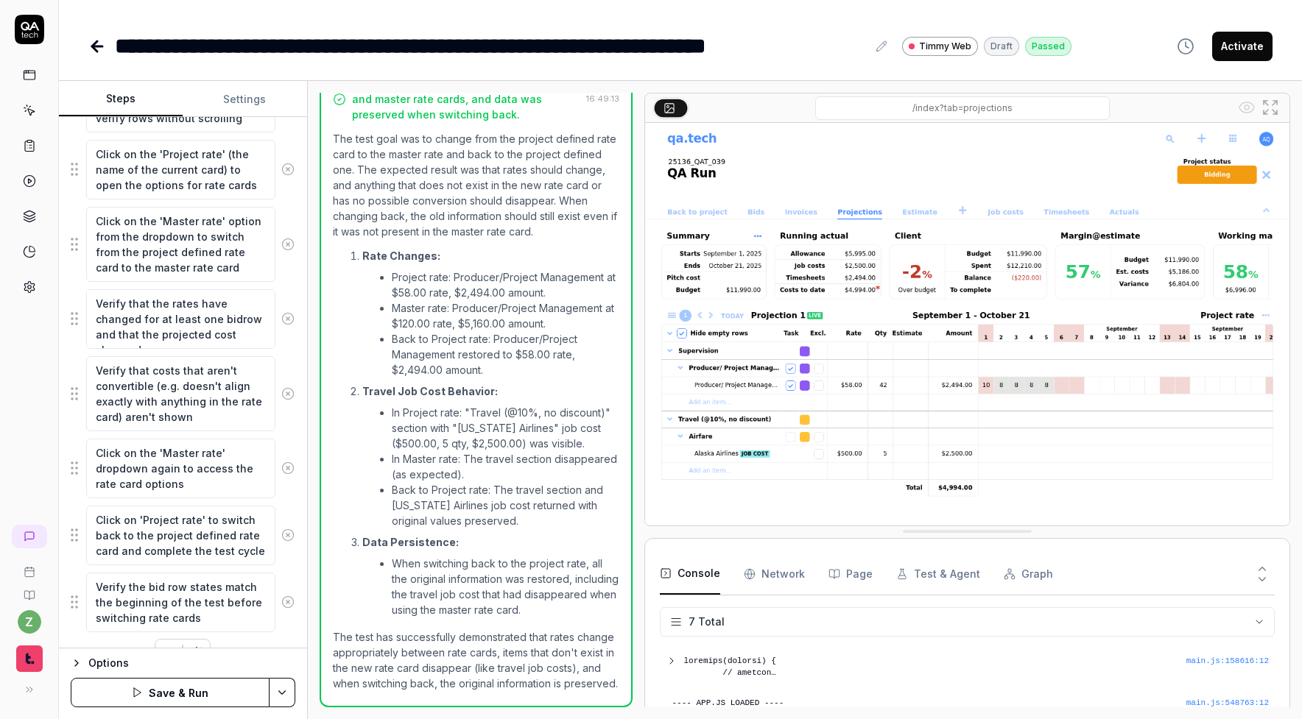
scroll to position [361, 0]
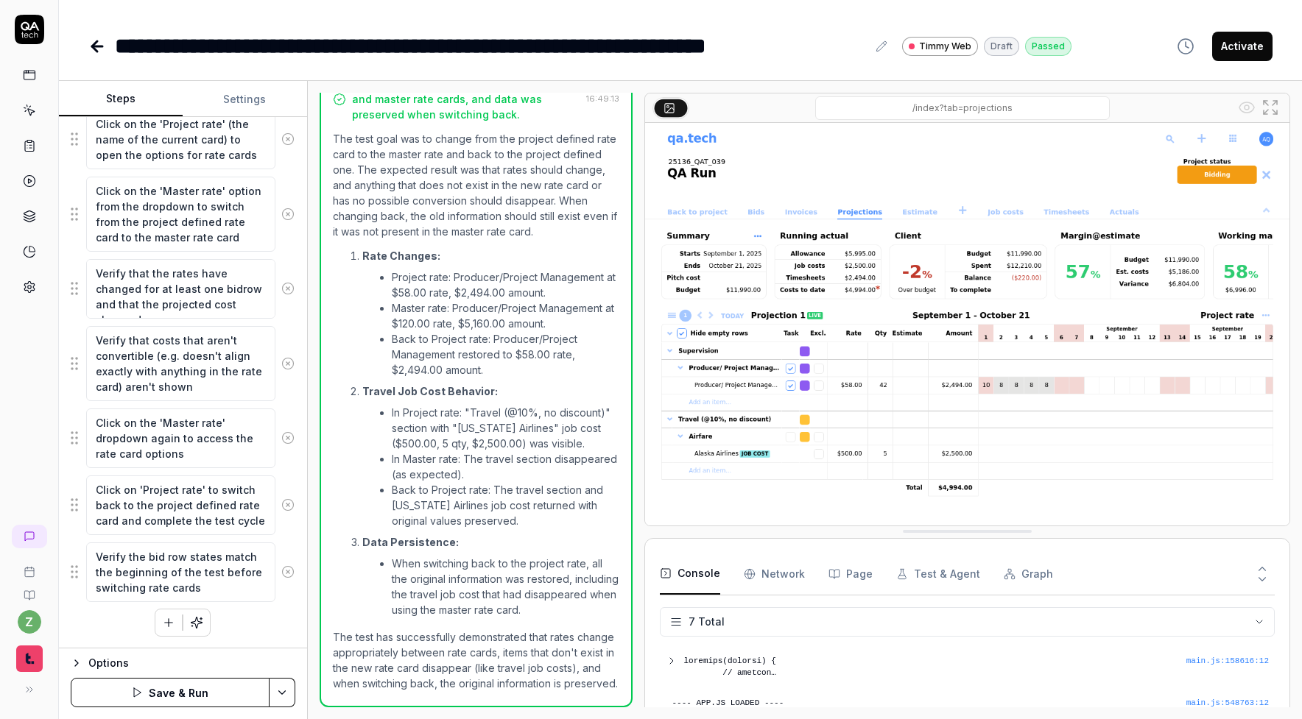
click at [275, 692] on html "**********" at bounding box center [651, 359] width 1302 height 719
click at [203, 558] on div "Save & Run w. Dependencies" at bounding box center [210, 559] width 188 height 32
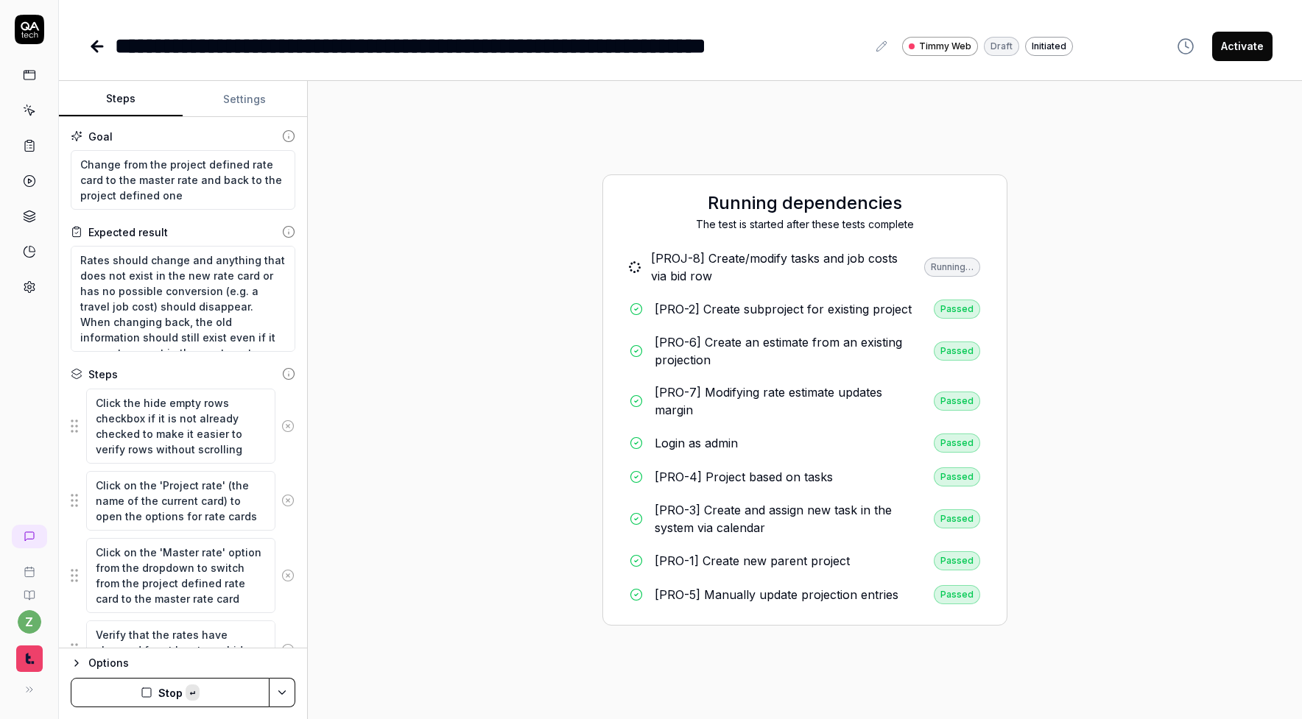
click at [711, 279] on div "[PROJ-8] Create/modify tasks and job costs via bid row" at bounding box center [781, 267] width 261 height 35
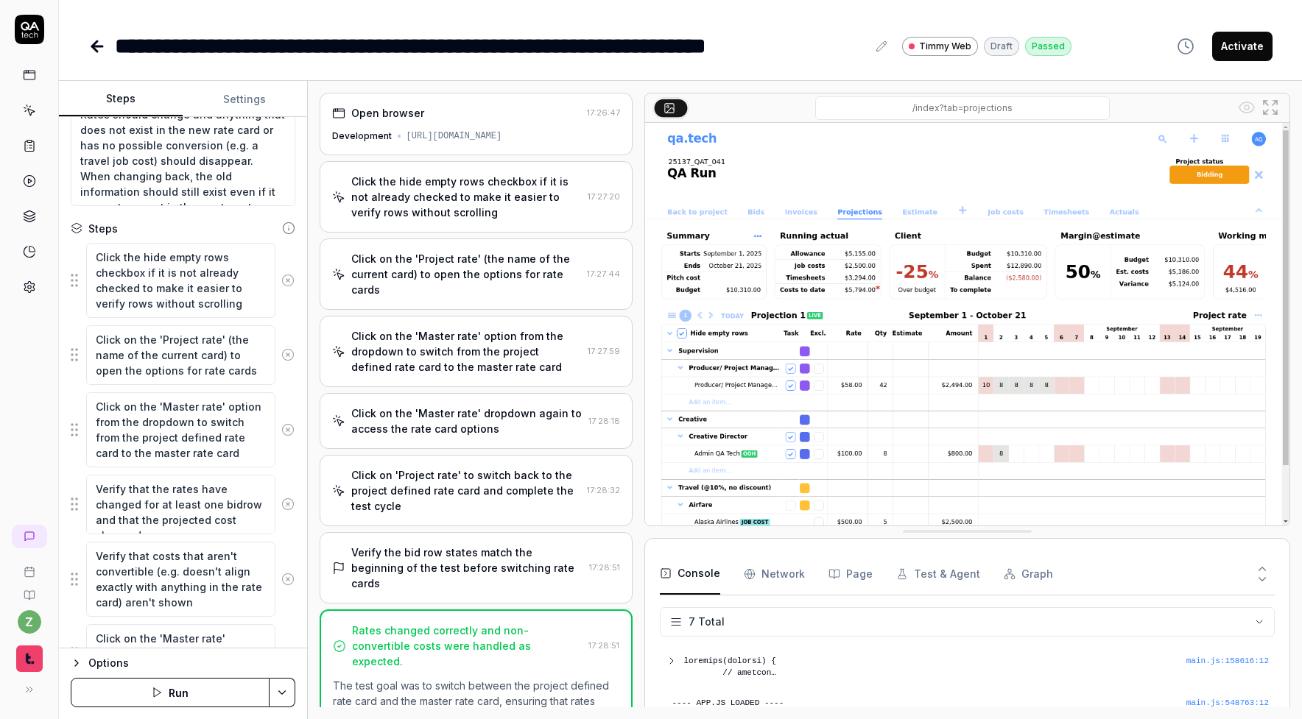
scroll to position [155, 0]
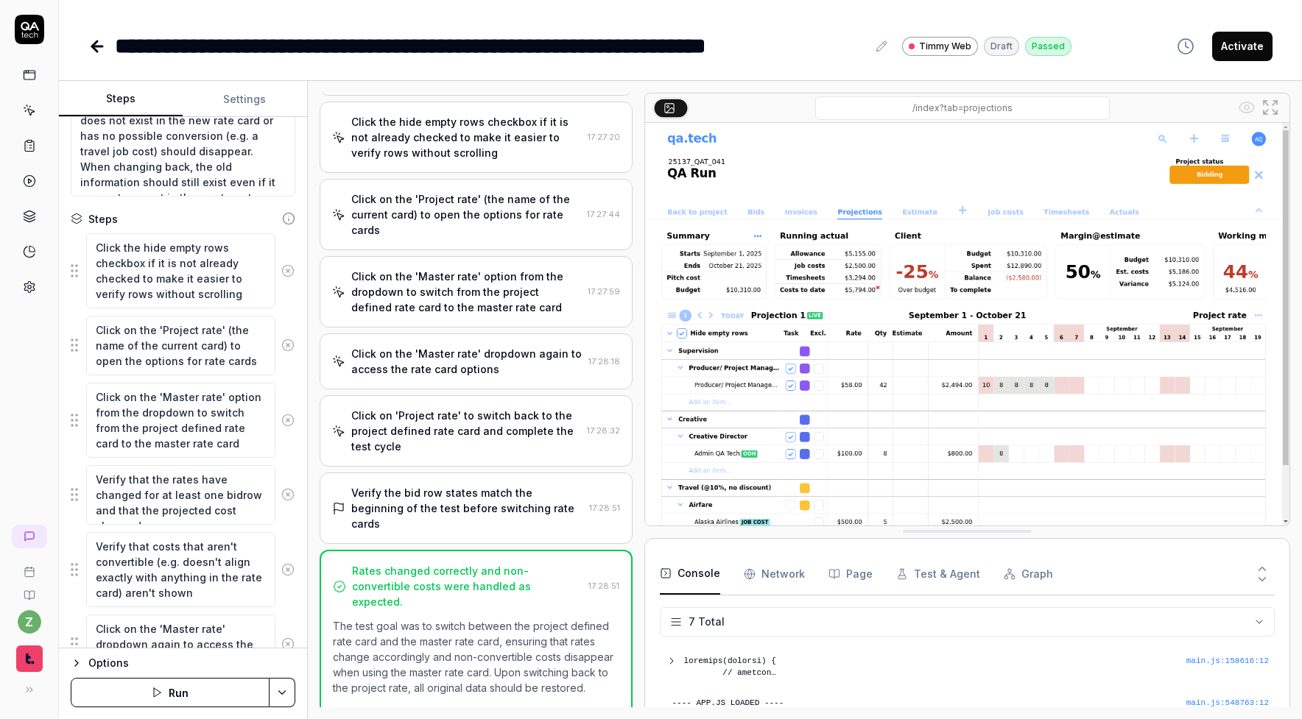
type textarea "*"
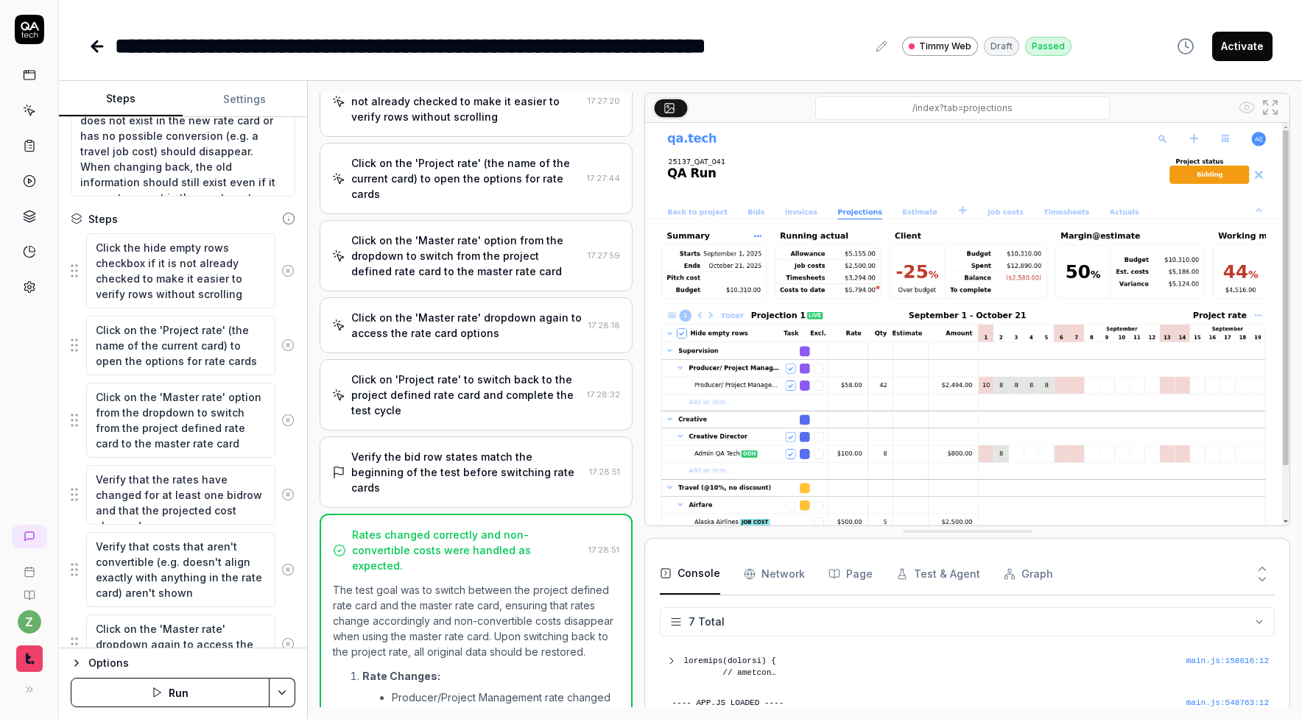
click at [509, 449] on div "Verify the bid row states match the beginning of the test before switching rate…" at bounding box center [467, 472] width 233 height 46
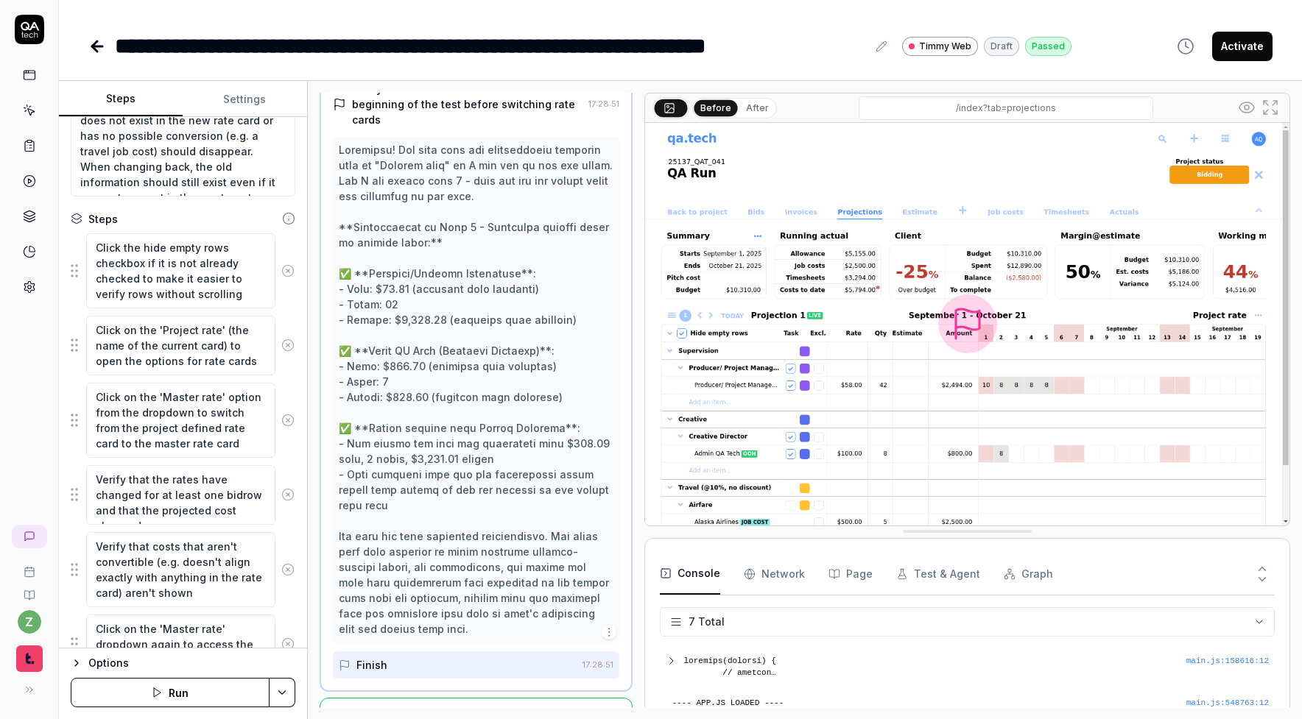
scroll to position [0, 0]
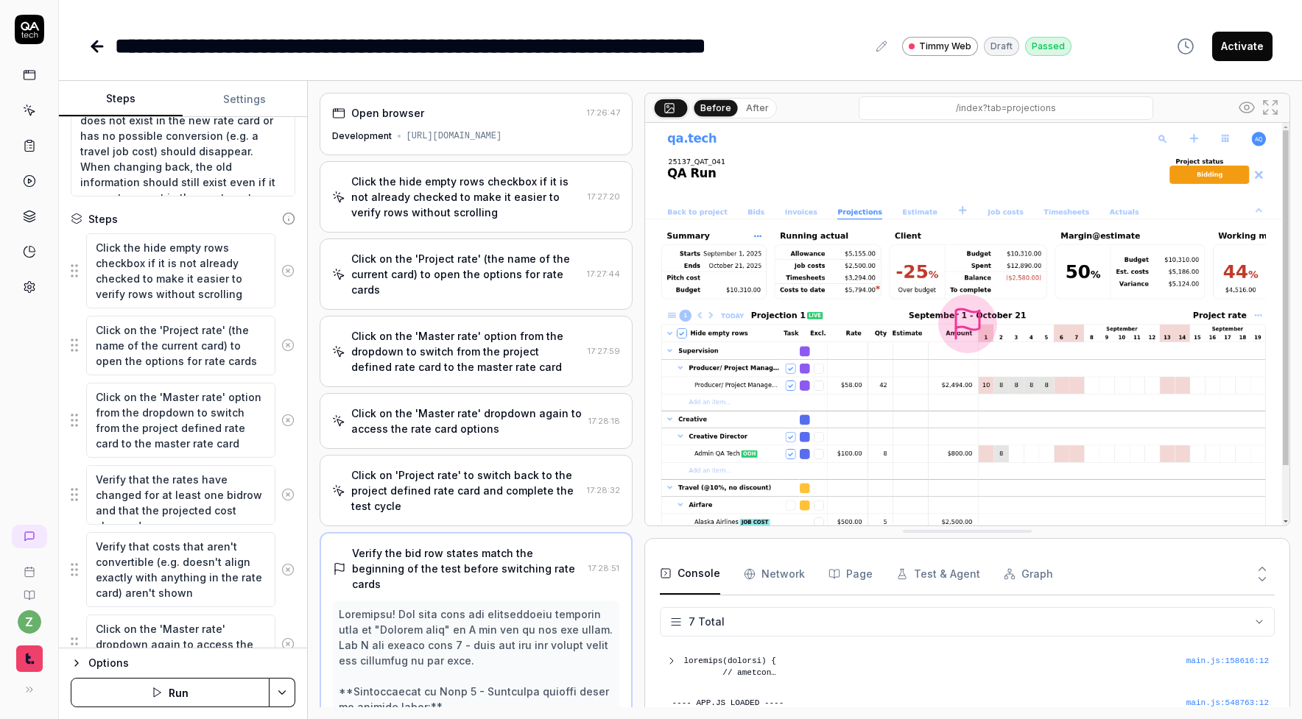
click at [501, 202] on div "Click the hide empty rows checkbox if it is not already checked to make it easi…" at bounding box center [466, 197] width 231 height 46
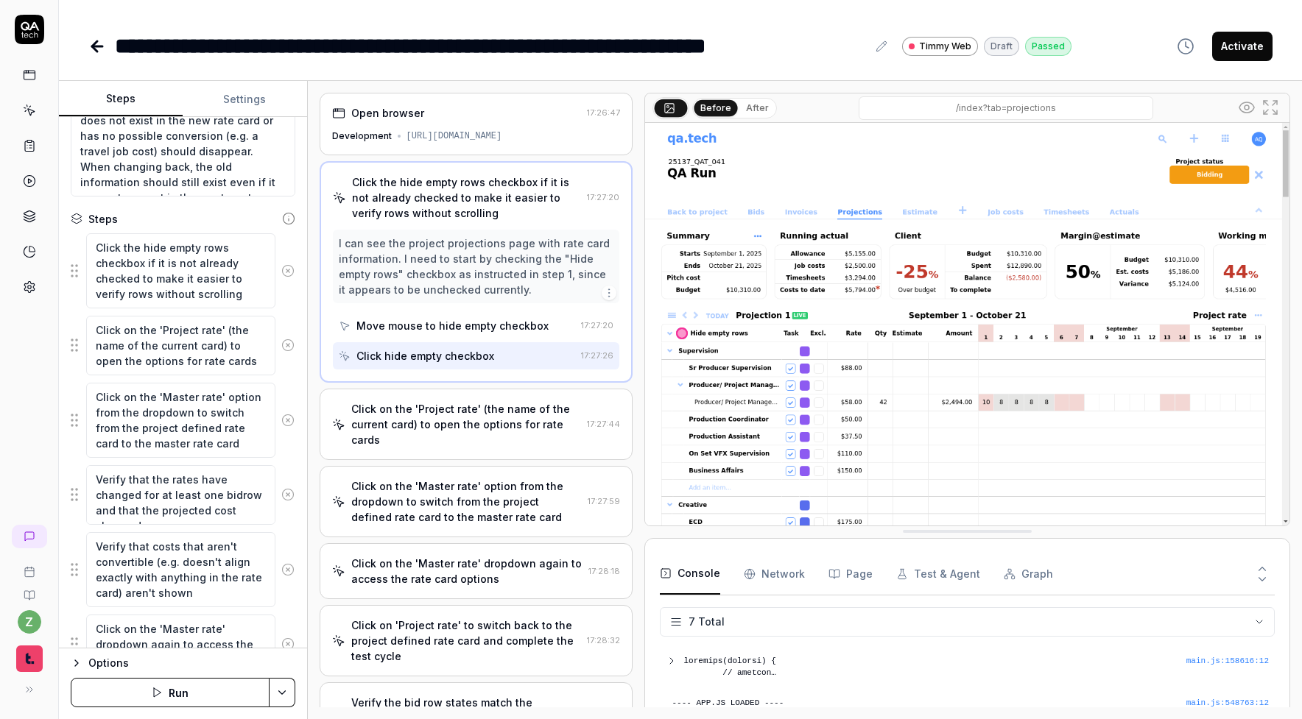
click at [449, 417] on div "Click on the 'Project rate' (the name of the current card) to open the options …" at bounding box center [466, 424] width 230 height 46
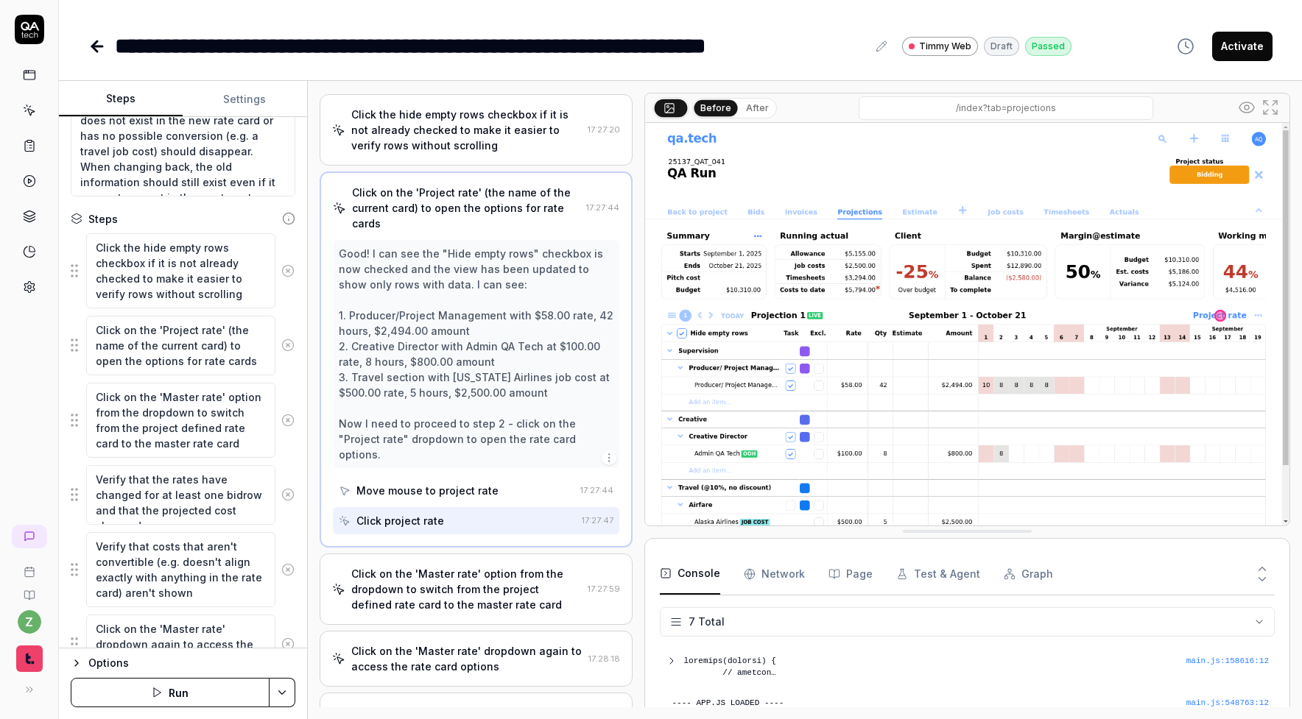
scroll to position [86, 0]
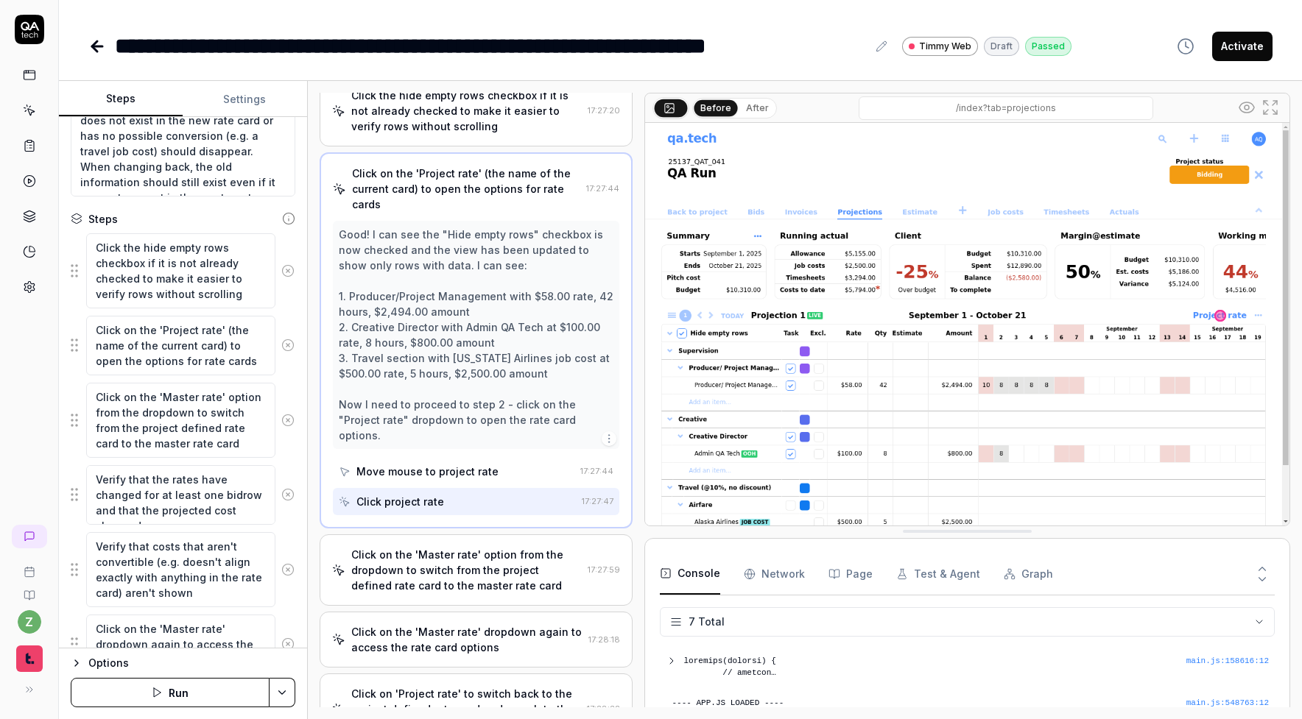
click at [453, 555] on div "Click on the 'Master rate' option from the dropdown to switch from the project …" at bounding box center [466, 570] width 231 height 46
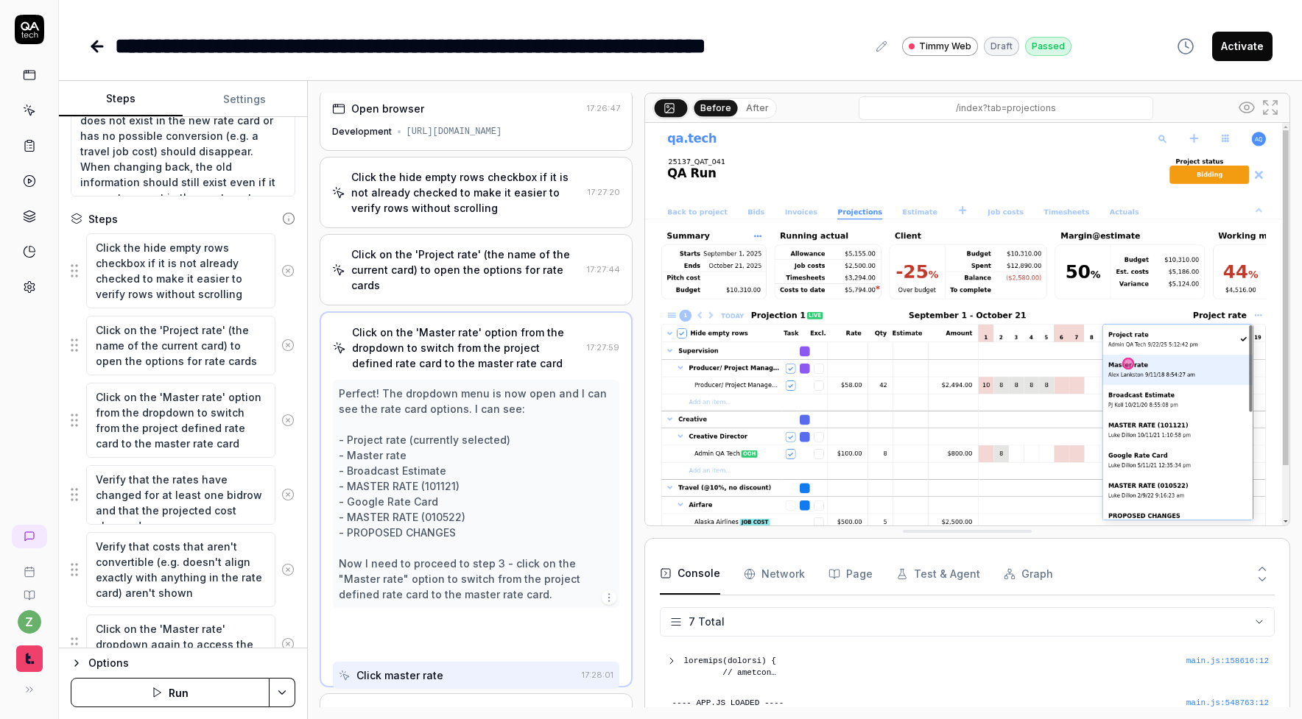
scroll to position [0, 0]
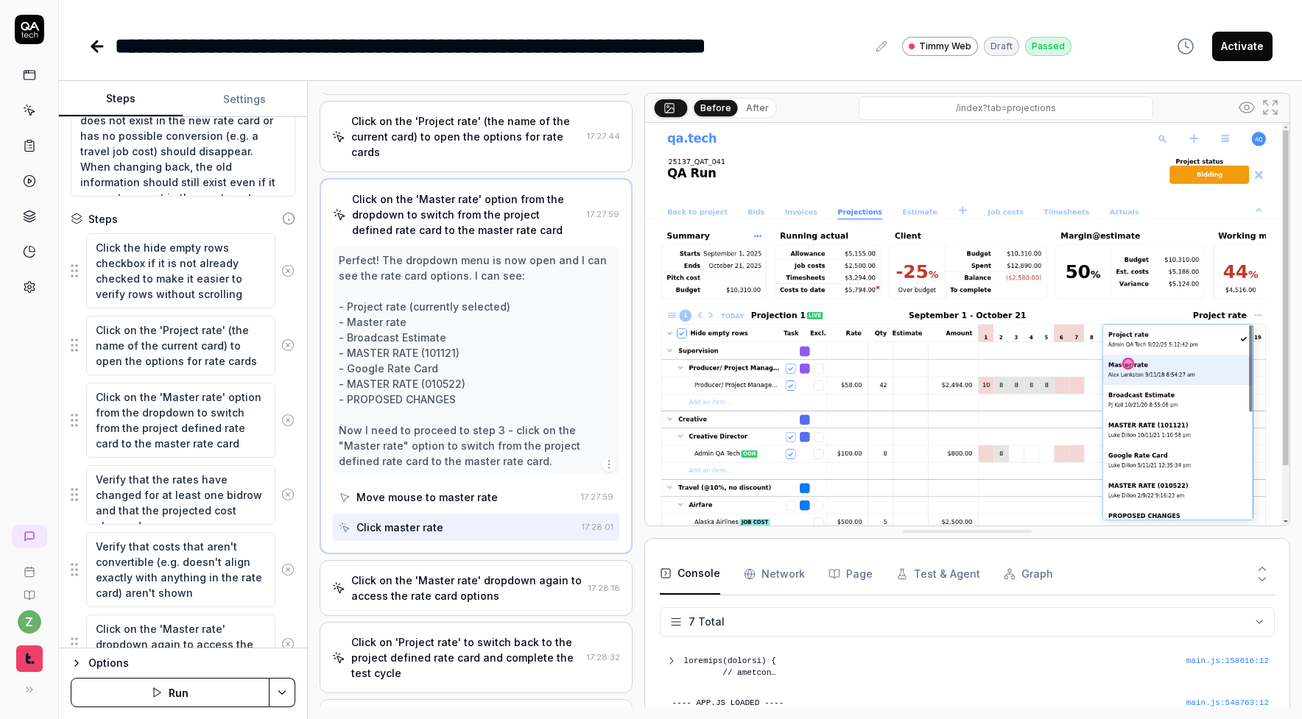
click at [451, 582] on div "Click on the 'Master rate' dropdown again to access the rate card options" at bounding box center [467, 588] width 232 height 31
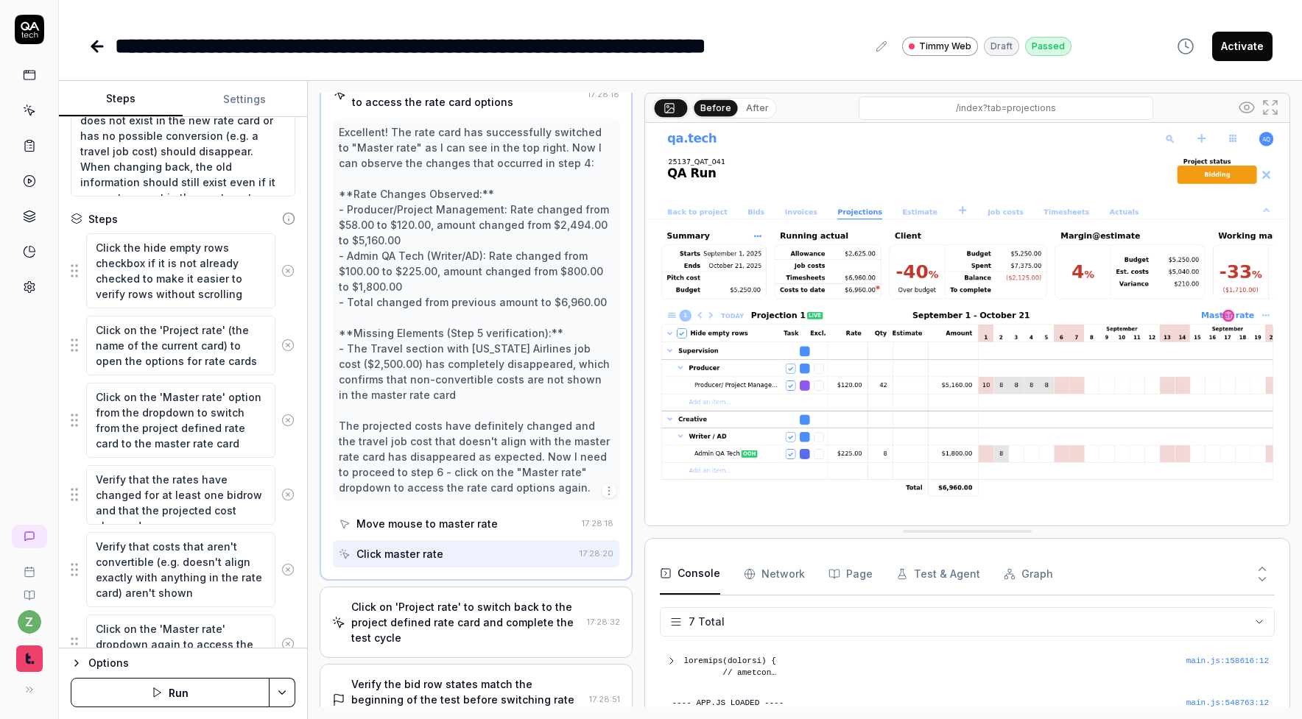
scroll to position [386, 0]
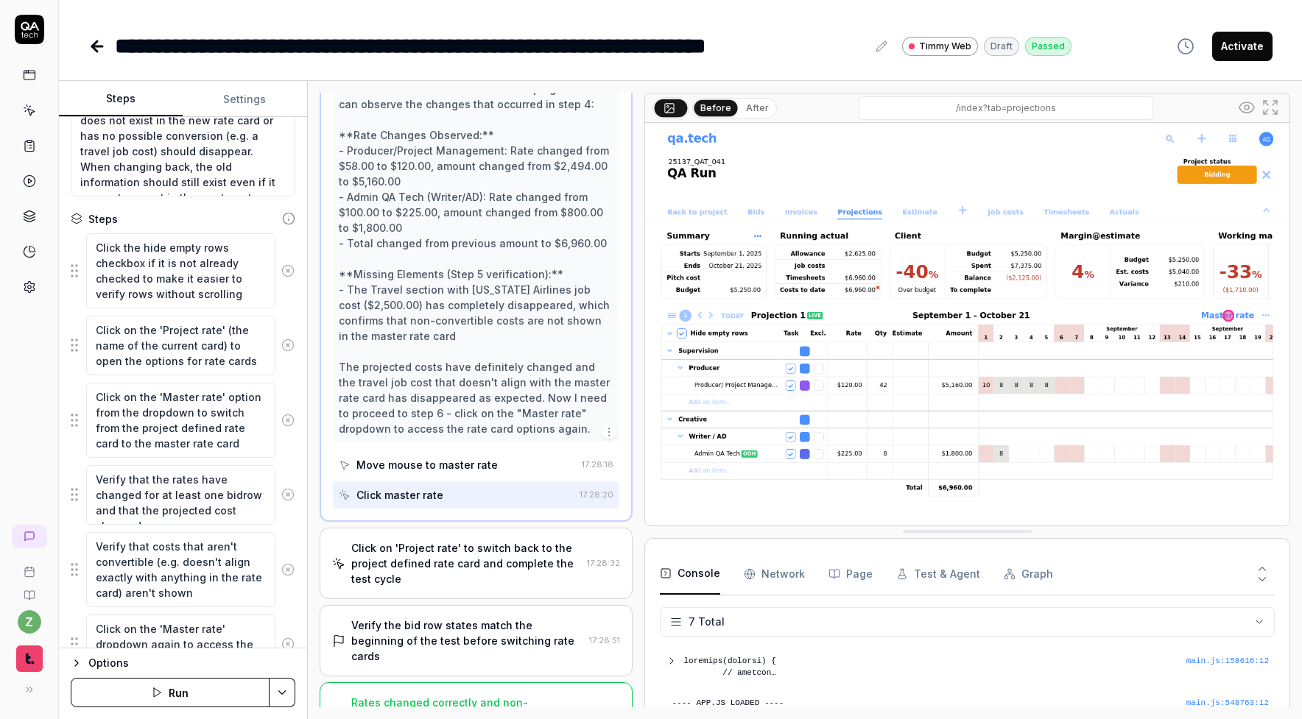
click at [466, 546] on div "Click on 'Project rate' to switch back to the project defined rate card and com…" at bounding box center [466, 563] width 230 height 46
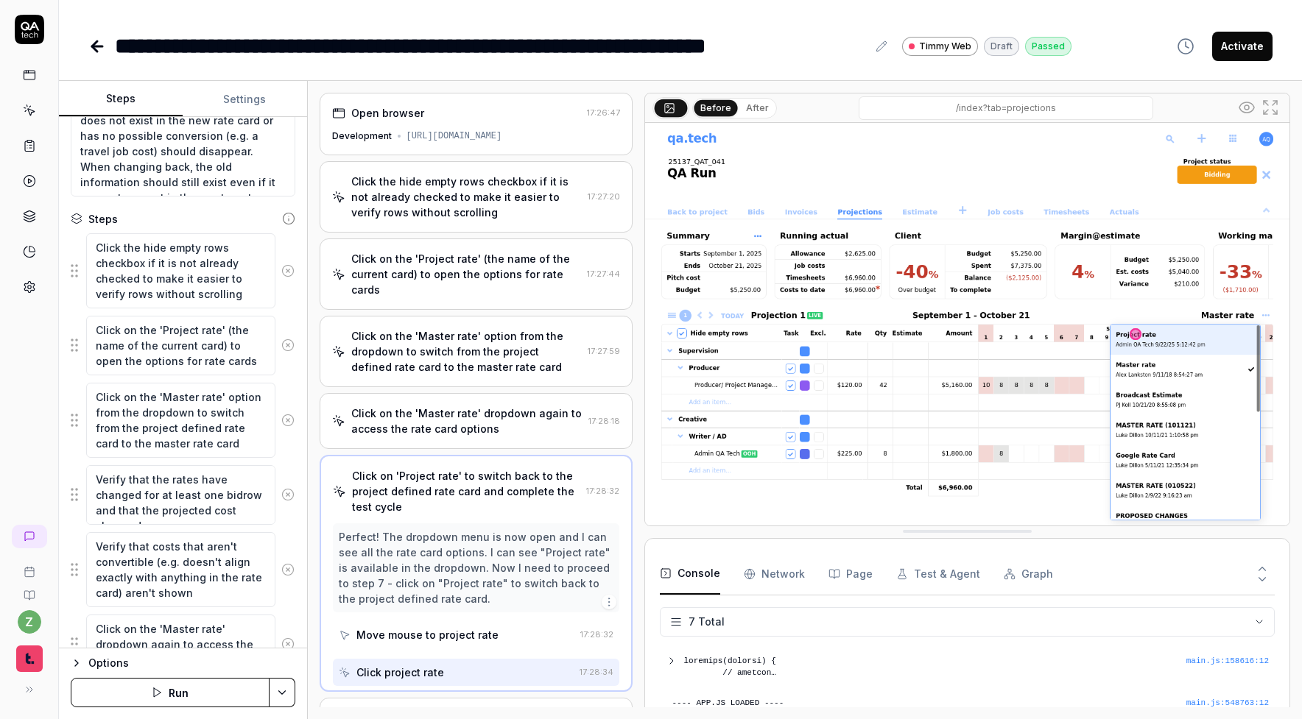
scroll to position [0, 0]
click at [453, 406] on div "Click on the 'Master rate' dropdown again to access the rate card options" at bounding box center [467, 421] width 232 height 31
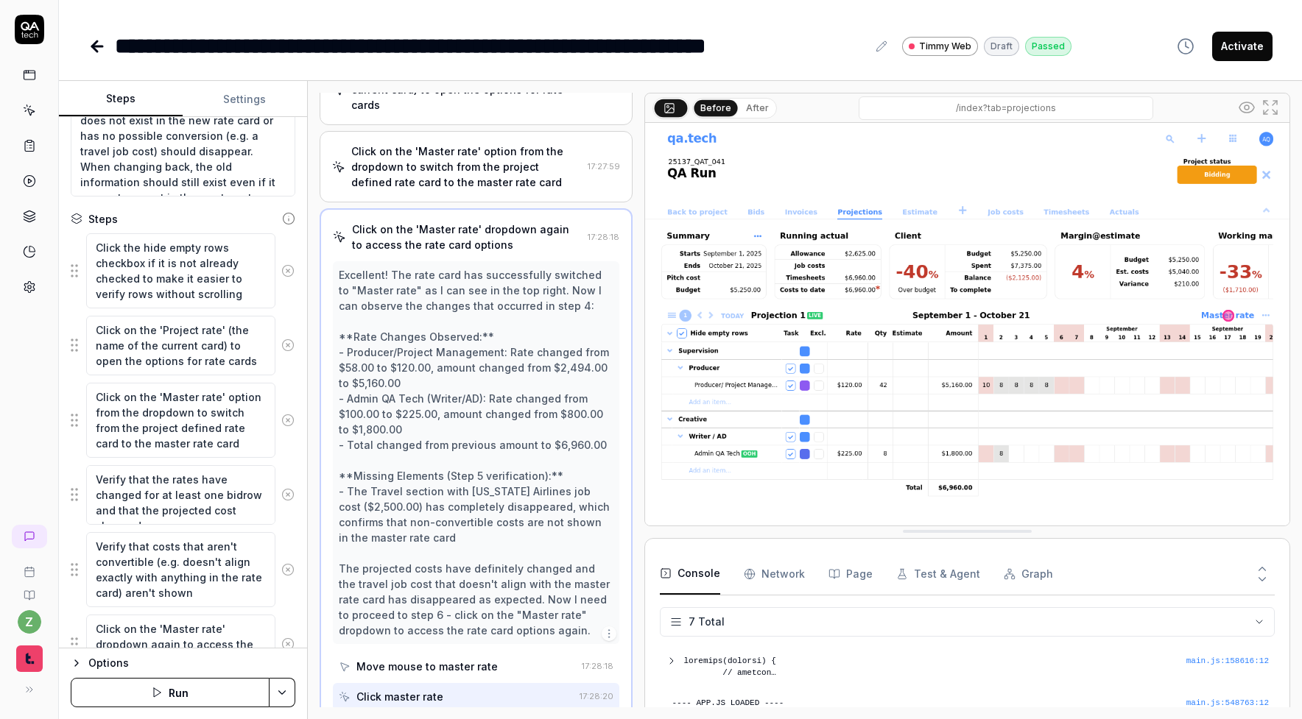
scroll to position [186, 0]
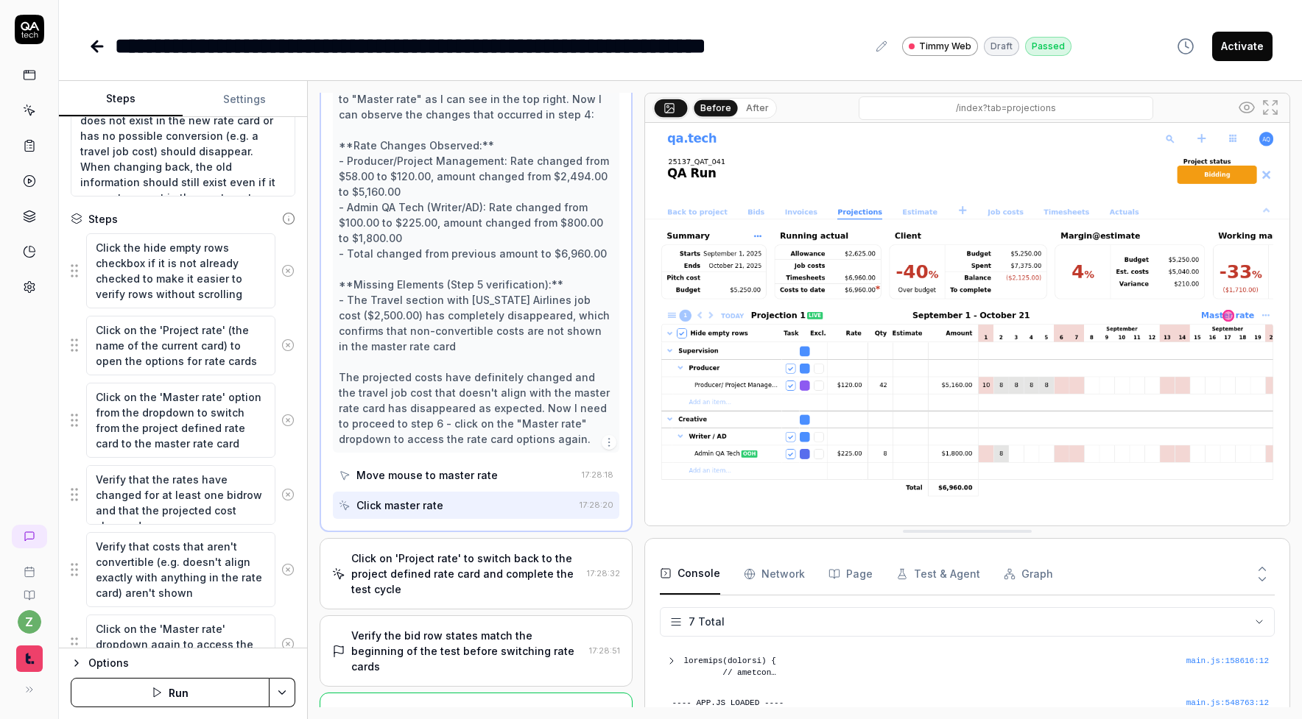
click at [471, 567] on div "Click on 'Project rate' to switch back to the project defined rate card and com…" at bounding box center [466, 574] width 230 height 46
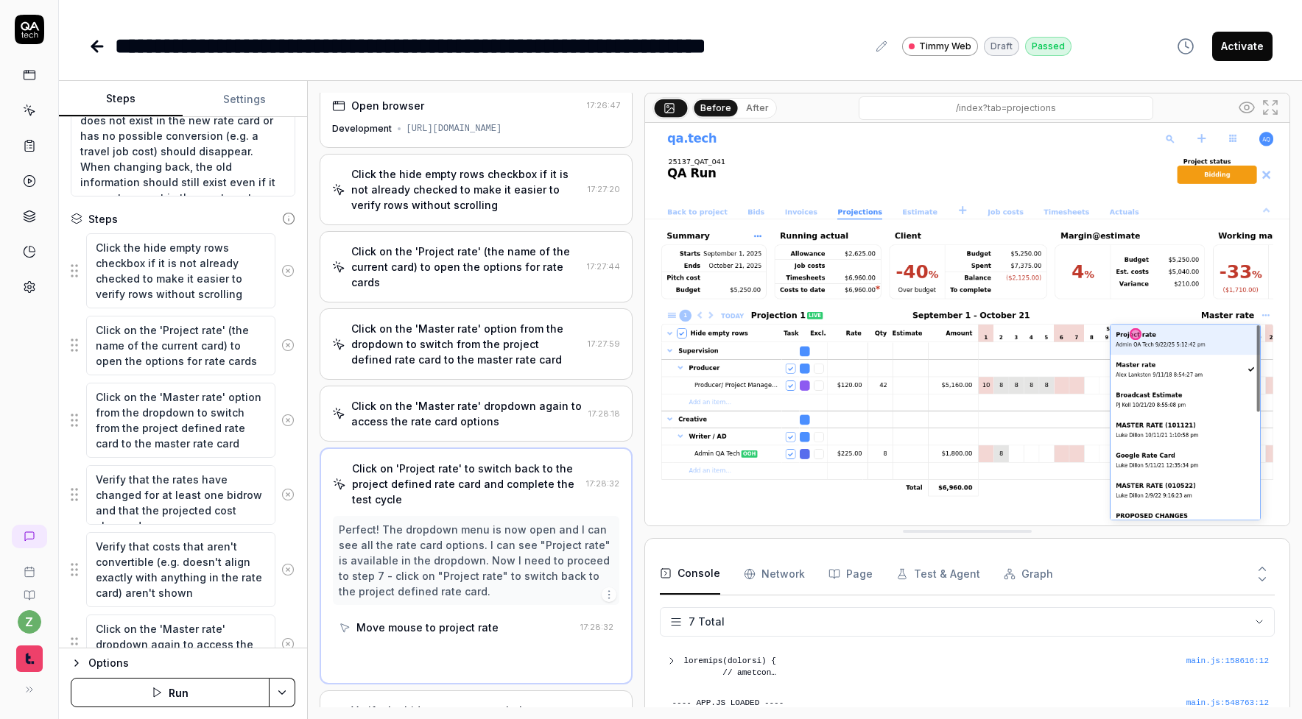
scroll to position [0, 0]
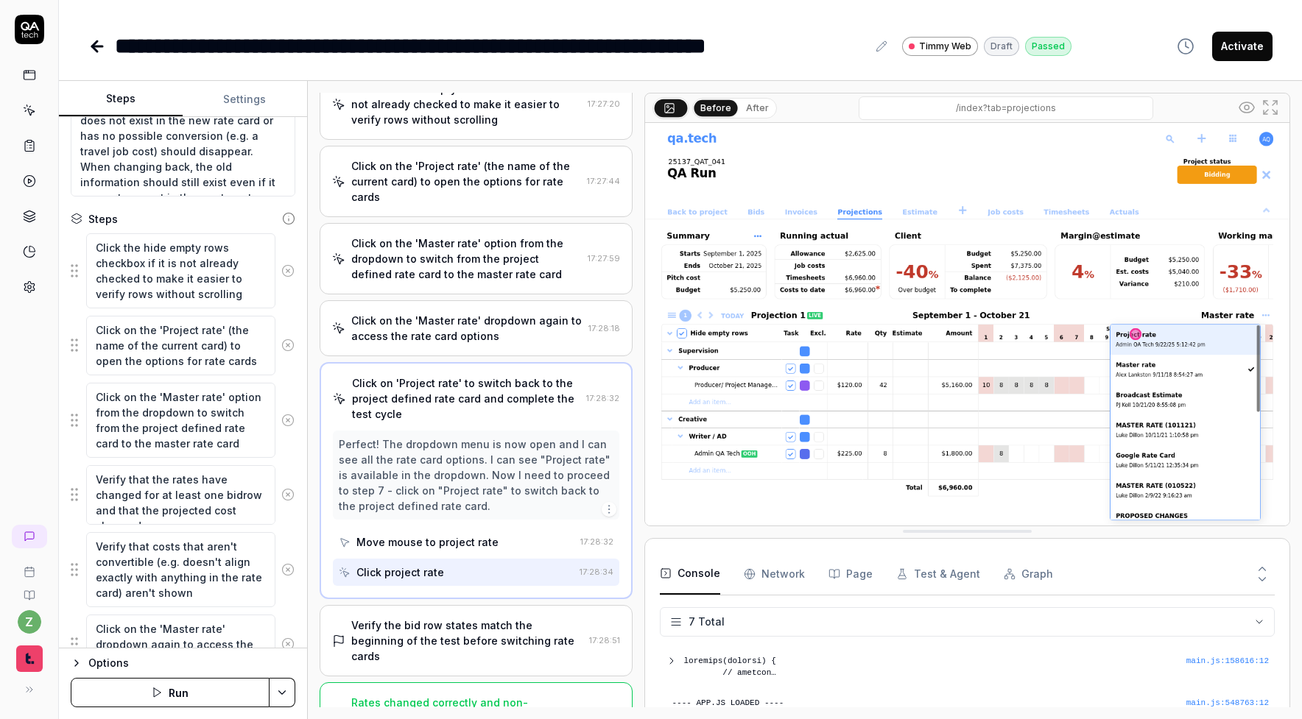
click at [475, 605] on div "Verify the bid row states match the beginning of the test before switching rate…" at bounding box center [477, 640] width 314 height 71
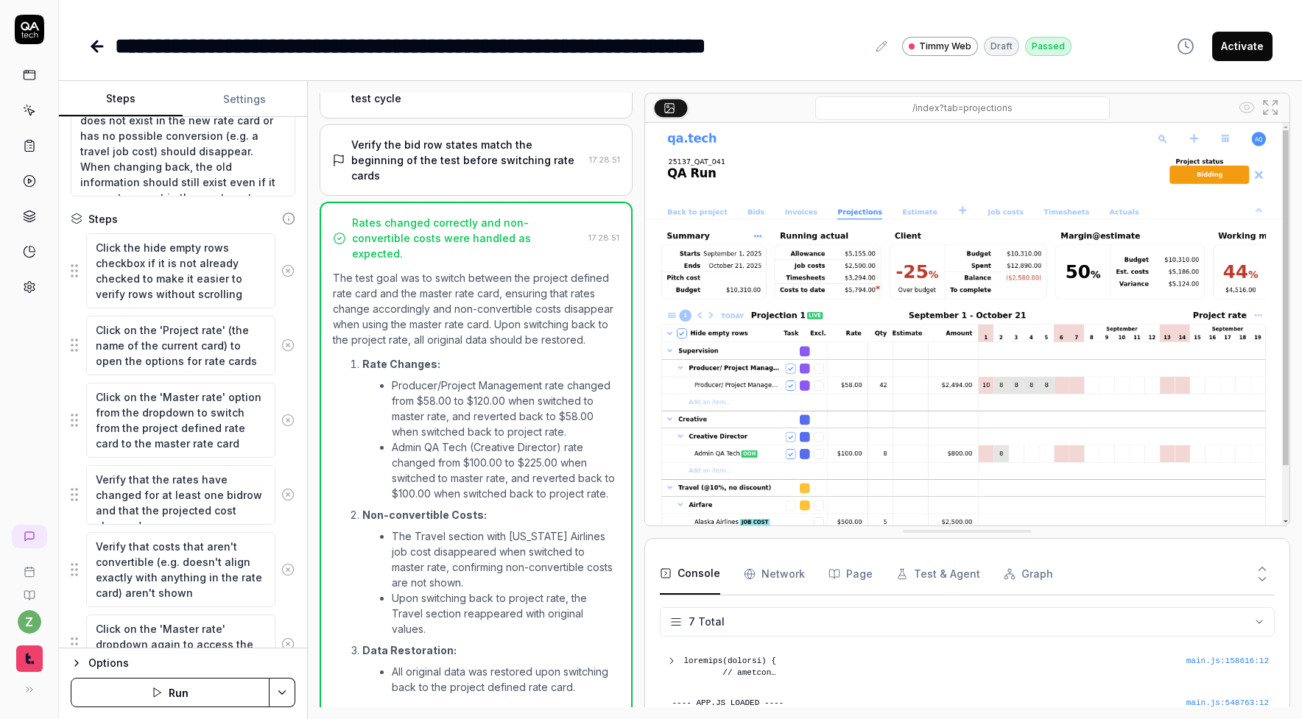
click at [103, 44] on icon at bounding box center [97, 47] width 18 height 18
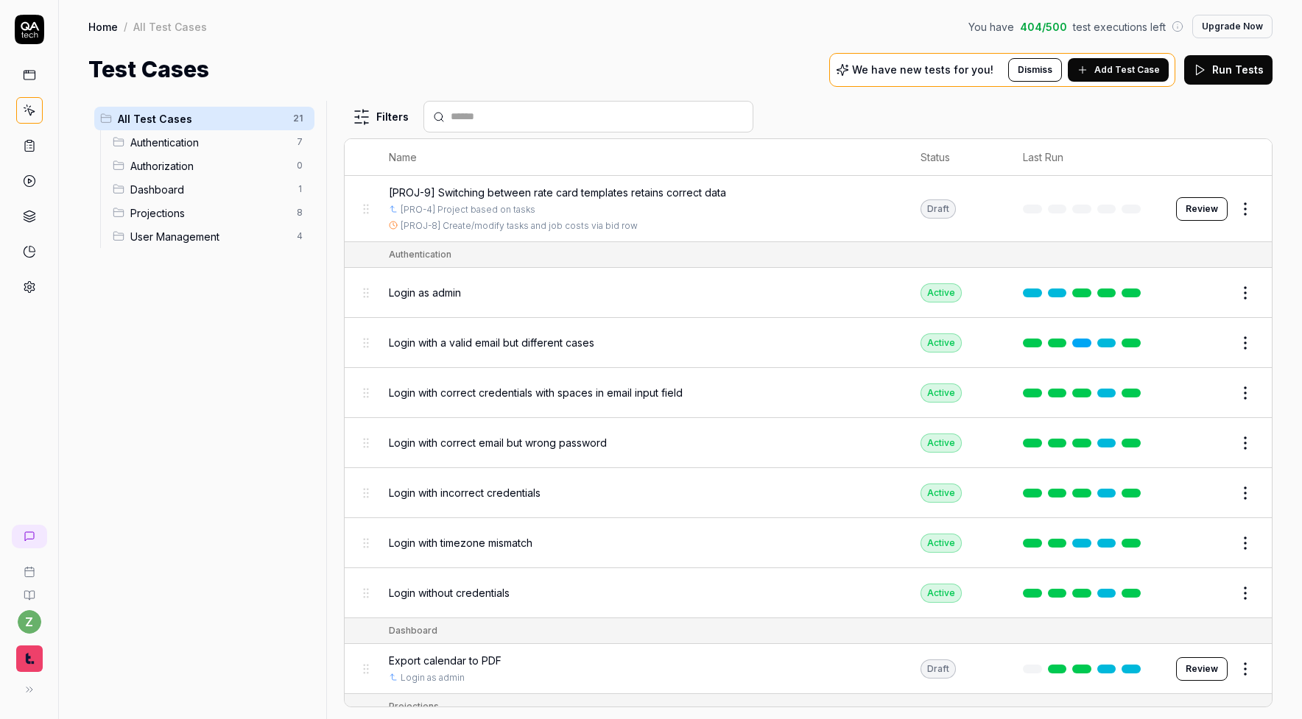
click at [1248, 204] on html "z Home / All Test Cases You have 404 / 500 test executions left Upgrade Now Hom…" at bounding box center [651, 359] width 1302 height 719
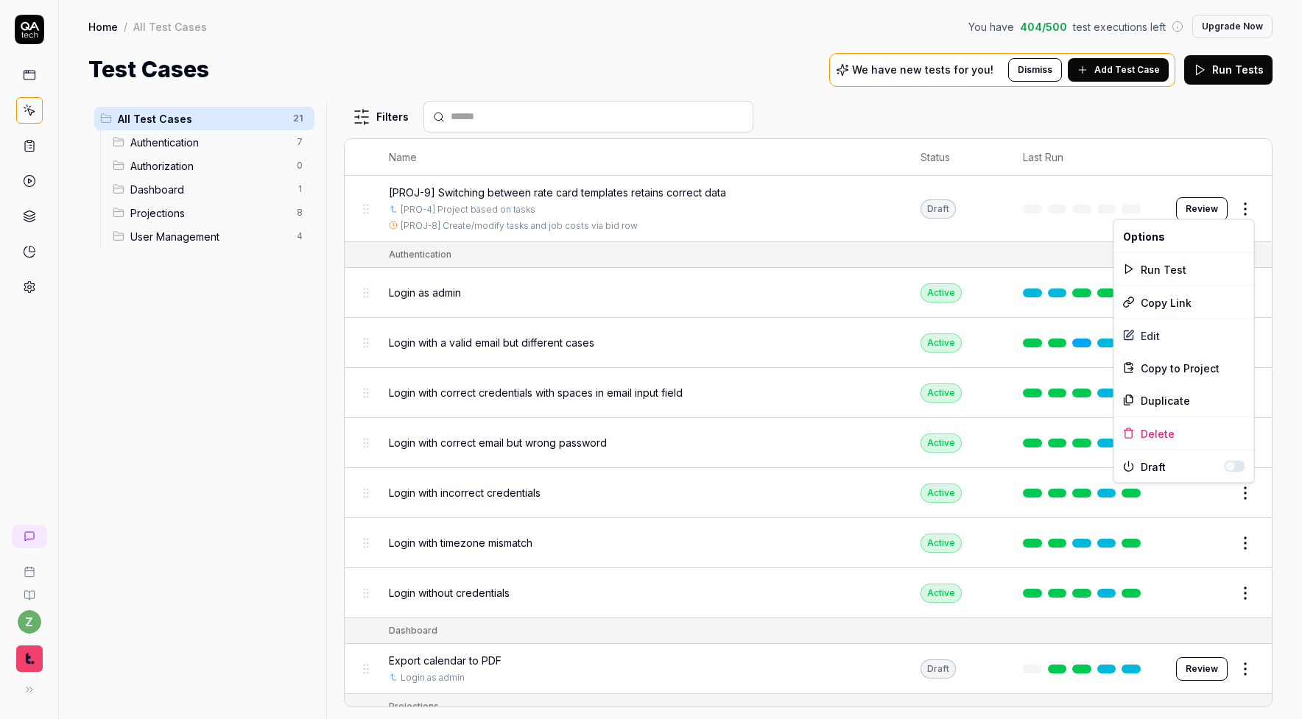
click at [1248, 204] on html "z Home / All Test Cases You have 404 / 500 test executions left Upgrade Now Hom…" at bounding box center [651, 359] width 1302 height 719
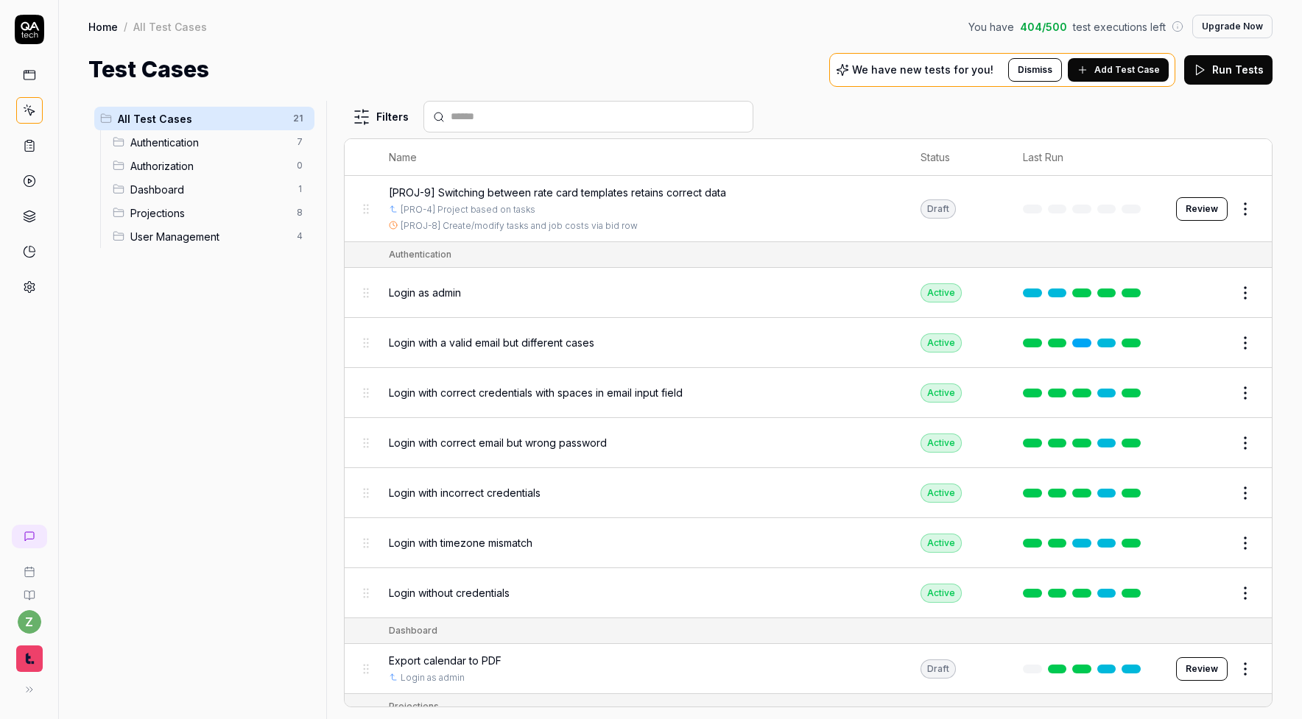
click at [1134, 74] on span "Add Test Case" at bounding box center [1127, 69] width 66 height 13
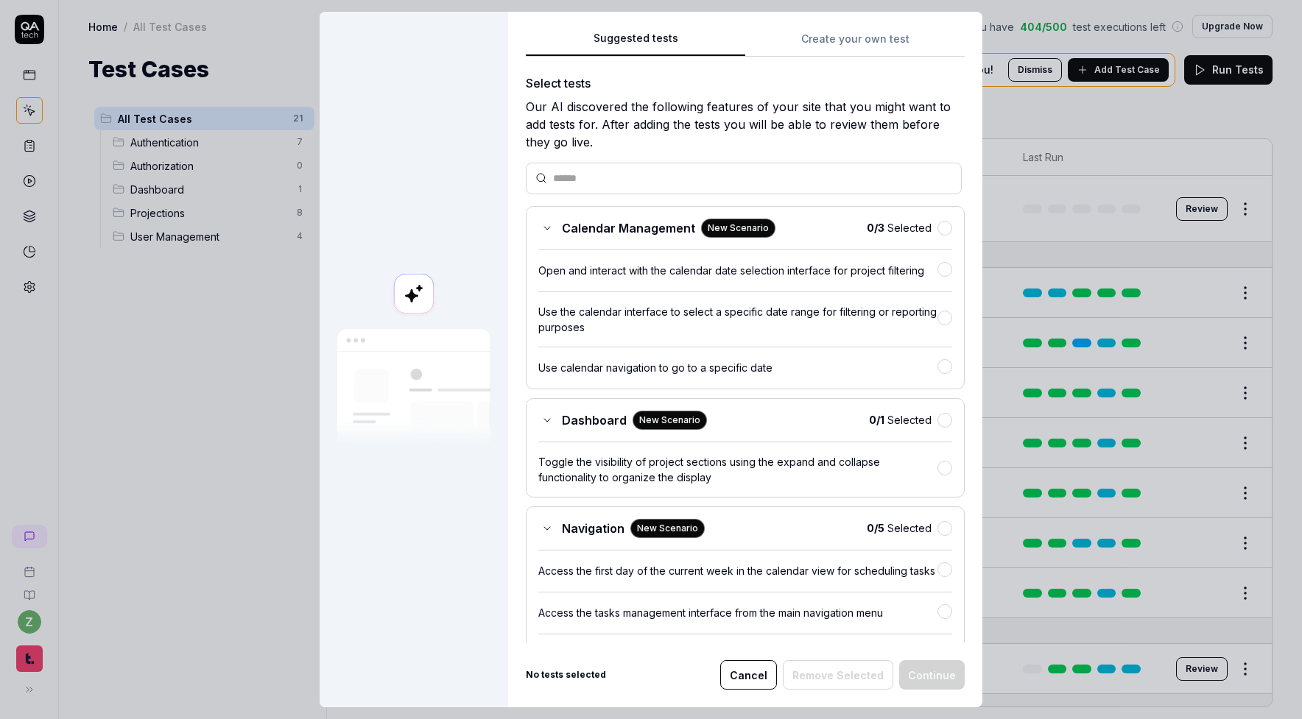
click at [850, 48] on button "Create your own test" at bounding box center [854, 43] width 219 height 27
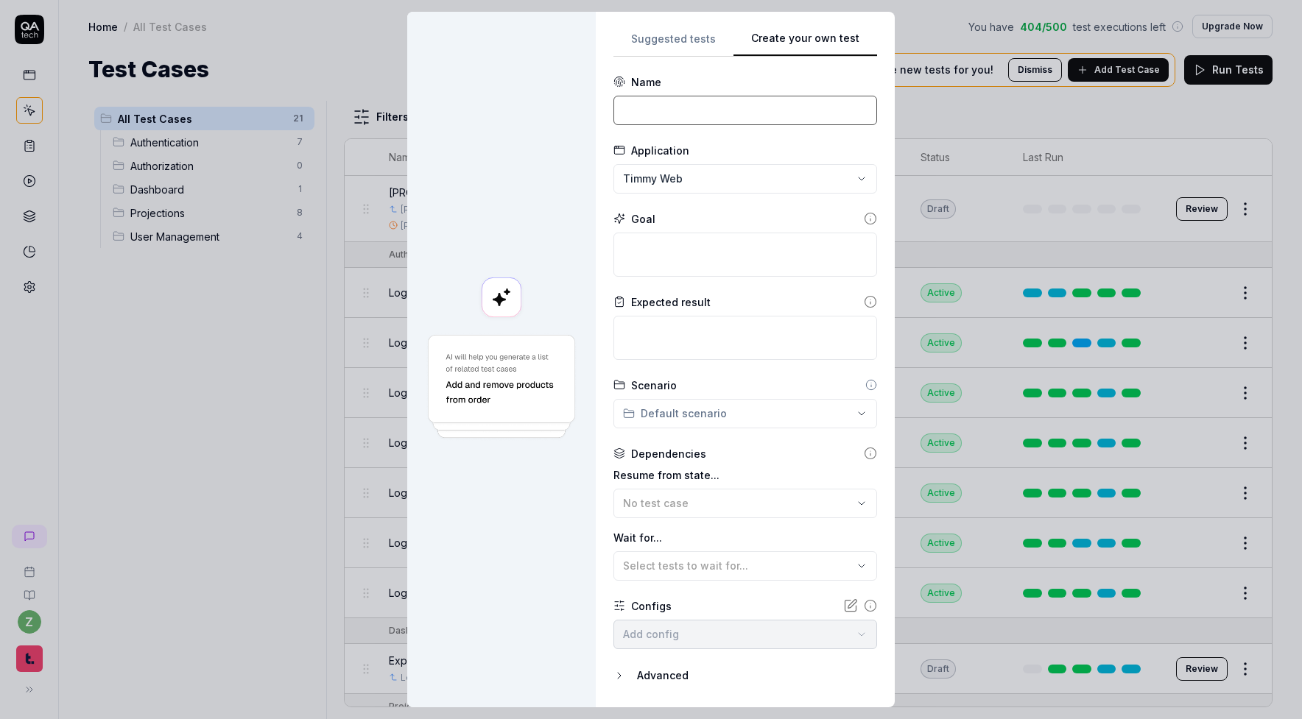
click at [783, 119] on input at bounding box center [745, 110] width 264 height 29
type input "[PROJ-10]"
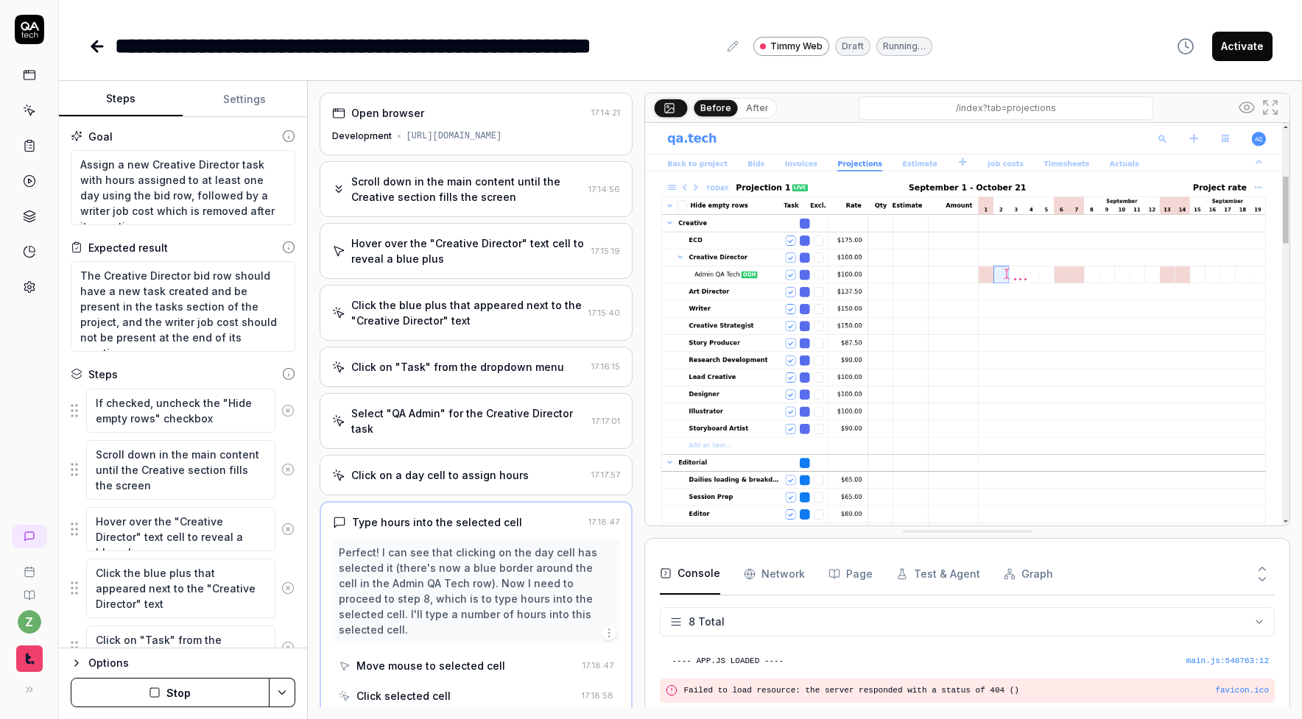
scroll to position [77, 0]
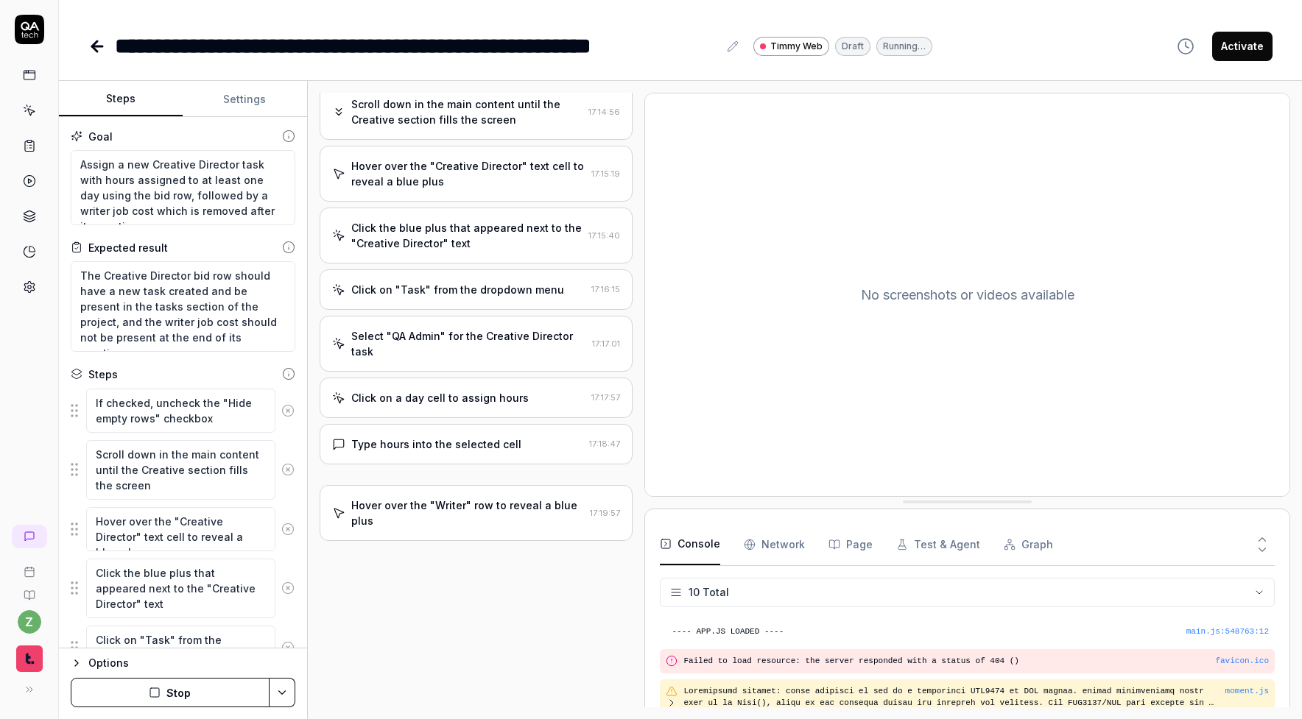
type textarea "*"
